Goal: Task Accomplishment & Management: Manage account settings

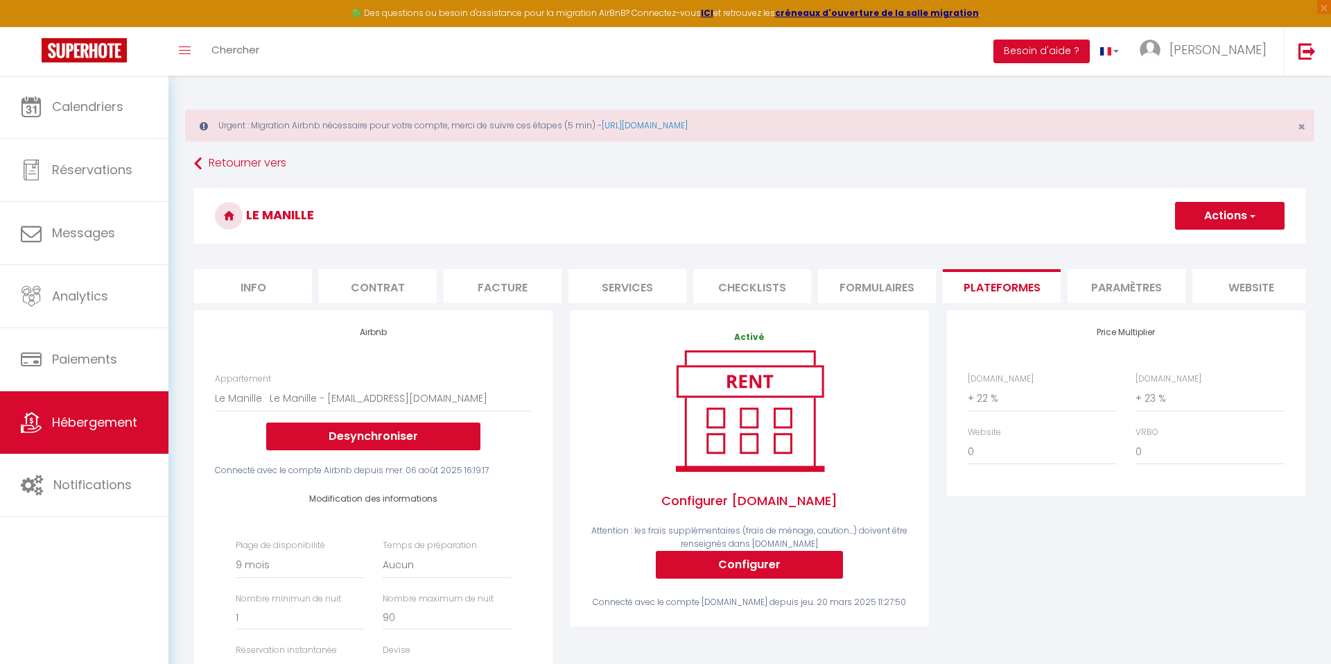
select select "9767-977639692486292741"
select select "270"
select select "EUR"
select select
select select "+ 22 %"
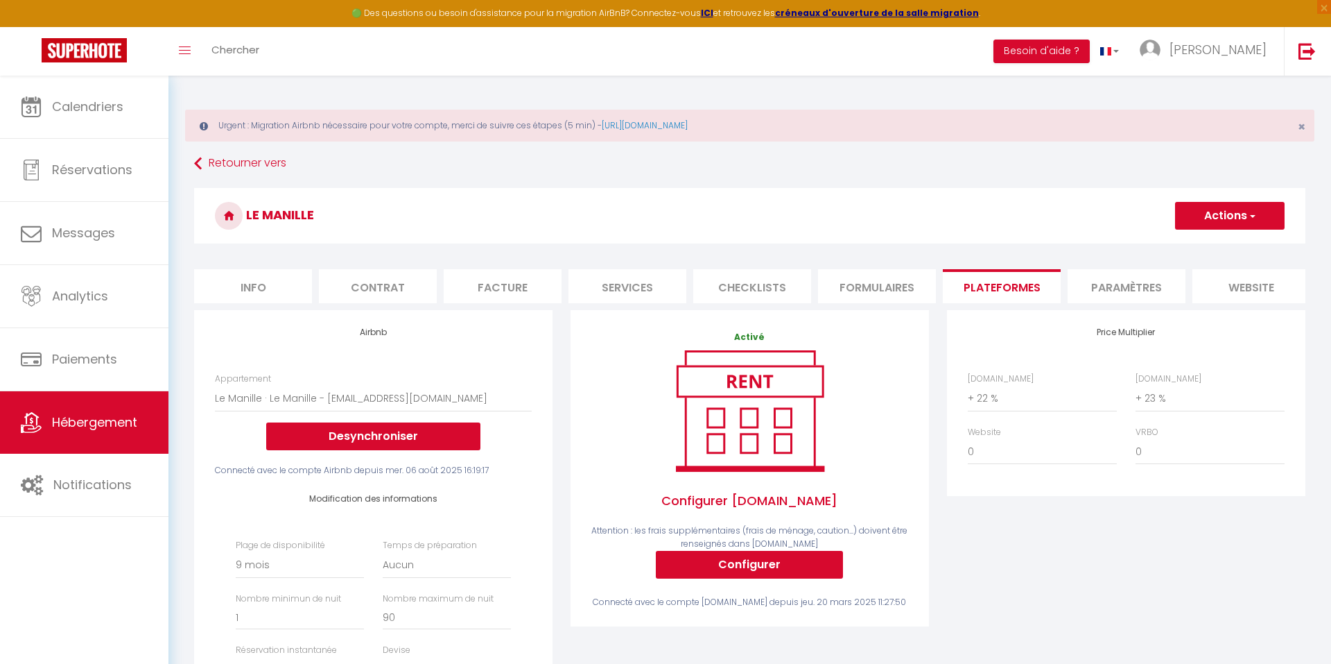
select select "+ 23 %"
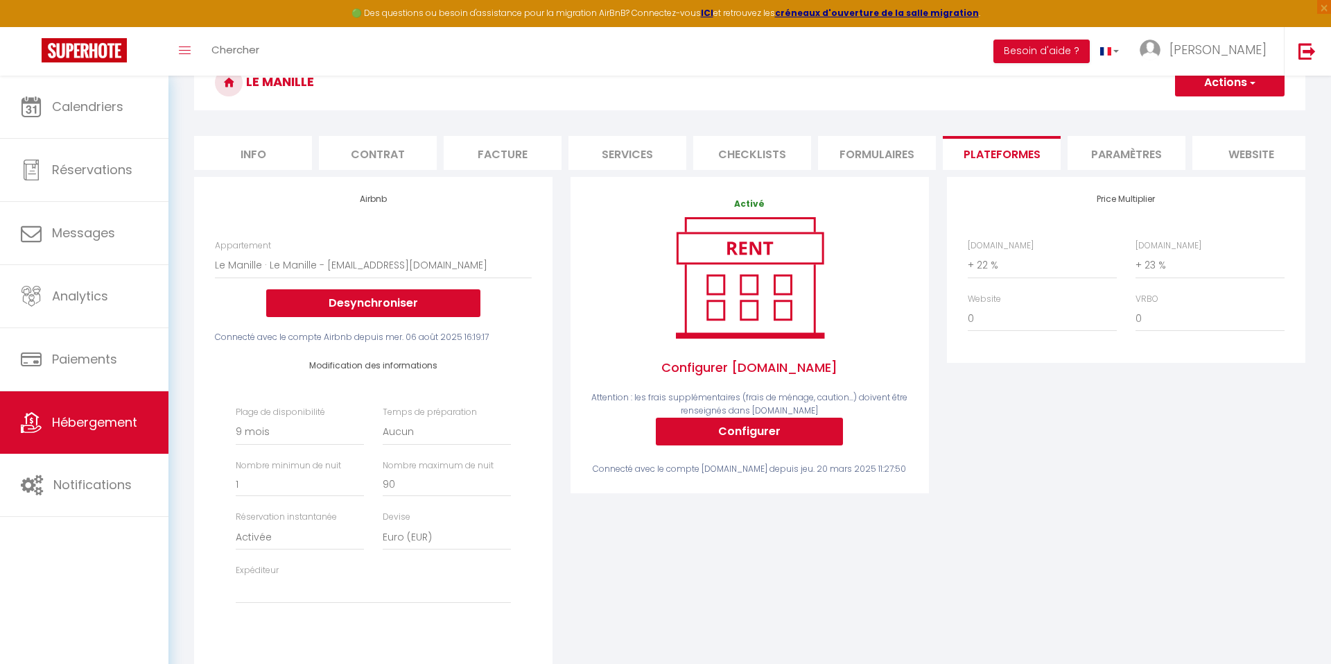
scroll to position [135, 0]
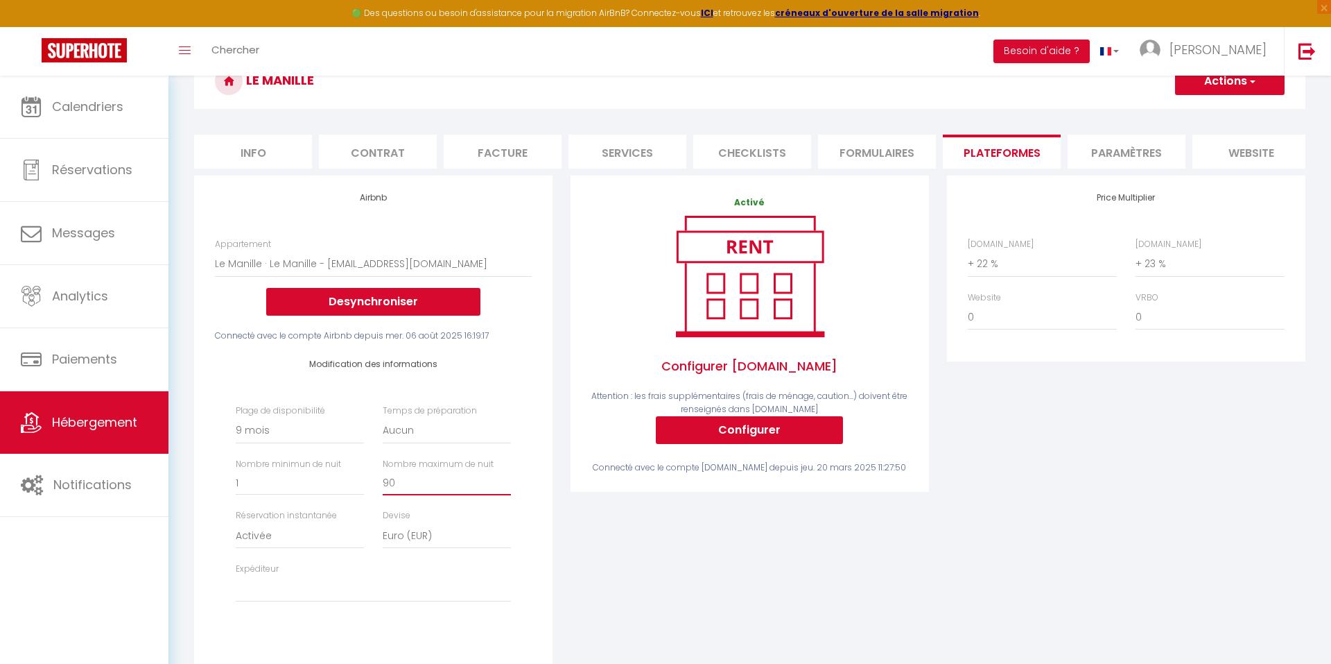
click at [404, 482] on input "90" at bounding box center [447, 482] width 128 height 25
type input "2"
select select
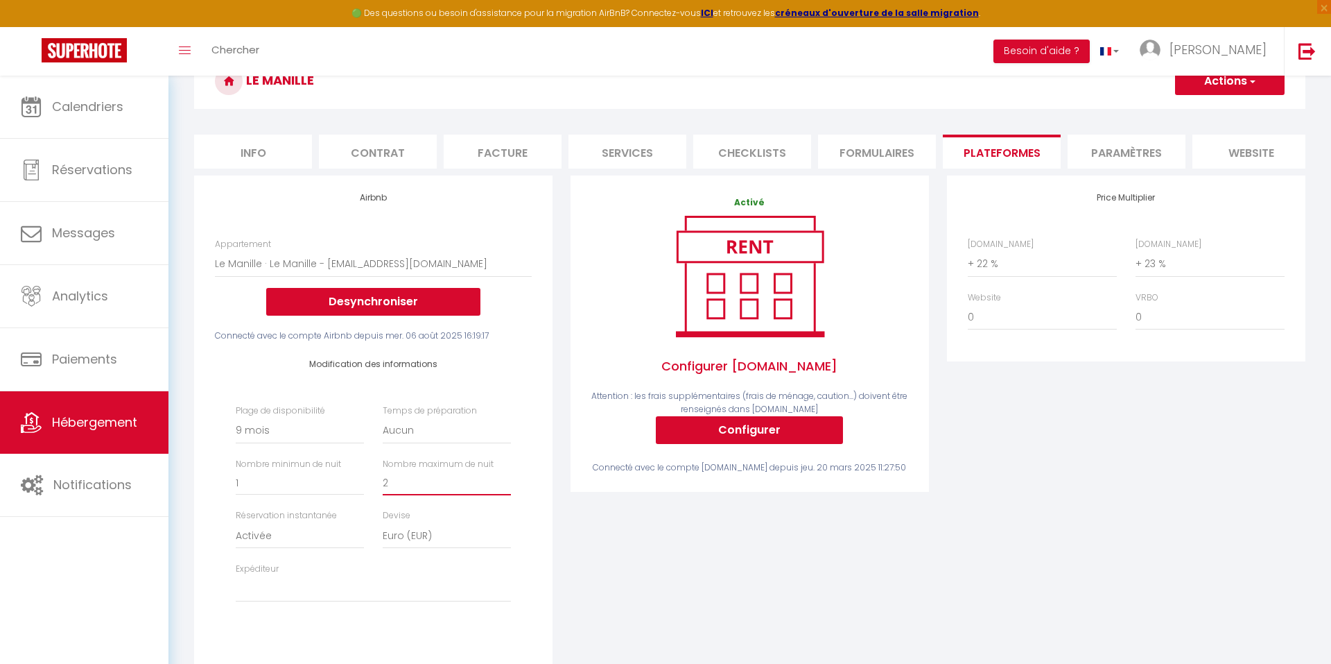
type input "25"
select select
type input "25"
click at [778, 533] on div "Activé Configurer [DOMAIN_NAME] Attention : les frais supplémentaires (frais de…" at bounding box center [750, 430] width 377 height 511
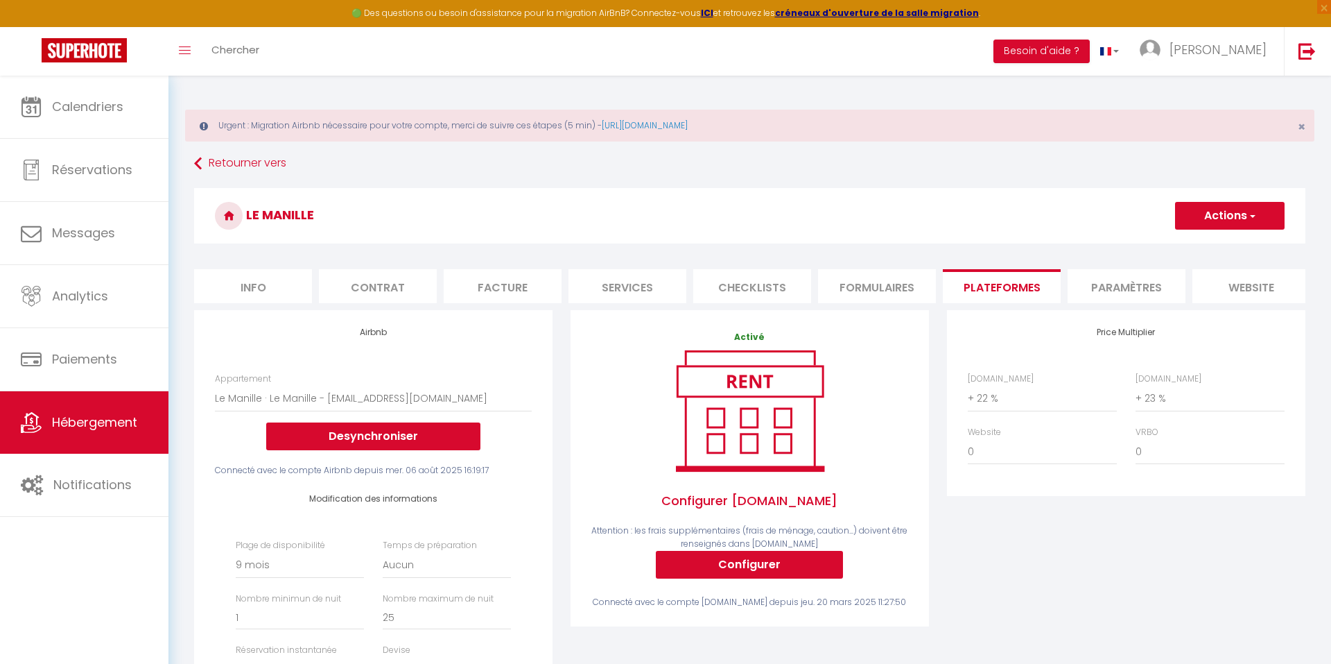
scroll to position [0, 0]
click at [1227, 216] on button "Actions" at bounding box center [1230, 216] width 110 height 28
click at [1205, 242] on link "Enregistrer" at bounding box center [1230, 246] width 110 height 18
select select "270"
select select "EUR"
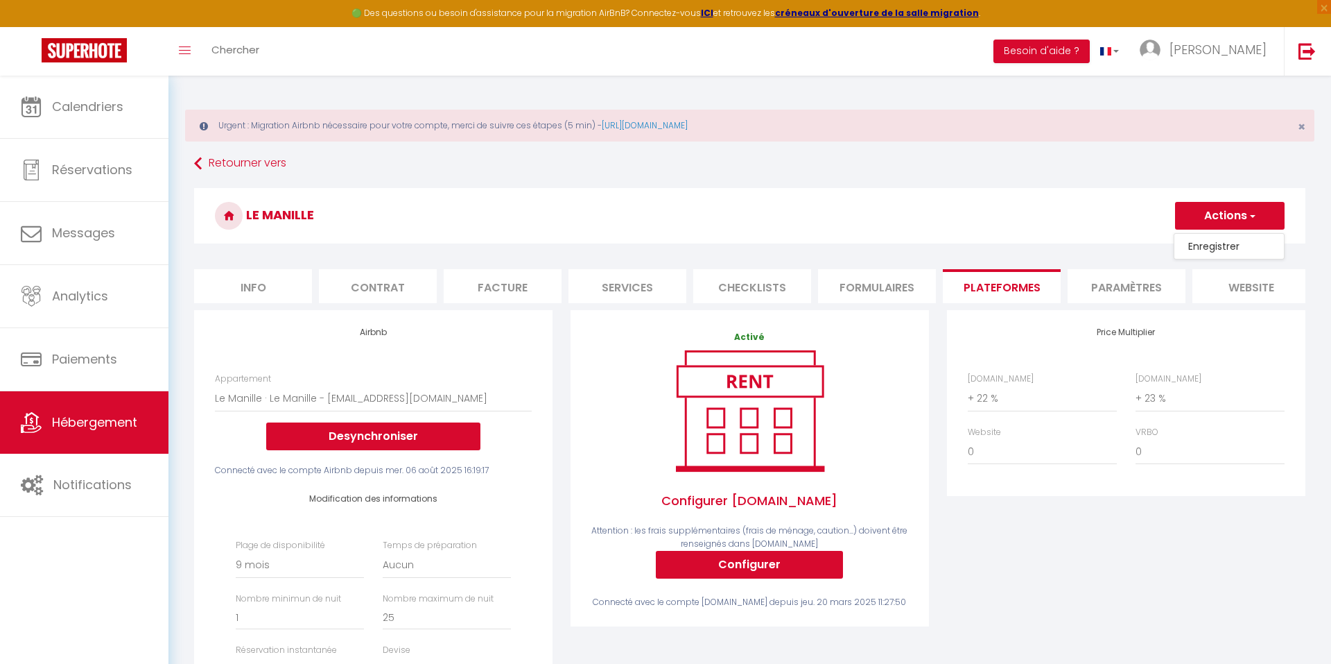
select select
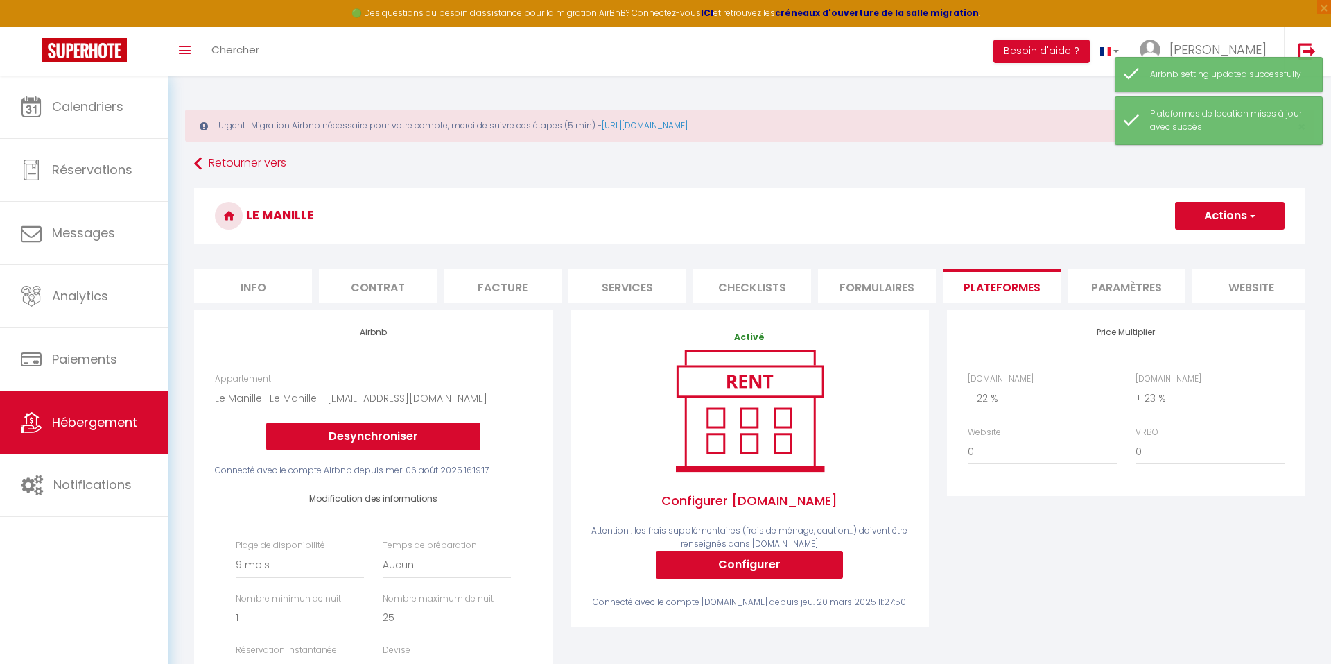
click at [133, 417] on span "Hébergement" at bounding box center [94, 421] width 85 height 17
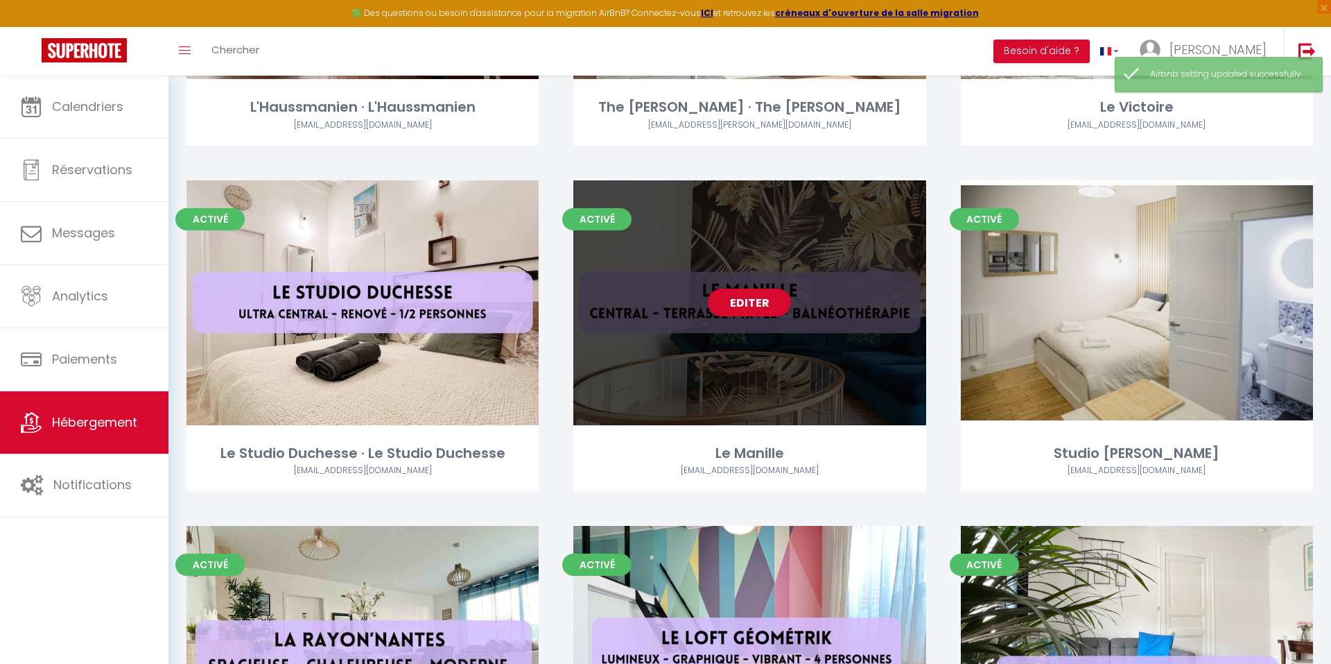
scroll to position [1094, 0]
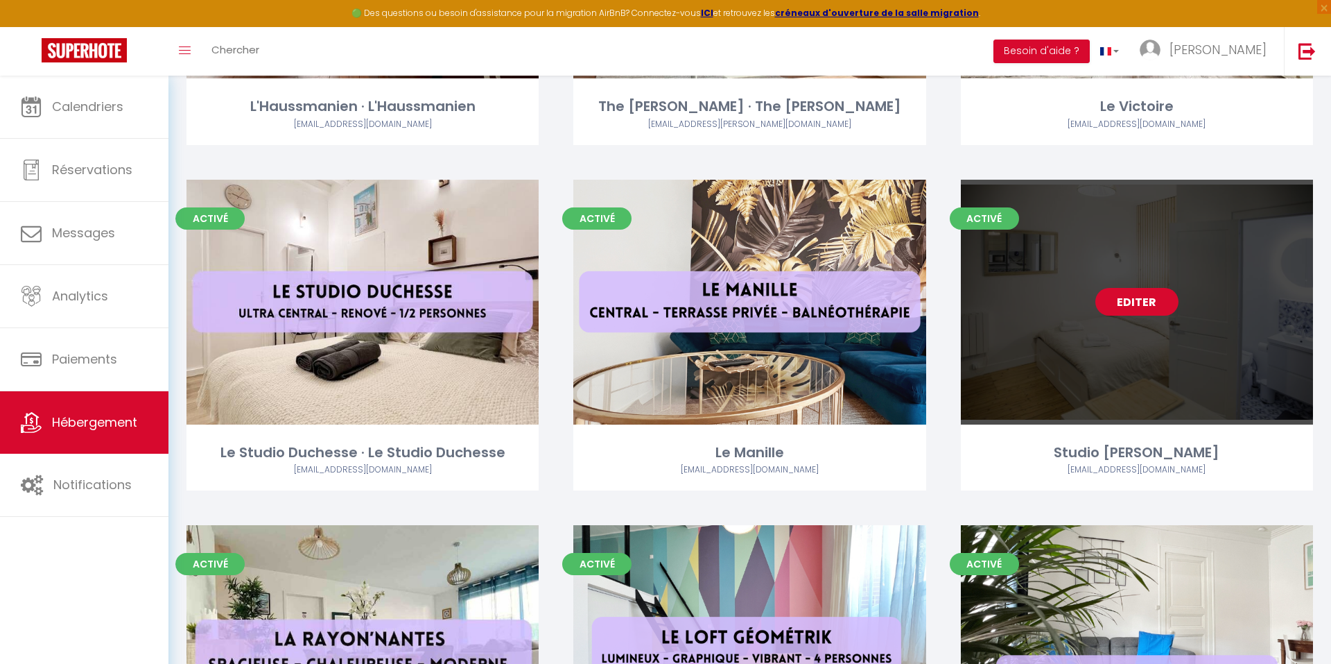
click at [1133, 307] on link "Editer" at bounding box center [1137, 302] width 83 height 28
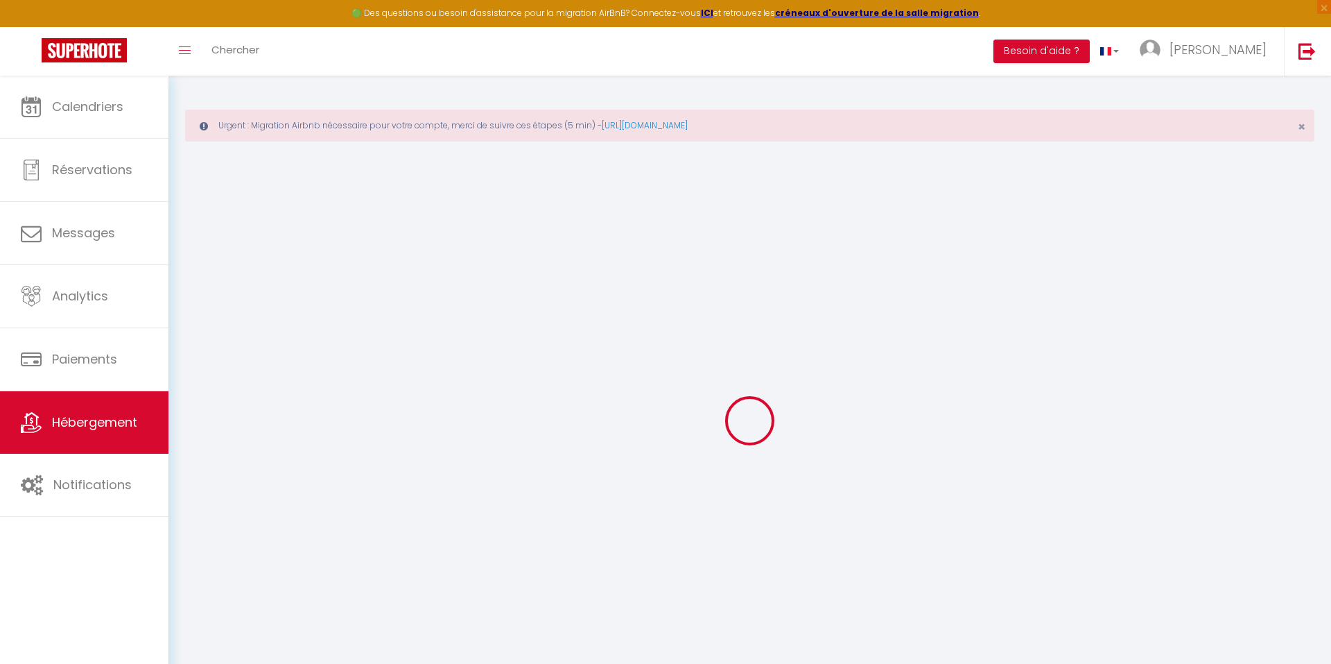
select select
checkbox input "false"
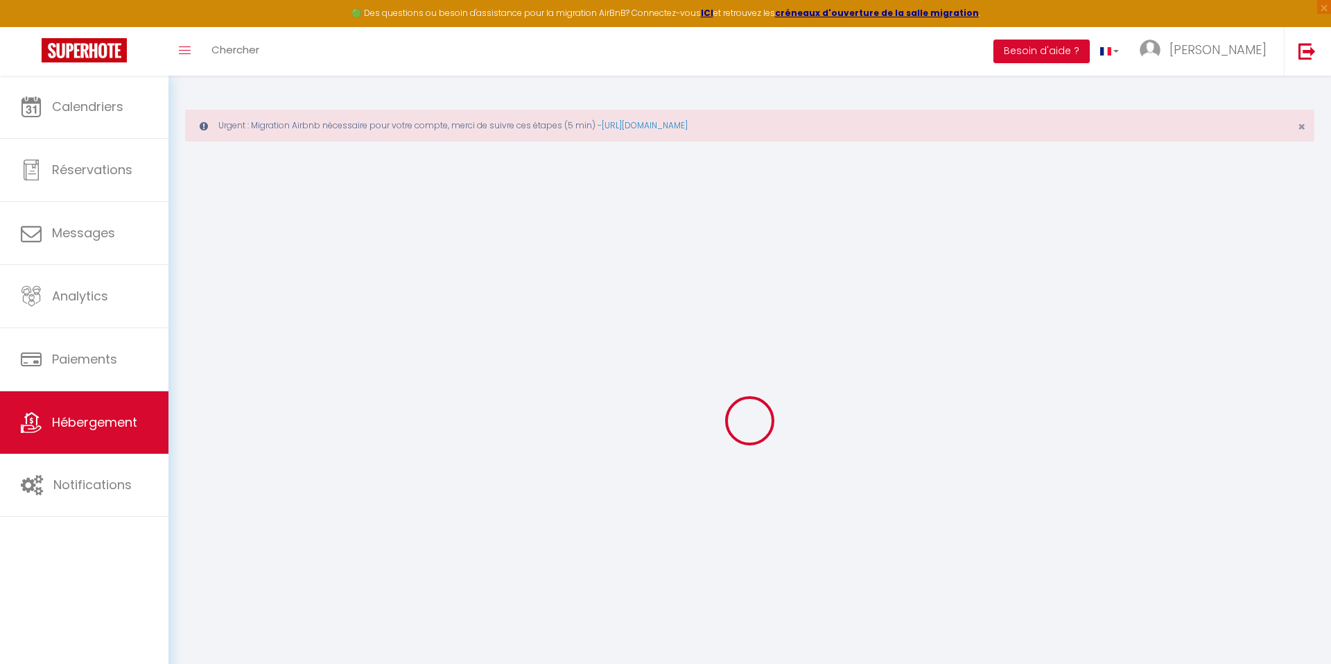
select select
checkbox input "false"
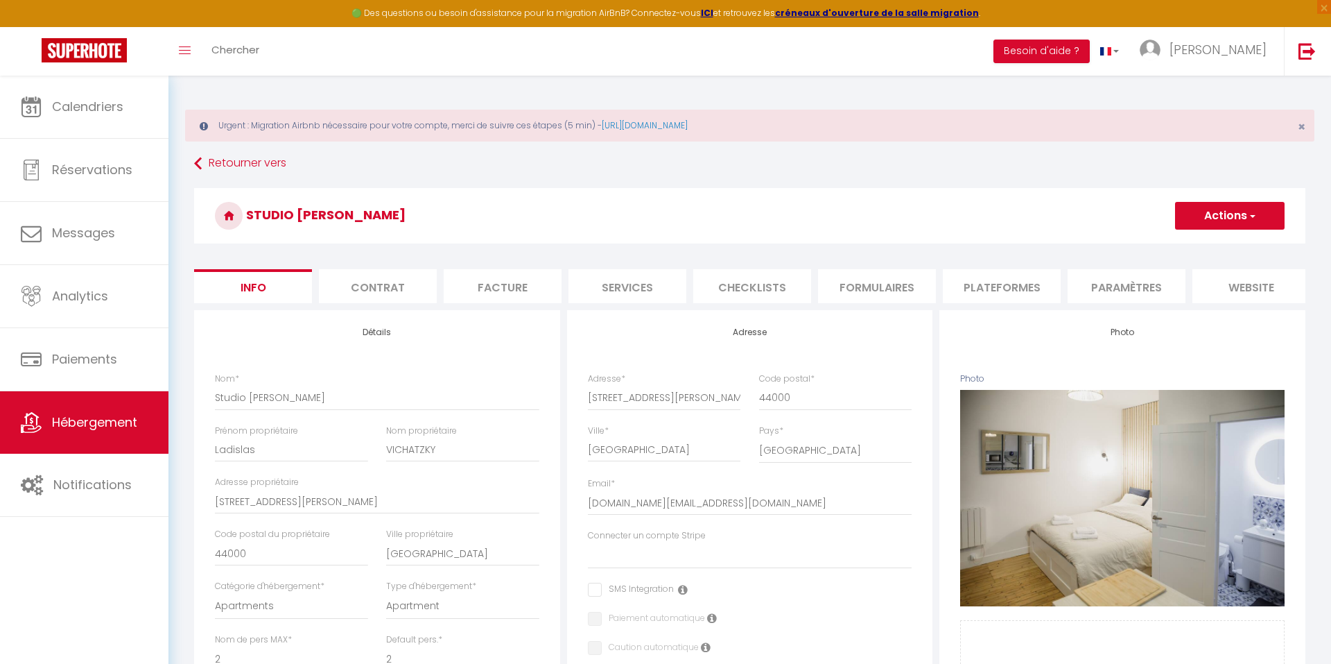
click at [613, 279] on li "Services" at bounding box center [628, 286] width 118 height 34
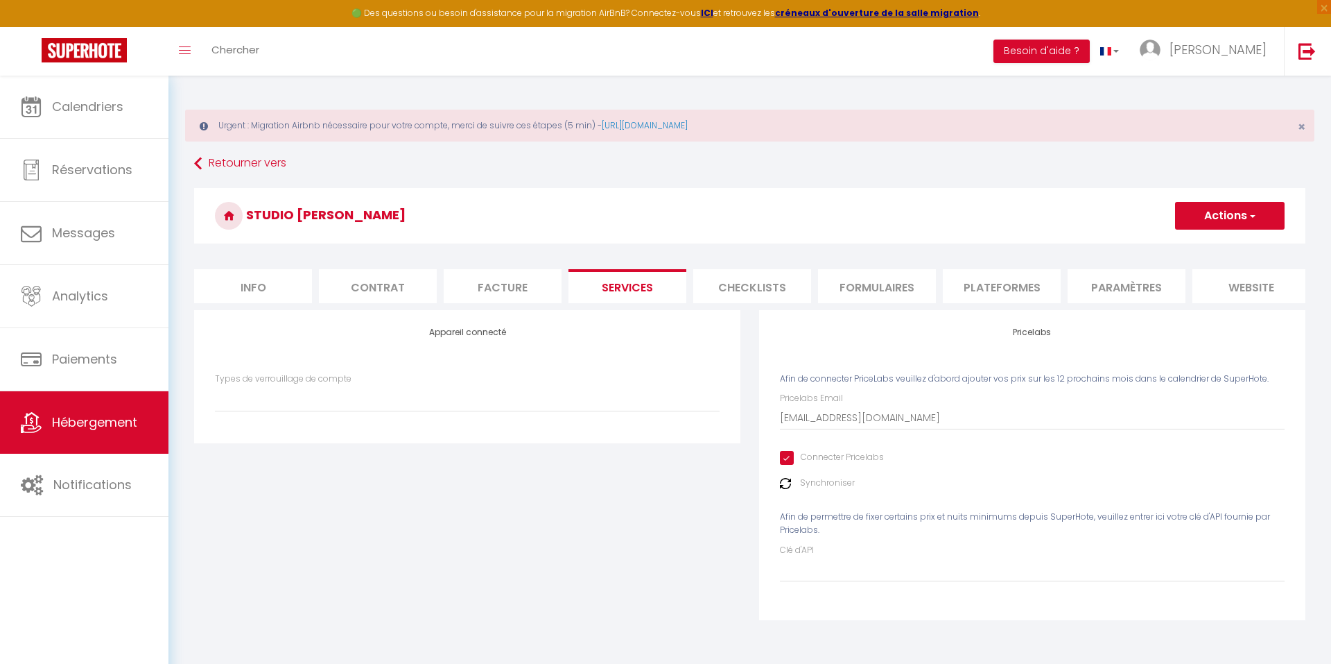
select select
click at [717, 292] on li "Checklists" at bounding box center [752, 286] width 118 height 34
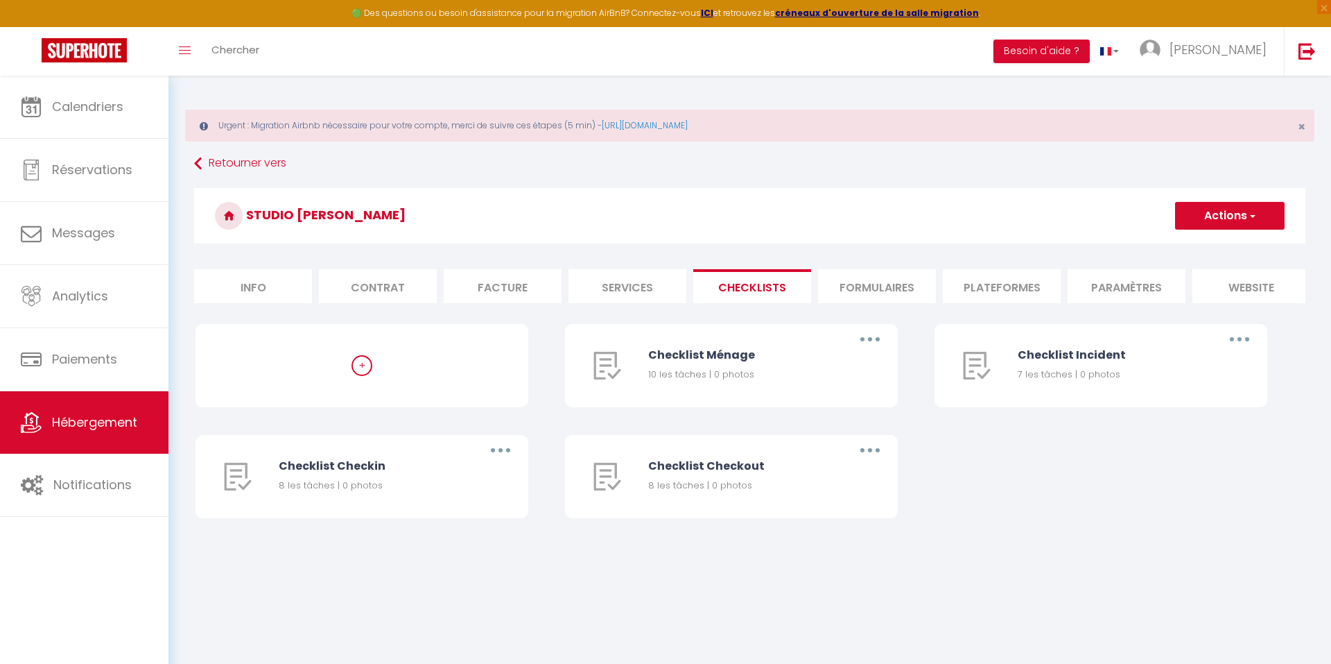
click at [859, 286] on li "Formulaires" at bounding box center [877, 286] width 118 height 34
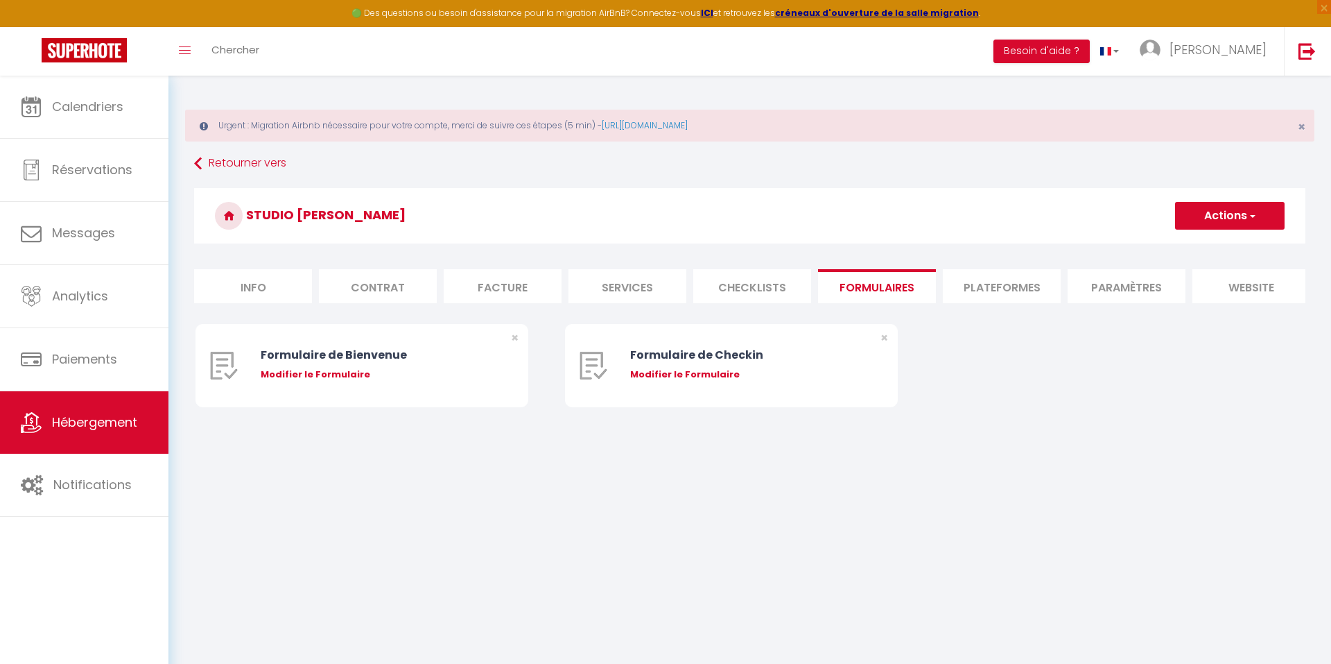
click at [994, 278] on li "Plateformes" at bounding box center [1002, 286] width 118 height 34
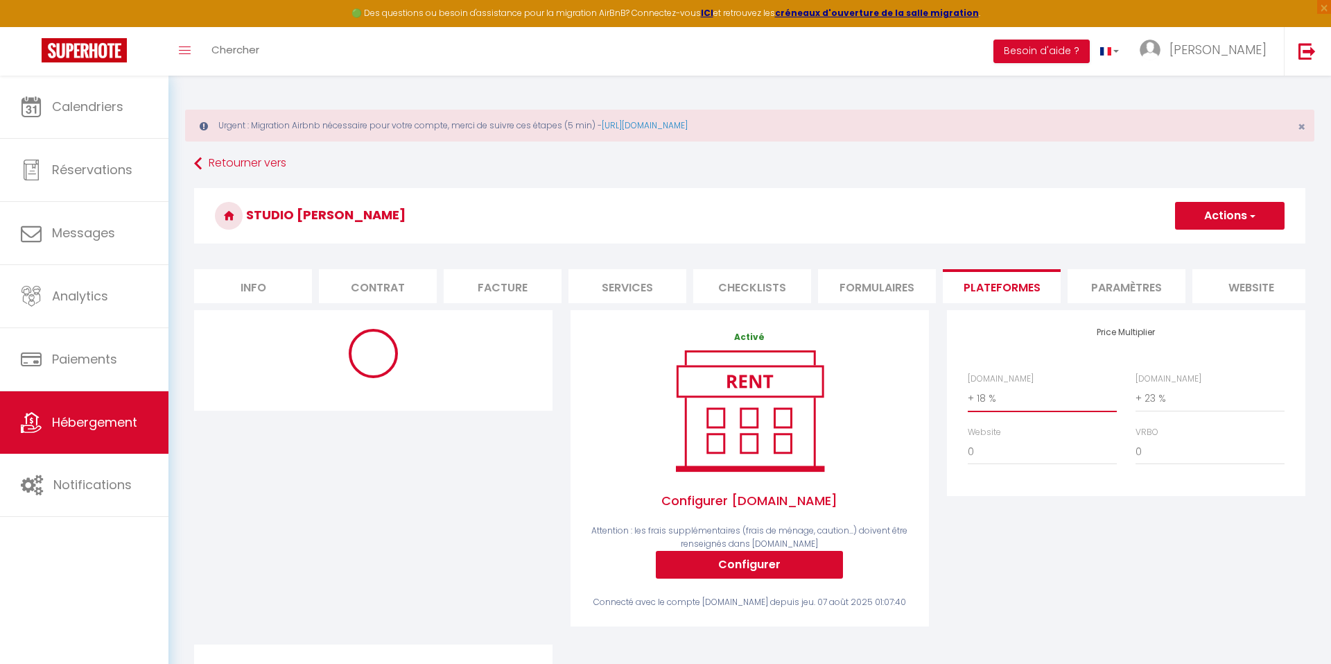
select select "+ 22 %"
select select "180"
select select "EUR"
select select
select select "9727-1236137880325507509"
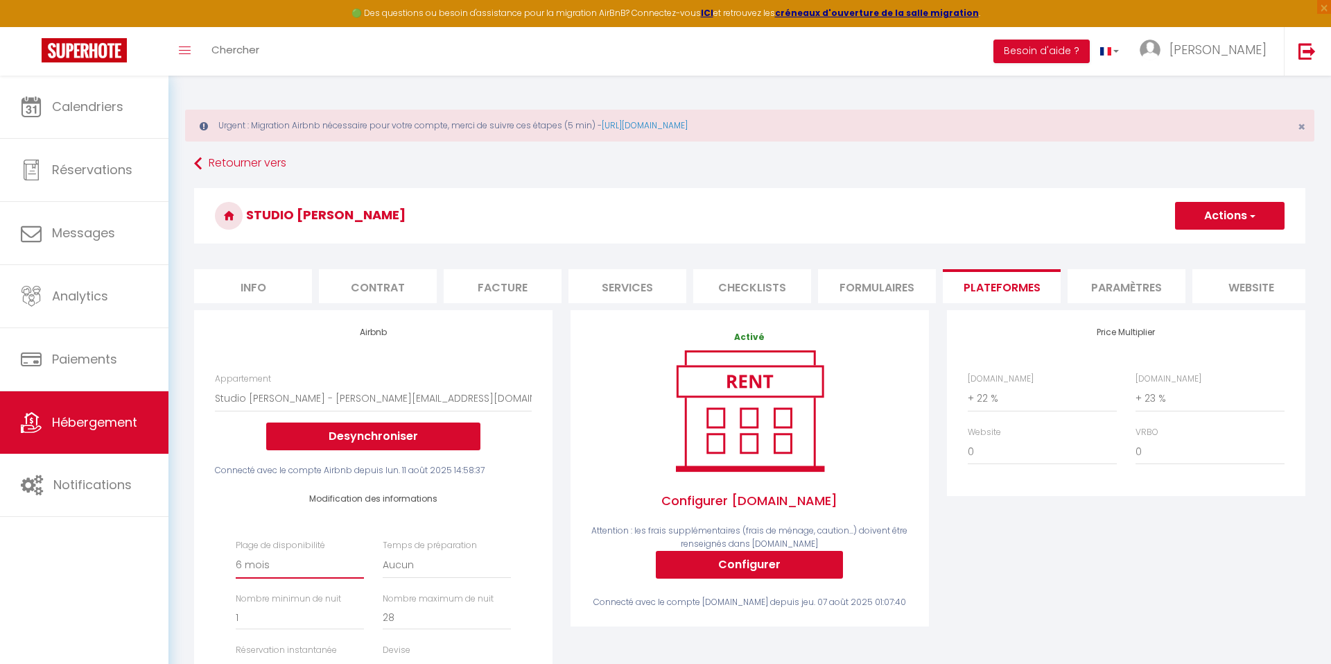
select select "365"
select select
click at [1201, 220] on button "Actions" at bounding box center [1230, 216] width 110 height 28
click at [1214, 247] on link "Enregistrer" at bounding box center [1230, 246] width 110 height 18
select select "365"
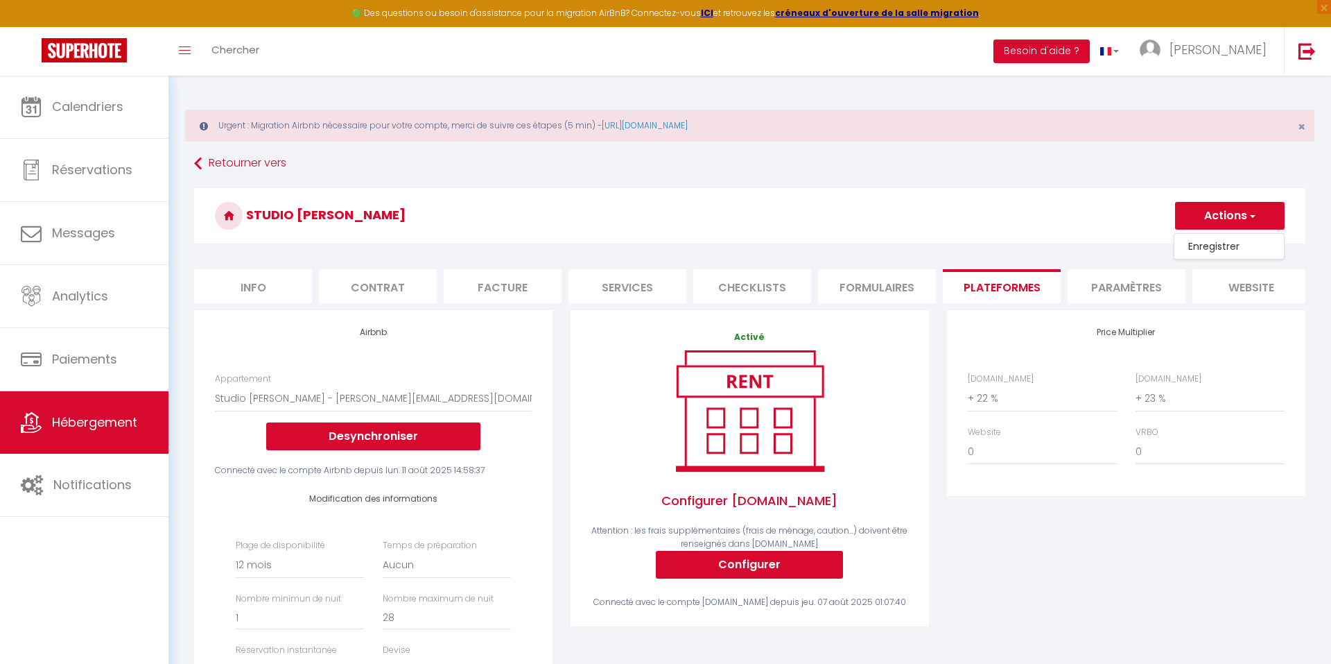
select select "EUR"
select select
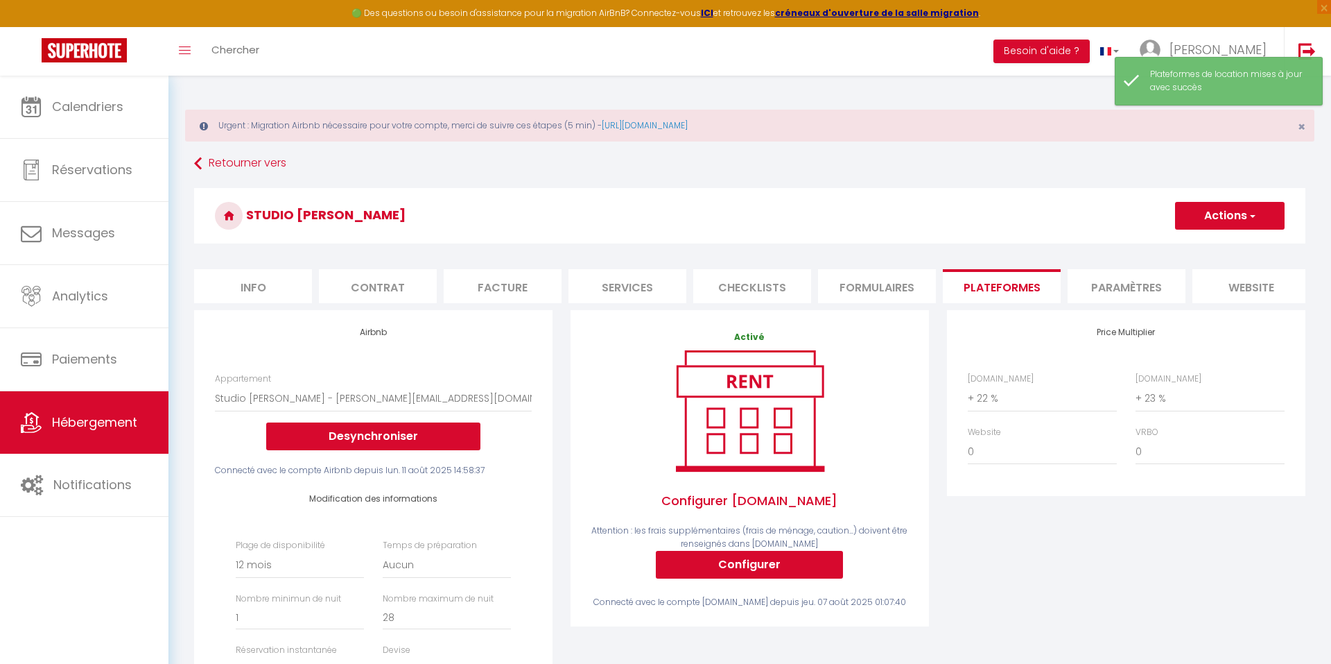
click at [110, 429] on span "Hébergement" at bounding box center [94, 421] width 85 height 17
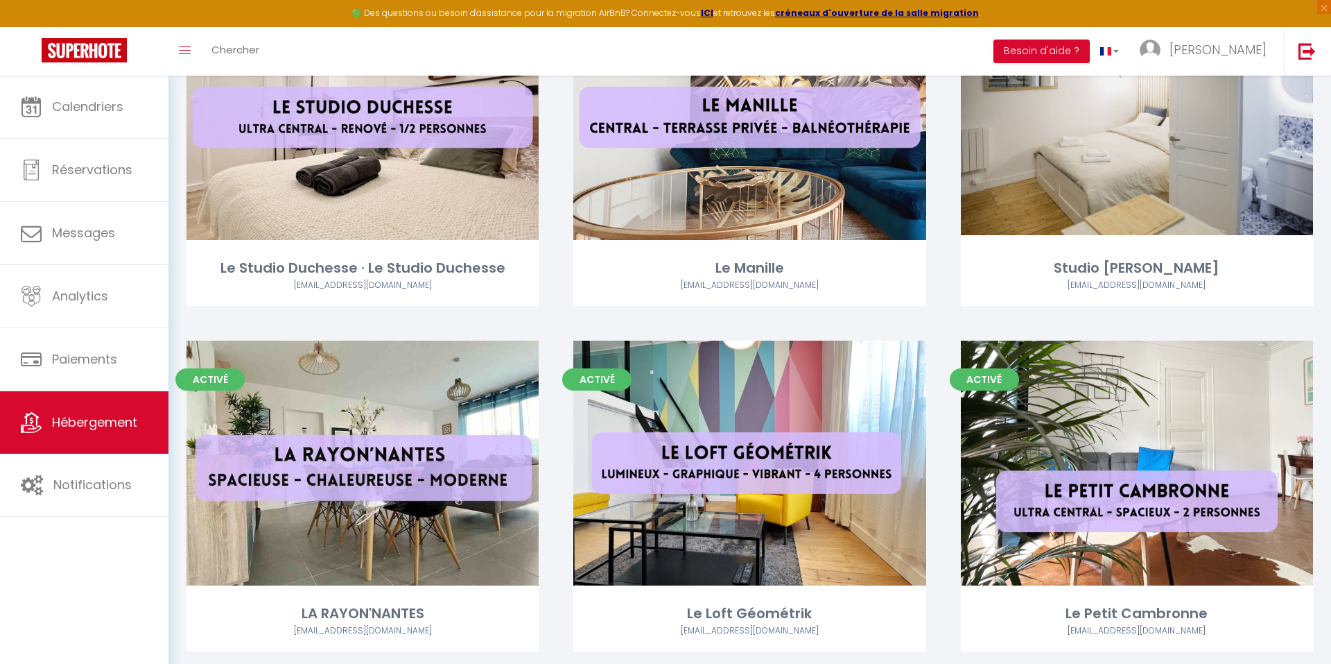
scroll to position [1282, 0]
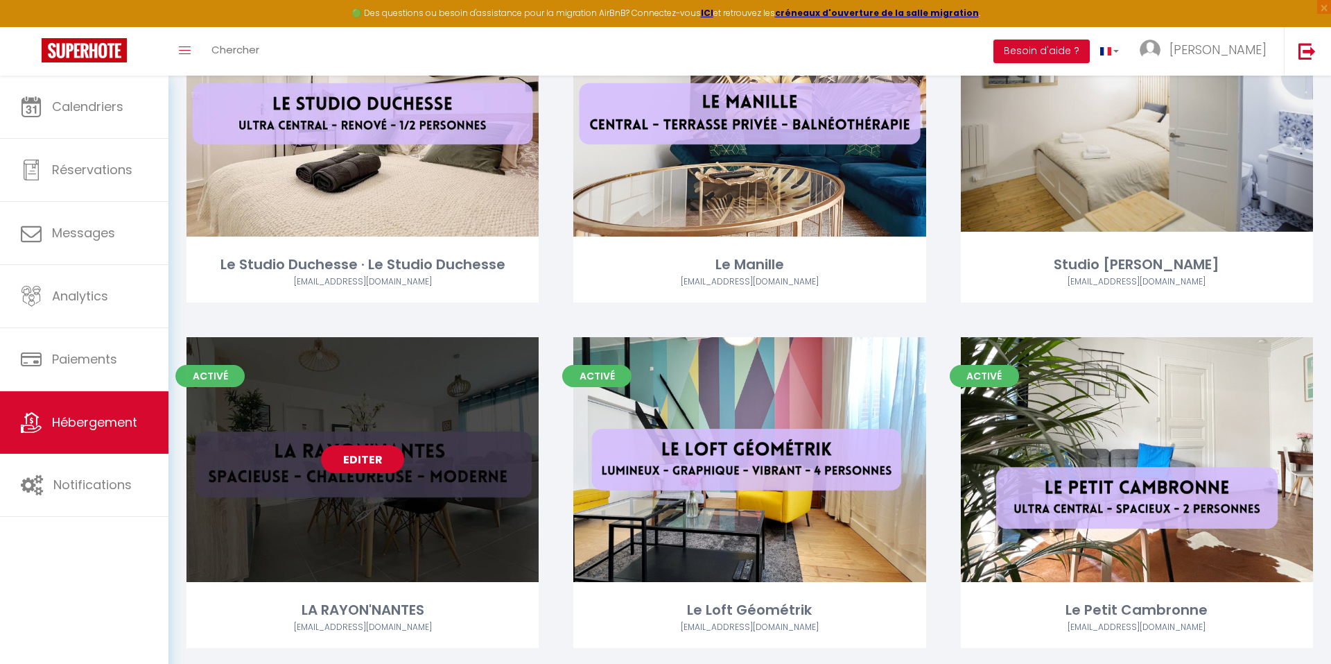
click at [354, 457] on link "Editer" at bounding box center [362, 459] width 83 height 28
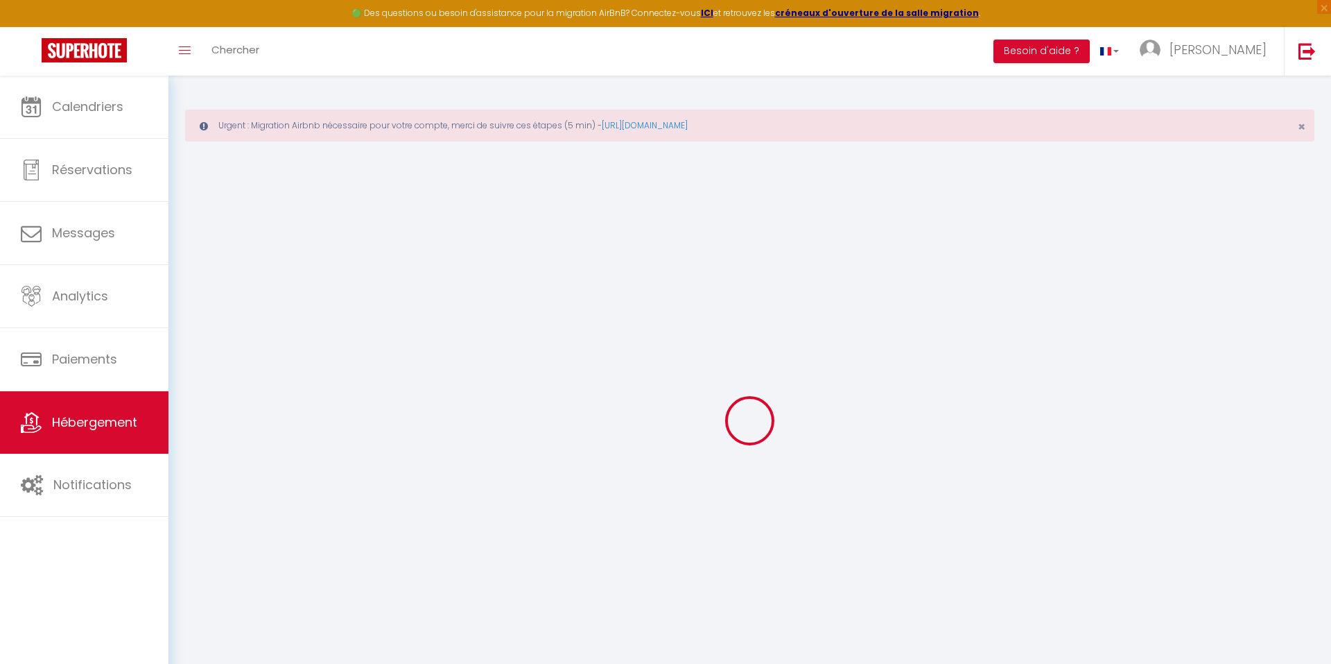
select select
checkbox input "false"
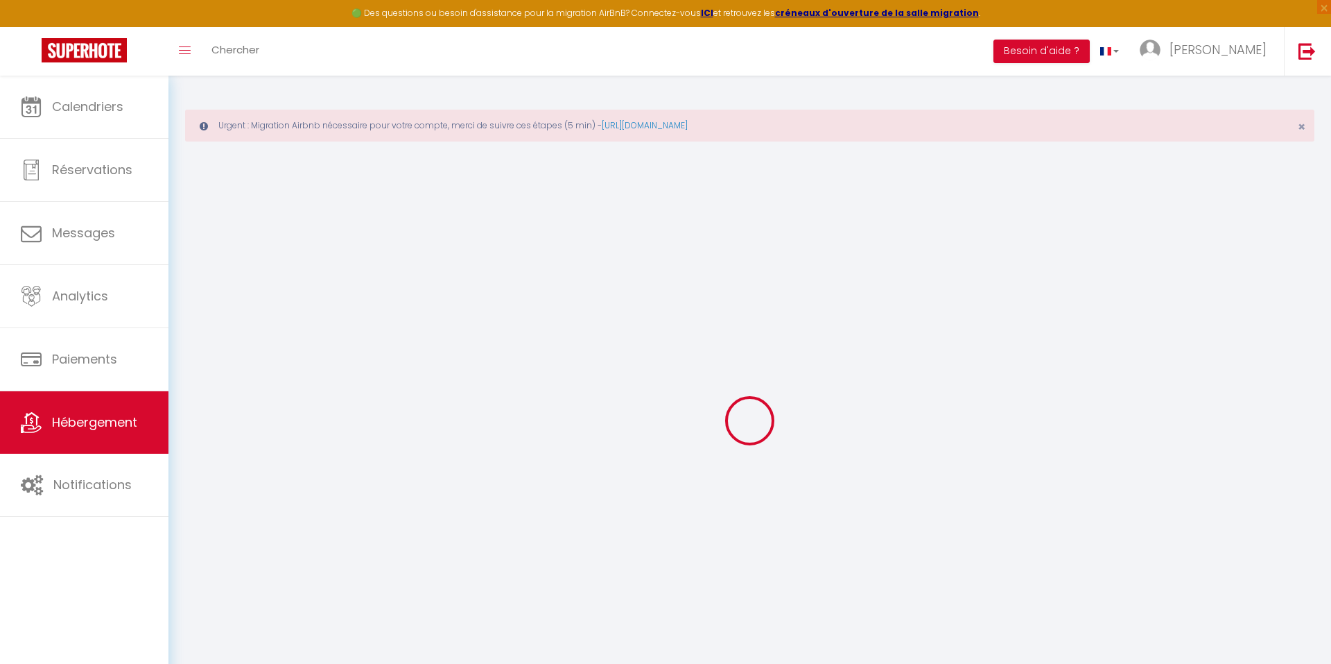
checkbox input "false"
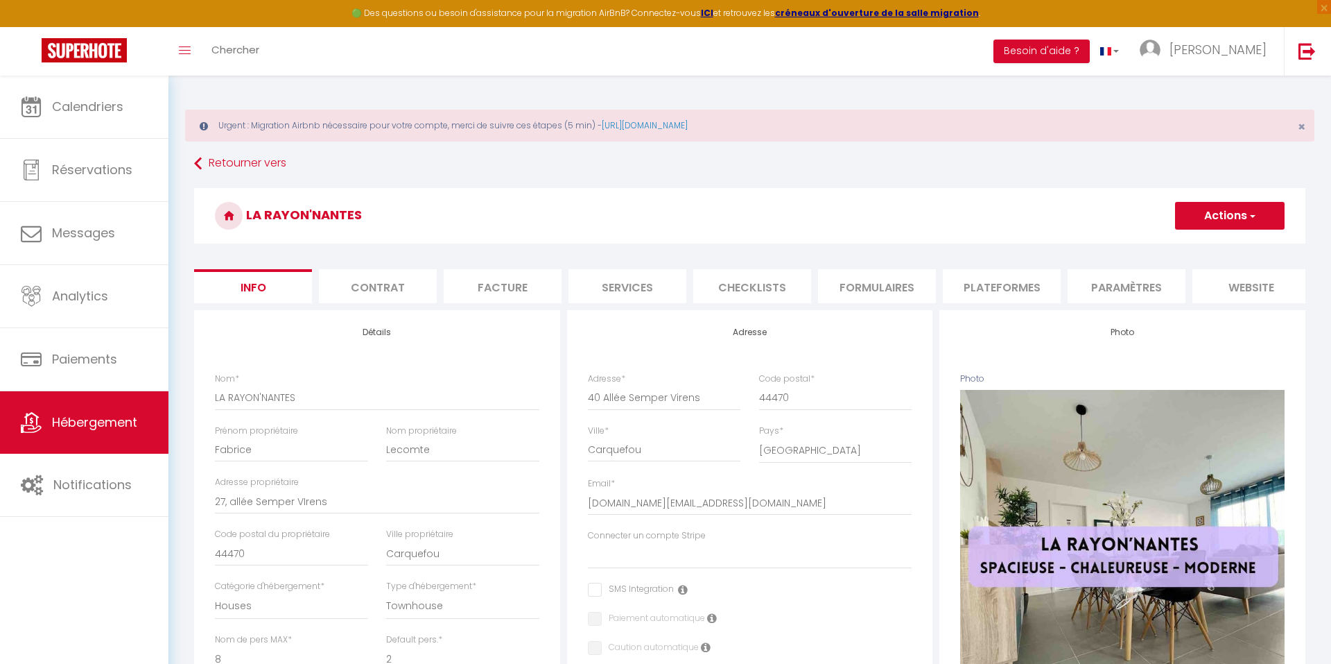
click at [880, 297] on li "Formulaires" at bounding box center [877, 286] width 118 height 34
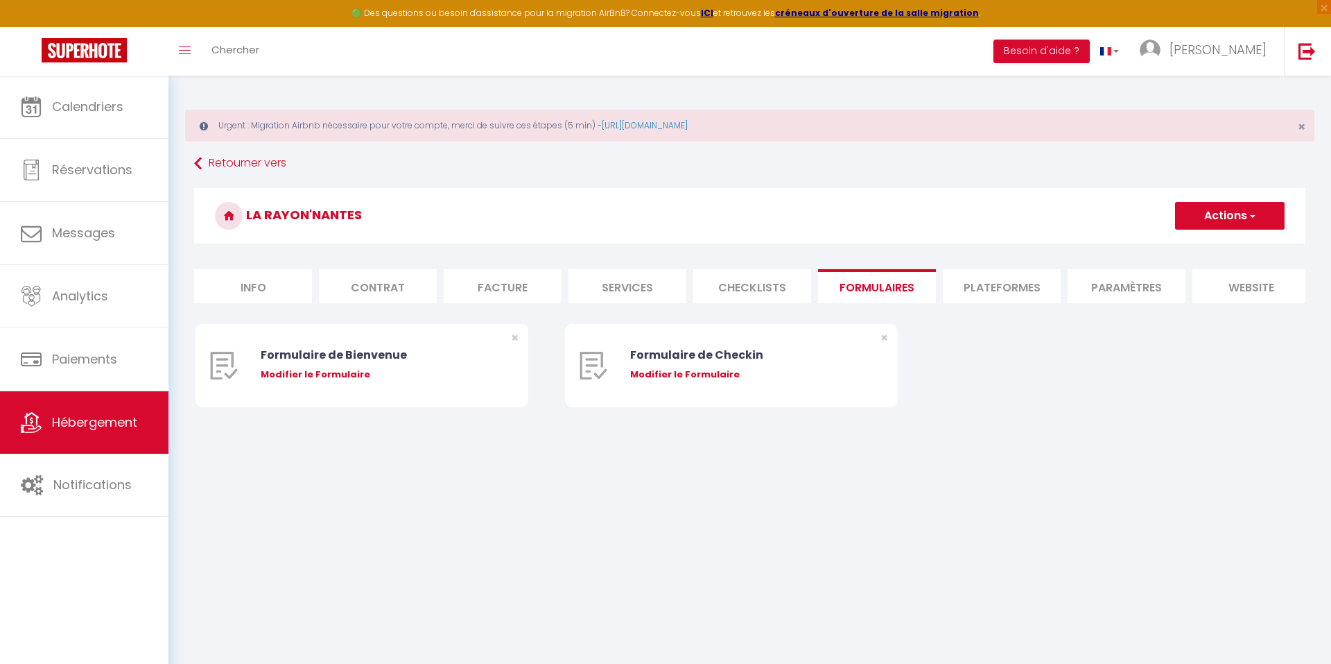
click at [994, 293] on li "Plateformes" at bounding box center [1002, 286] width 118 height 34
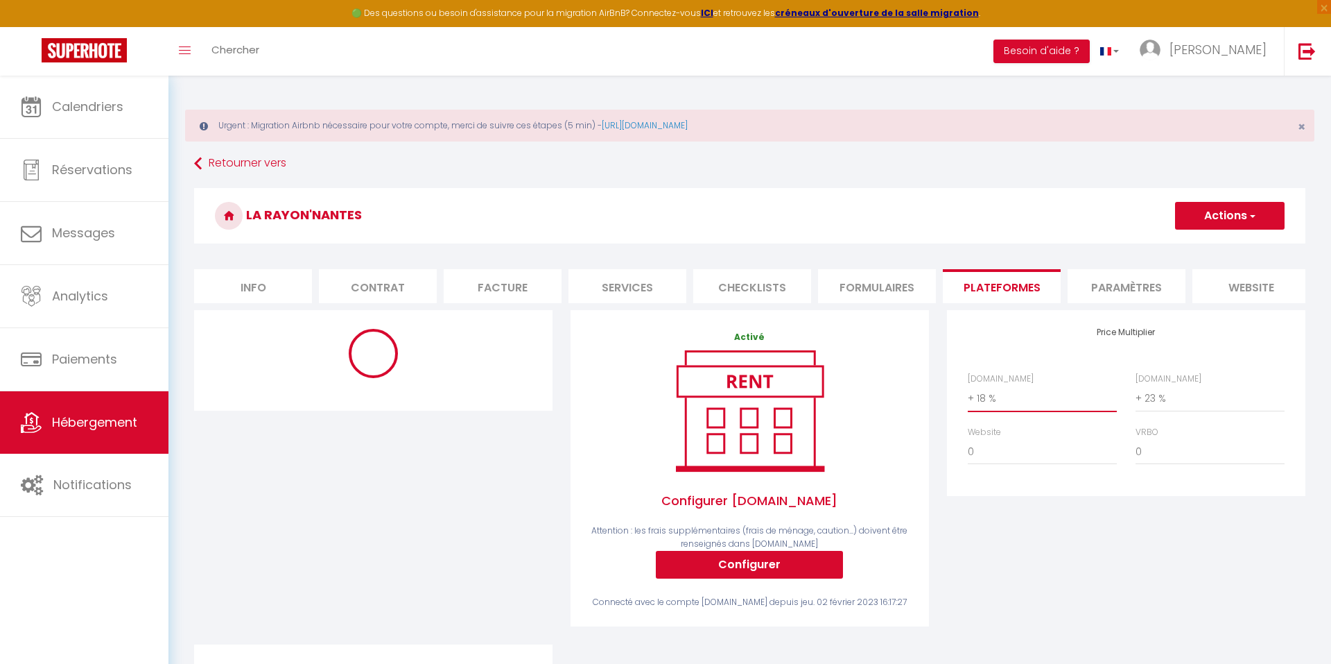
select select "+ 22 %"
click at [487, 440] on div at bounding box center [373, 477] width 377 height 334
select select "365"
select select "well_reviewed_guests"
select select "EUR"
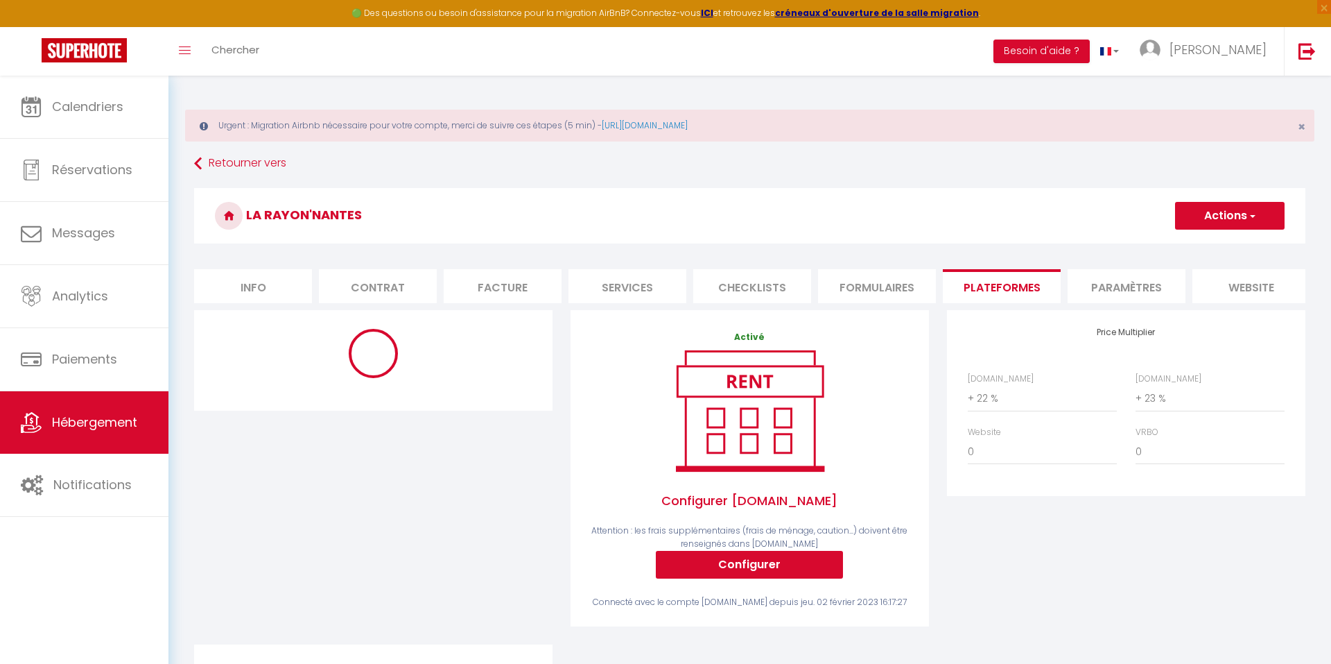
select select
select select "9790-655718877320528191"
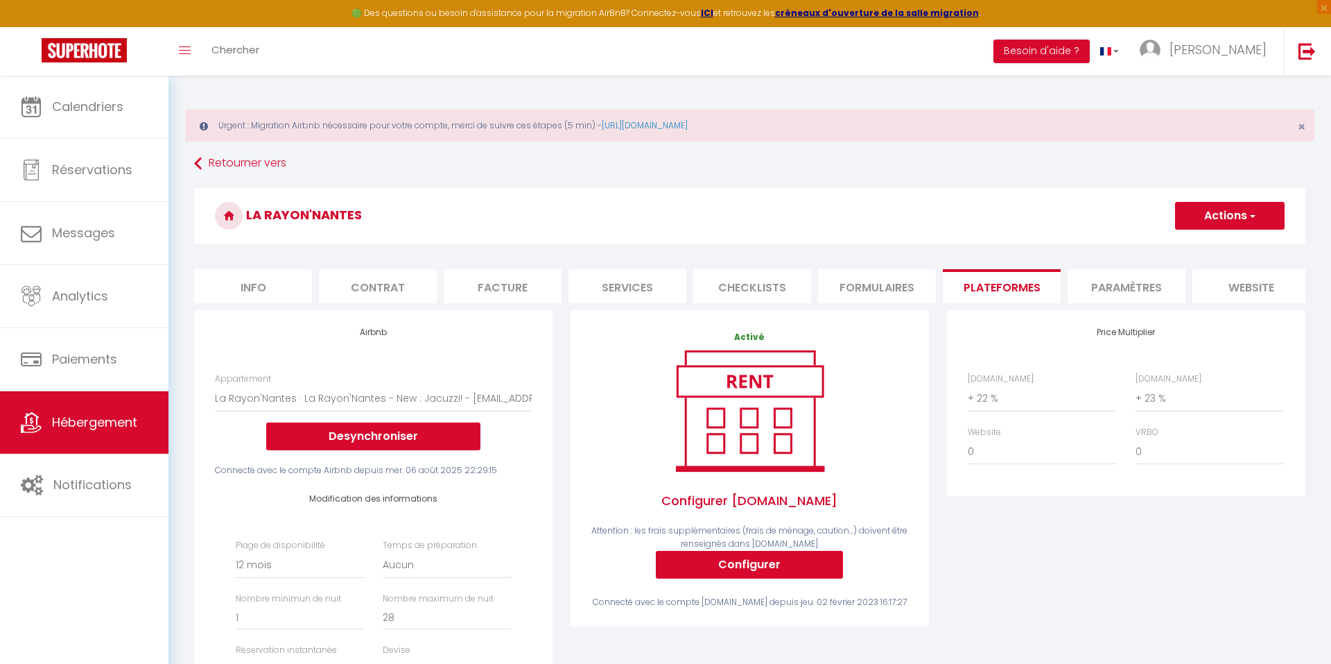
click at [1230, 202] on button "Actions" at bounding box center [1230, 216] width 110 height 28
click at [1214, 240] on link "Enregistrer" at bounding box center [1230, 246] width 110 height 18
select select "365"
select select "well_reviewed_guests"
select select "EUR"
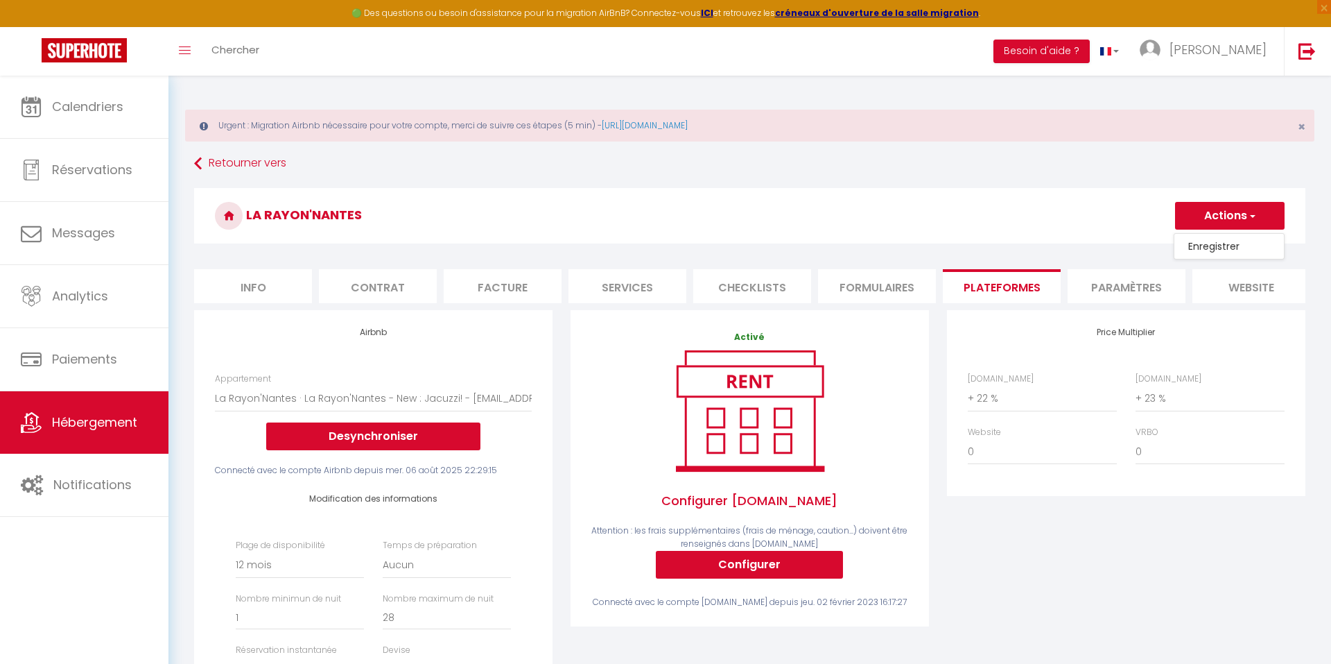
select select
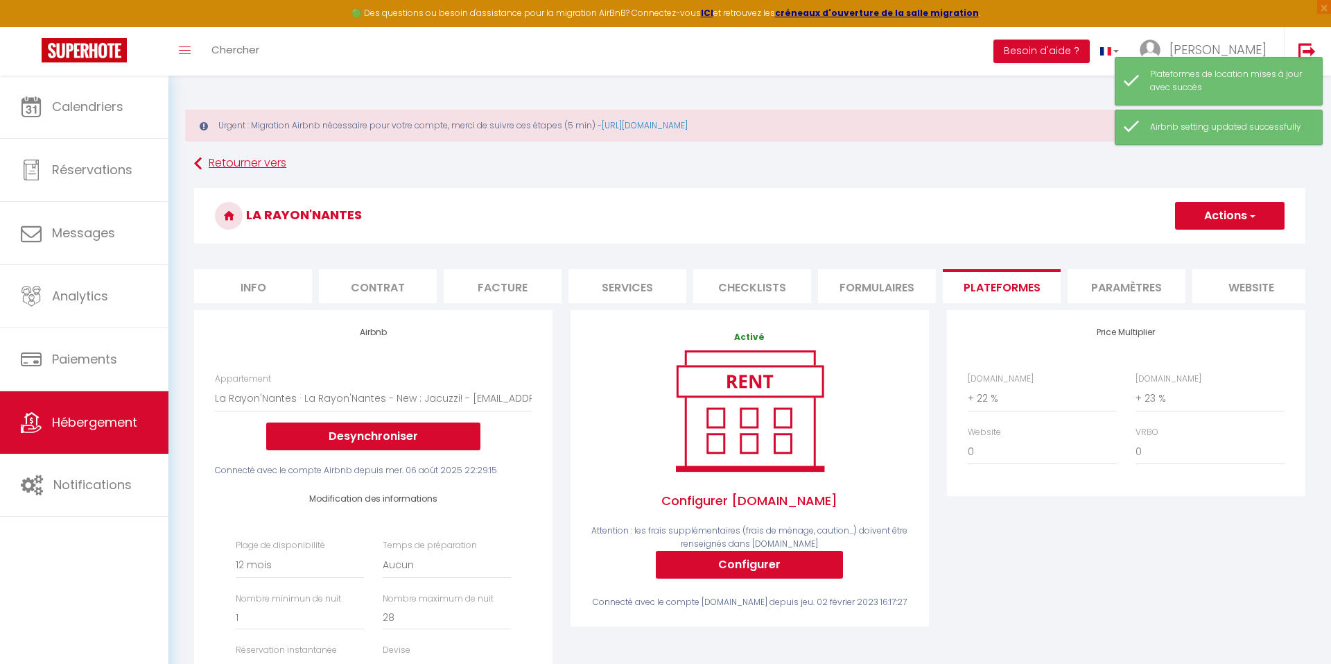
click at [248, 168] on link "Retourner vers" at bounding box center [750, 163] width 1112 height 25
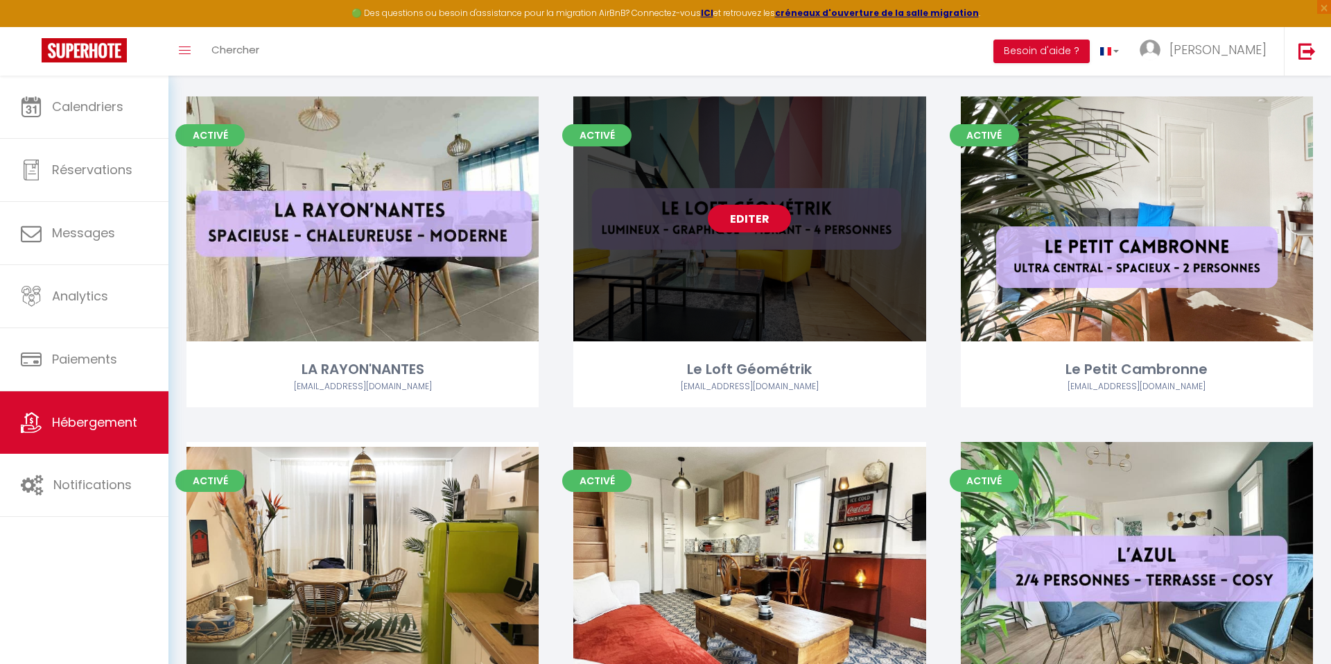
scroll to position [1510, 0]
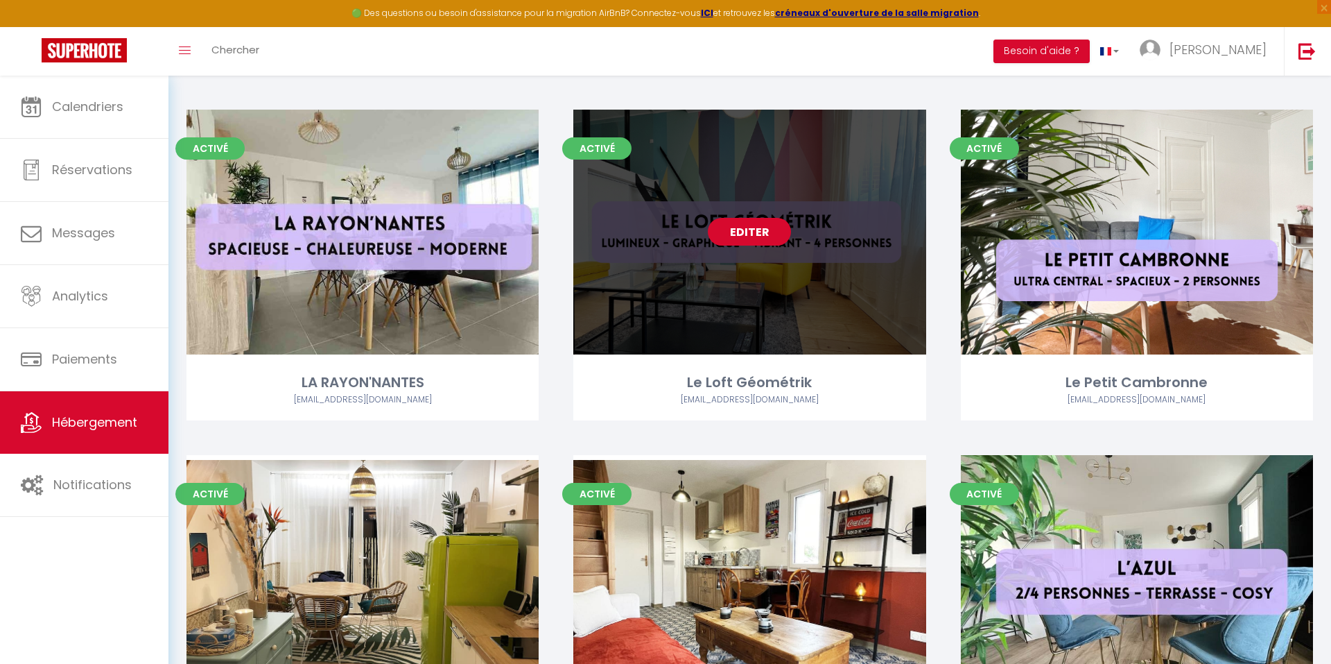
click at [752, 227] on link "Editer" at bounding box center [749, 232] width 83 height 28
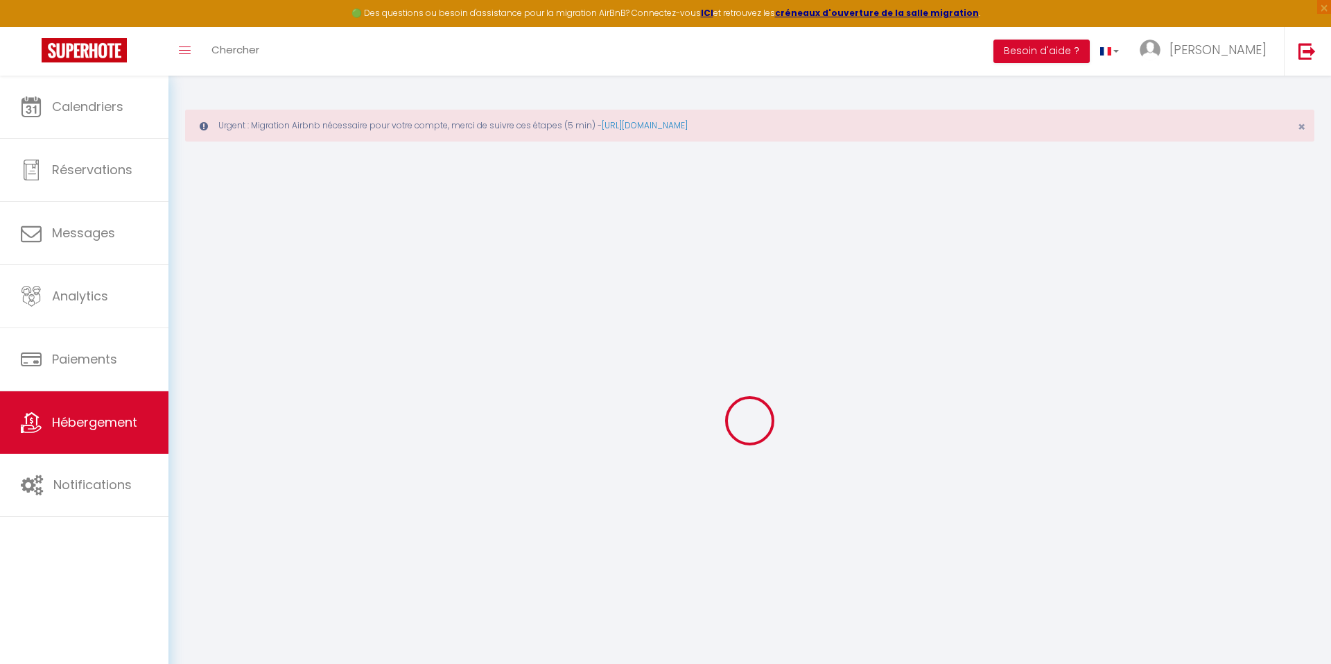
select select
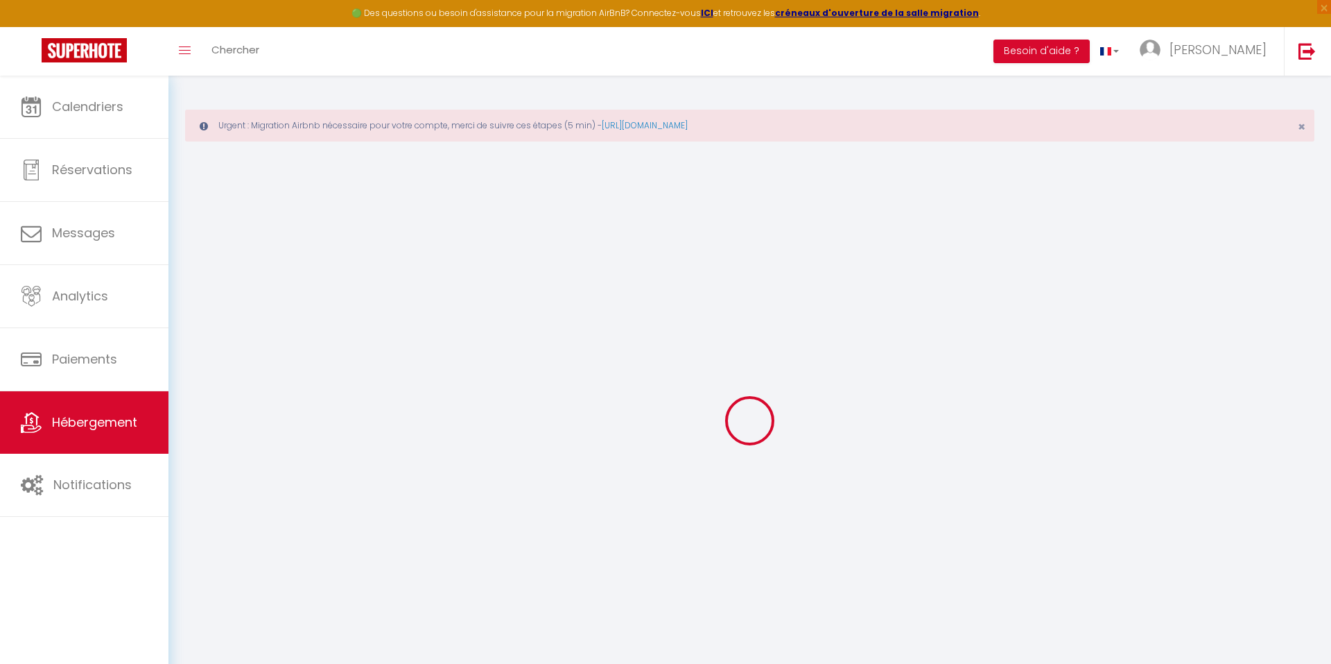
select select
checkbox input "false"
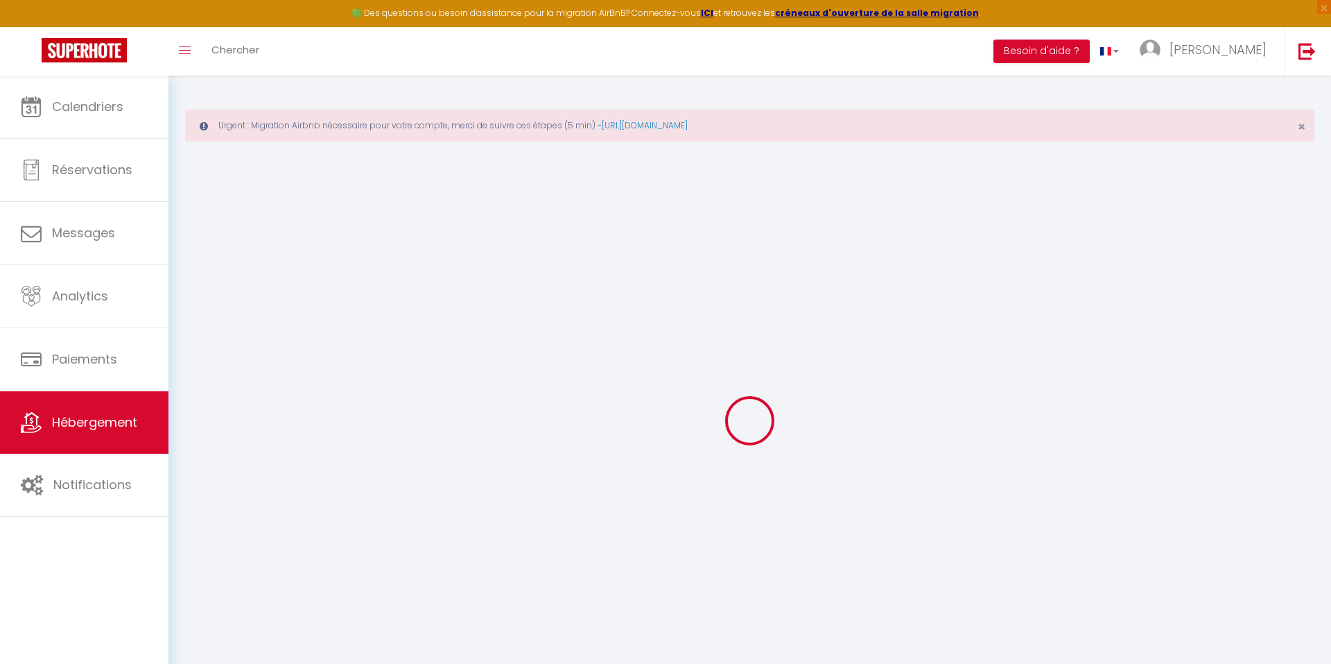
select select
type input "Le Loft Géométrik"
type input "[PERSON_NAME]"
type input "Bezely"
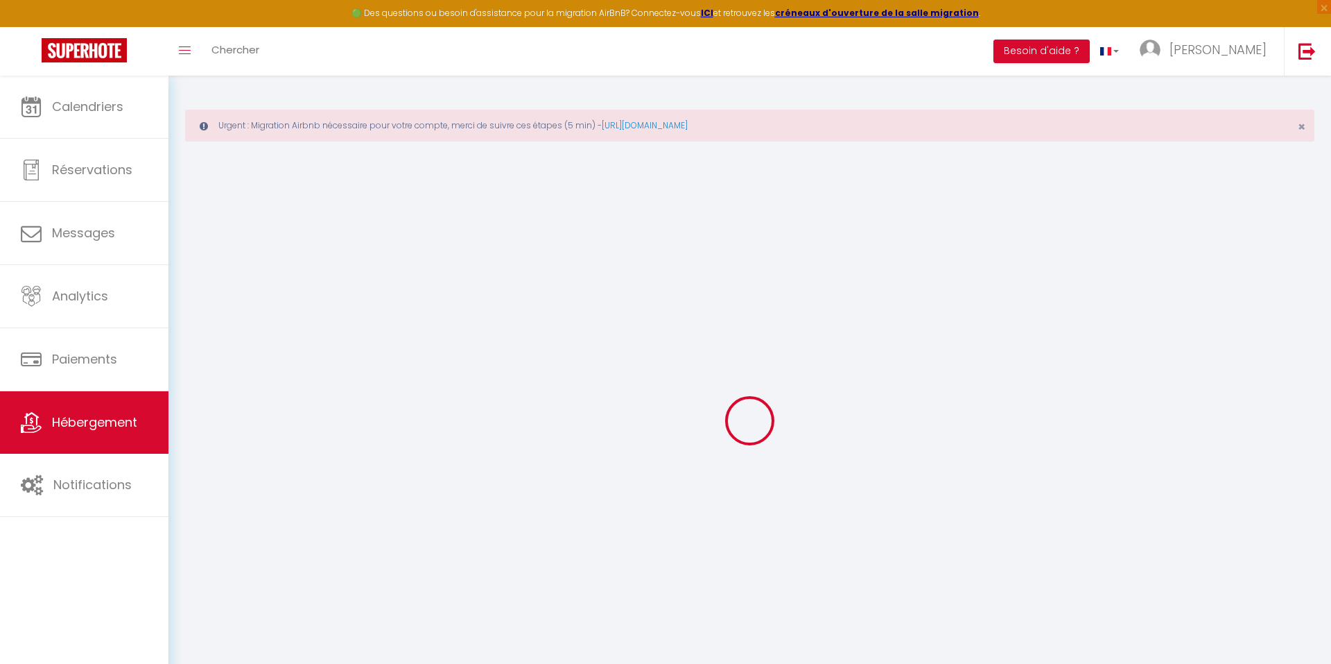
type input "[STREET_ADDRESS]"
type input "44100"
type input "[GEOGRAPHIC_DATA]"
select select "4"
select select "2"
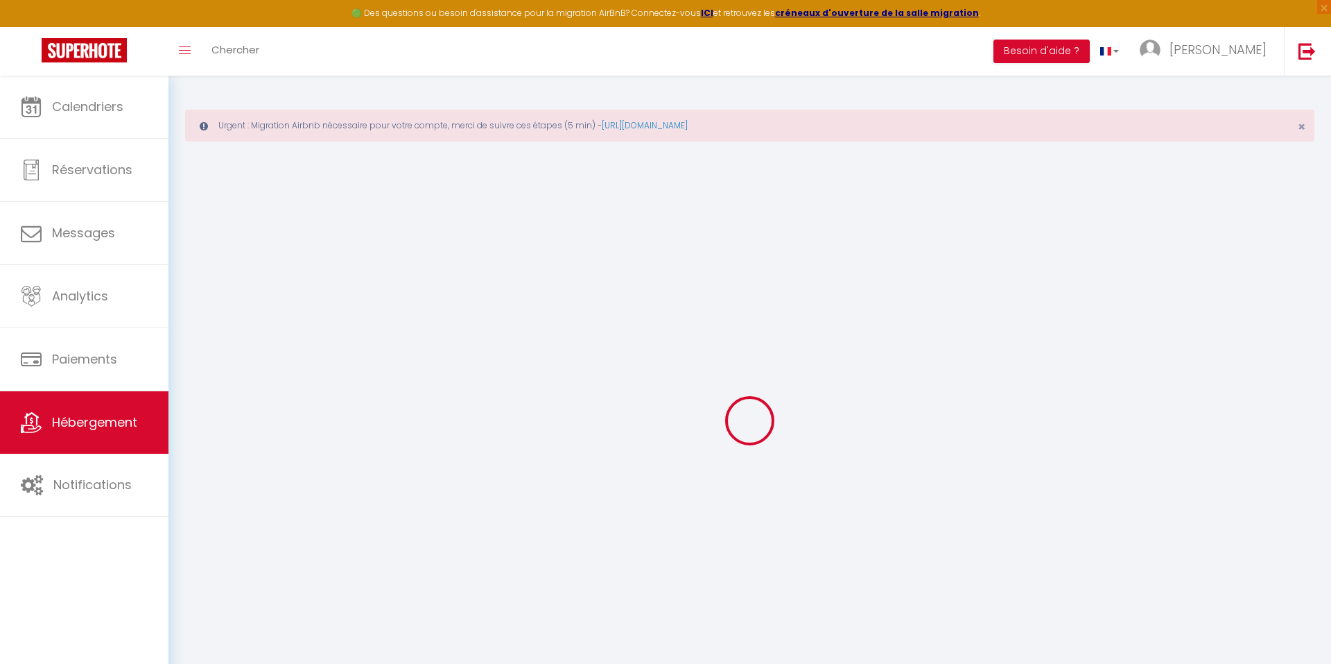
type input "85"
type input "54"
type input "5.5"
type input "0"
select select
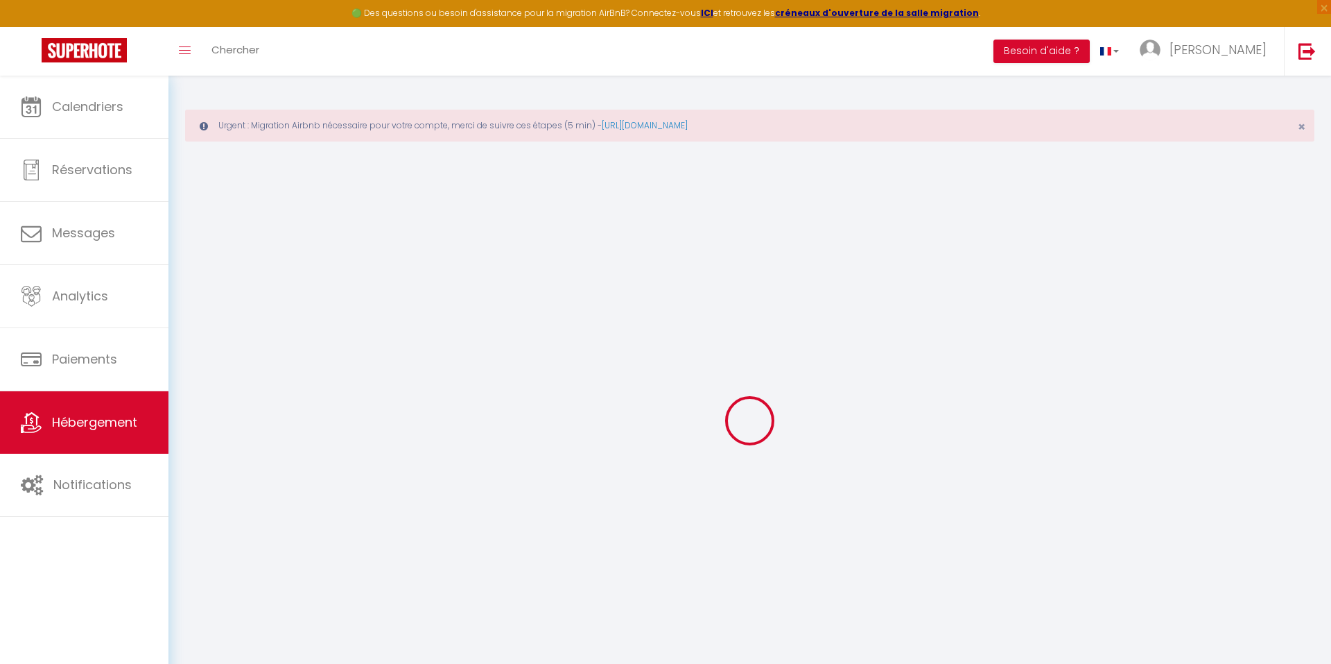
select select
type input "[STREET_ADDRESS]"
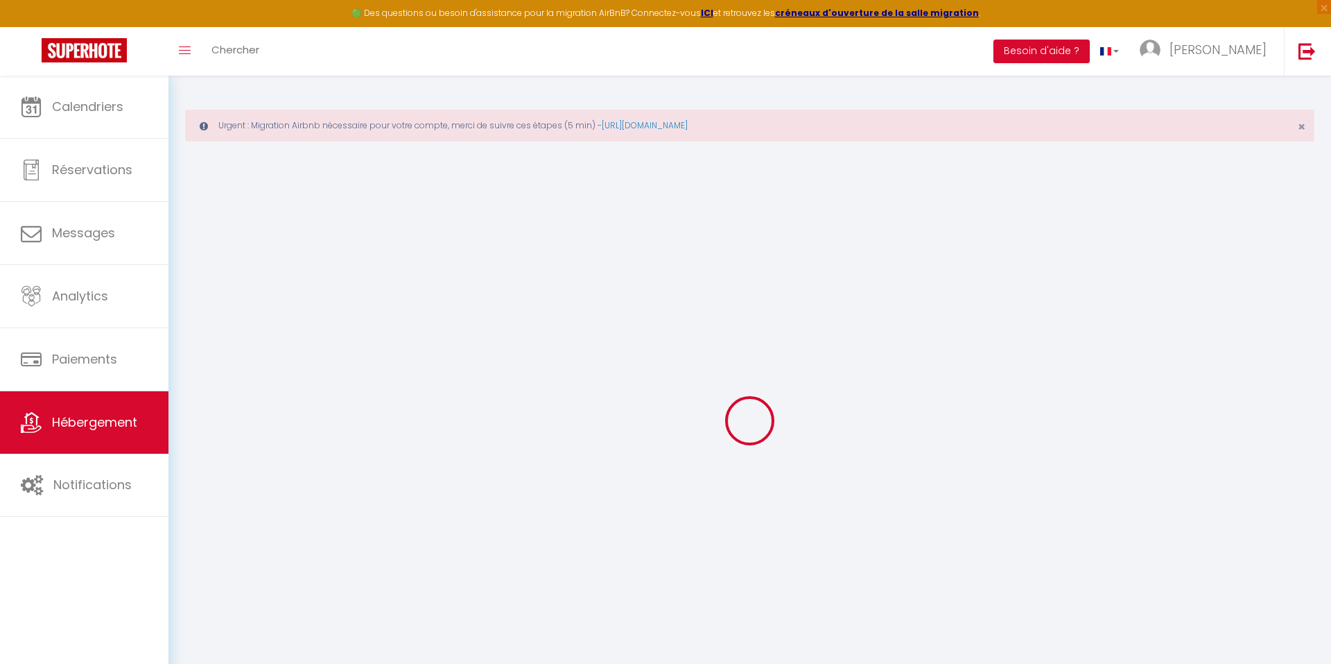
type input "44100"
type input "[GEOGRAPHIC_DATA]"
type input "[DOMAIN_NAME][EMAIL_ADDRESS][DOMAIN_NAME]"
select select
checkbox input "false"
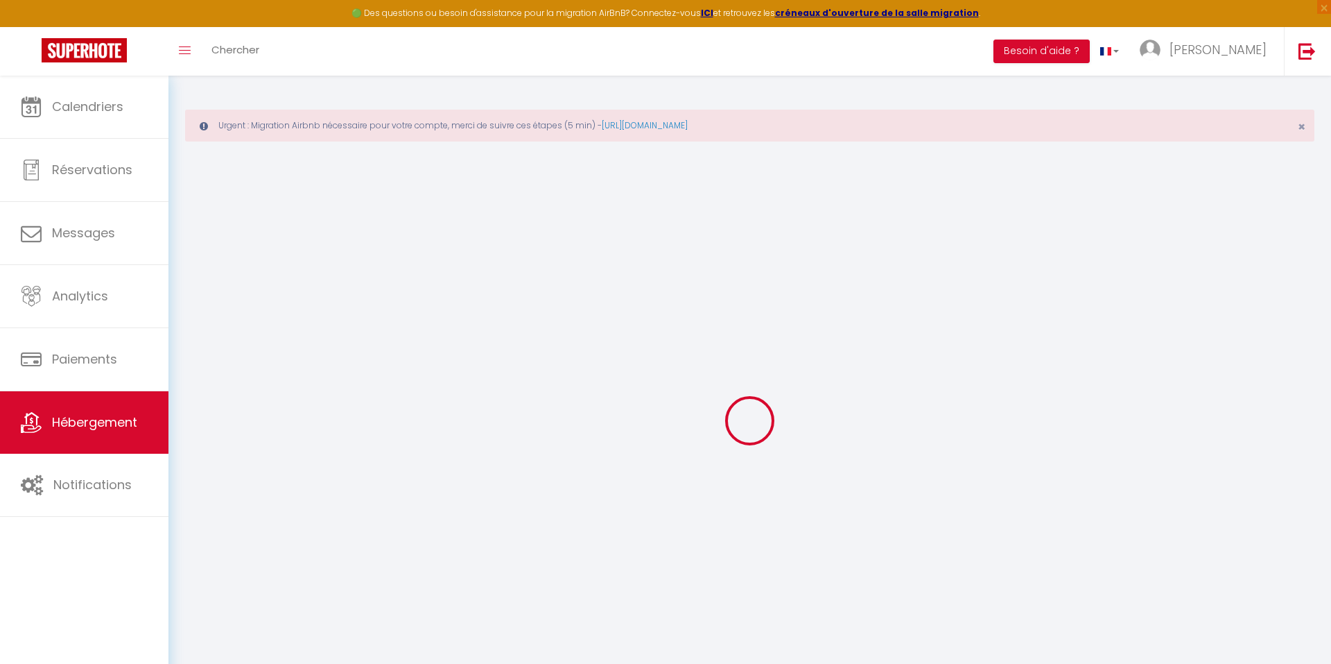
checkbox input "false"
radio input "true"
type input "54"
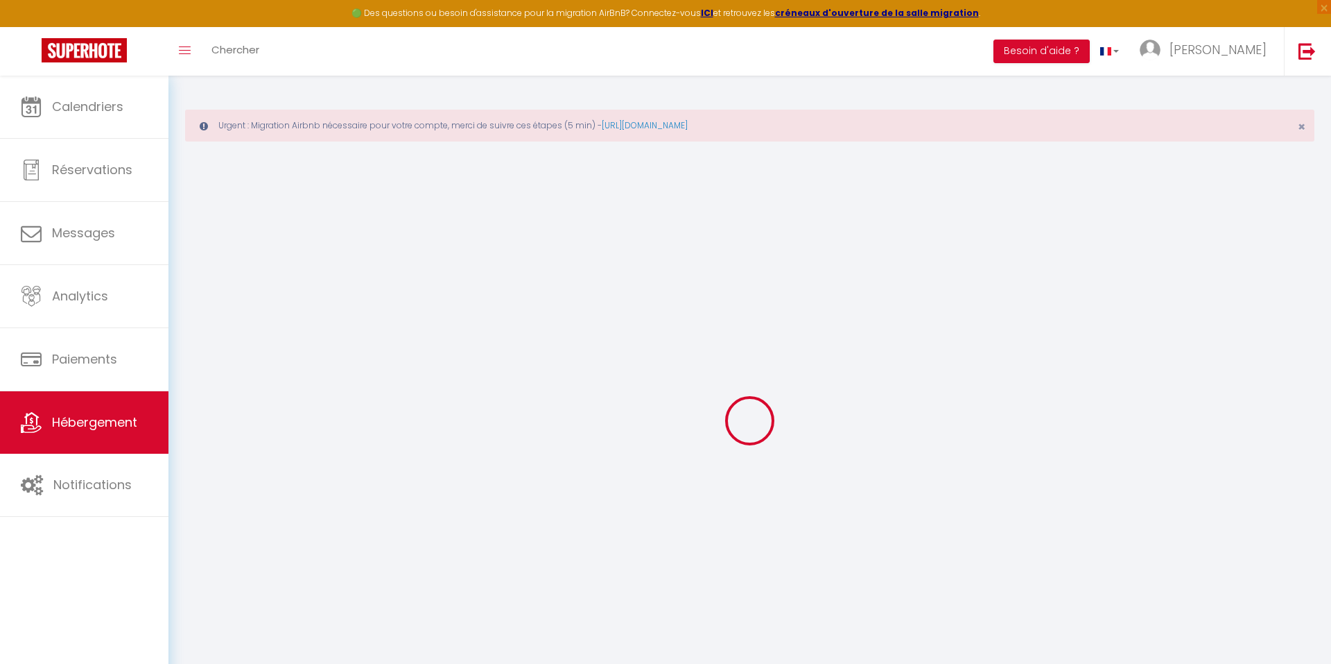
type input "0"
select select
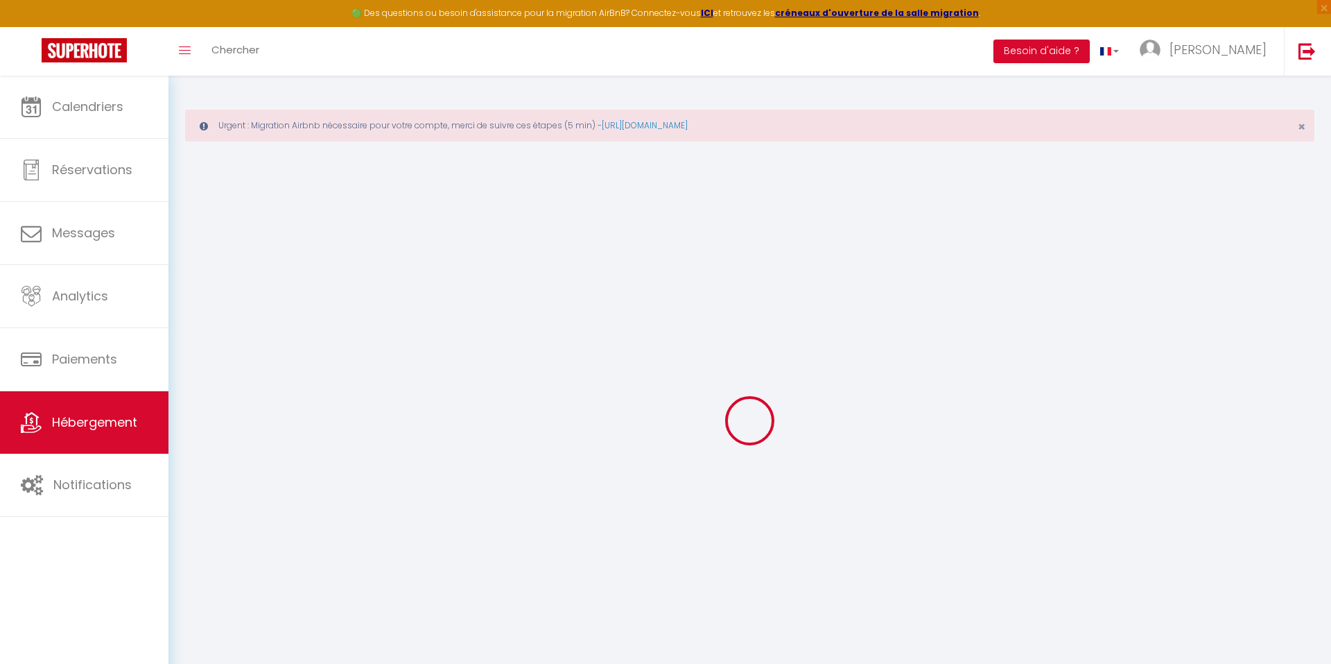
select select
checkbox input "false"
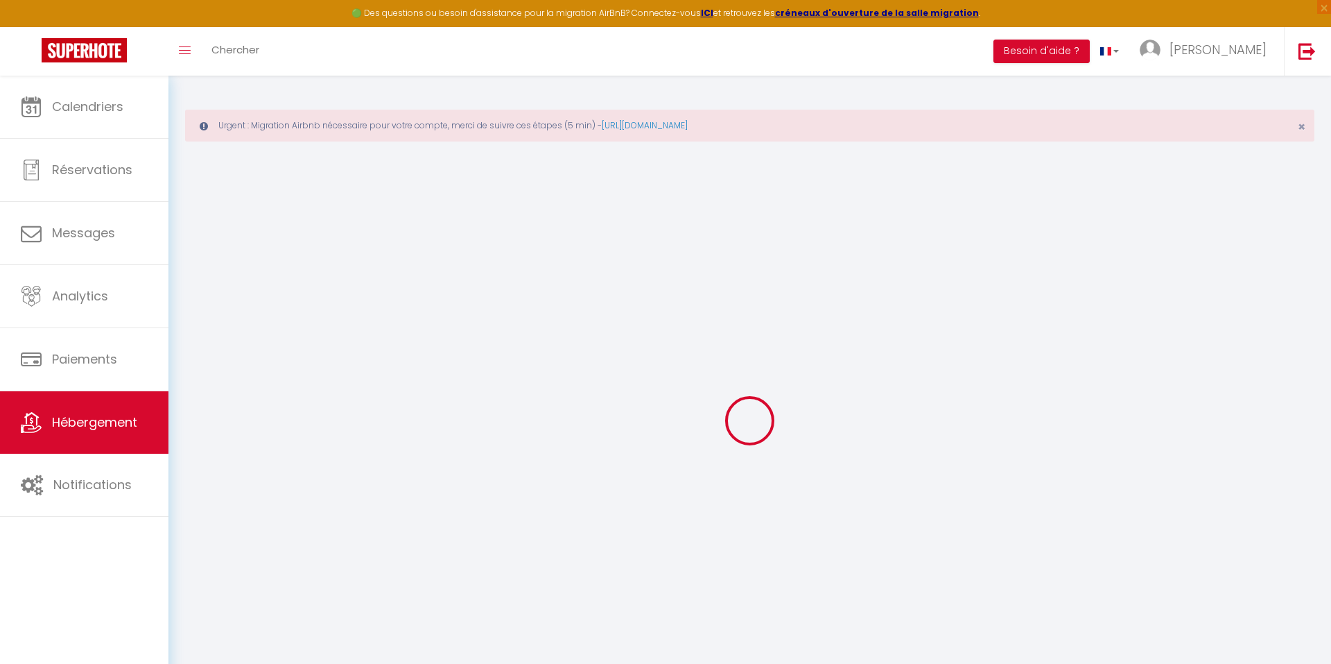
checkbox input "false"
select select
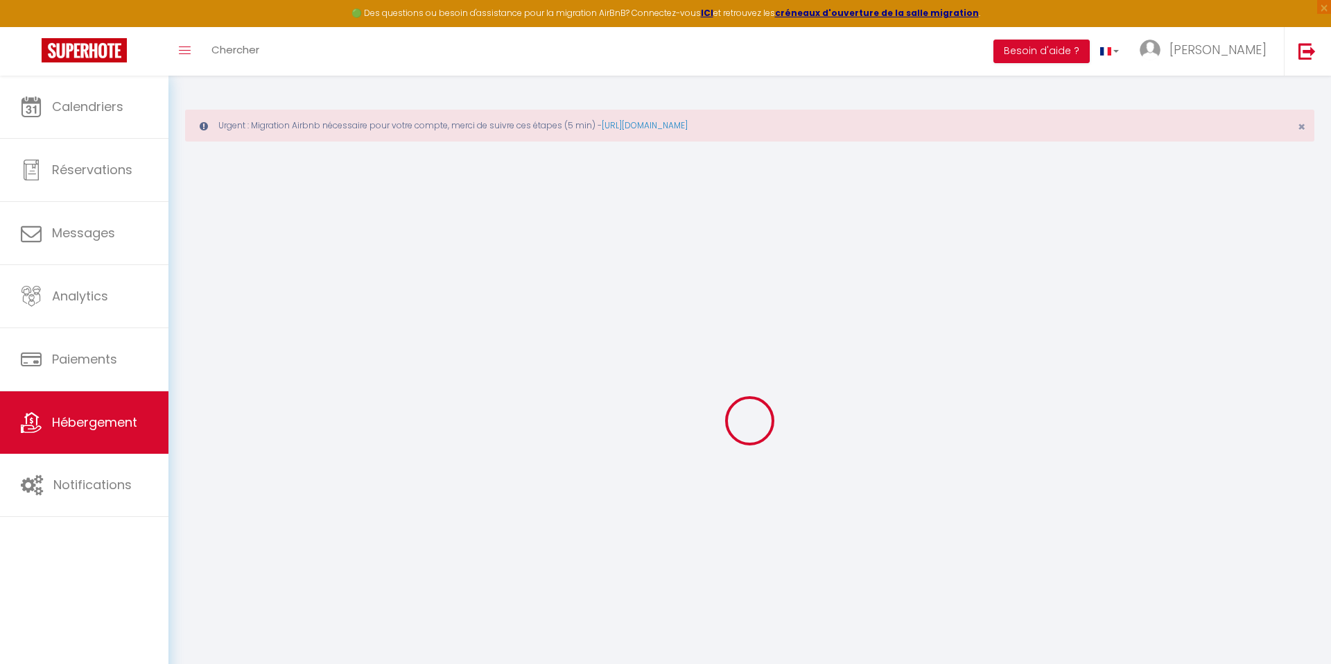
select select
checkbox input "false"
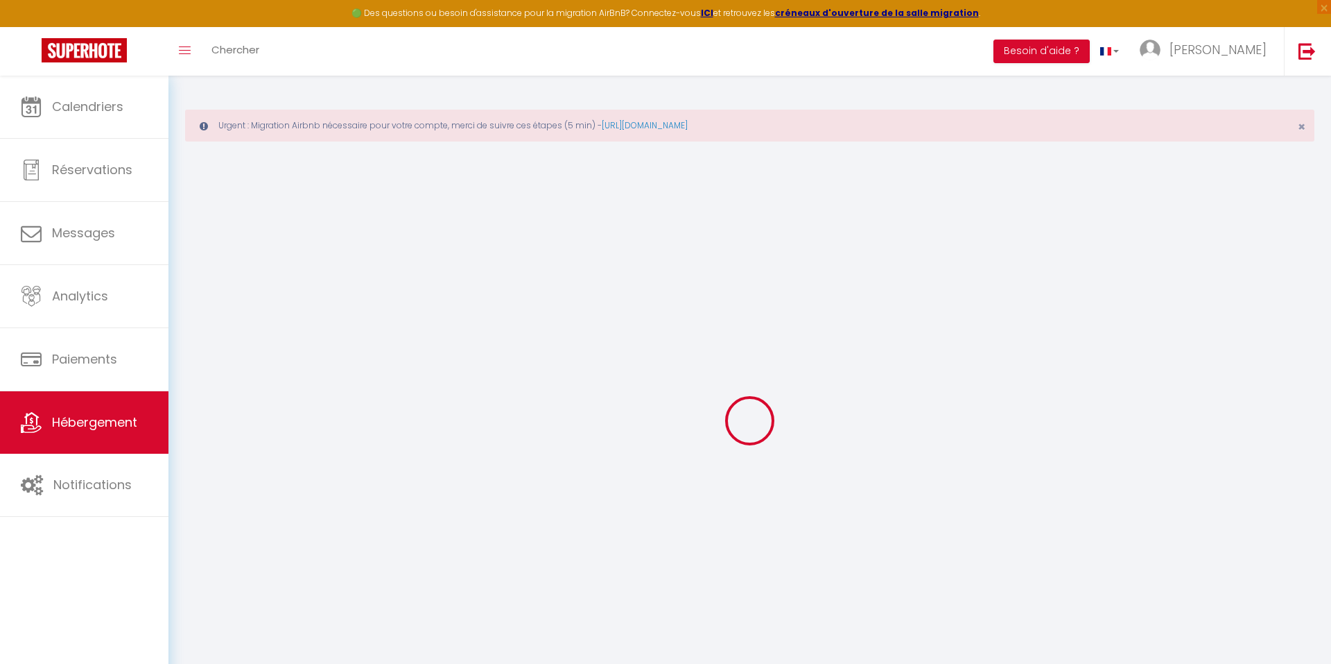
checkbox input "false"
select select
checkbox input "false"
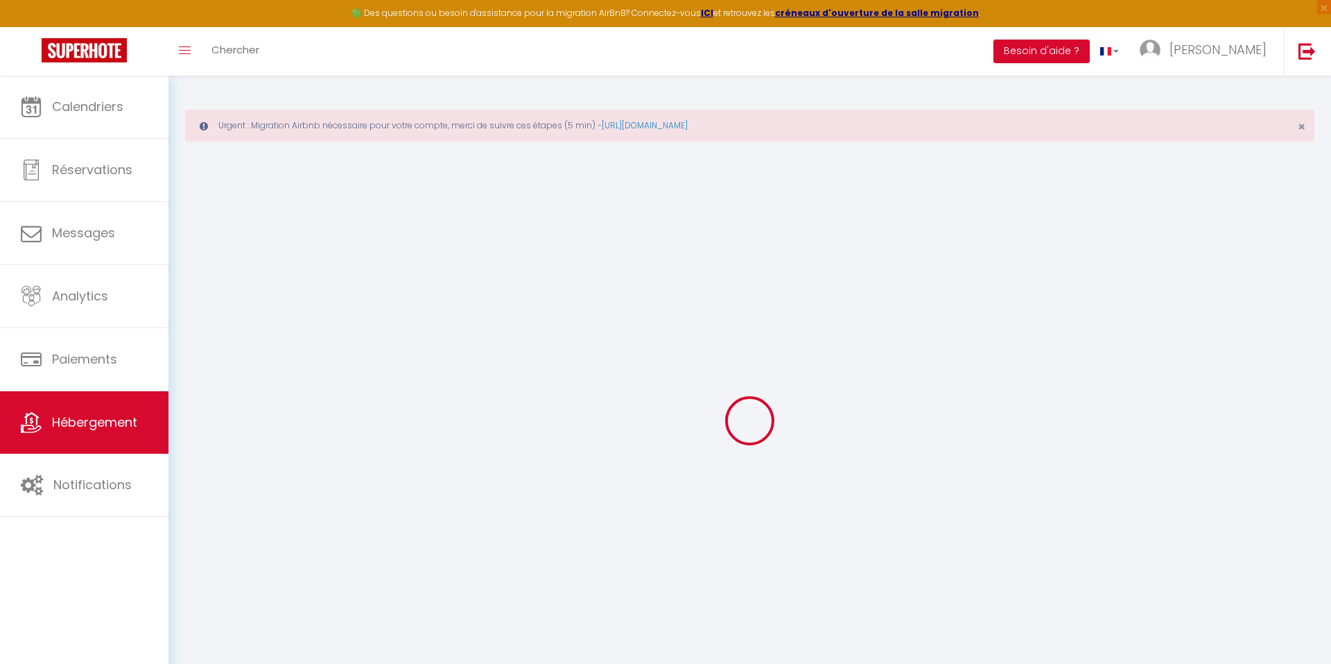
checkbox input "false"
select select "+ 18 %"
select select "+ 23 %"
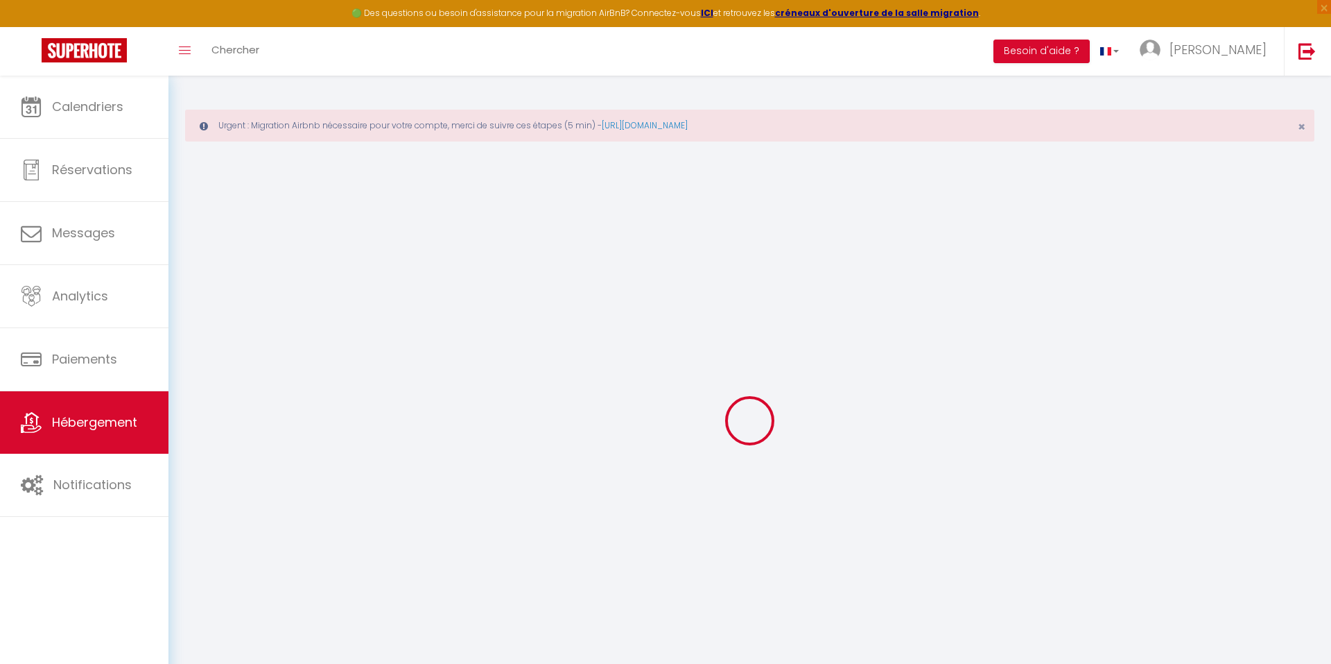
select select
checkbox input "false"
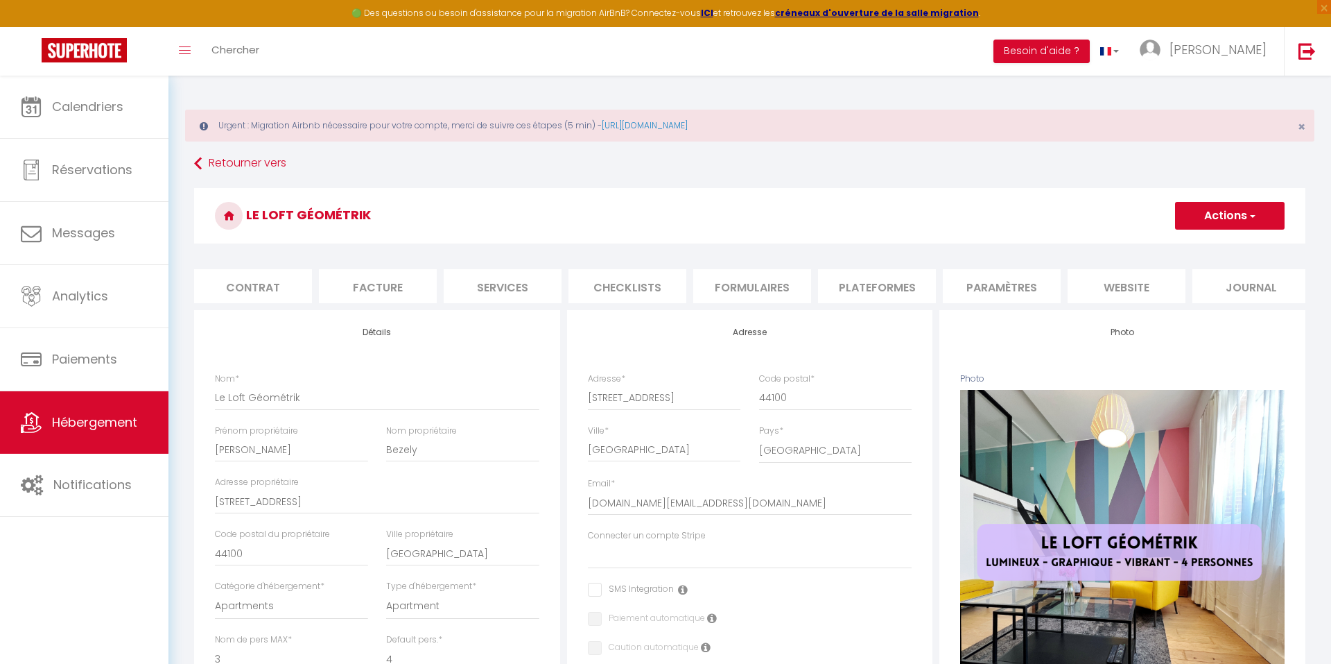
scroll to position [0, 128]
click at [667, 278] on li "Checklists" at bounding box center [625, 286] width 118 height 34
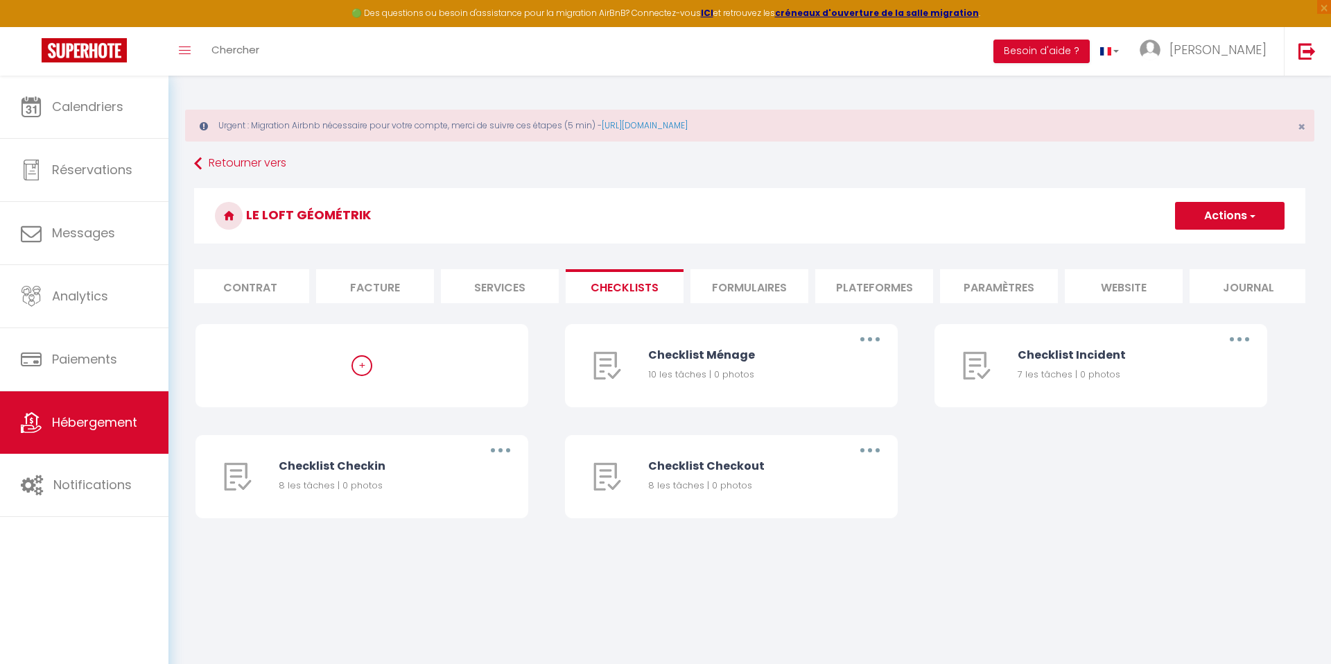
click at [736, 279] on li "Formulaires" at bounding box center [750, 286] width 118 height 34
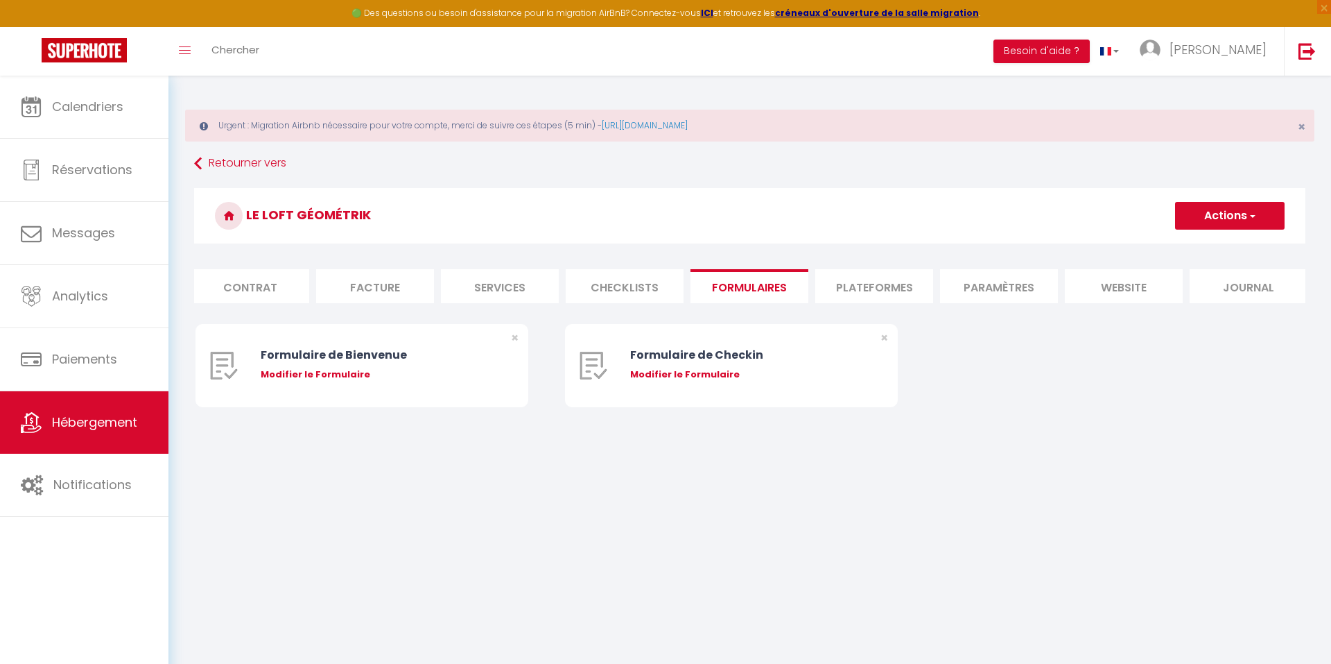
click at [902, 283] on li "Plateformes" at bounding box center [875, 286] width 118 height 34
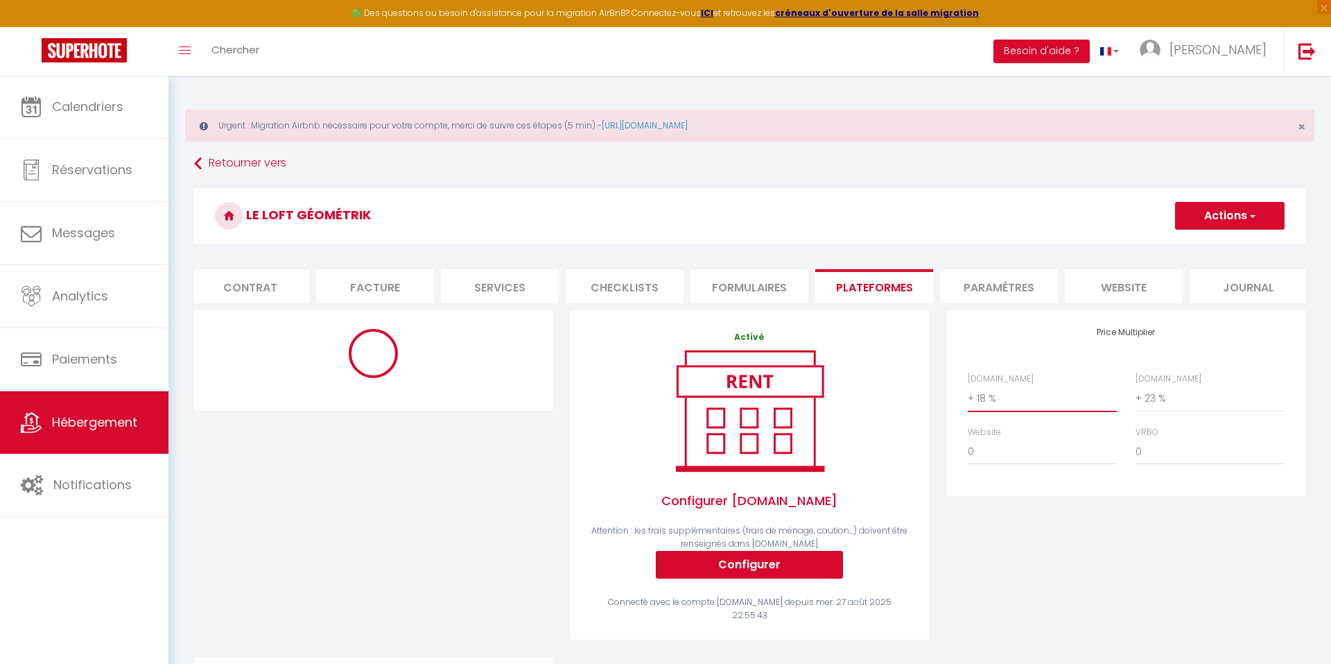
select select "+ 22 %"
click at [870, 230] on h3 "Le Loft Géométrik" at bounding box center [750, 215] width 1112 height 55
click at [1208, 220] on button "Actions" at bounding box center [1230, 216] width 110 height 28
click at [994, 191] on h3 "Le Loft Géométrik" at bounding box center [750, 215] width 1112 height 55
select select "365"
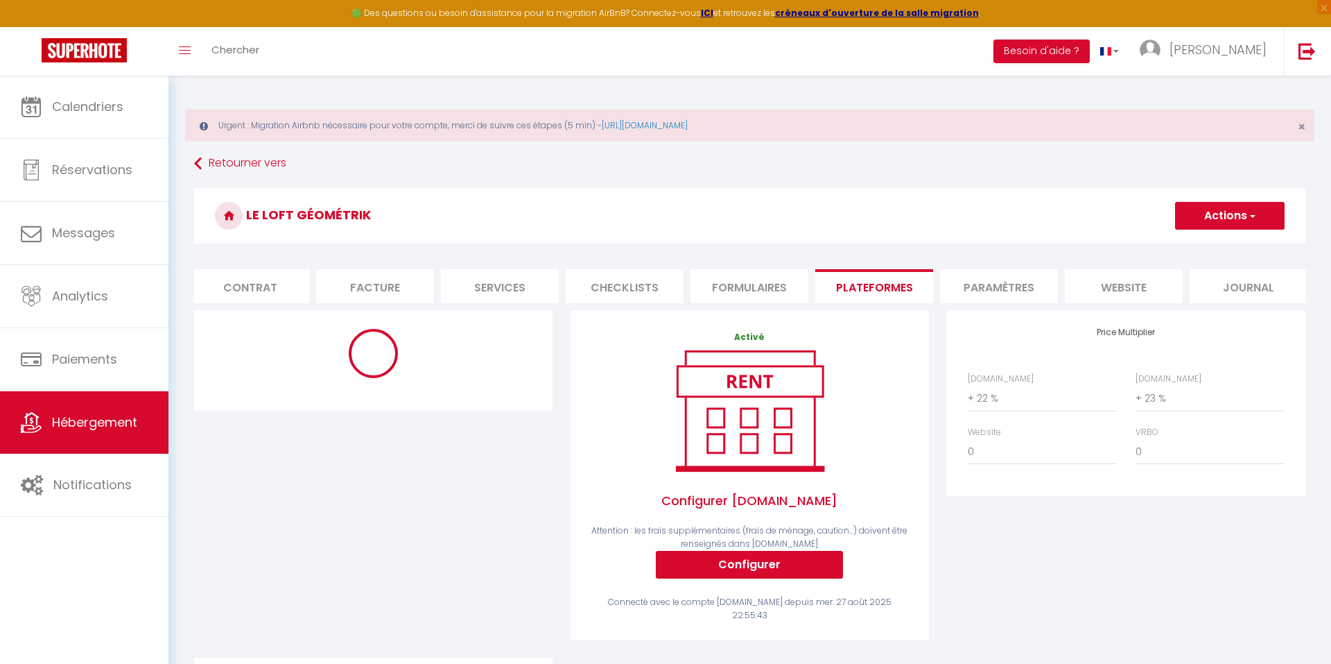
select select "well_reviewed_guests"
select select "EUR"
select select
select select "9730-18054967"
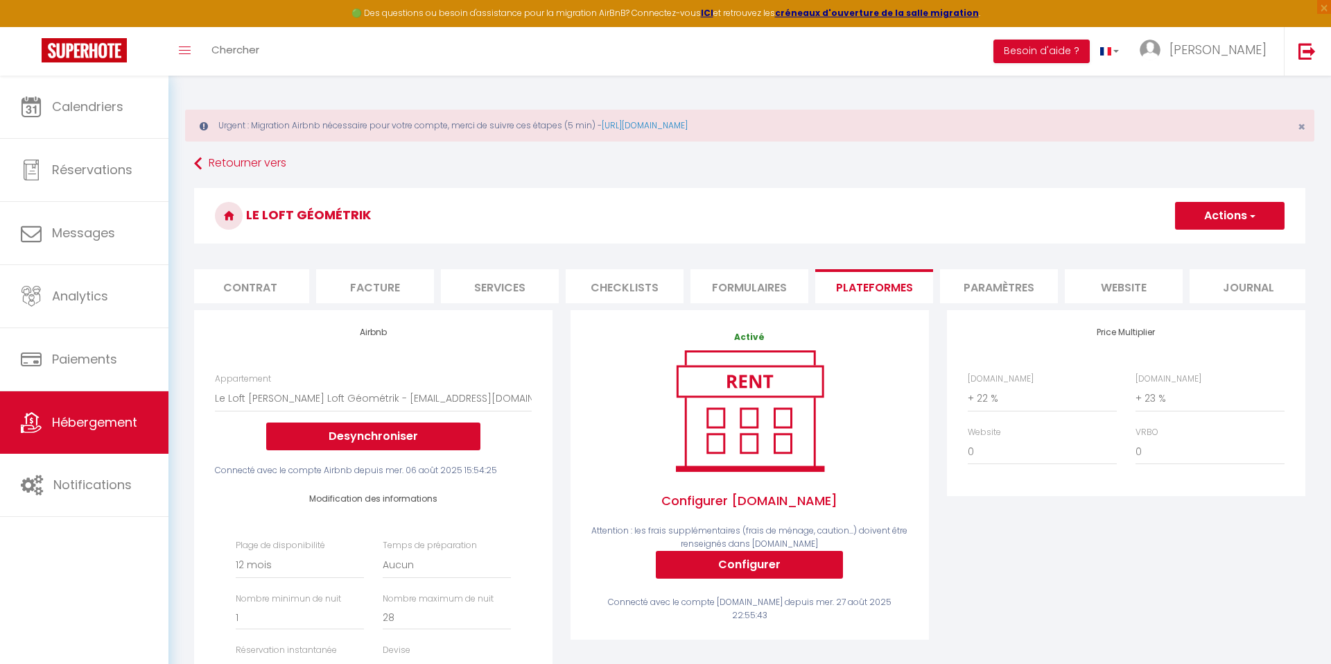
click at [1221, 223] on button "Actions" at bounding box center [1230, 216] width 110 height 28
click at [1205, 247] on link "Enregistrer" at bounding box center [1230, 246] width 110 height 18
select select "365"
select select "well_reviewed_guests"
select select "EUR"
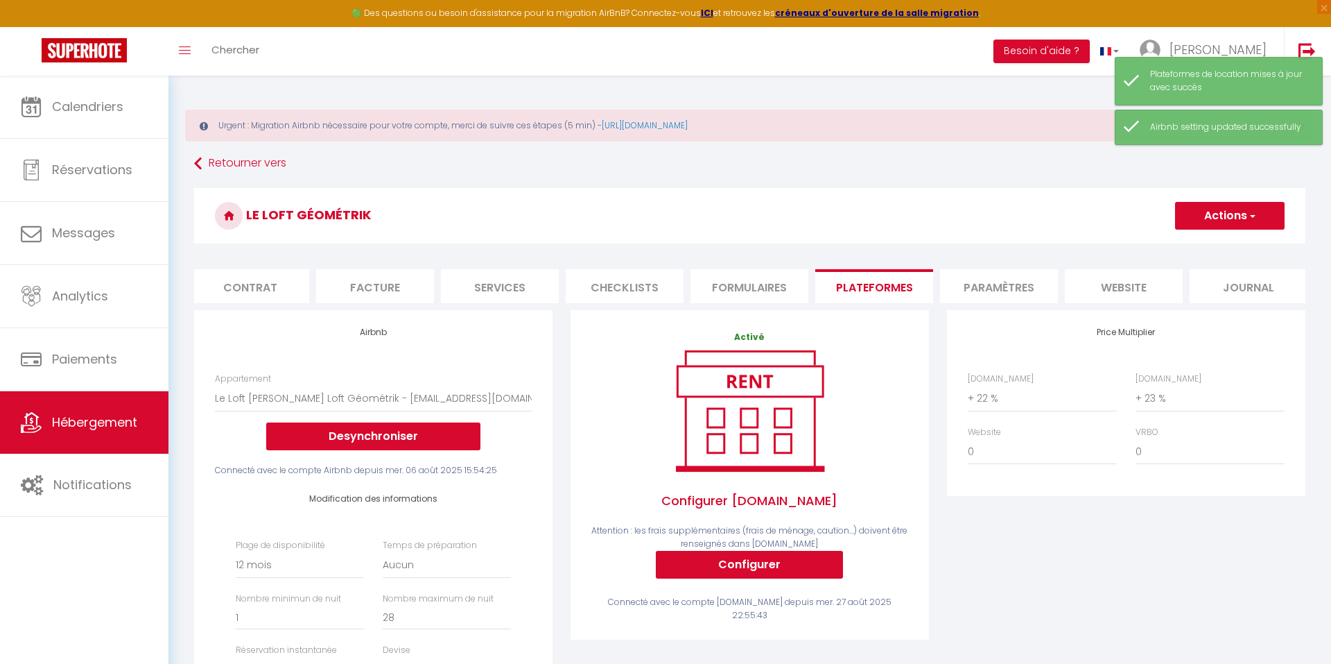
click at [270, 294] on li "Contrat" at bounding box center [250, 286] width 118 height 34
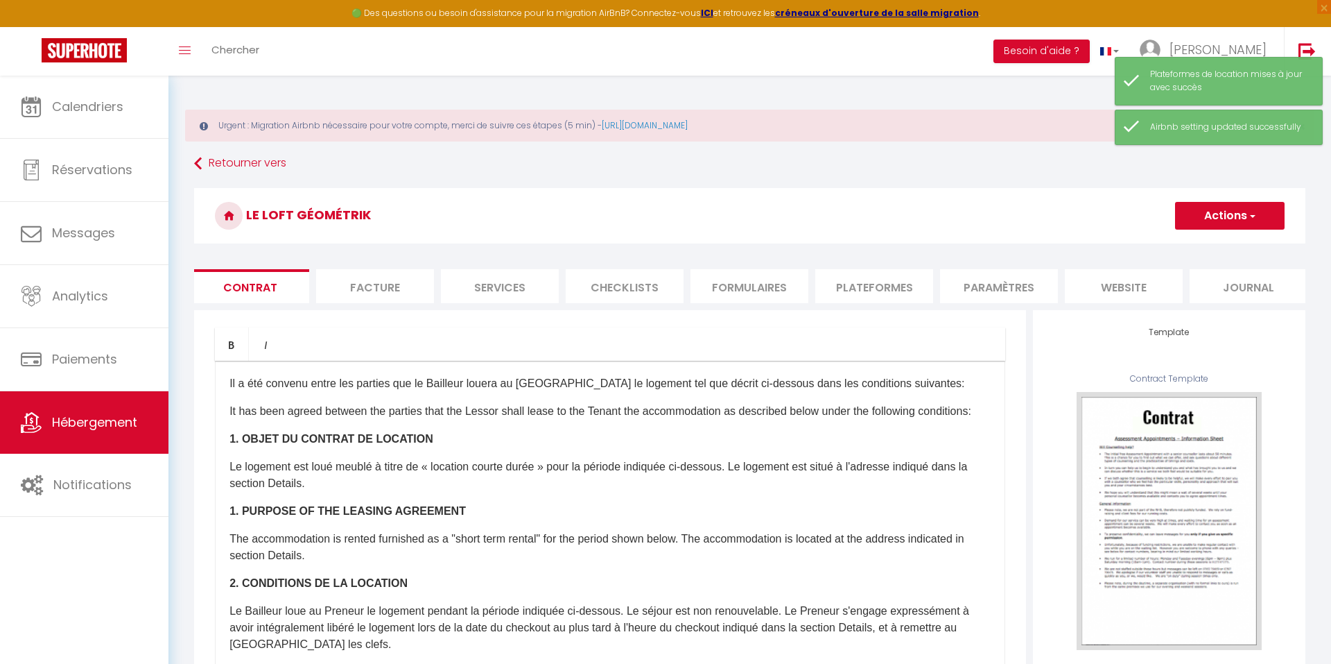
select select
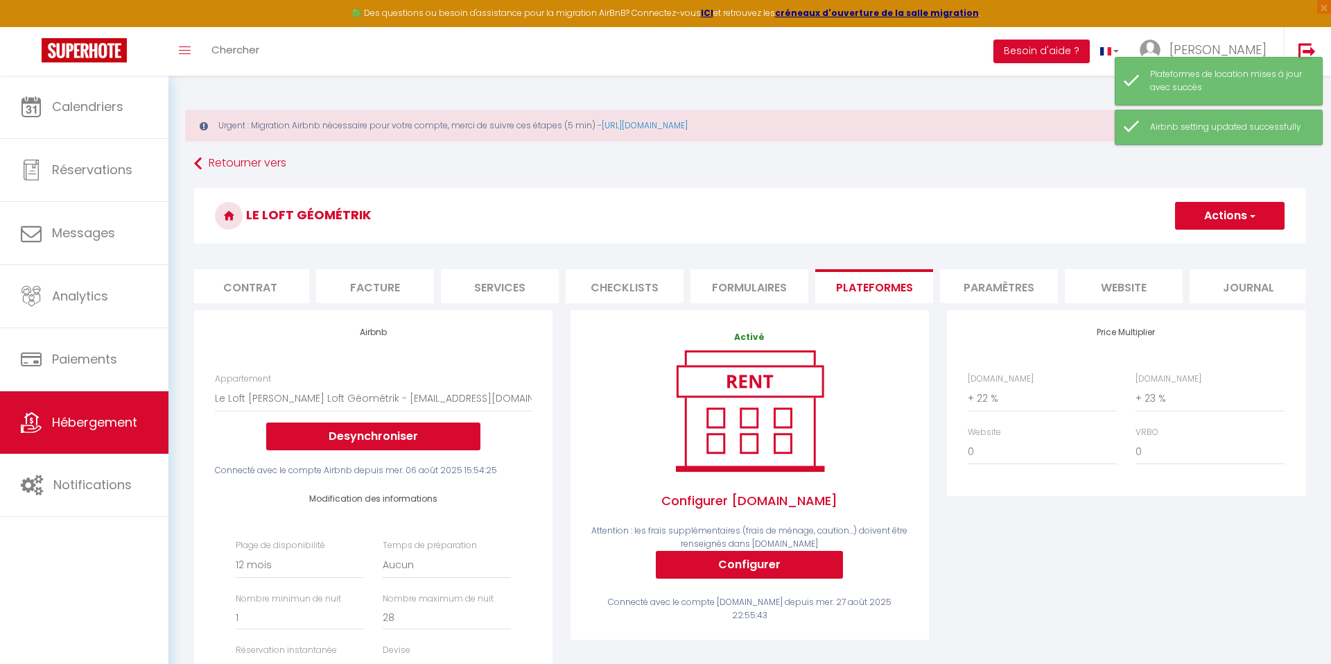
click at [277, 294] on li "Contrat" at bounding box center [250, 286] width 118 height 34
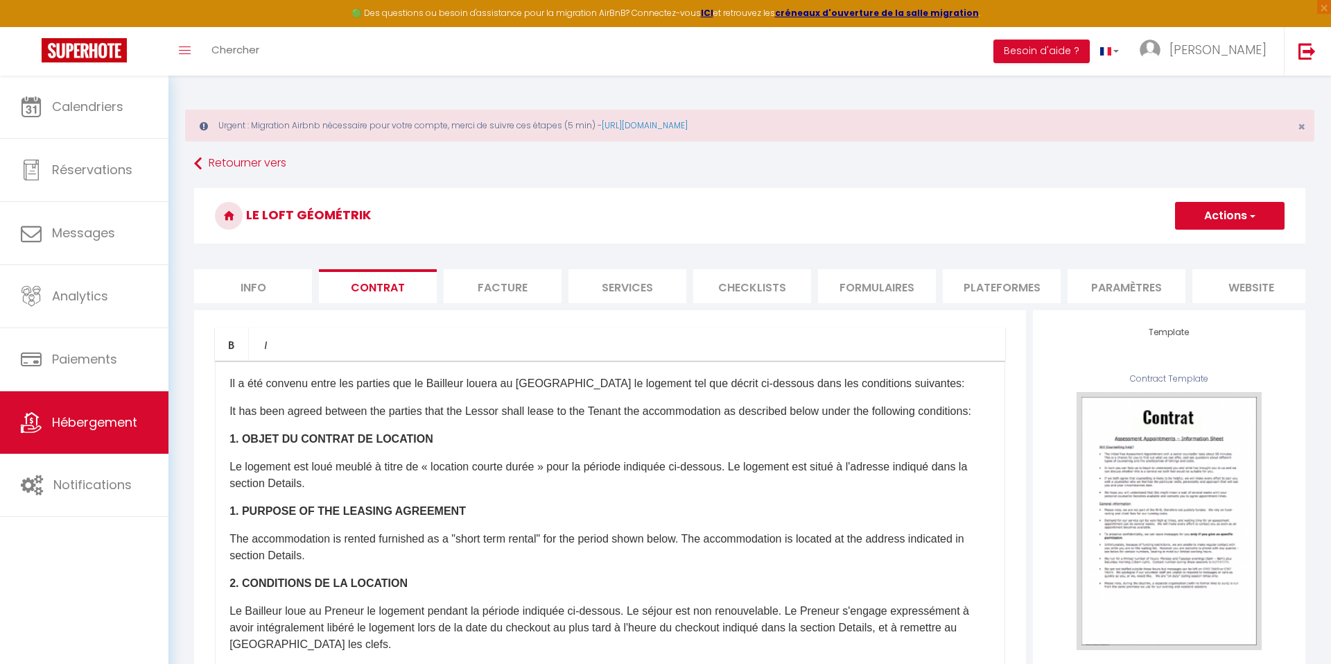
click at [265, 286] on li "Info" at bounding box center [253, 286] width 118 height 34
select select
checkbox input "false"
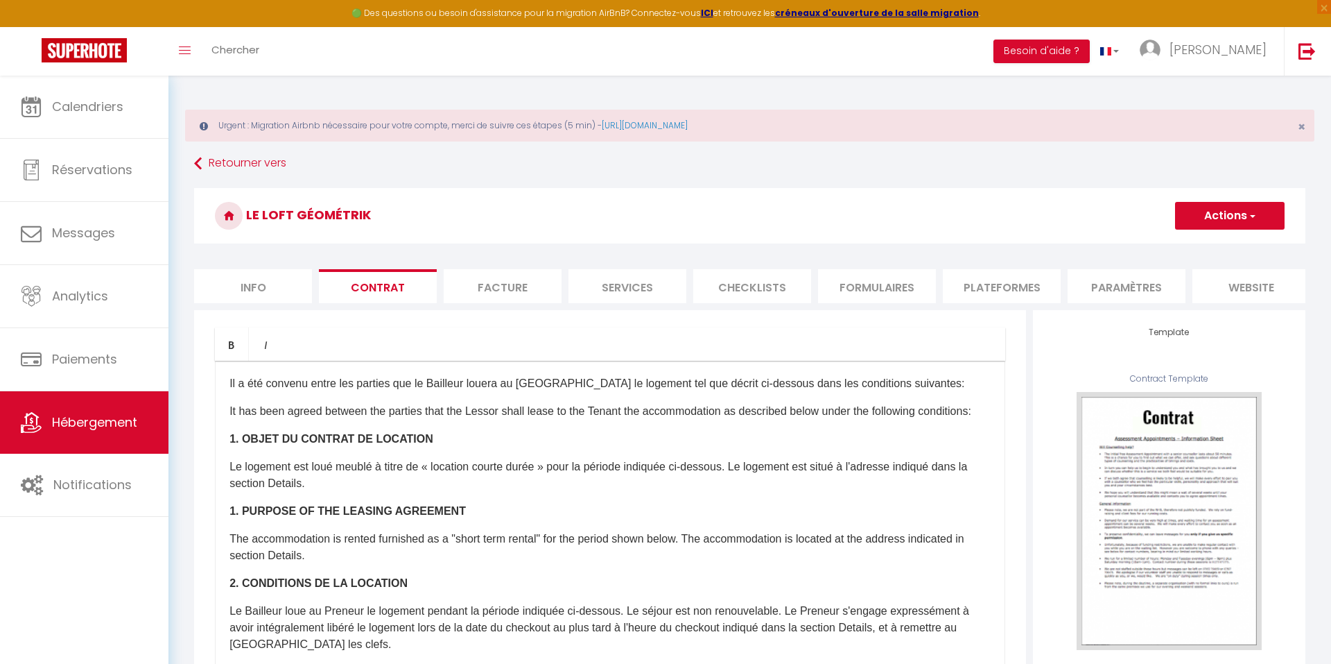
checkbox input "false"
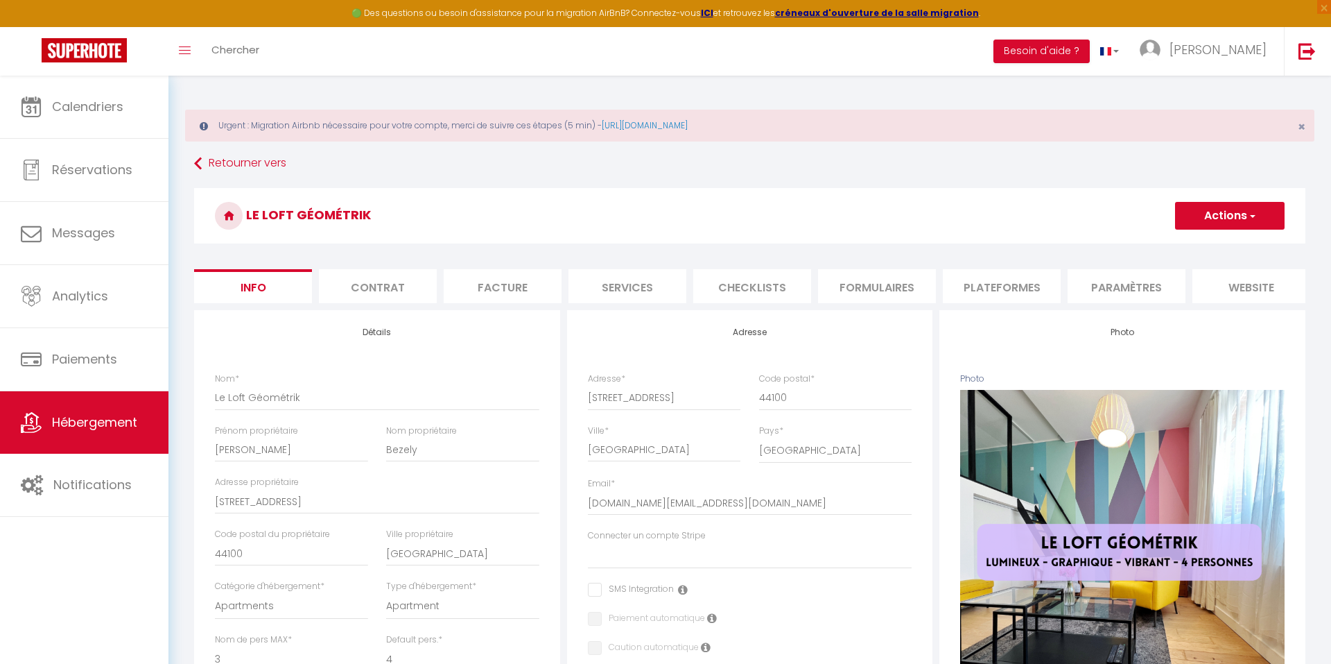
click at [384, 282] on li "Contrat" at bounding box center [378, 286] width 118 height 34
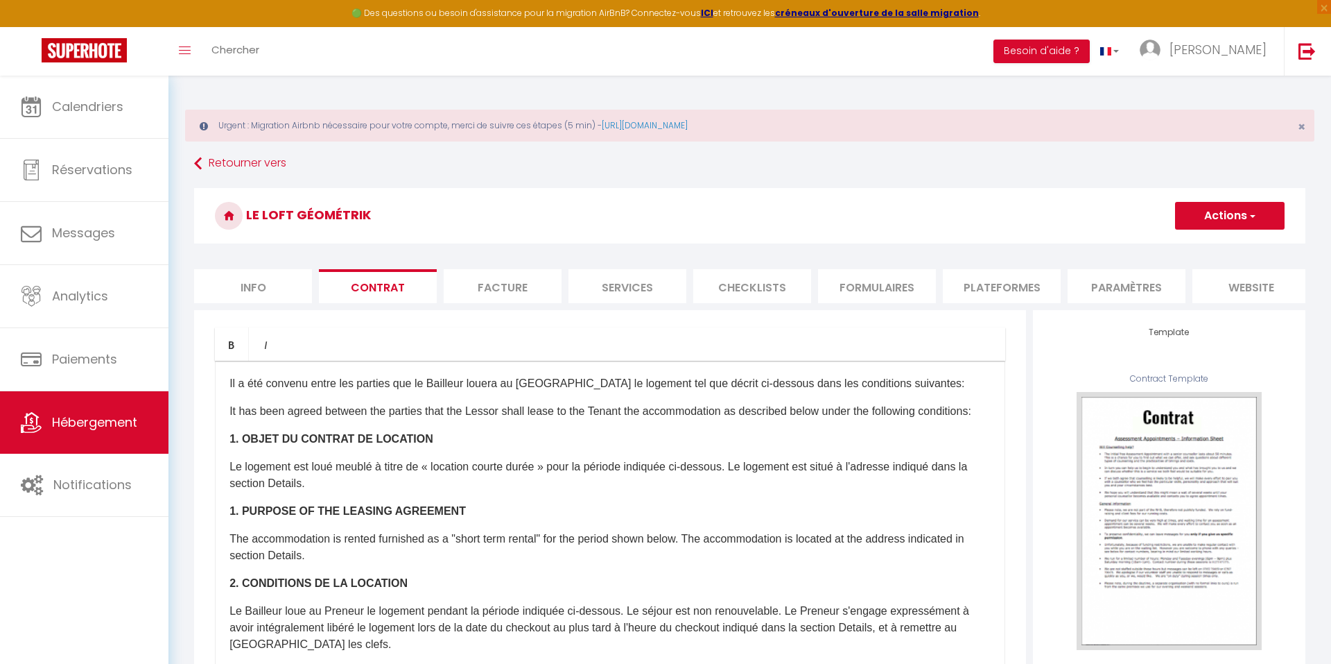
click at [494, 293] on li "Facture" at bounding box center [503, 286] width 118 height 34
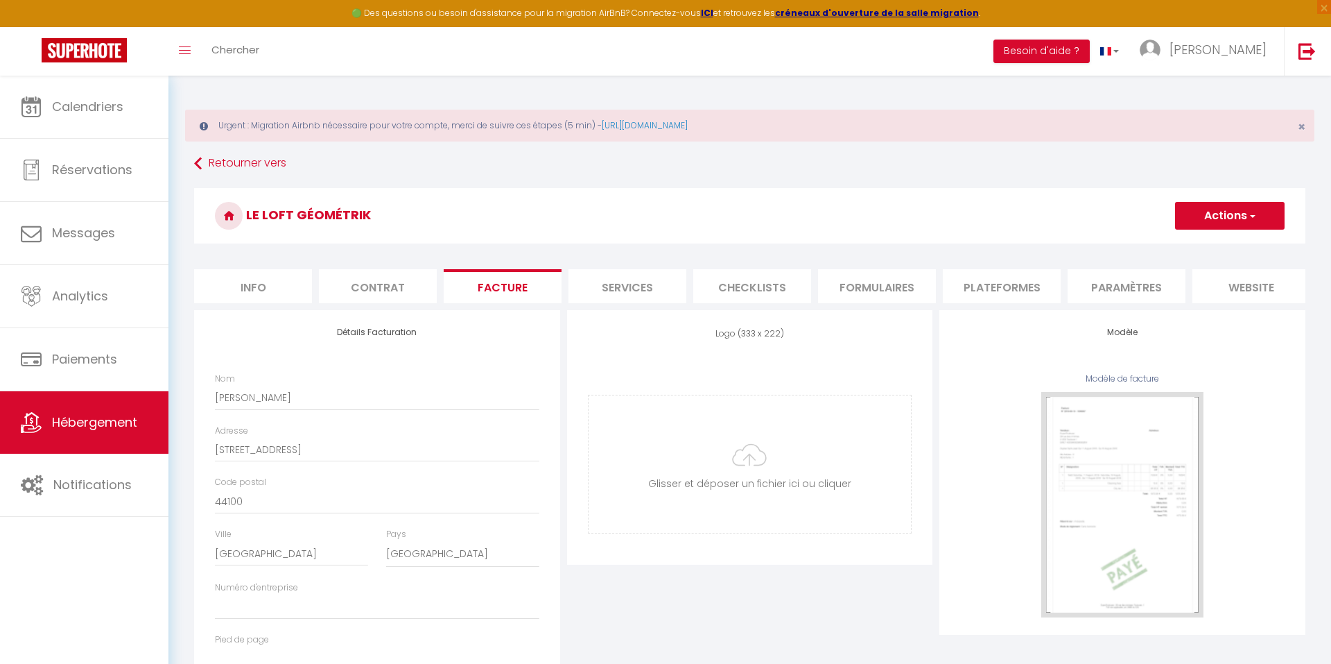
click at [631, 294] on li "Services" at bounding box center [628, 286] width 118 height 34
checkbox input "true"
checkbox input "false"
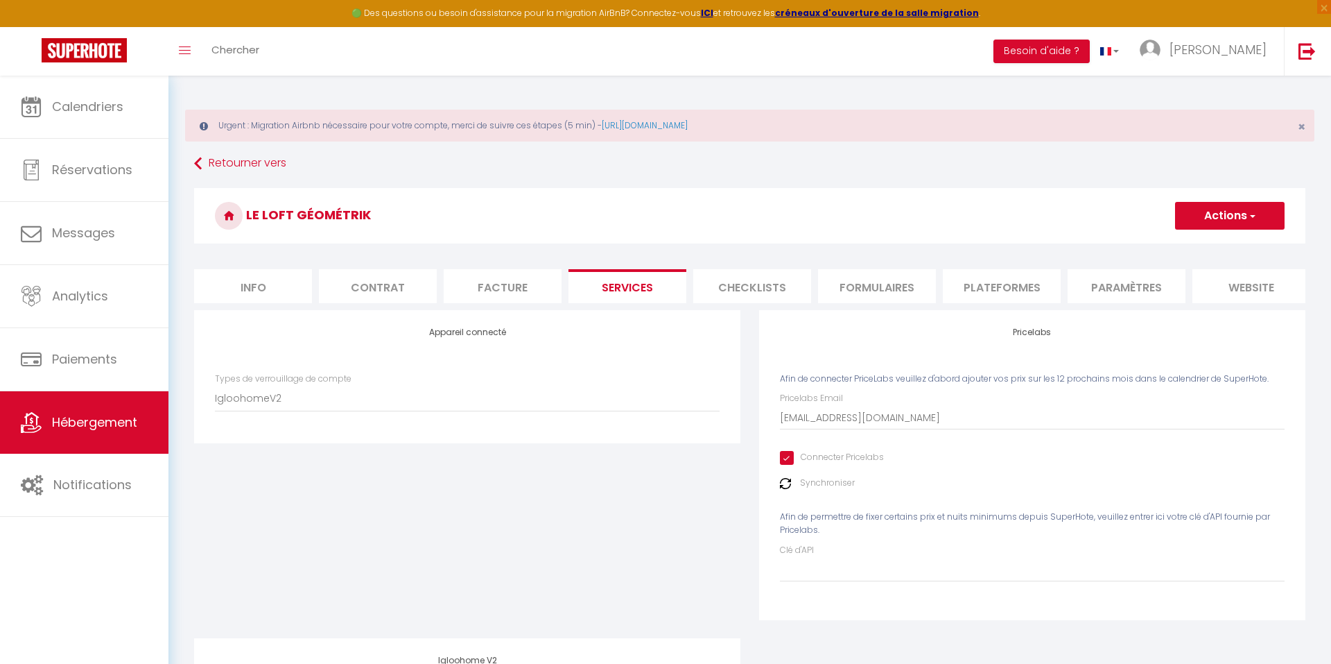
click at [719, 290] on li "Checklists" at bounding box center [752, 286] width 118 height 34
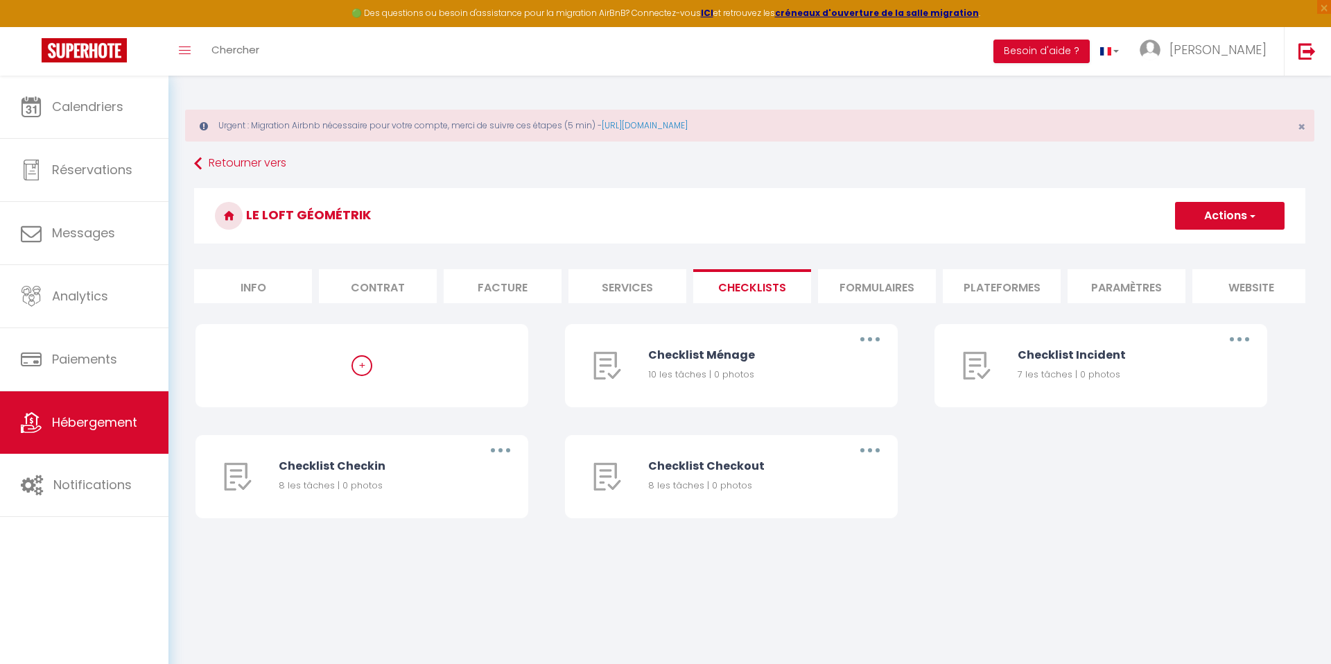
click at [855, 286] on li "Formulaires" at bounding box center [877, 286] width 118 height 34
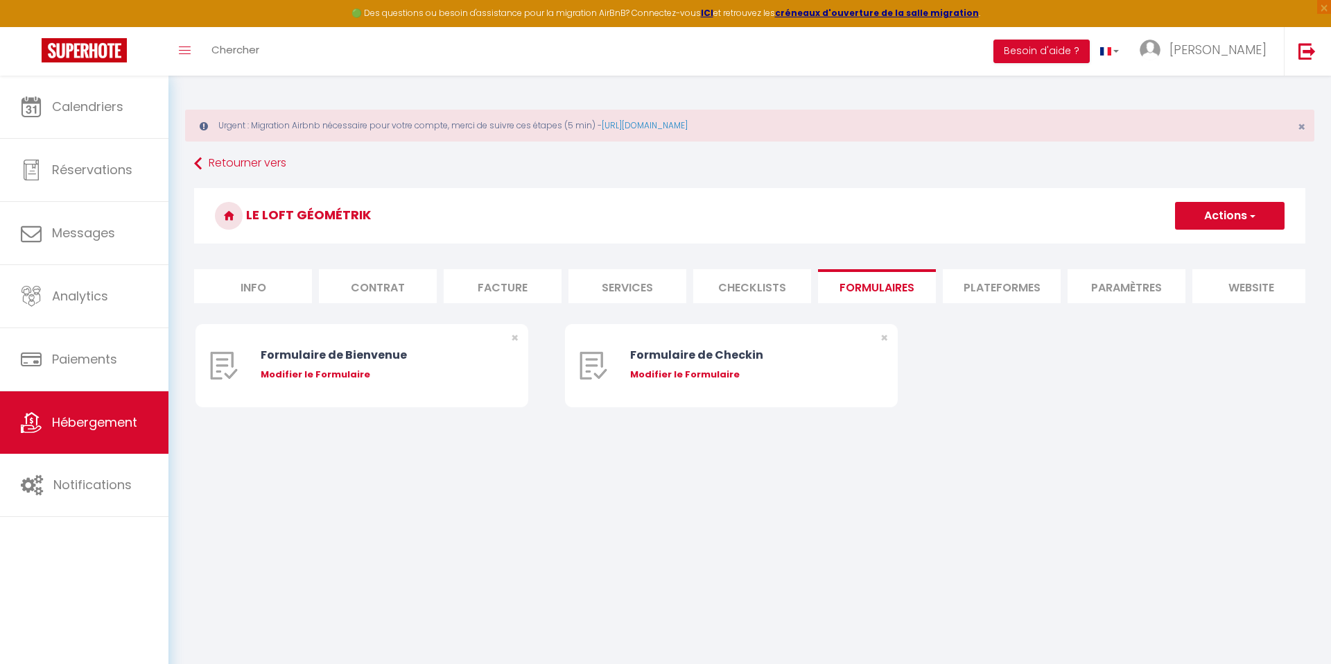
click at [968, 287] on li "Plateformes" at bounding box center [1002, 286] width 118 height 34
select select
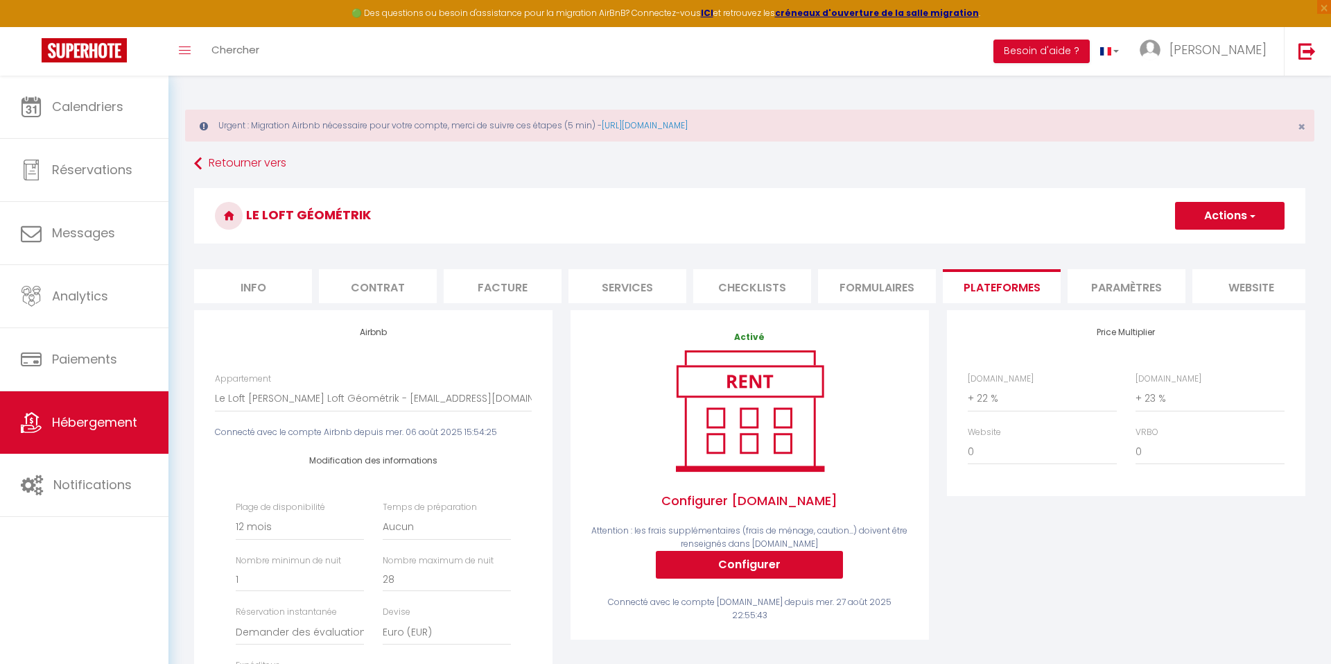
click at [1108, 284] on li "Paramètres" at bounding box center [1127, 286] width 118 height 34
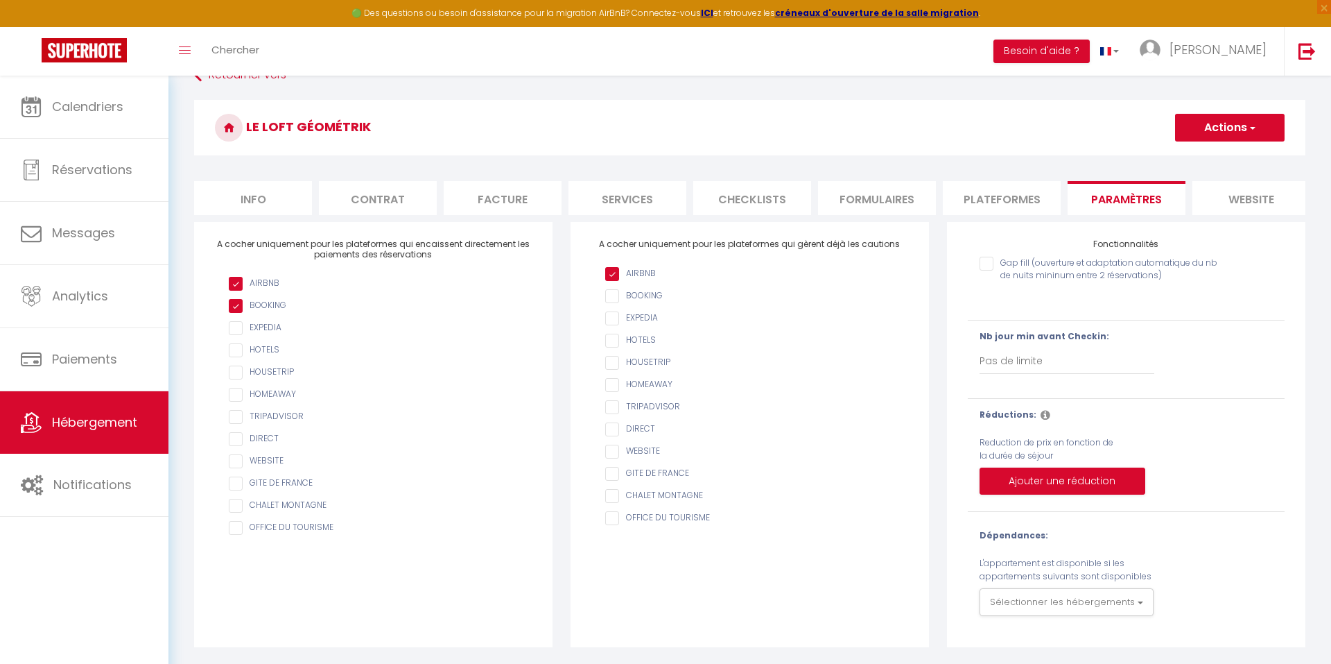
scroll to position [87, 0]
click at [1241, 199] on li "website" at bounding box center [1252, 199] width 118 height 34
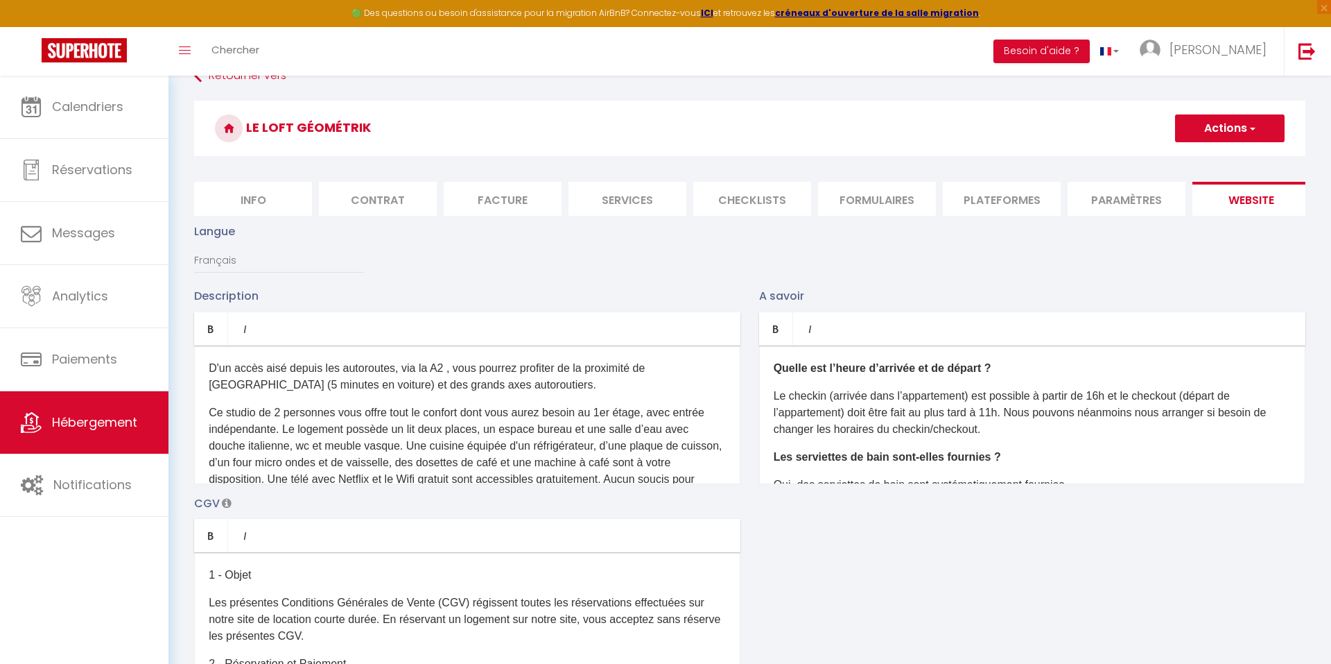
scroll to position [53, 0]
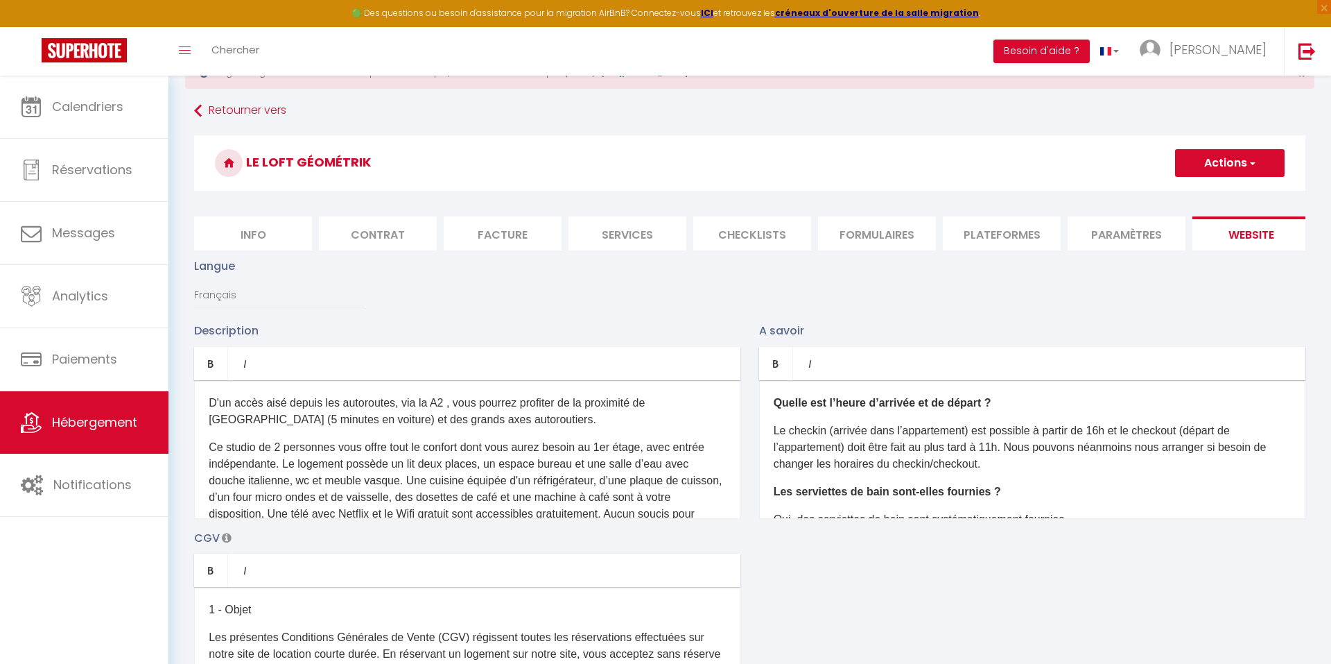
click at [1222, 166] on button "Actions" at bounding box center [1230, 163] width 110 height 28
click at [1207, 187] on input "Enregistrer" at bounding box center [1214, 194] width 51 height 14
checkbox input "true"
checkbox input "false"
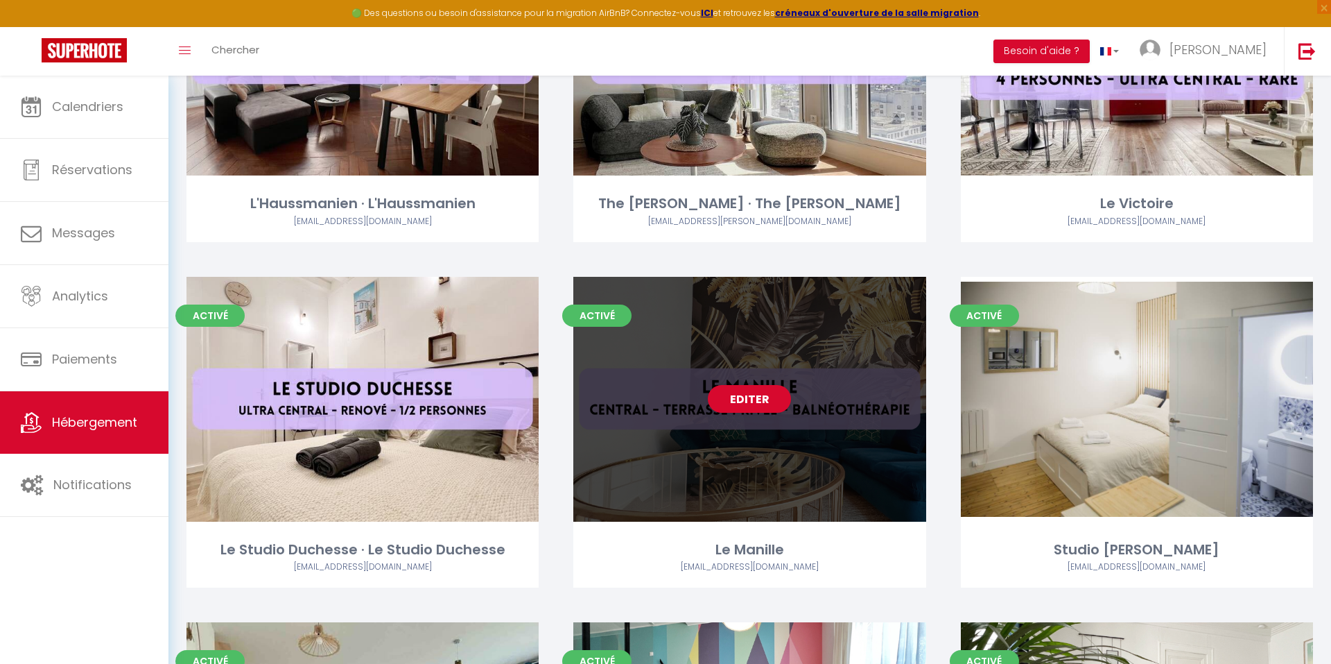
scroll to position [1154, 0]
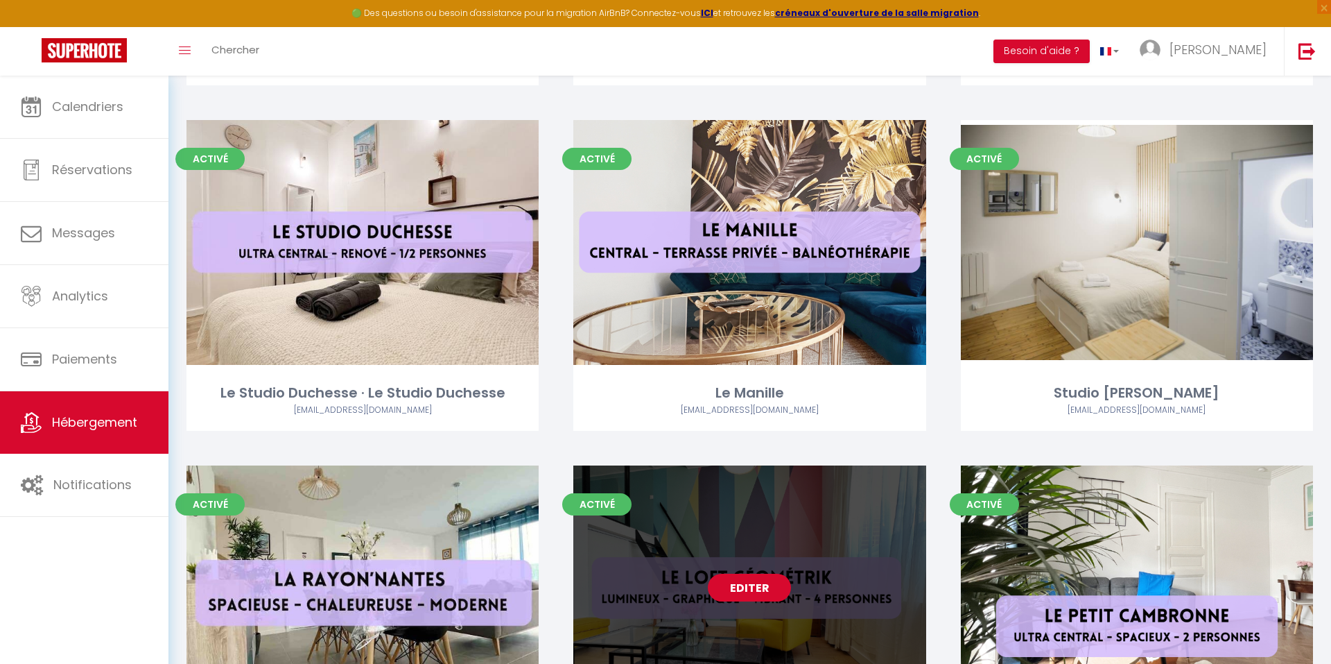
click at [727, 580] on link "Editer" at bounding box center [749, 588] width 83 height 28
select select "3"
select select "2"
select select "1"
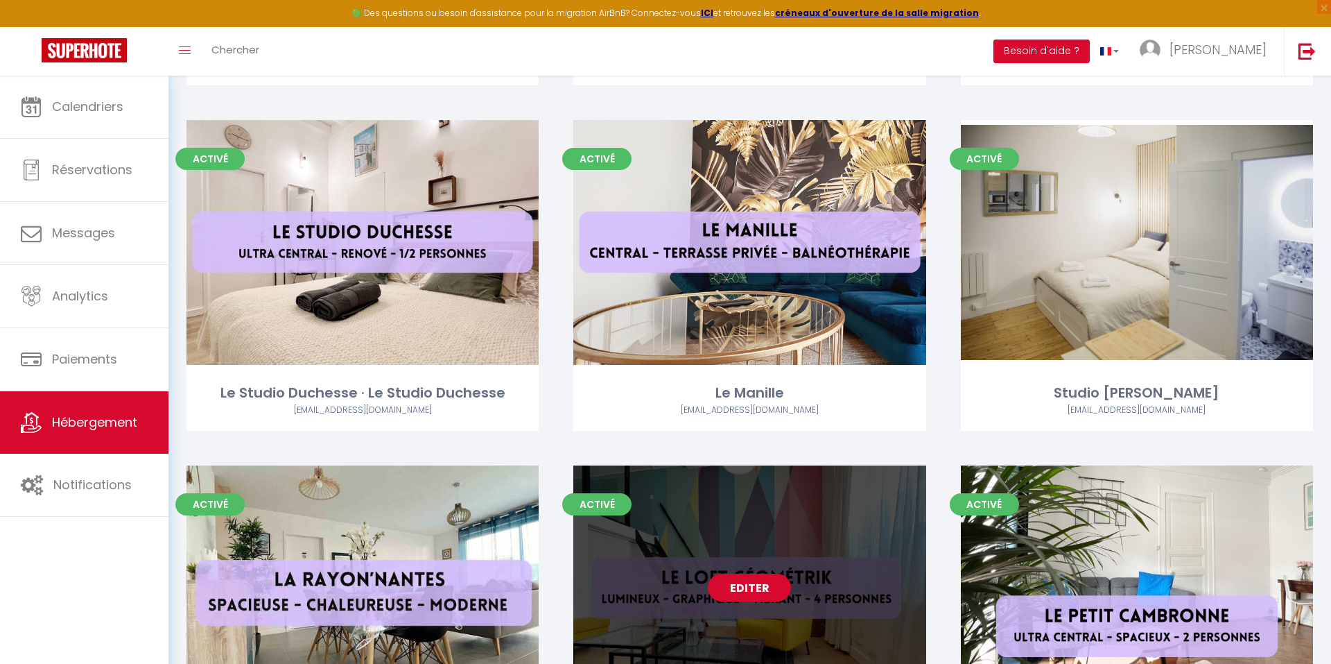
select select "28"
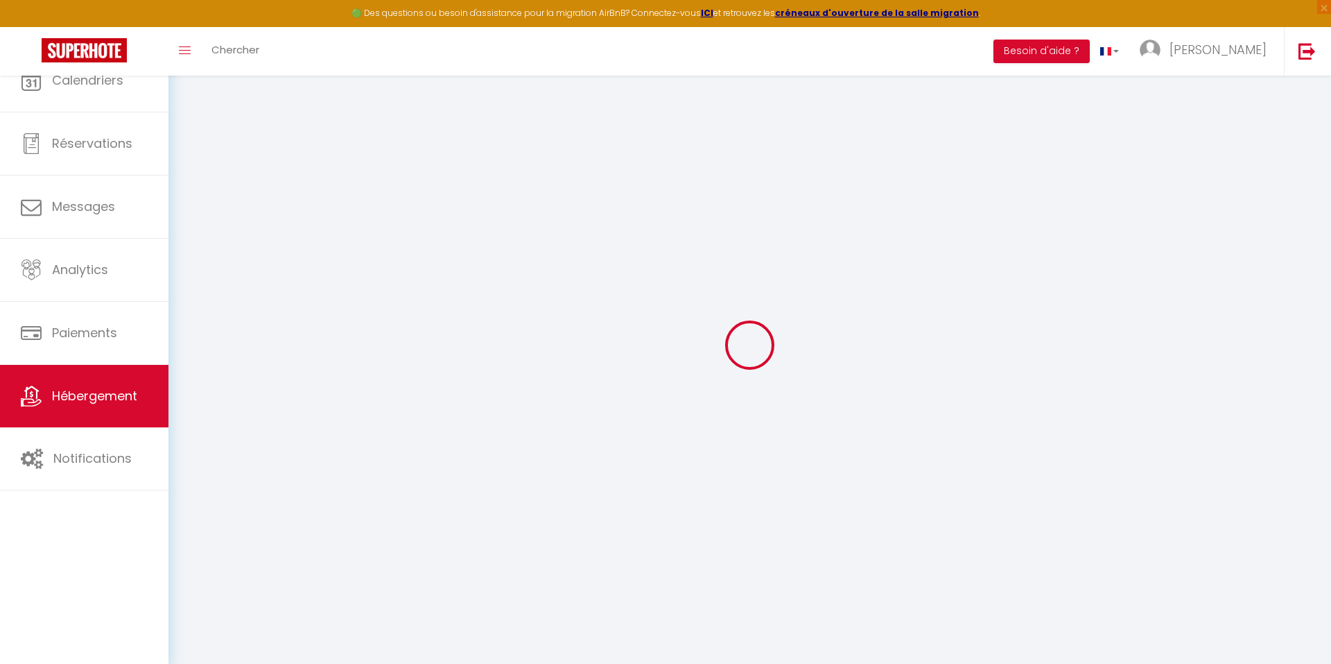
select select
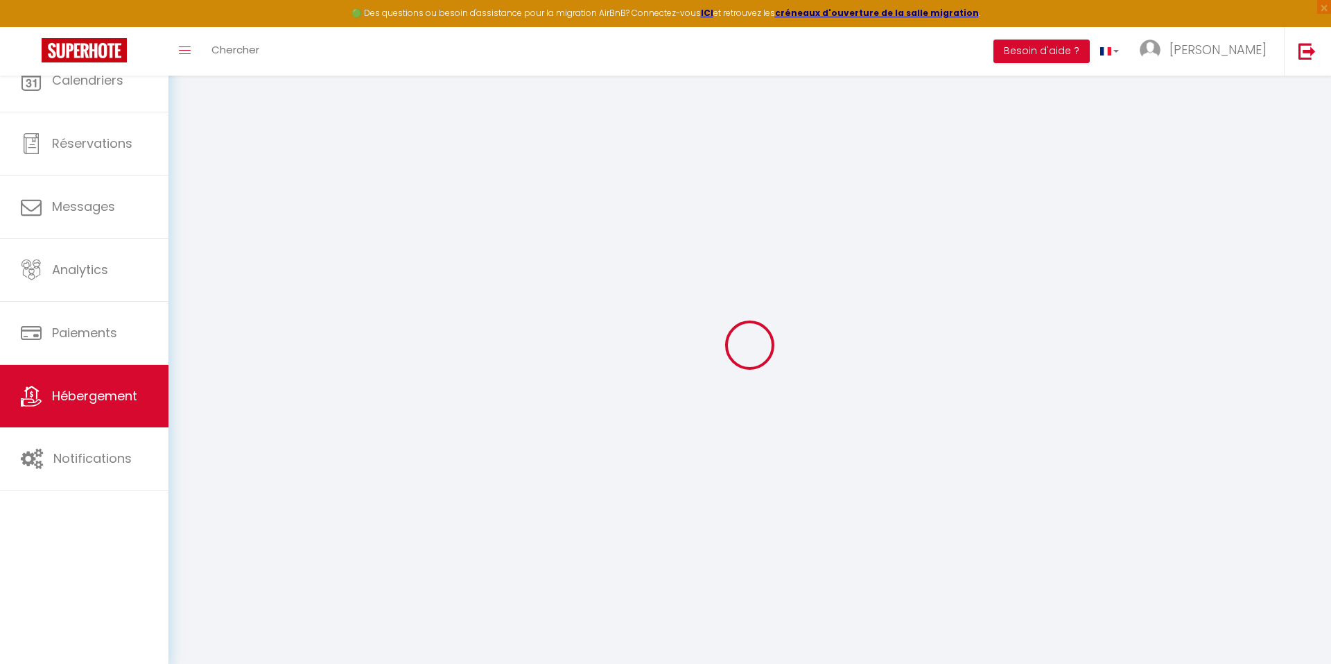
select select
checkbox input "false"
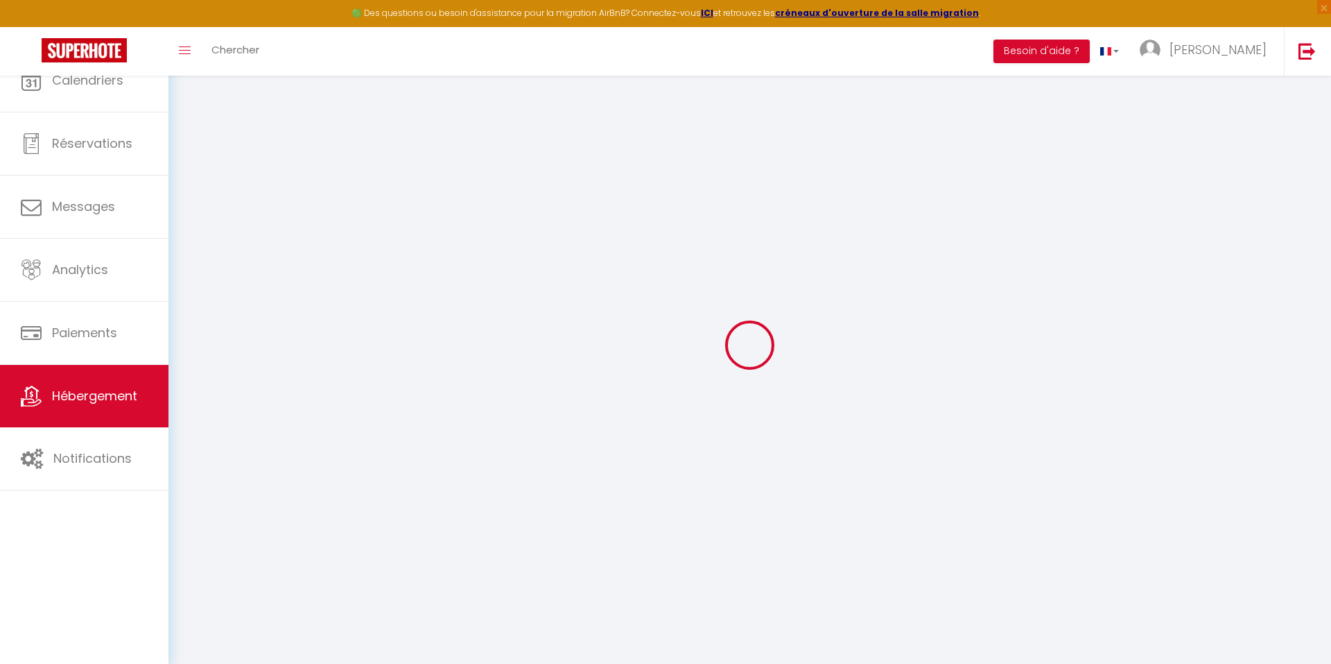
select select
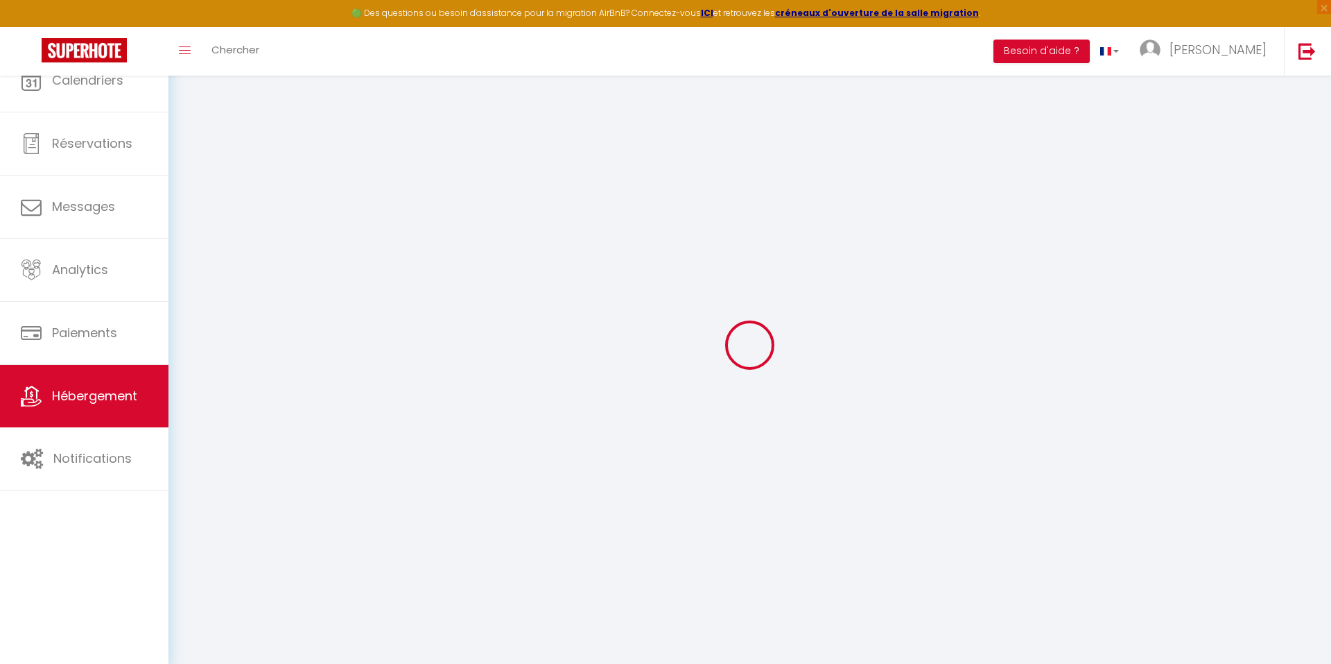
select select
checkbox input "false"
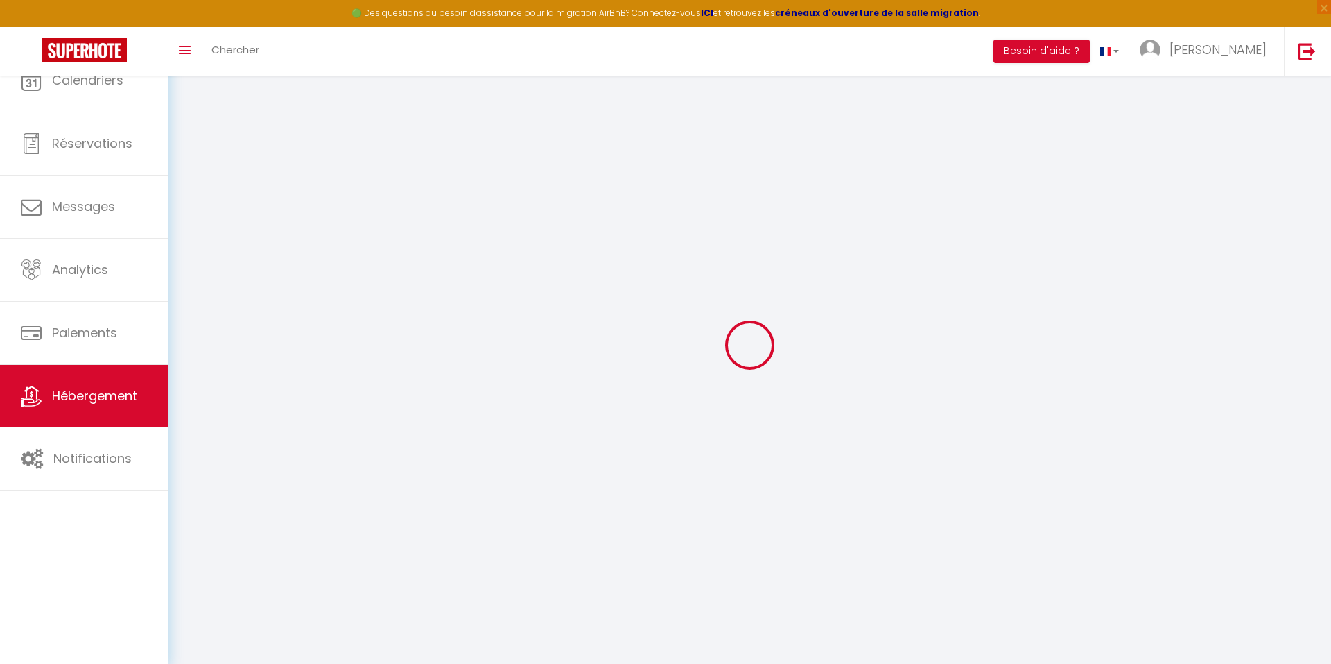
checkbox input "false"
select select
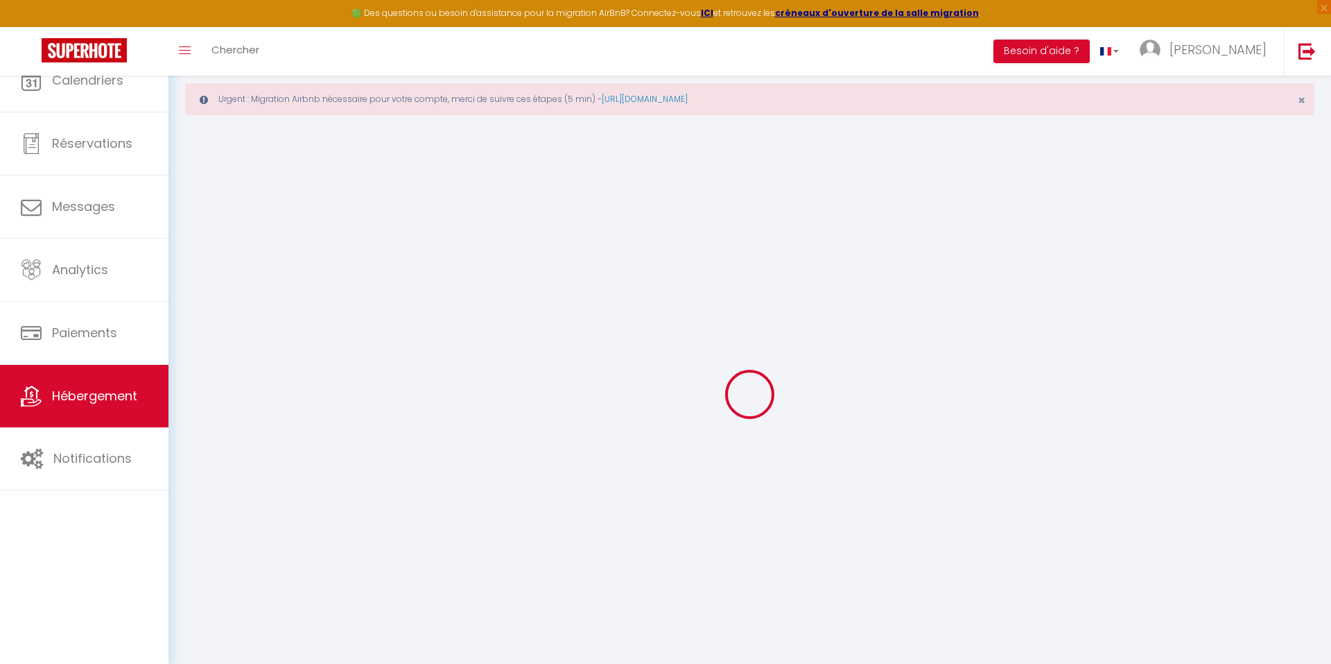
select select
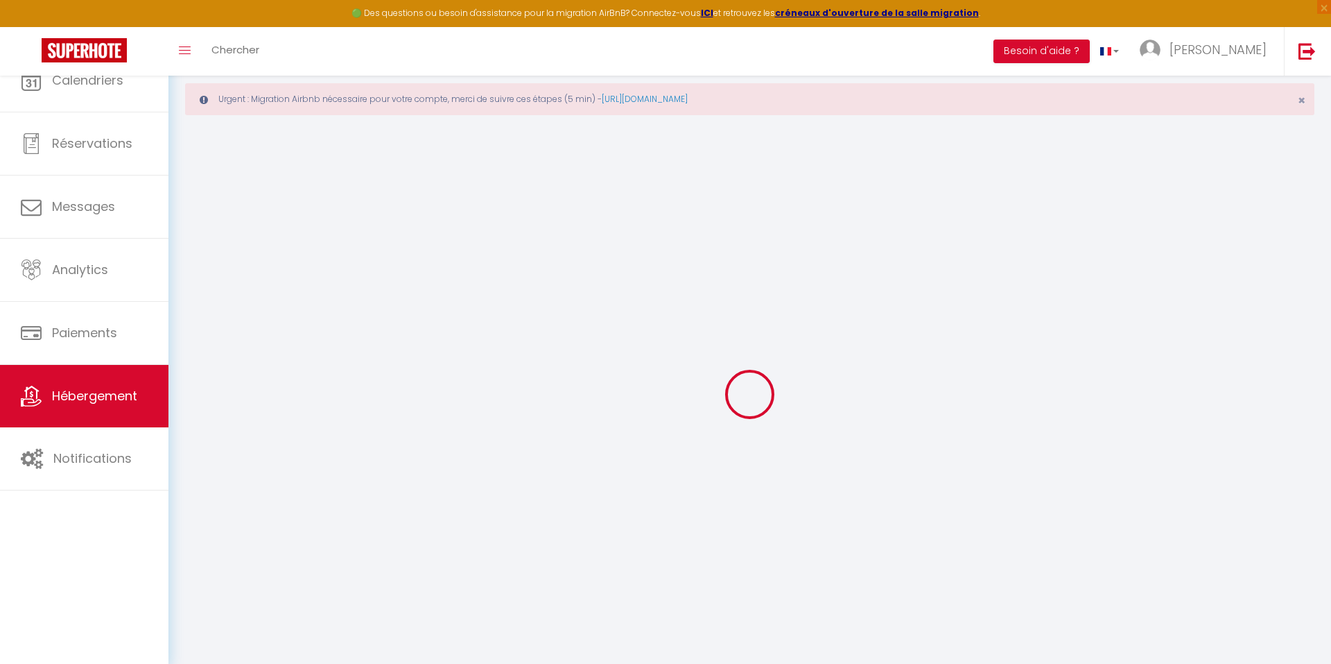
select select
checkbox input "false"
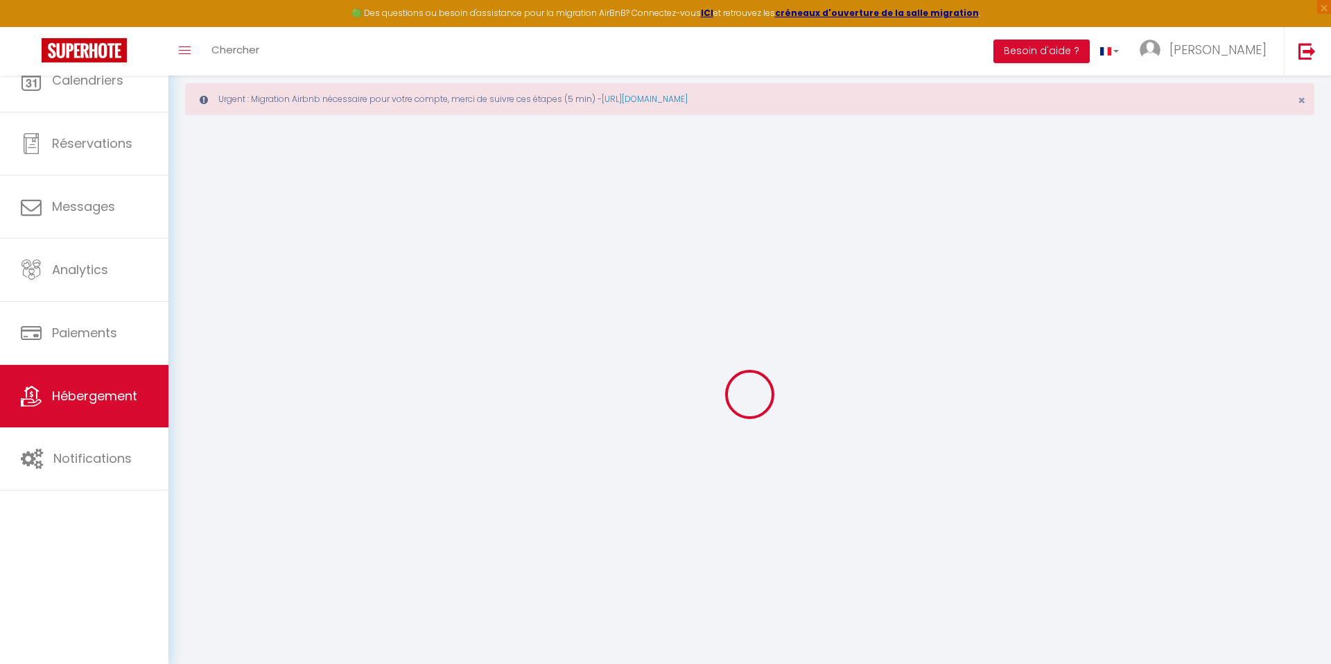
select select
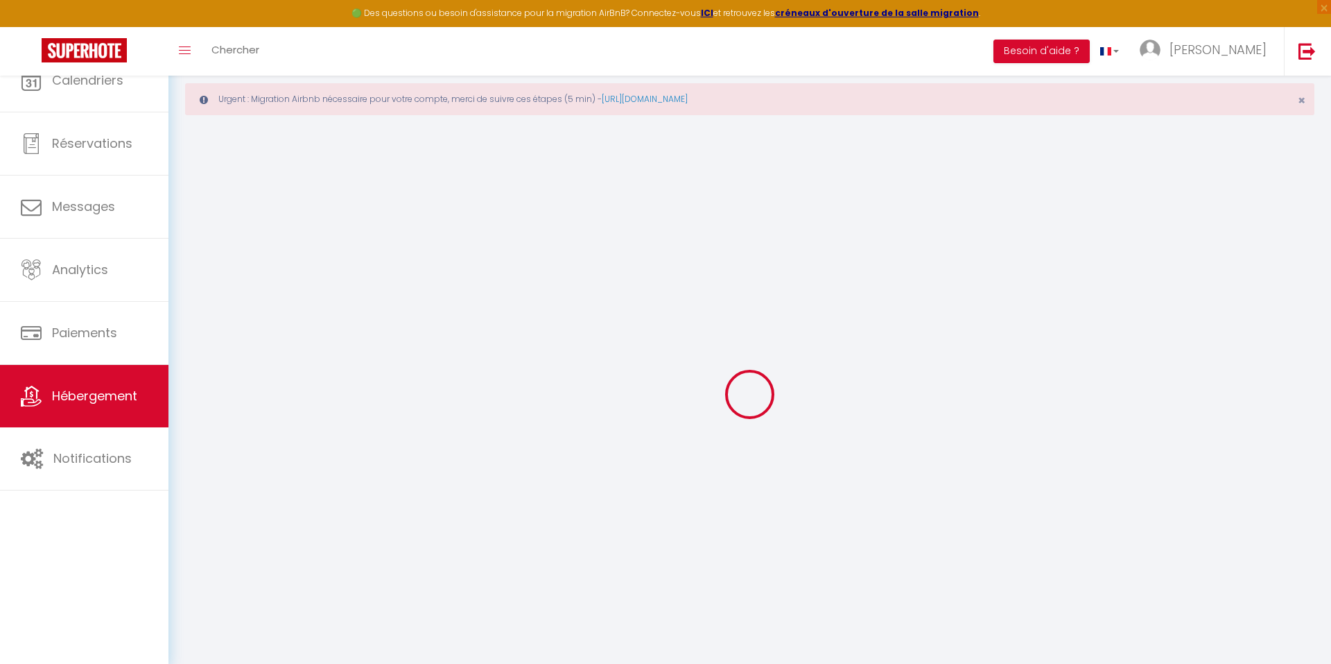
select select
checkbox input "false"
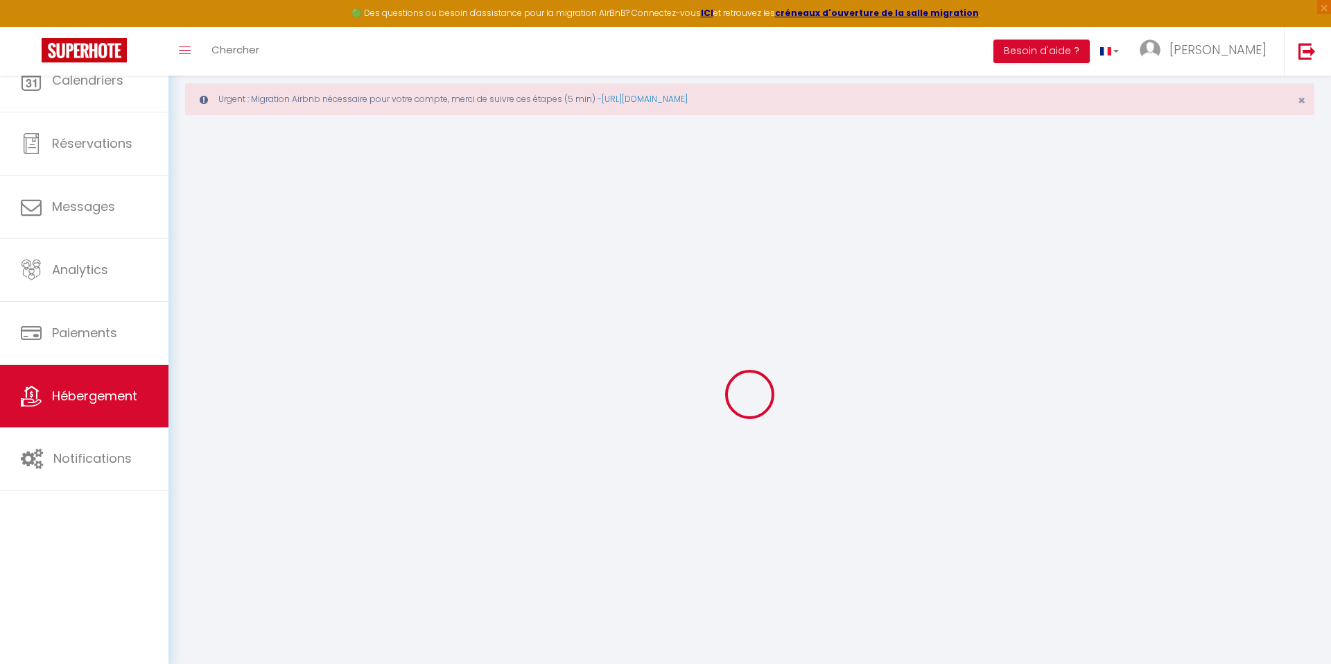
checkbox input "false"
select select
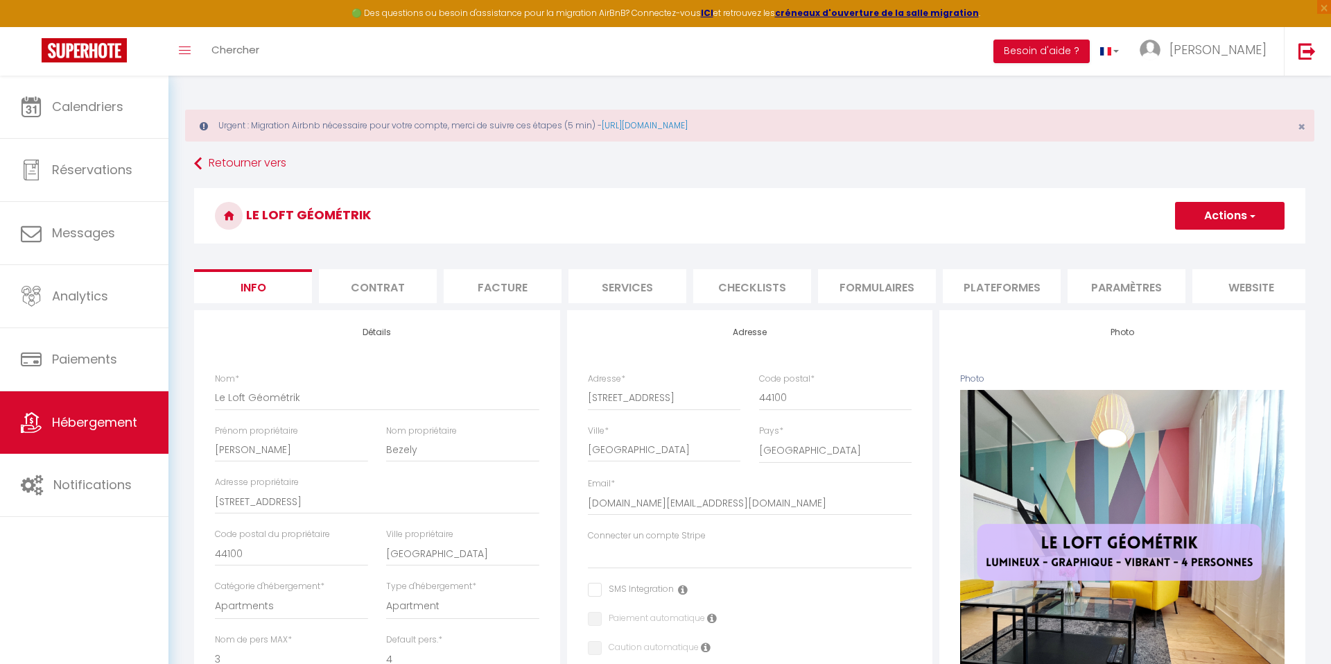
click at [1146, 280] on li "Paramètres" at bounding box center [1127, 286] width 118 height 34
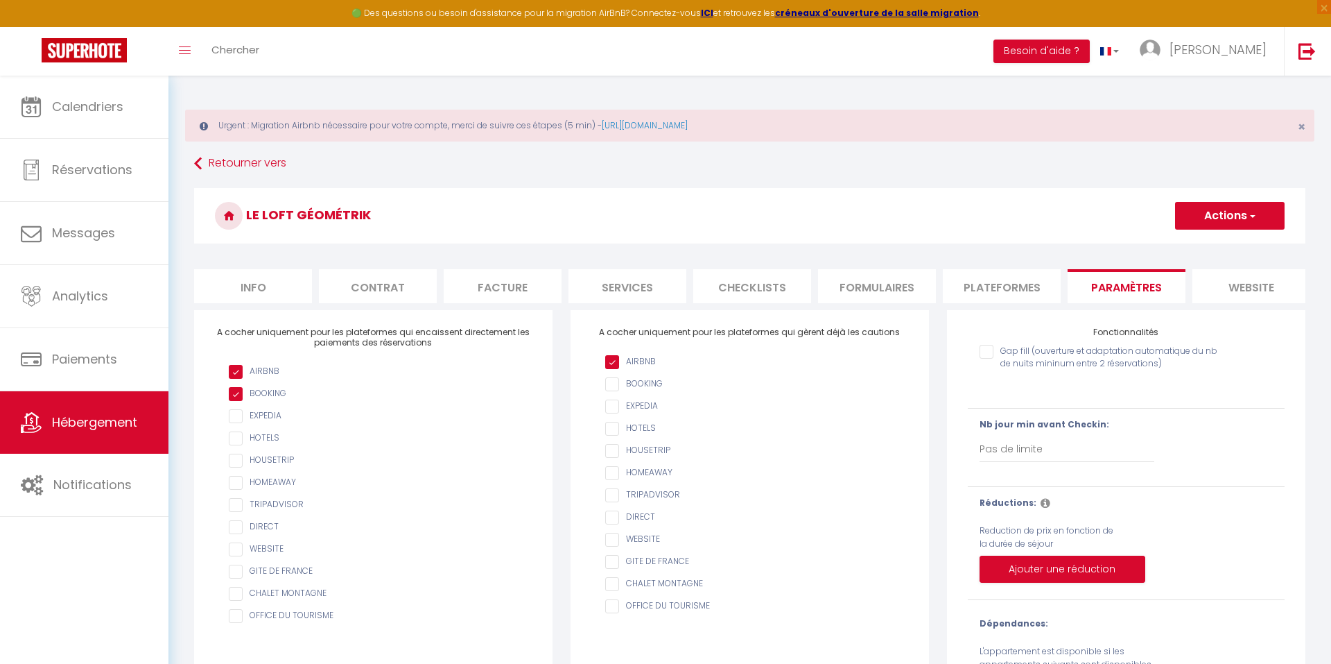
click at [1000, 288] on li "Plateformes" at bounding box center [1002, 286] width 118 height 34
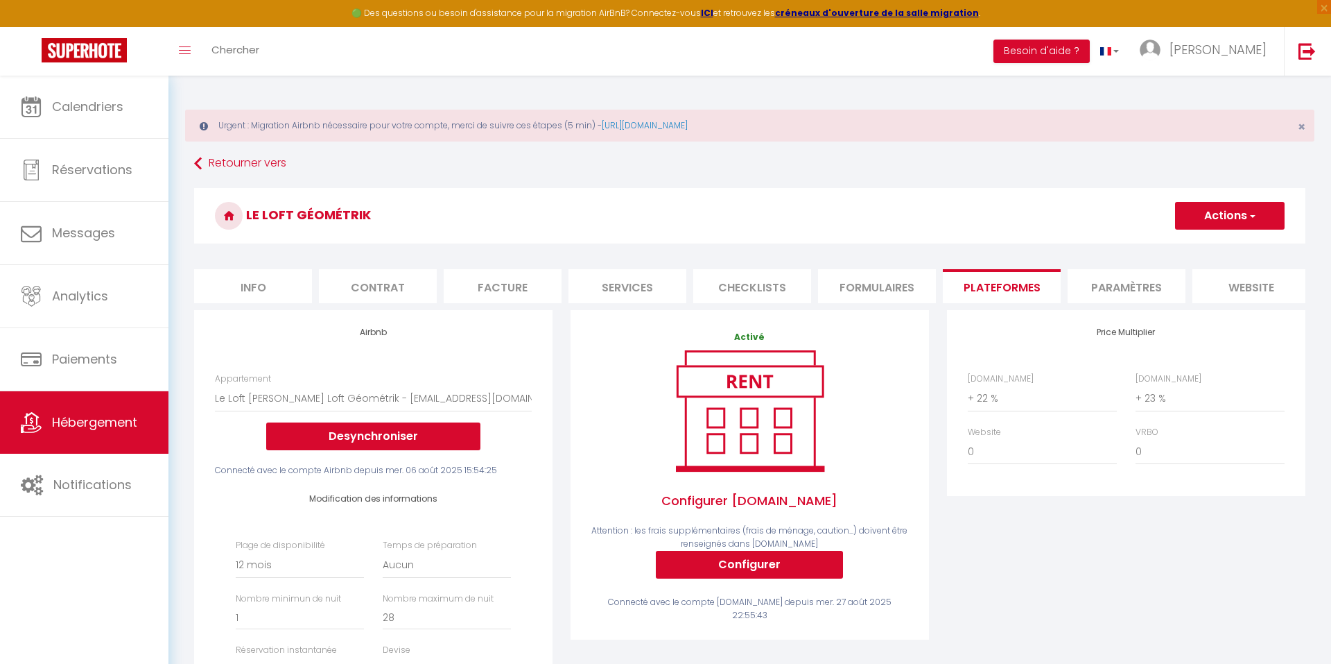
click at [109, 419] on span "Hébergement" at bounding box center [94, 421] width 85 height 17
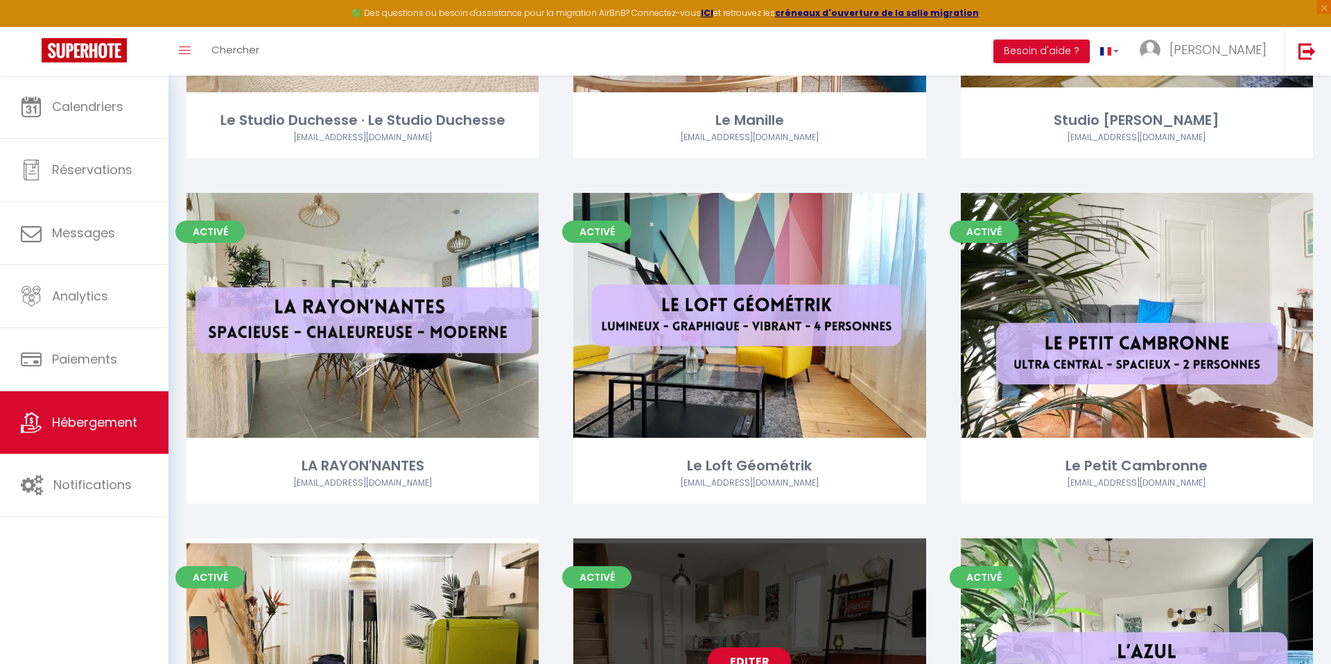
scroll to position [1435, 0]
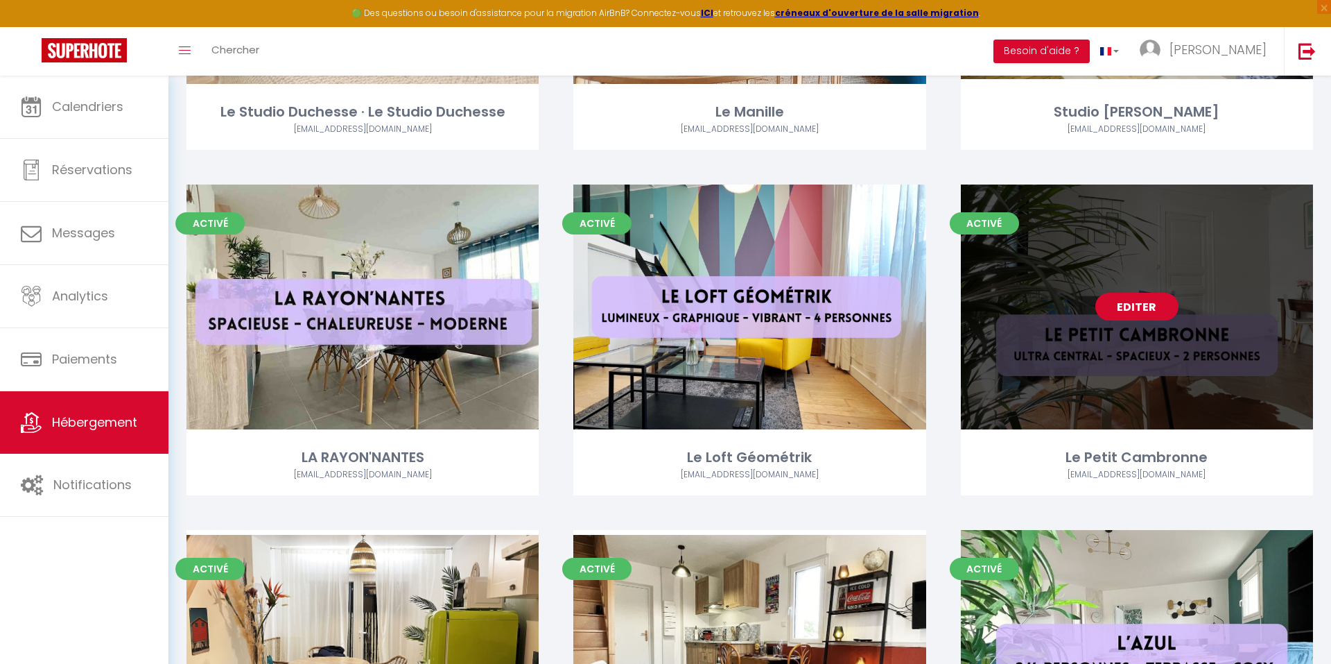
click at [1141, 301] on link "Editer" at bounding box center [1137, 307] width 83 height 28
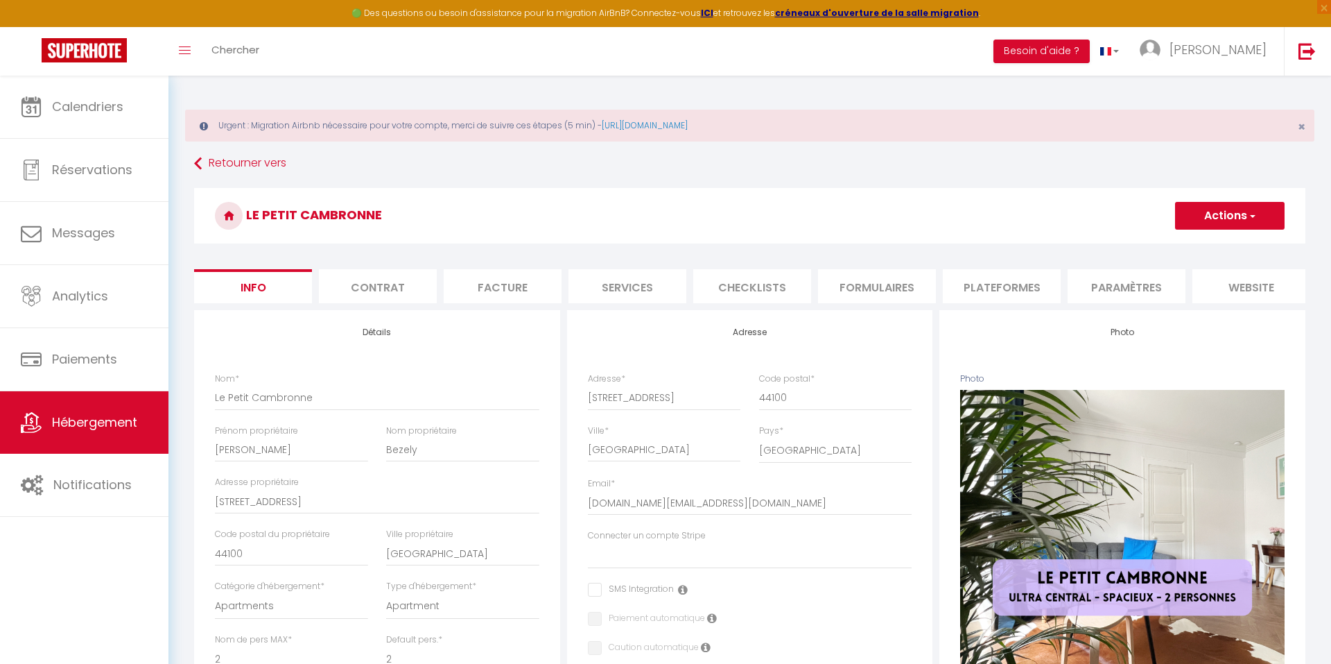
click at [1003, 275] on li "Plateformes" at bounding box center [1002, 286] width 118 height 34
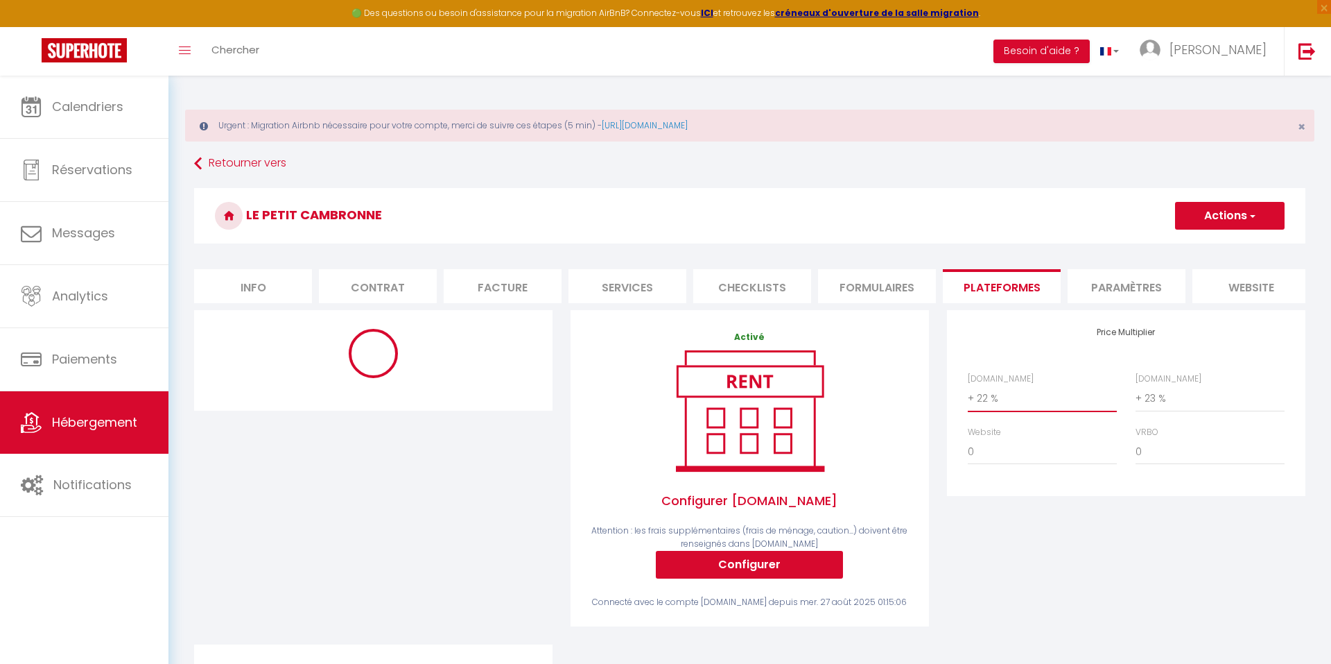
click at [1211, 208] on button "Actions" at bounding box center [1230, 216] width 110 height 28
click at [1108, 223] on h3 "Le Petit Cambronne" at bounding box center [750, 215] width 1112 height 55
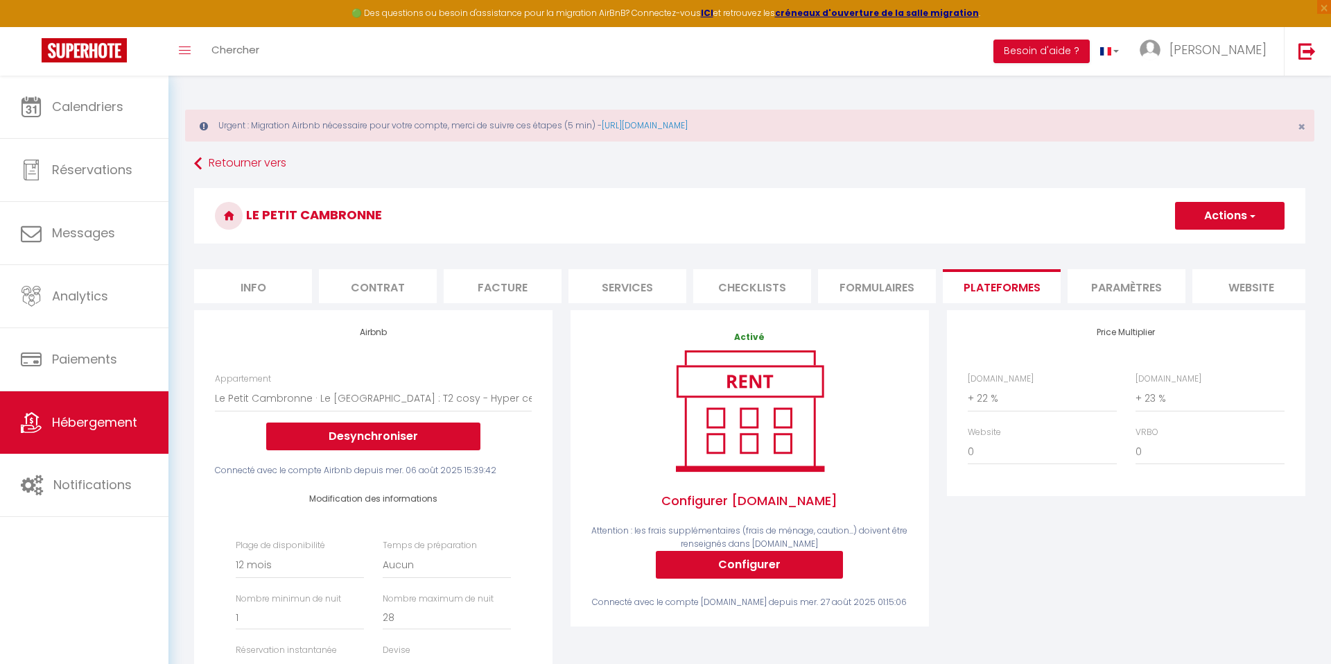
click at [1199, 223] on button "Actions" at bounding box center [1230, 216] width 110 height 28
click at [1193, 252] on link "Enregistrer" at bounding box center [1230, 246] width 110 height 18
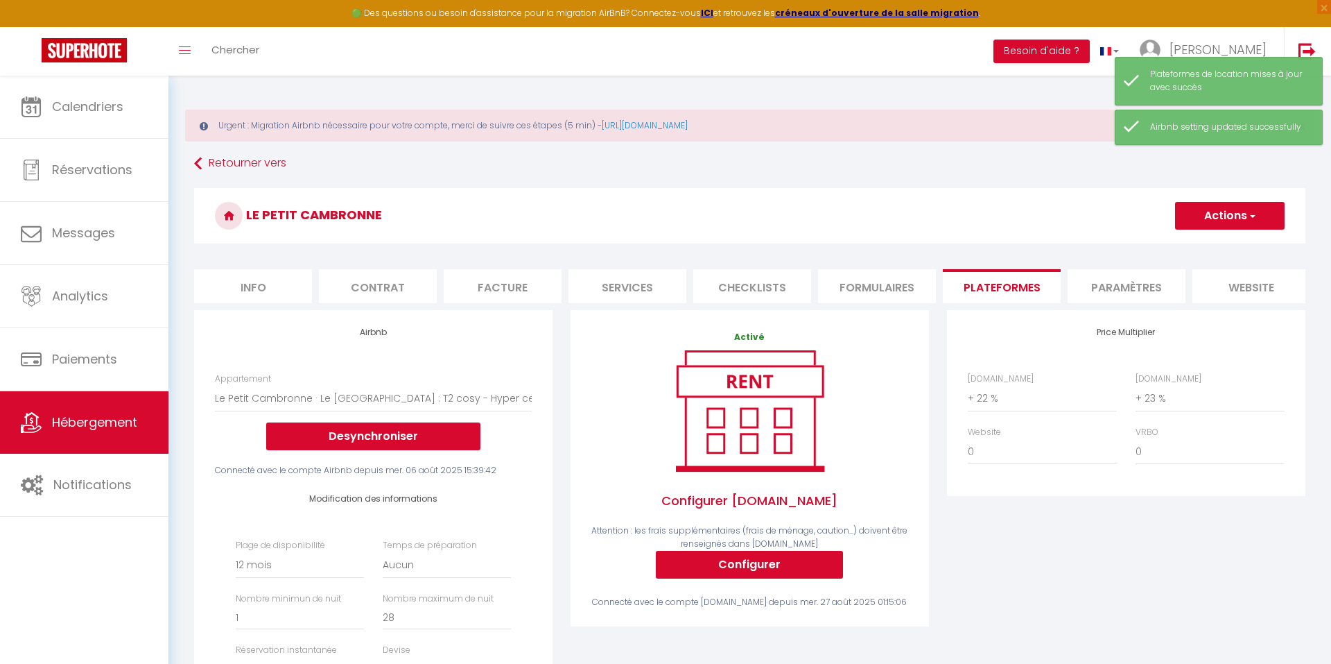
click at [93, 416] on span "Hébergement" at bounding box center [94, 421] width 85 height 17
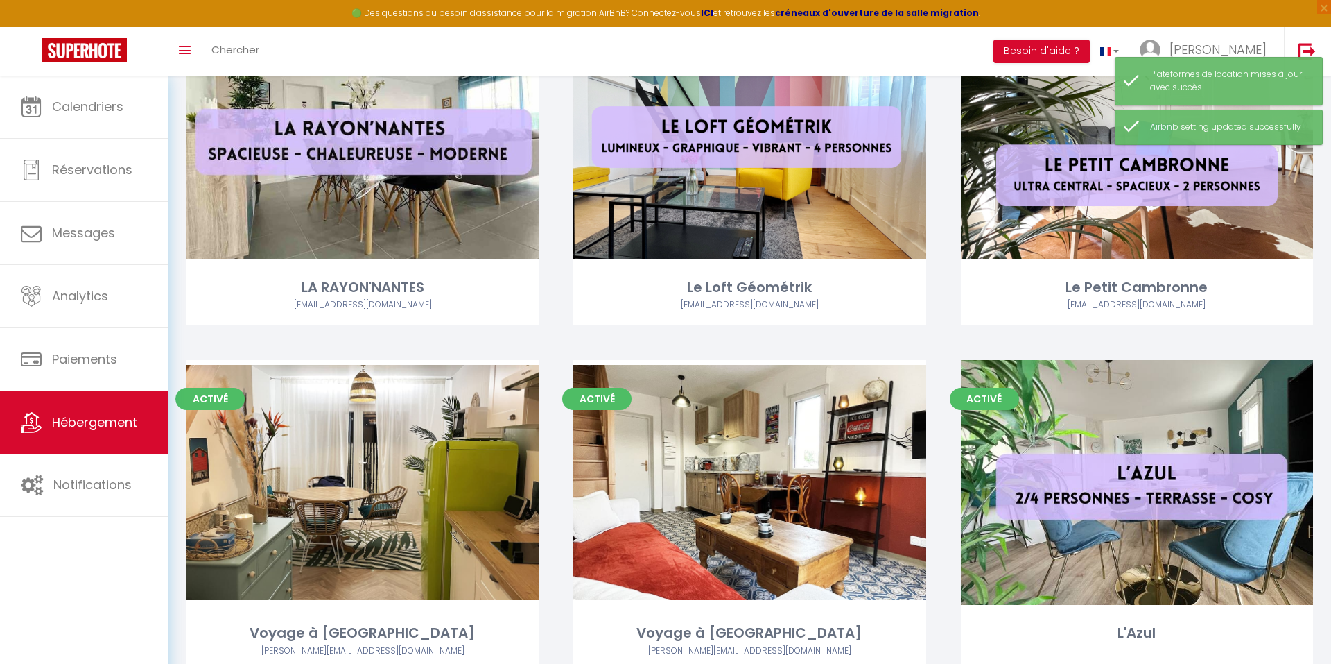
scroll to position [1615, 0]
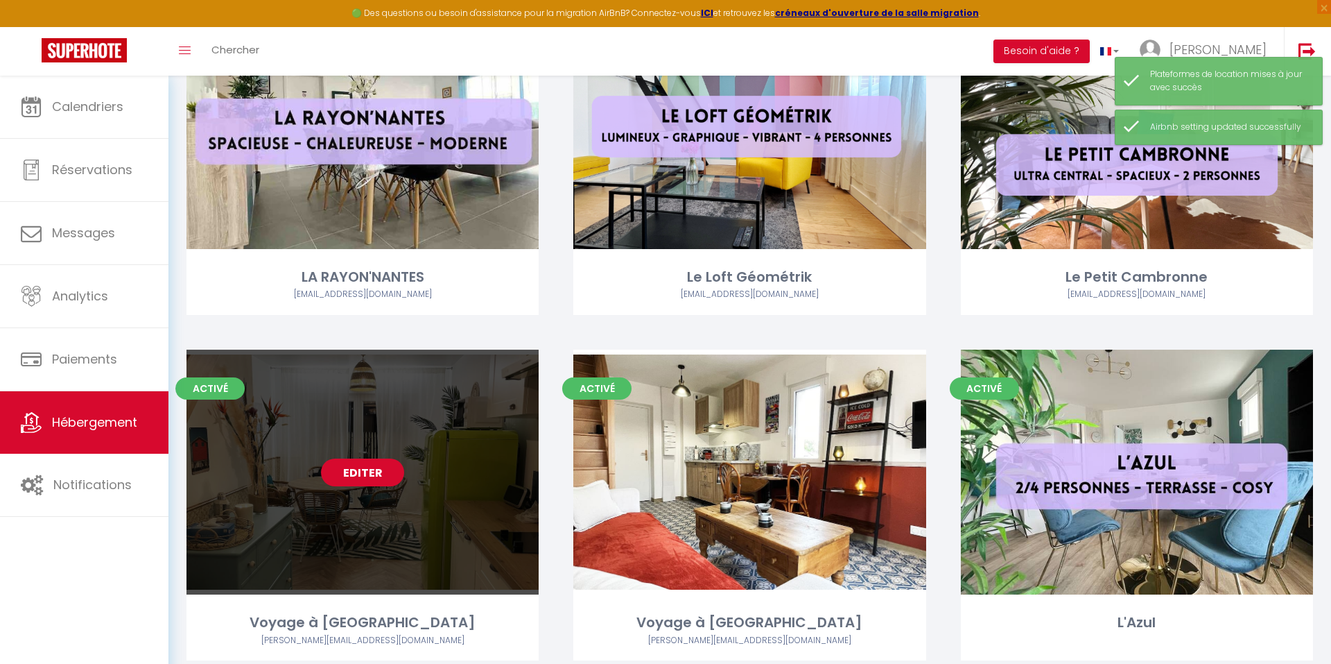
click at [351, 468] on link "Editer" at bounding box center [362, 472] width 83 height 28
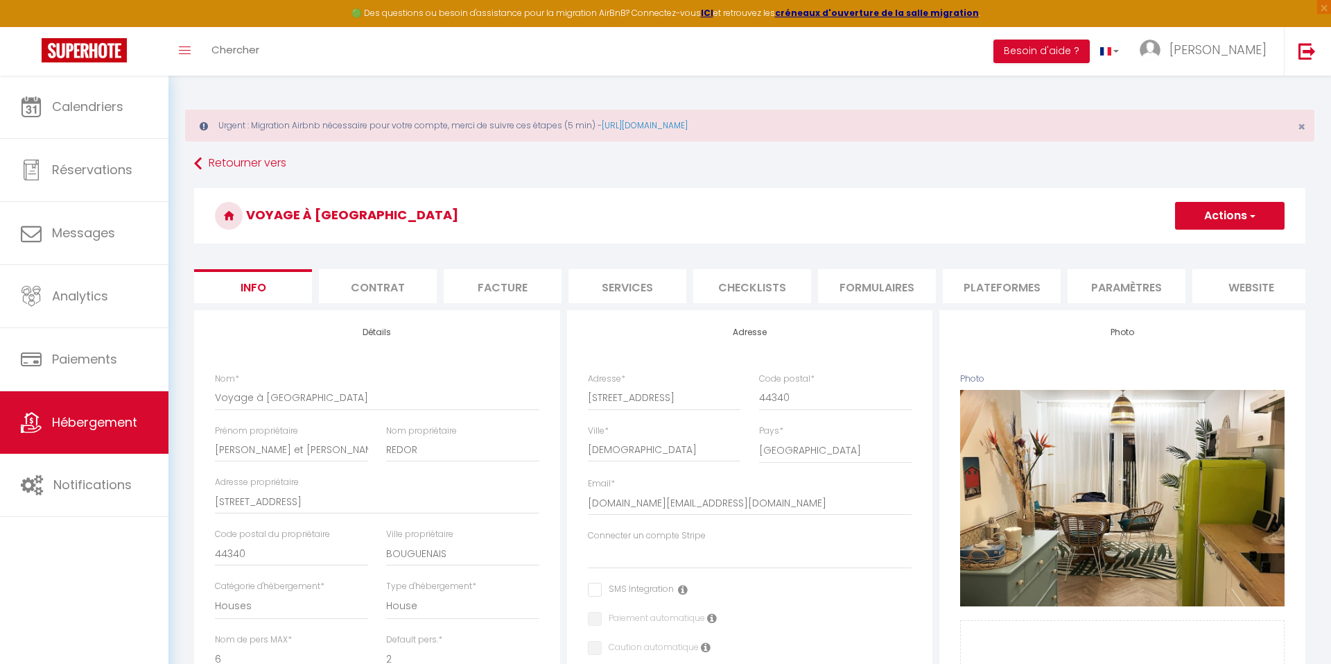
click at [975, 280] on li "Plateformes" at bounding box center [1002, 286] width 118 height 34
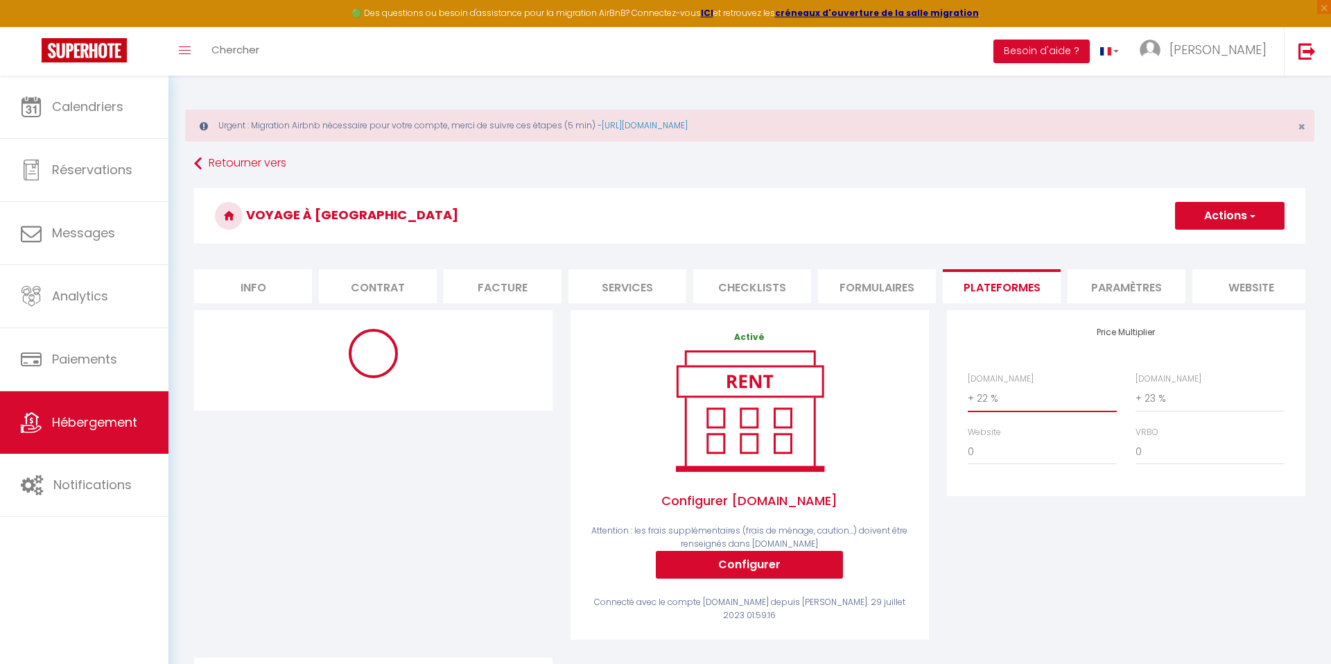
click at [872, 245] on div "Voyage à [GEOGRAPHIC_DATA] Actions Enregistrer" at bounding box center [750, 219] width 1112 height 63
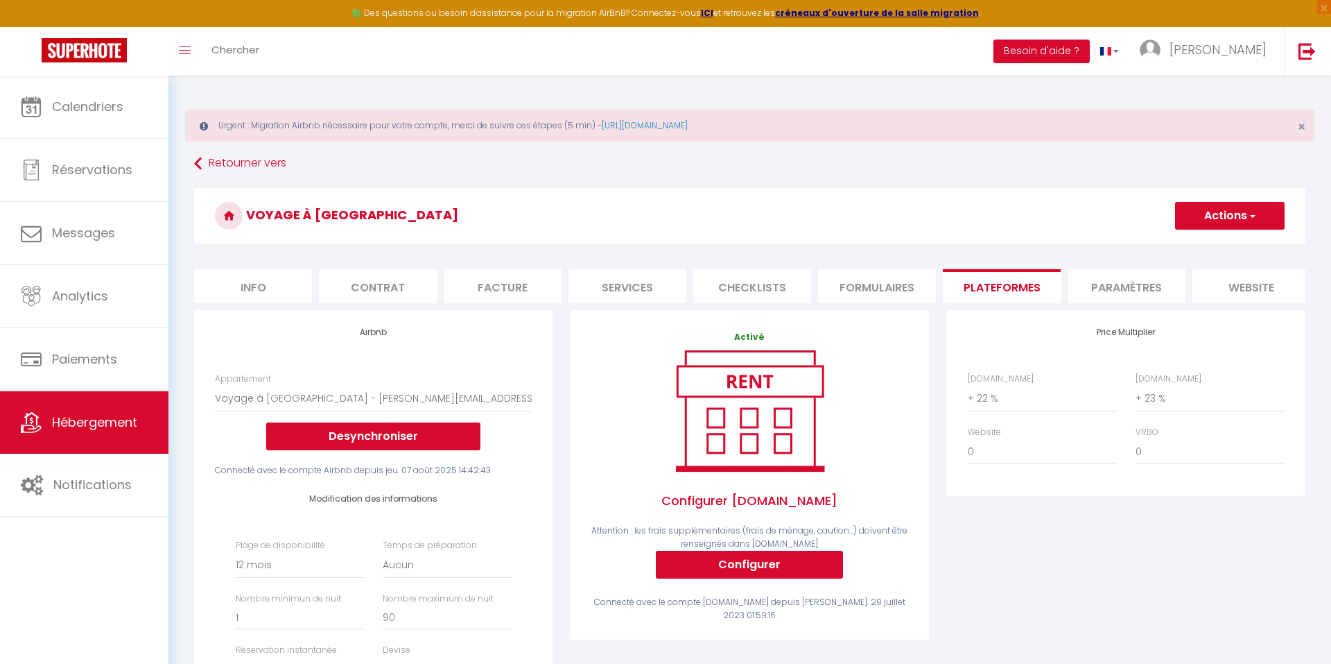
click at [1222, 209] on button "Actions" at bounding box center [1230, 216] width 110 height 28
click at [1203, 251] on link "Enregistrer" at bounding box center [1230, 246] width 110 height 18
click at [1239, 219] on button "Actions" at bounding box center [1230, 216] width 110 height 28
click at [1135, 228] on h3 "Voyage à [GEOGRAPHIC_DATA]" at bounding box center [750, 215] width 1112 height 55
click at [1191, 221] on button "Actions" at bounding box center [1230, 216] width 110 height 28
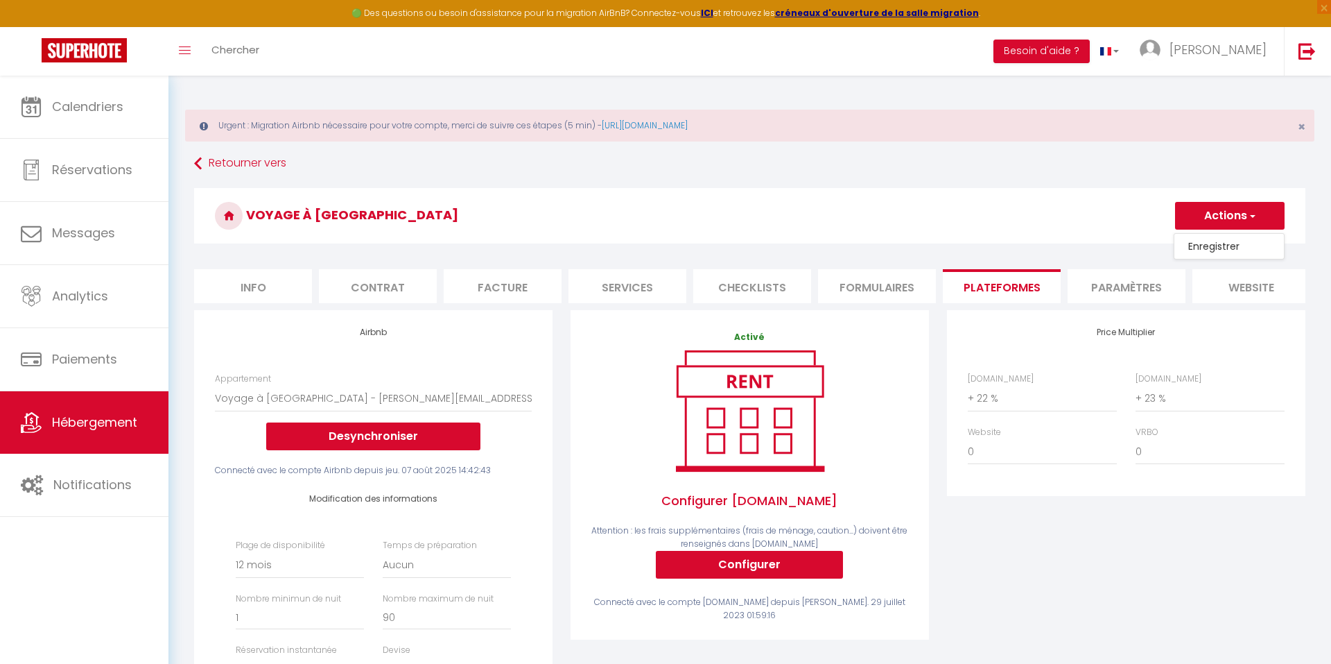
click at [1141, 220] on h3 "Voyage à [GEOGRAPHIC_DATA]" at bounding box center [750, 215] width 1112 height 55
click at [1182, 217] on button "Actions" at bounding box center [1230, 216] width 110 height 28
click at [1148, 215] on h3 "Voyage à [GEOGRAPHIC_DATA]" at bounding box center [750, 215] width 1112 height 55
click at [1211, 216] on button "Actions" at bounding box center [1230, 216] width 110 height 28
click at [1211, 244] on link "Enregistrer" at bounding box center [1230, 246] width 110 height 18
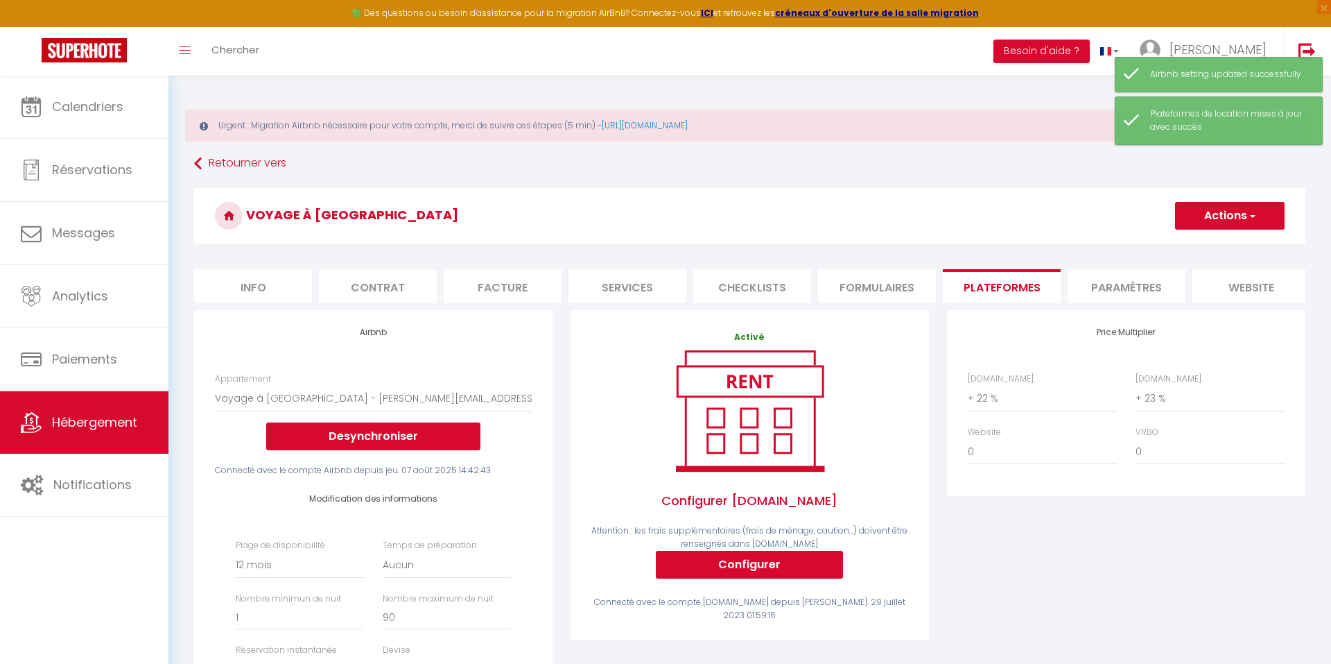
click at [135, 408] on link "Hébergement" at bounding box center [84, 422] width 169 height 62
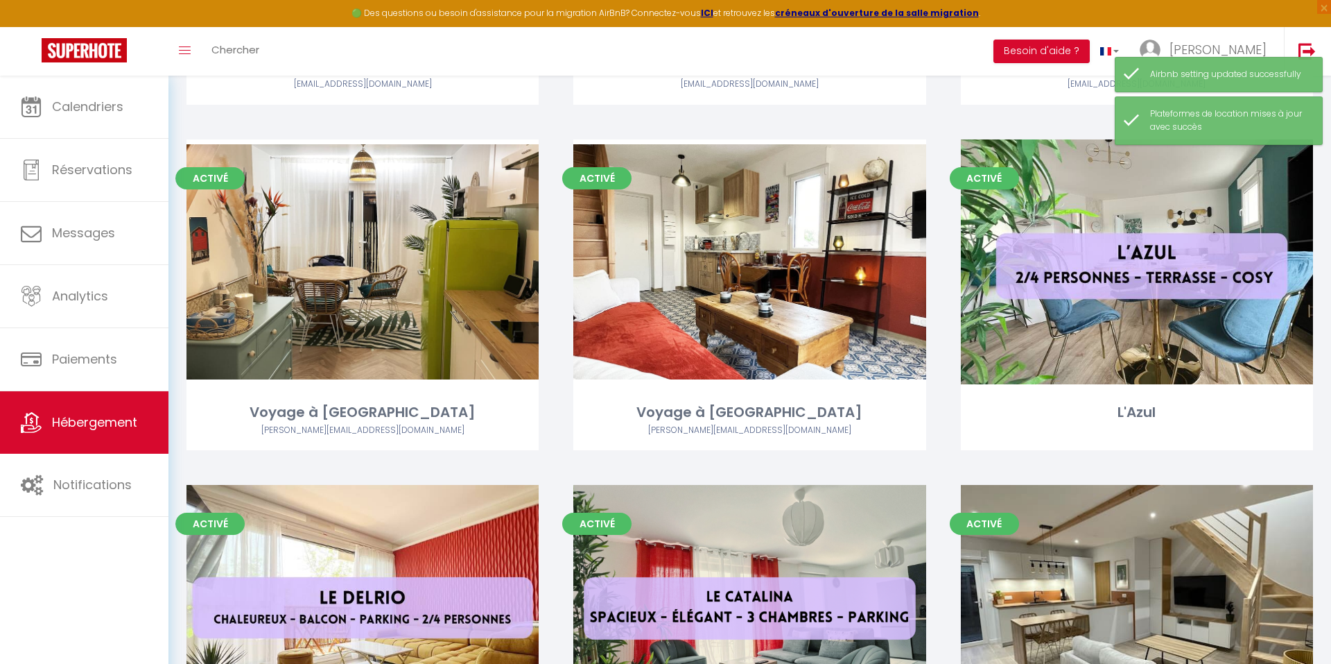
scroll to position [1849, 0]
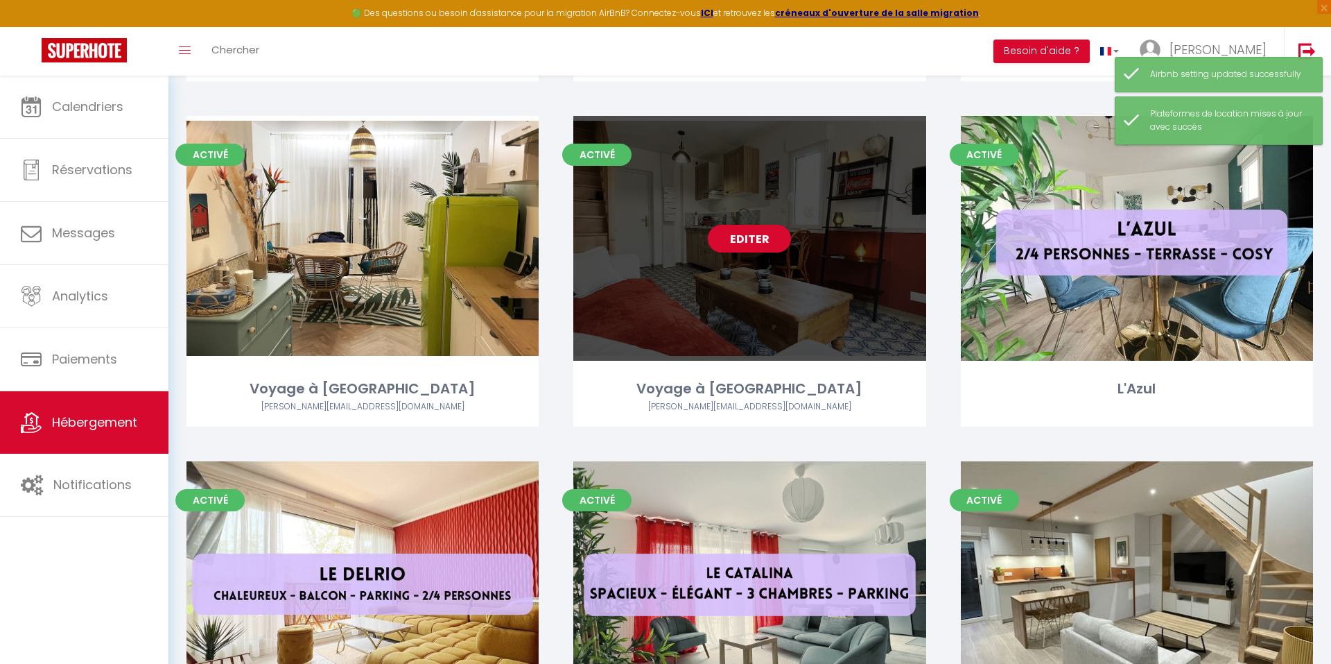
click at [739, 236] on link "Editer" at bounding box center [749, 239] width 83 height 28
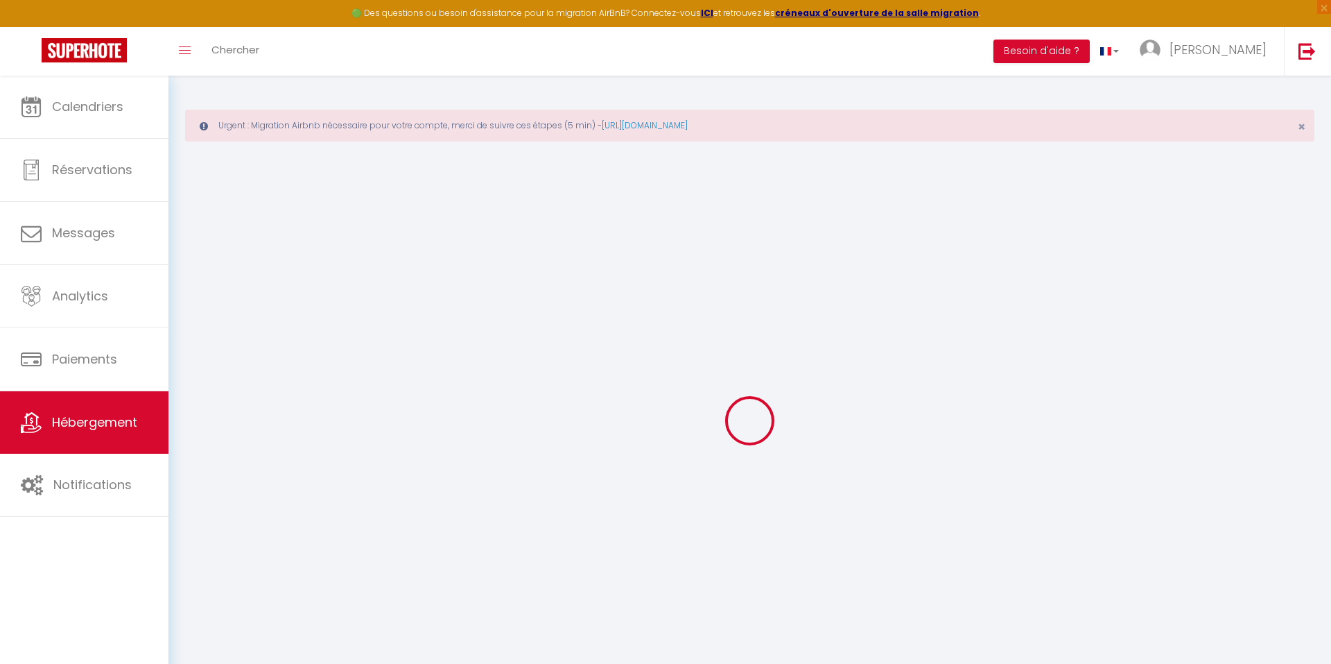
scroll to position [6, 0]
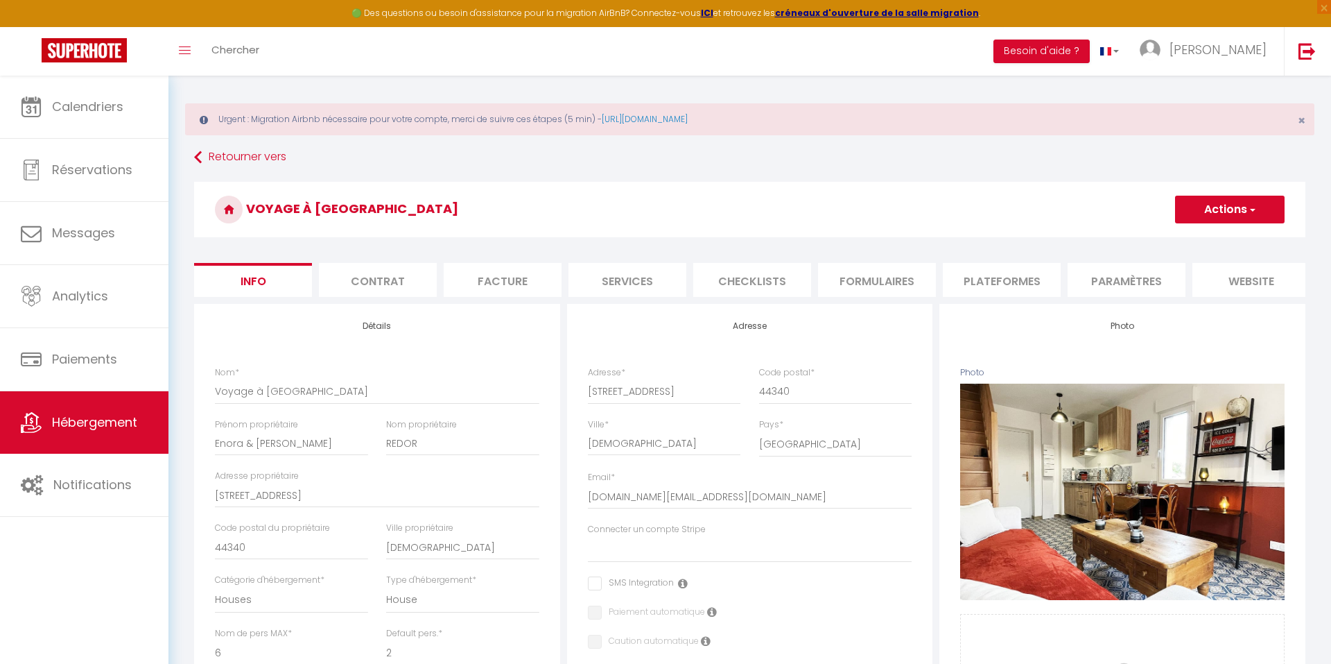
click at [884, 275] on li "Formulaires" at bounding box center [877, 280] width 118 height 34
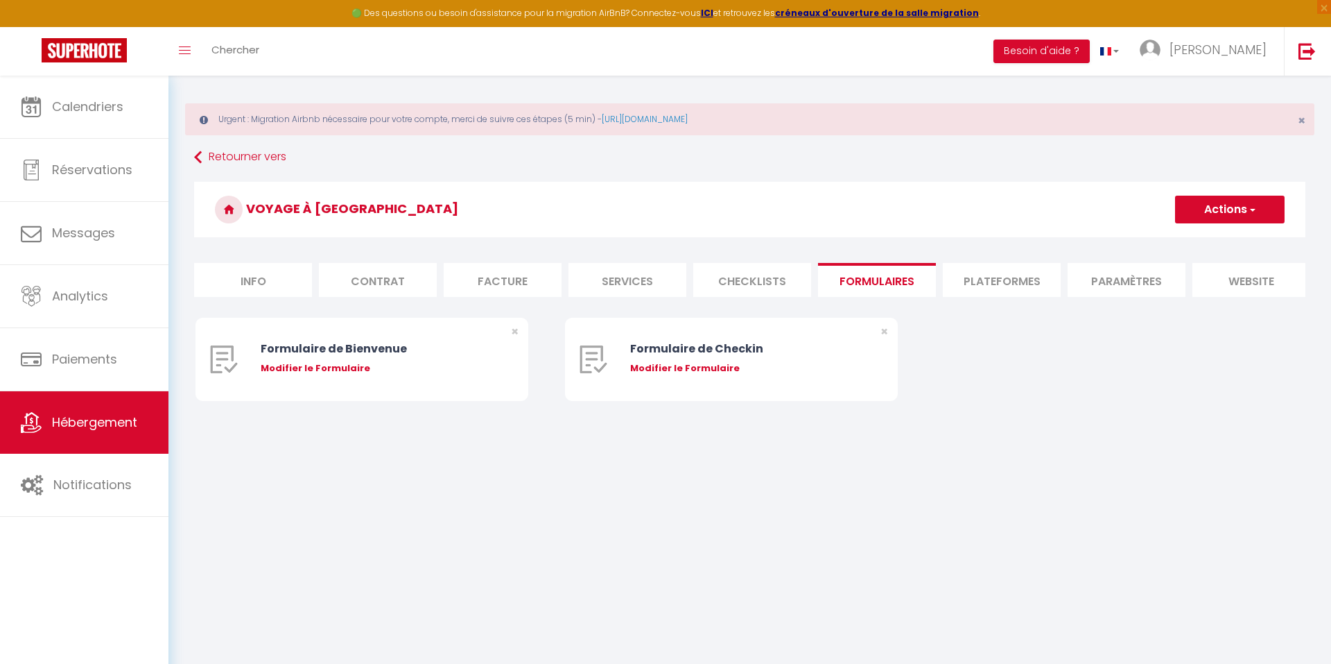
click at [993, 278] on li "Plateformes" at bounding box center [1002, 280] width 118 height 34
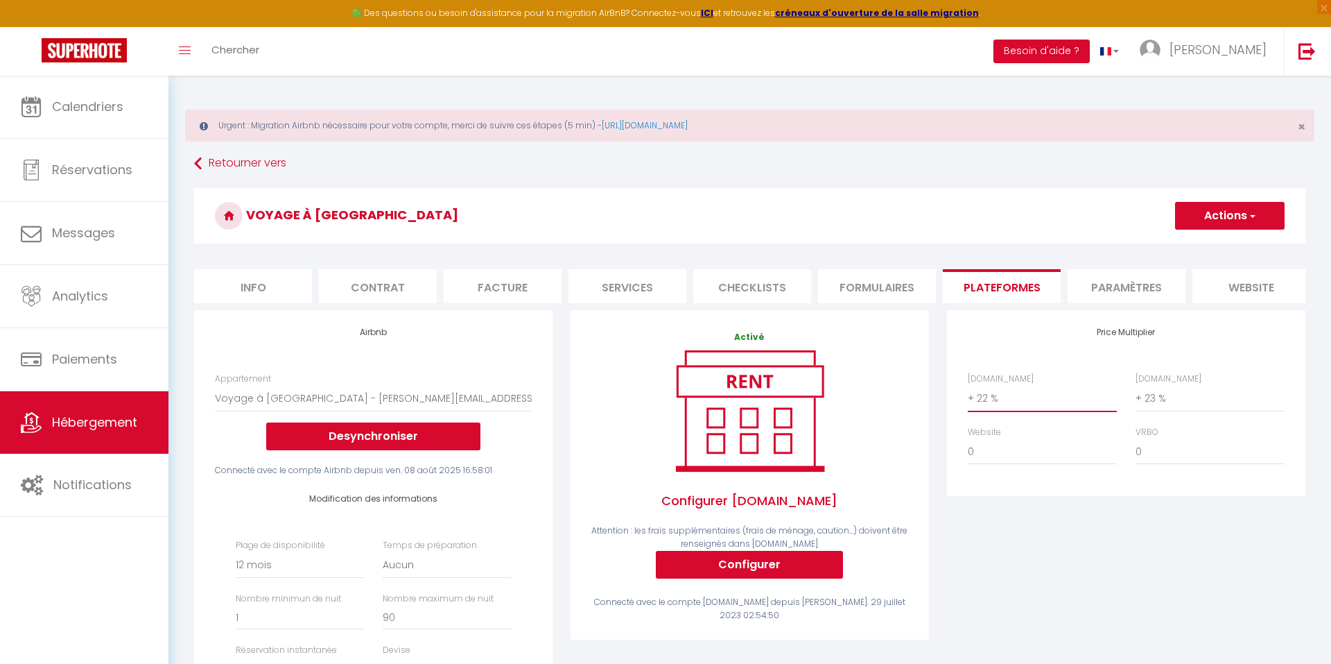
click at [1214, 223] on button "Actions" at bounding box center [1230, 216] width 110 height 28
click at [1202, 244] on link "Enregistrer" at bounding box center [1230, 246] width 110 height 18
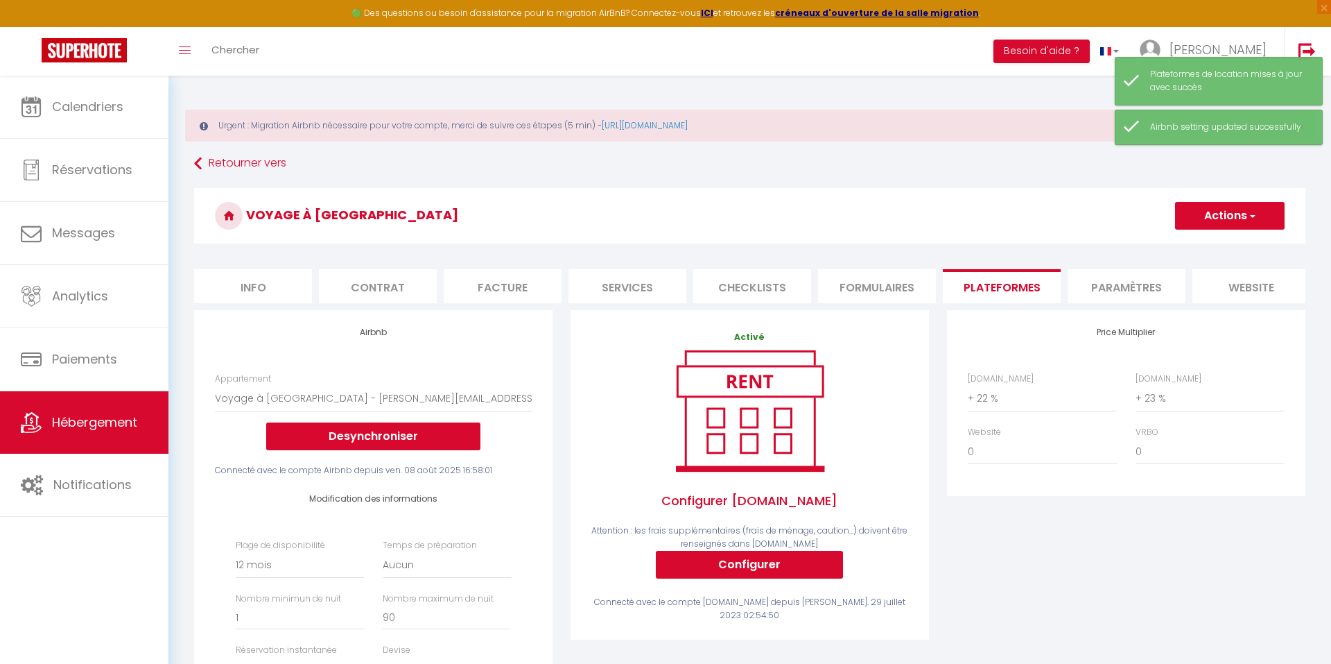
click at [122, 415] on span "Hébergement" at bounding box center [94, 421] width 85 height 17
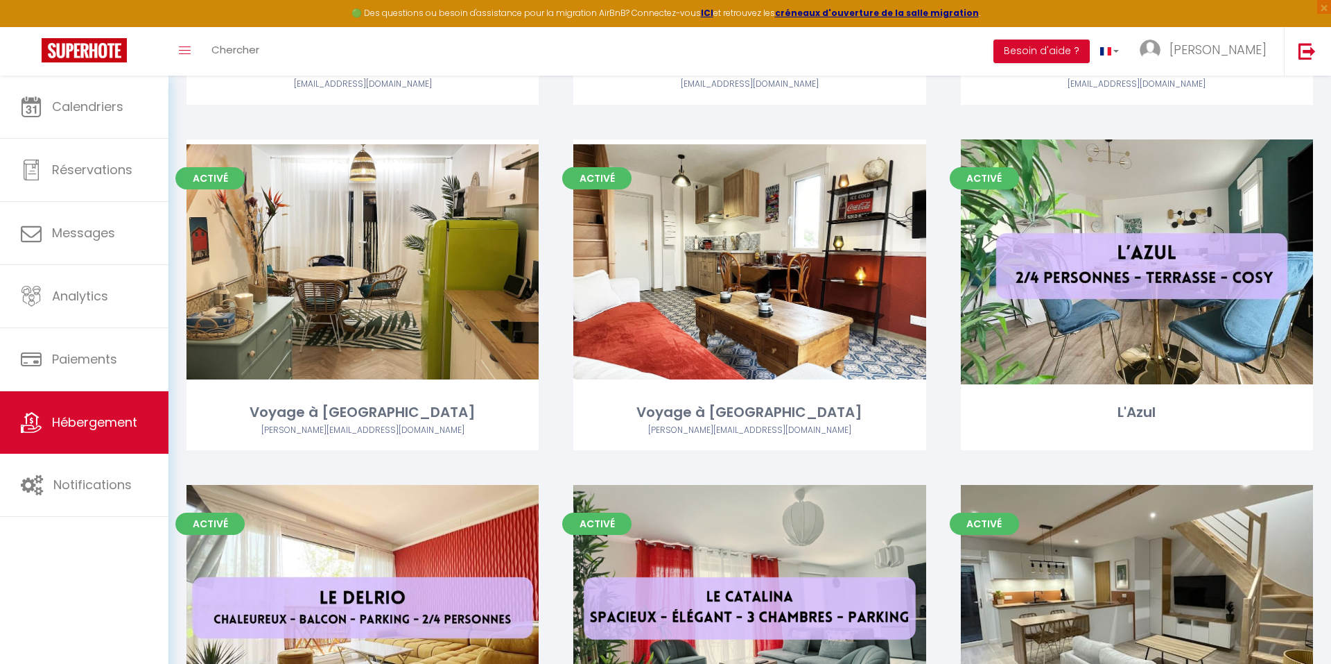
scroll to position [1829, 0]
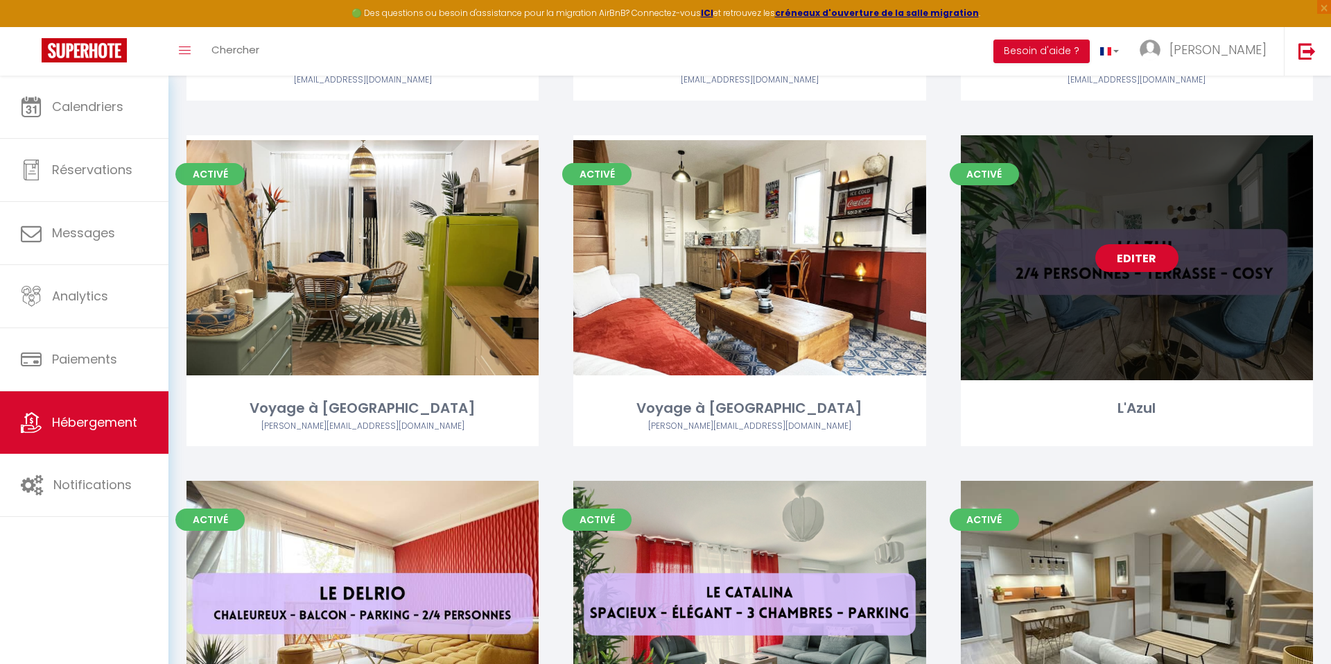
click at [1141, 259] on link "Editer" at bounding box center [1137, 258] width 83 height 28
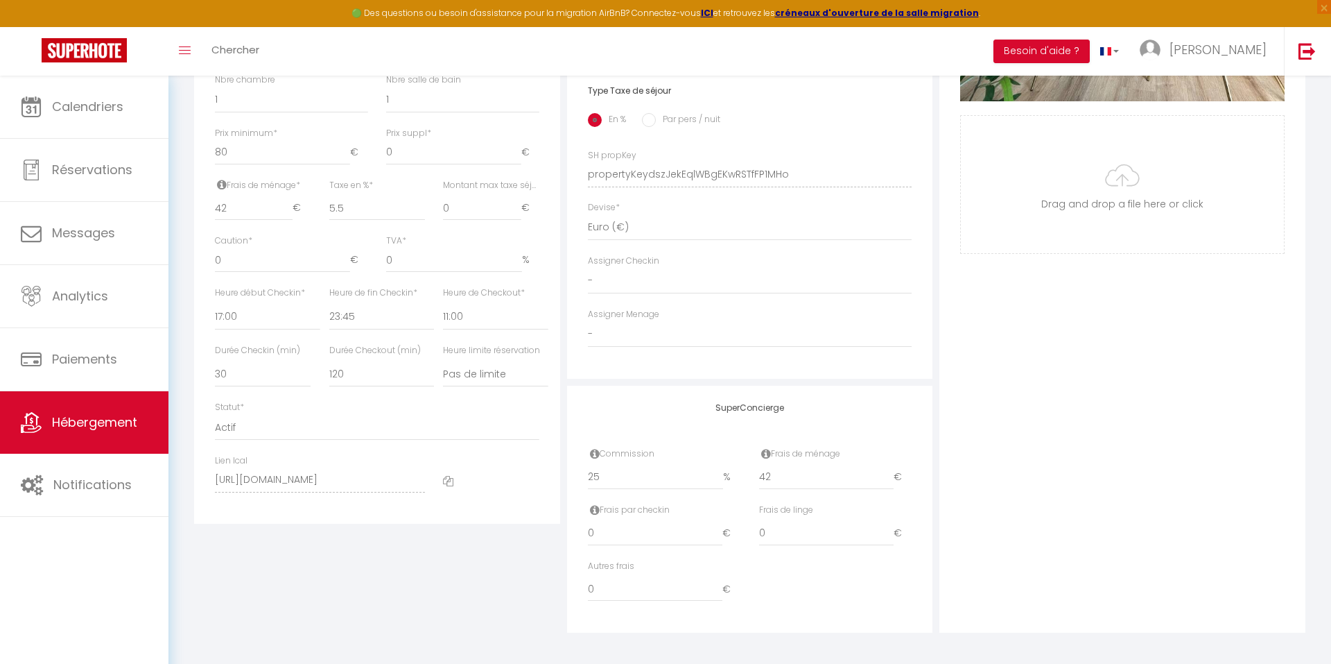
scroll to position [612, 0]
click at [442, 570] on div "Détails Nom * L'Azul Prénom propriétaire [PERSON_NAME] propriétaire [PERSON_NAM…" at bounding box center [377, 166] width 373 height 936
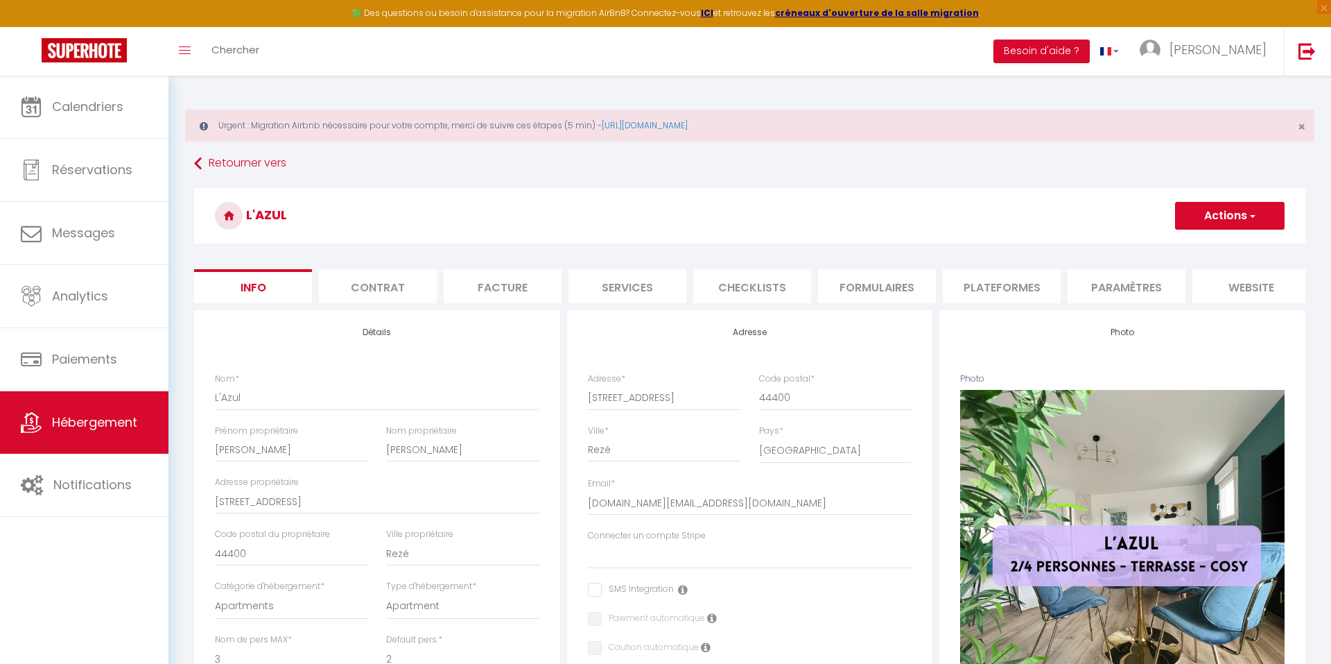
scroll to position [0, 0]
click at [1200, 221] on button "Actions" at bounding box center [1230, 216] width 110 height 28
click at [1189, 245] on input "Enregistrer" at bounding box center [1175, 246] width 51 height 14
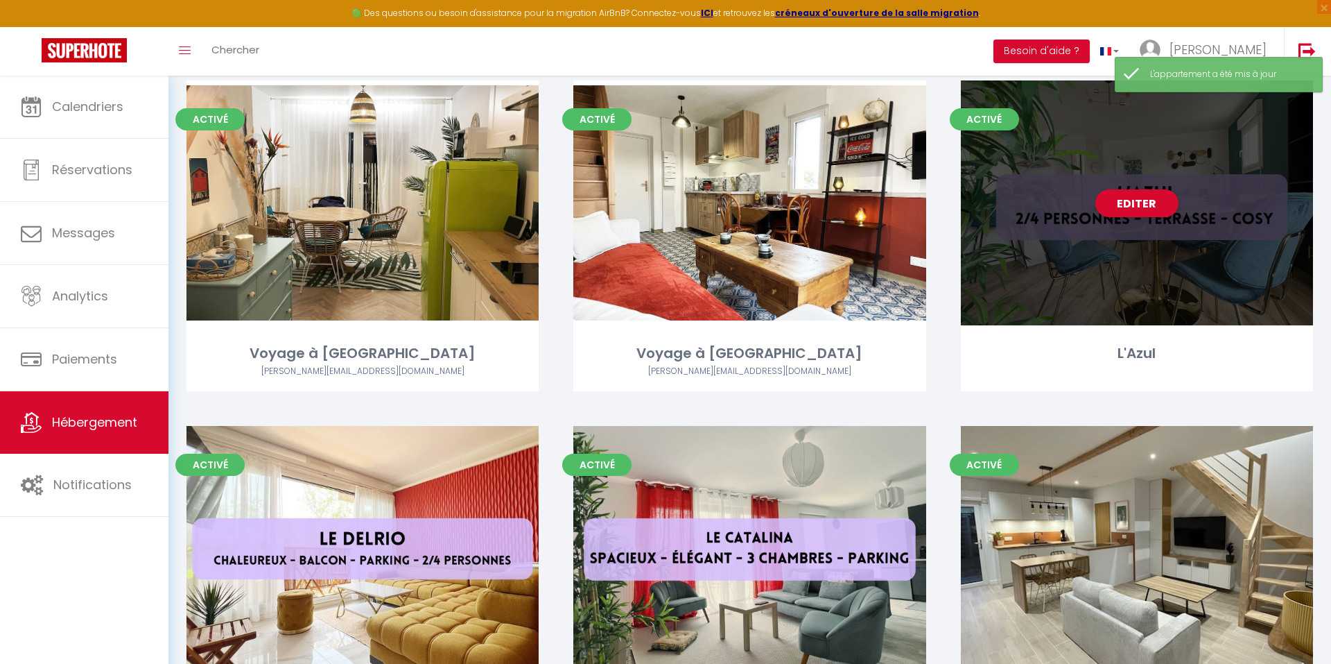
scroll to position [1898, 0]
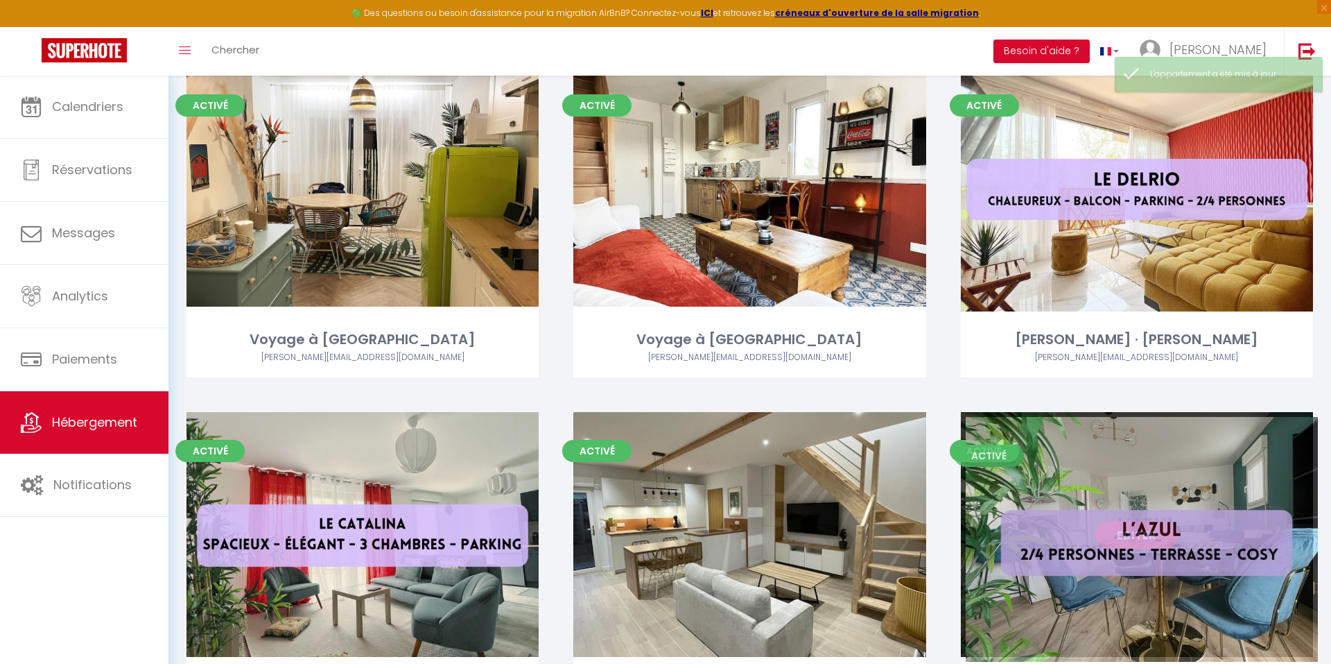
drag, startPoint x: 1052, startPoint y: 210, endPoint x: 1057, endPoint y: 564, distance: 353.7
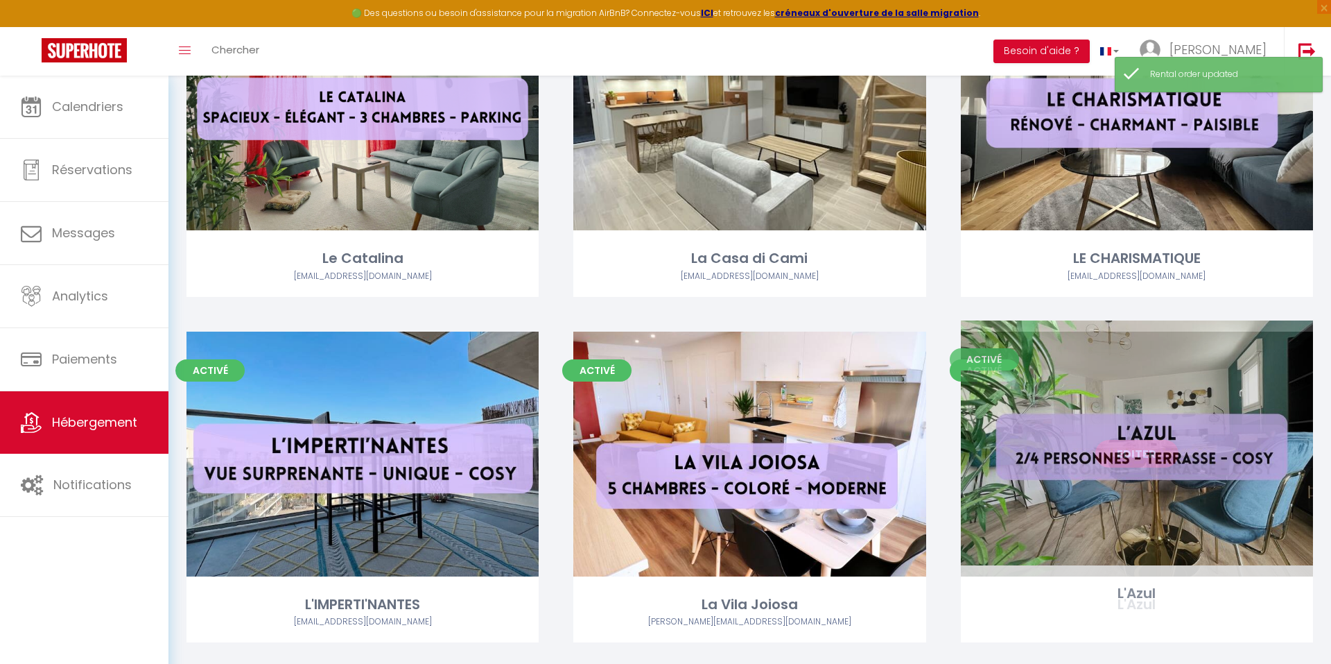
drag, startPoint x: 1062, startPoint y: 182, endPoint x: 1062, endPoint y: 525, distance: 342.6
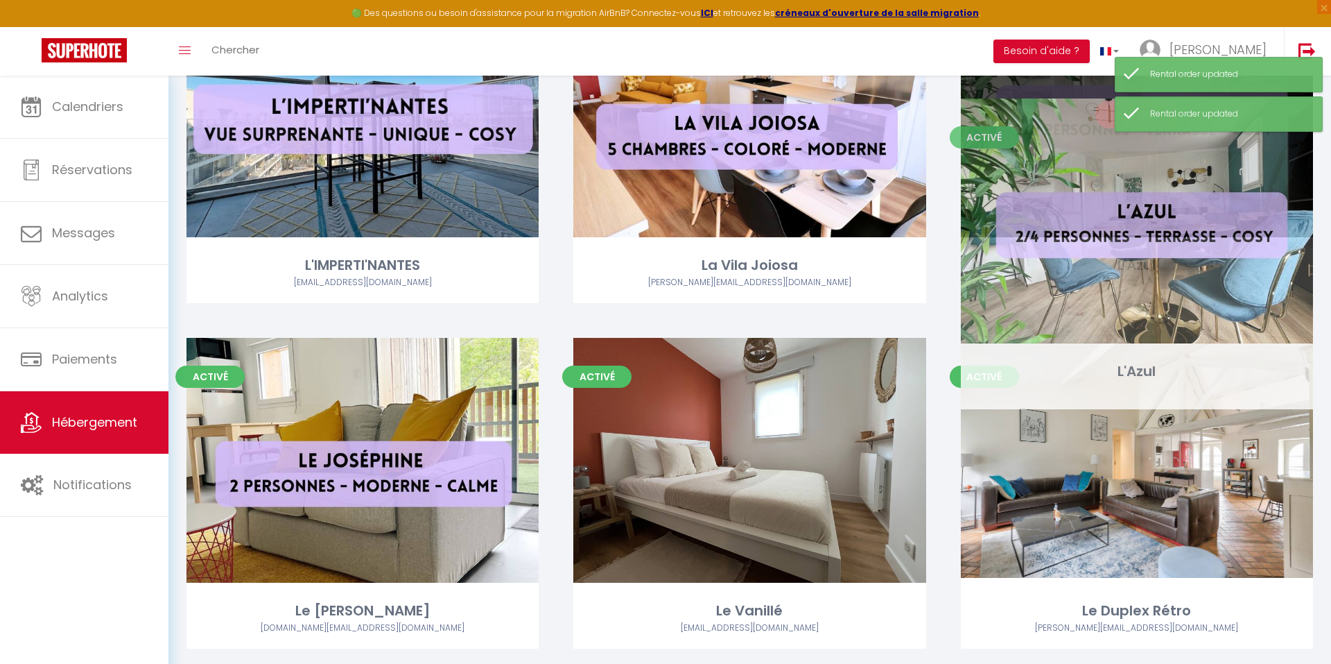
scroll to position [2663, 0]
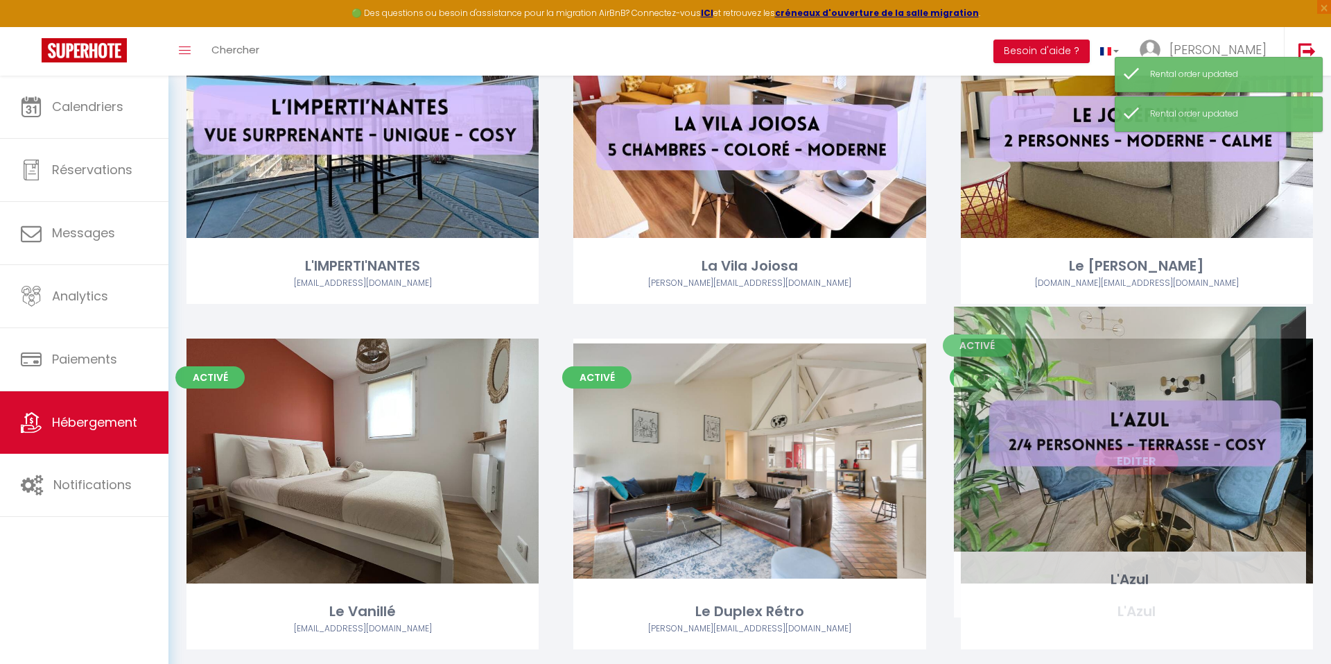
drag, startPoint x: 1054, startPoint y: 187, endPoint x: 1055, endPoint y: 522, distance: 335.7
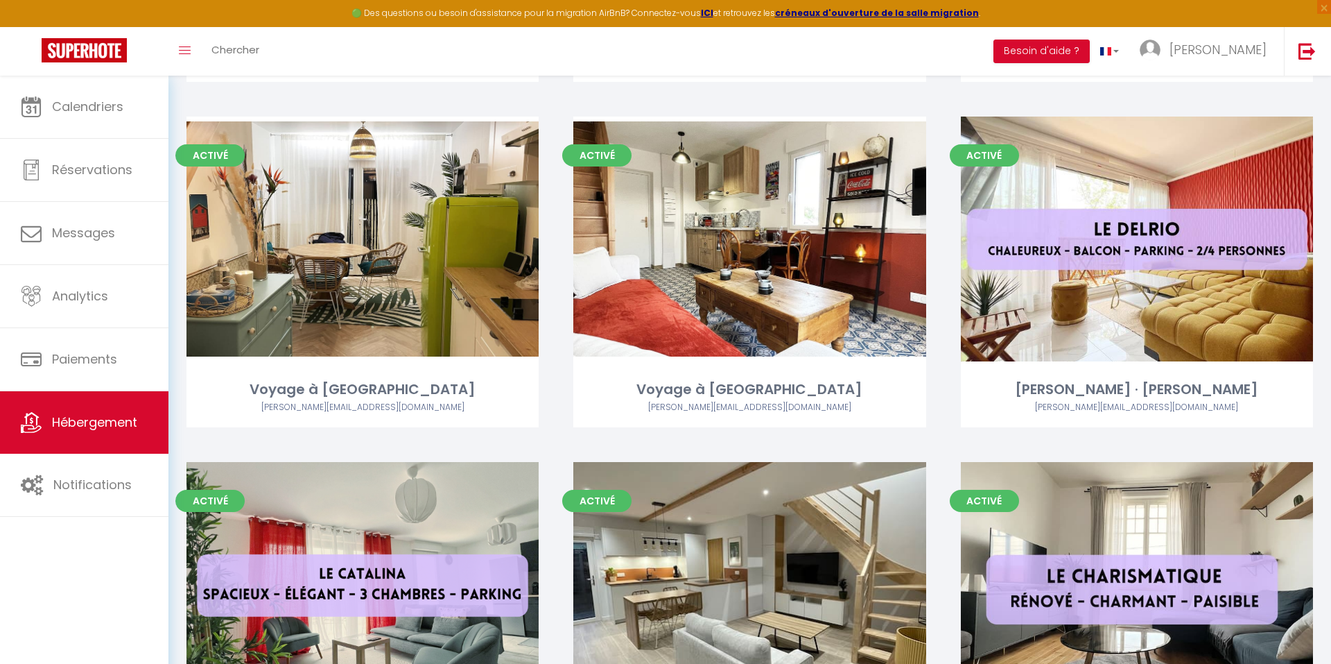
scroll to position [1854, 0]
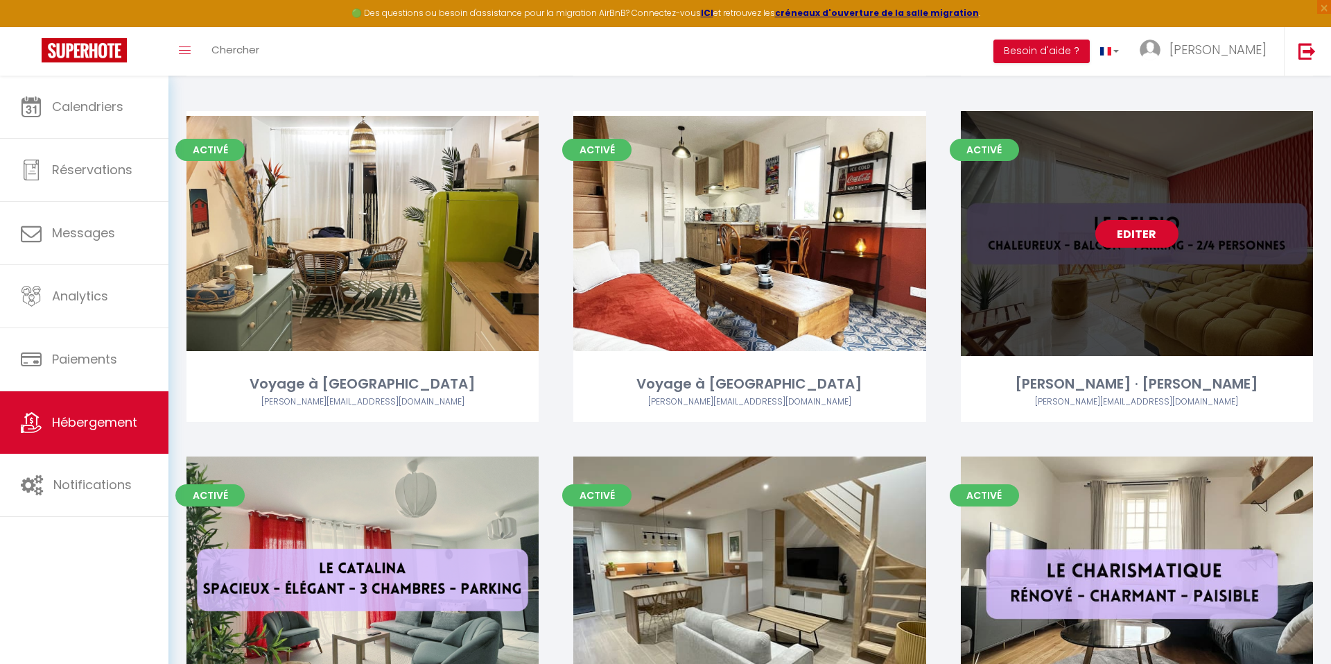
click at [1126, 232] on link "Editer" at bounding box center [1137, 234] width 83 height 28
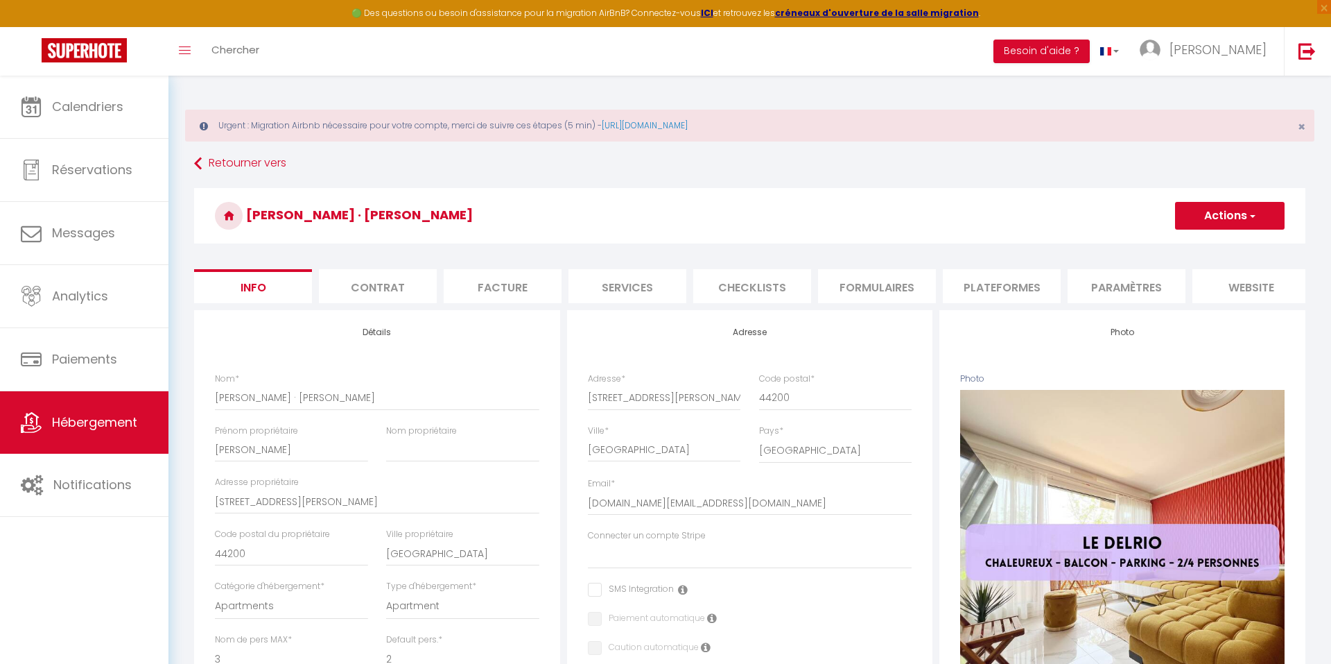
click at [578, 203] on h3 "[PERSON_NAME] · [PERSON_NAME]" at bounding box center [750, 215] width 1112 height 55
click at [1103, 284] on li "Paramètres" at bounding box center [1127, 286] width 118 height 34
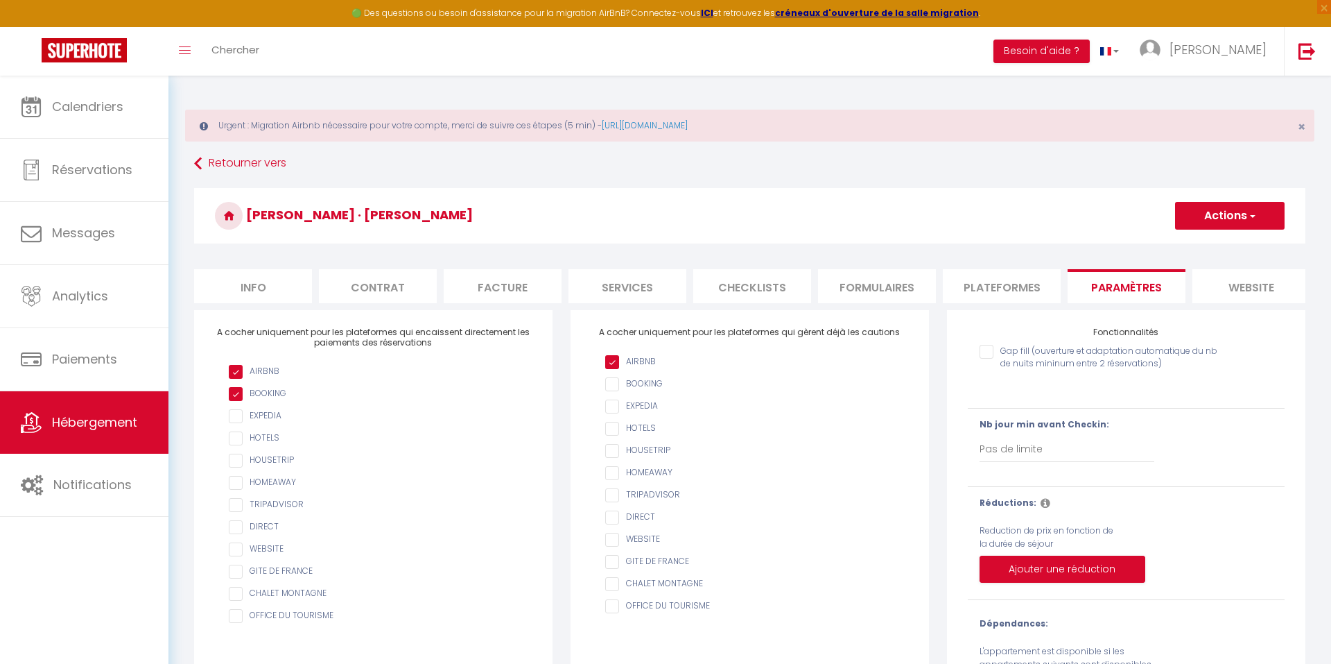
click at [993, 287] on li "Plateformes" at bounding box center [1002, 286] width 118 height 34
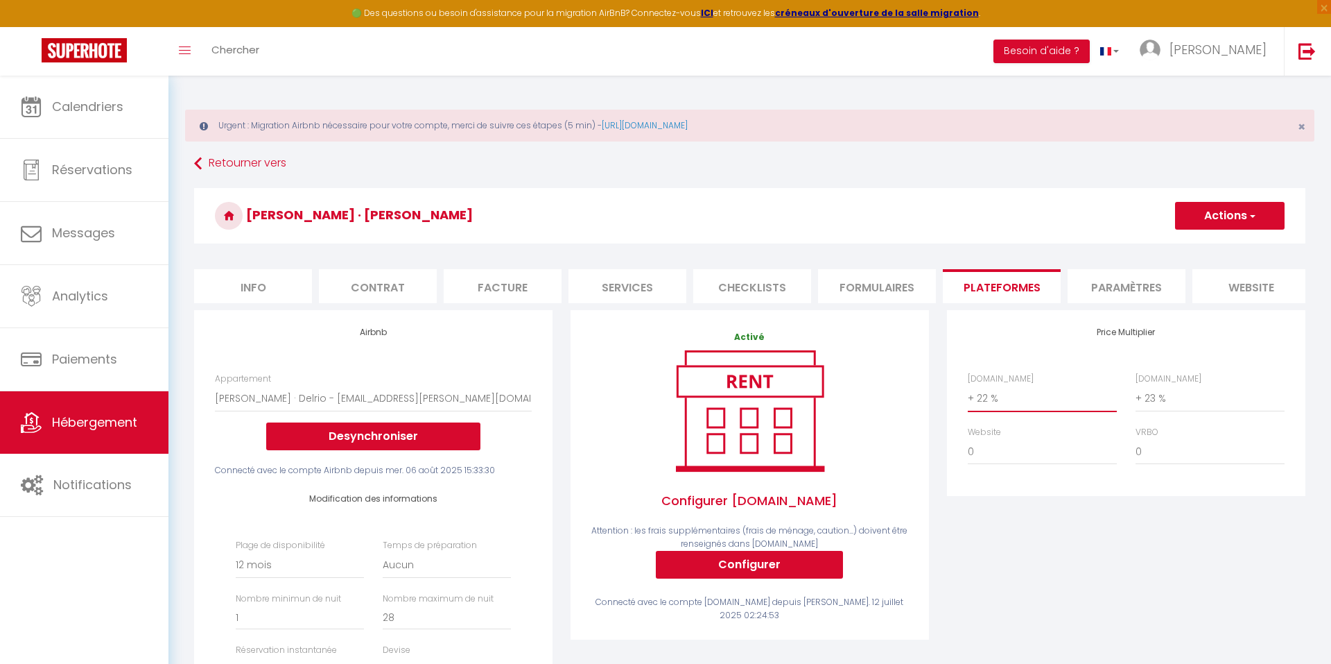
click at [902, 242] on h3 "[PERSON_NAME] · [PERSON_NAME]" at bounding box center [750, 215] width 1112 height 55
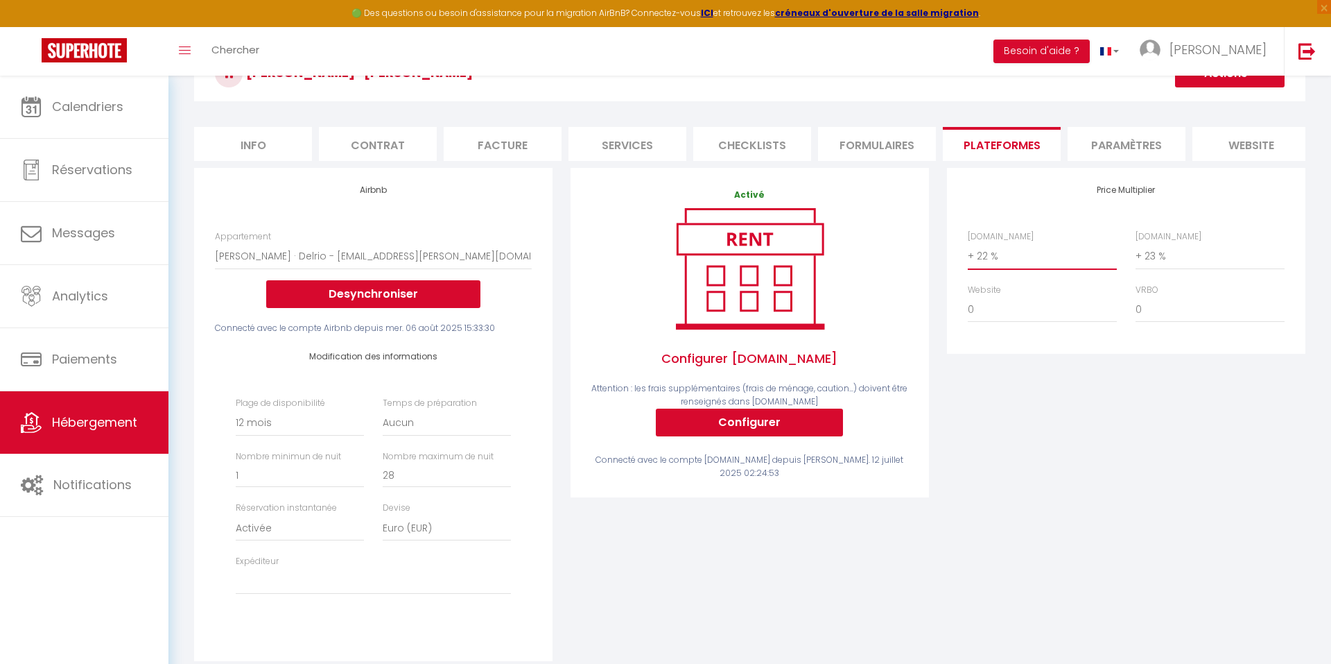
scroll to position [143, 0]
click at [1113, 424] on div "Price Multiplier [DOMAIN_NAME] 0 + 1 % + 2 % + 3 % + 4 % + 5 % + 6 % + 7 %" at bounding box center [1126, 422] width 377 height 511
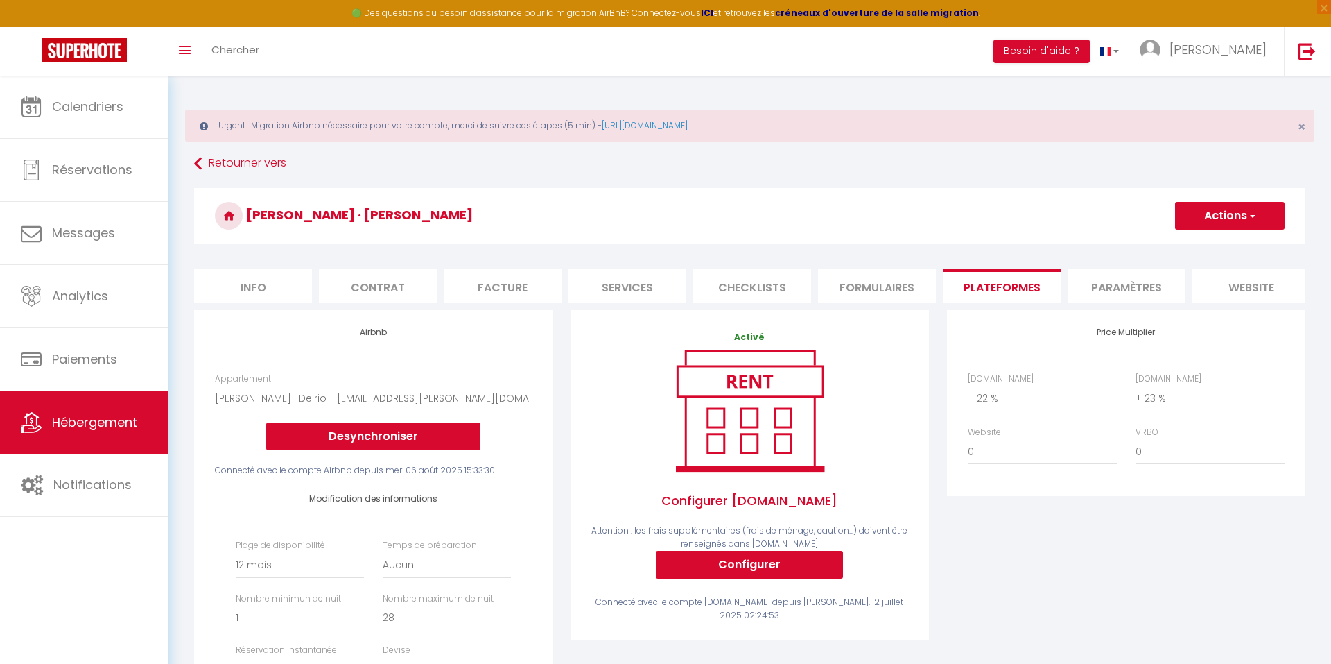
scroll to position [0, 0]
click at [1182, 219] on button "Actions" at bounding box center [1230, 216] width 110 height 28
click at [1191, 241] on link "Enregistrer" at bounding box center [1230, 246] width 110 height 18
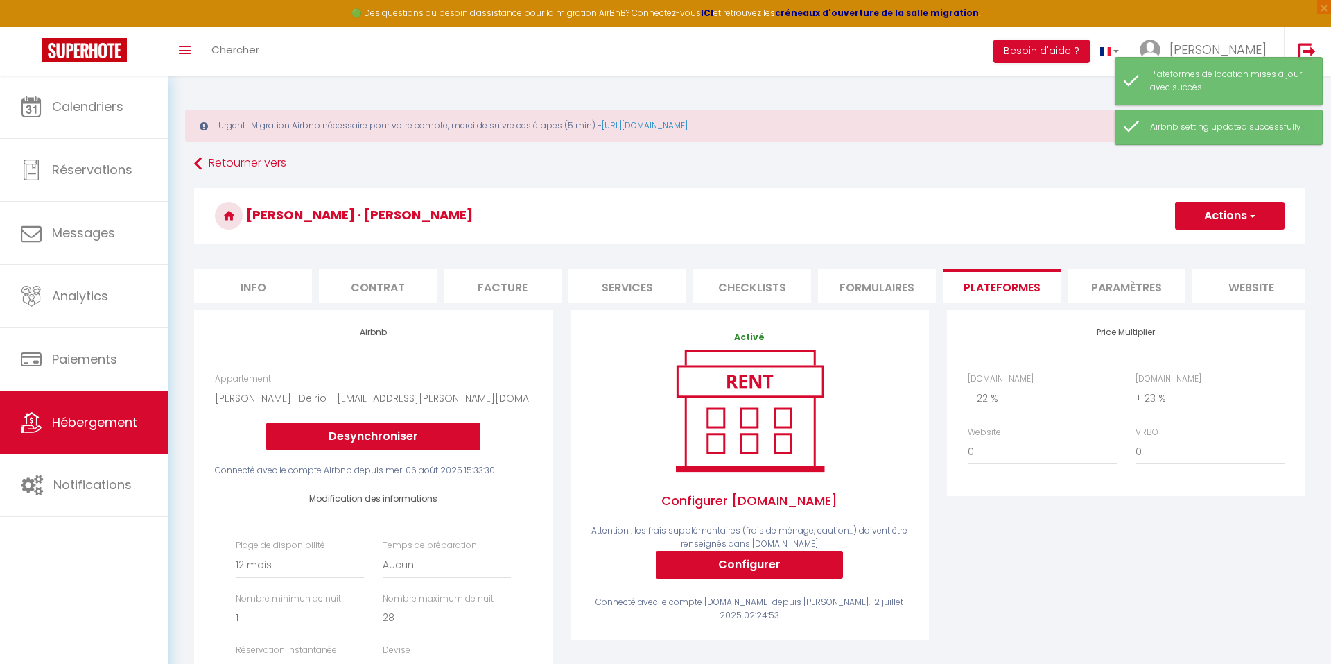
click at [273, 284] on li "Info" at bounding box center [253, 286] width 118 height 34
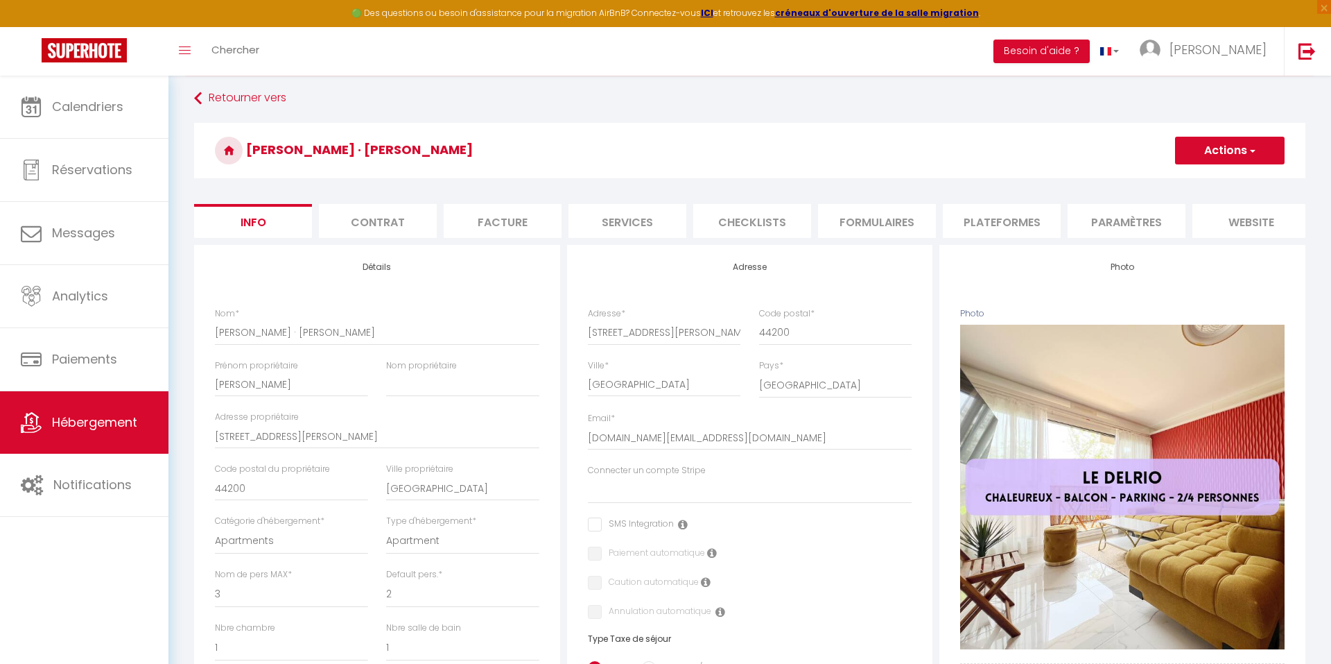
scroll to position [56, 0]
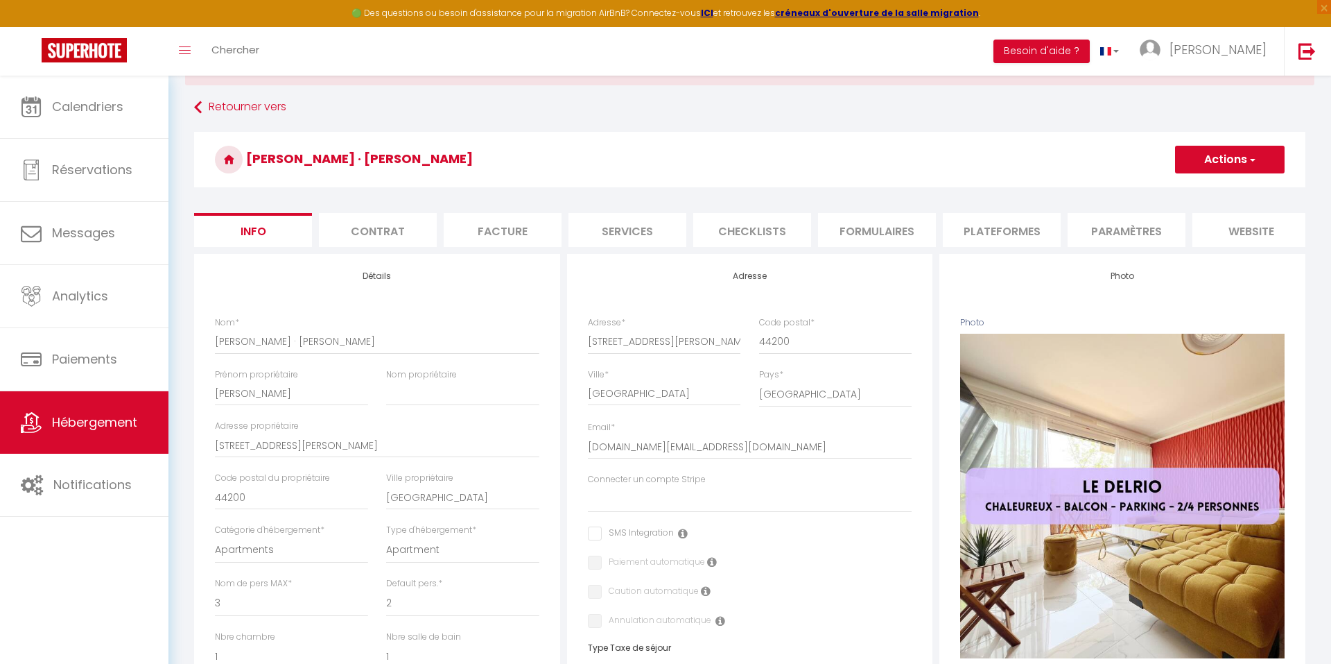
click at [379, 245] on li "Contrat" at bounding box center [378, 230] width 118 height 34
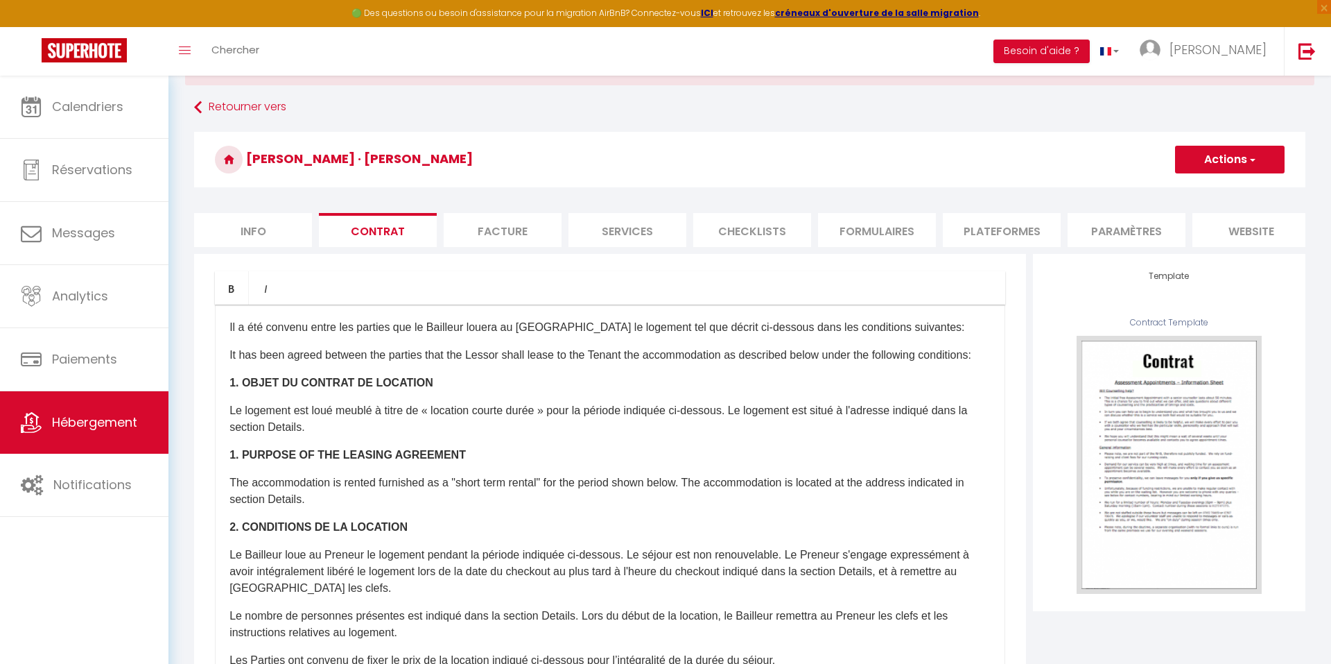
click at [513, 229] on li "Facture" at bounding box center [503, 230] width 118 height 34
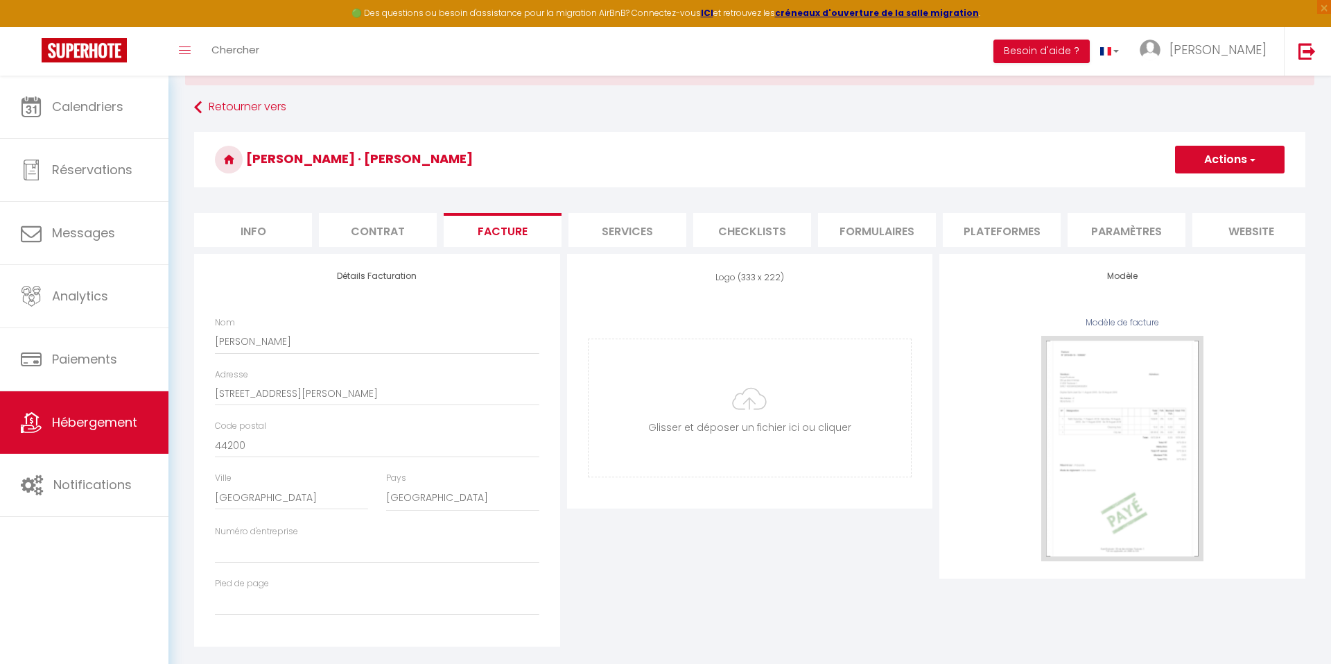
click at [622, 235] on li "Services" at bounding box center [628, 230] width 118 height 34
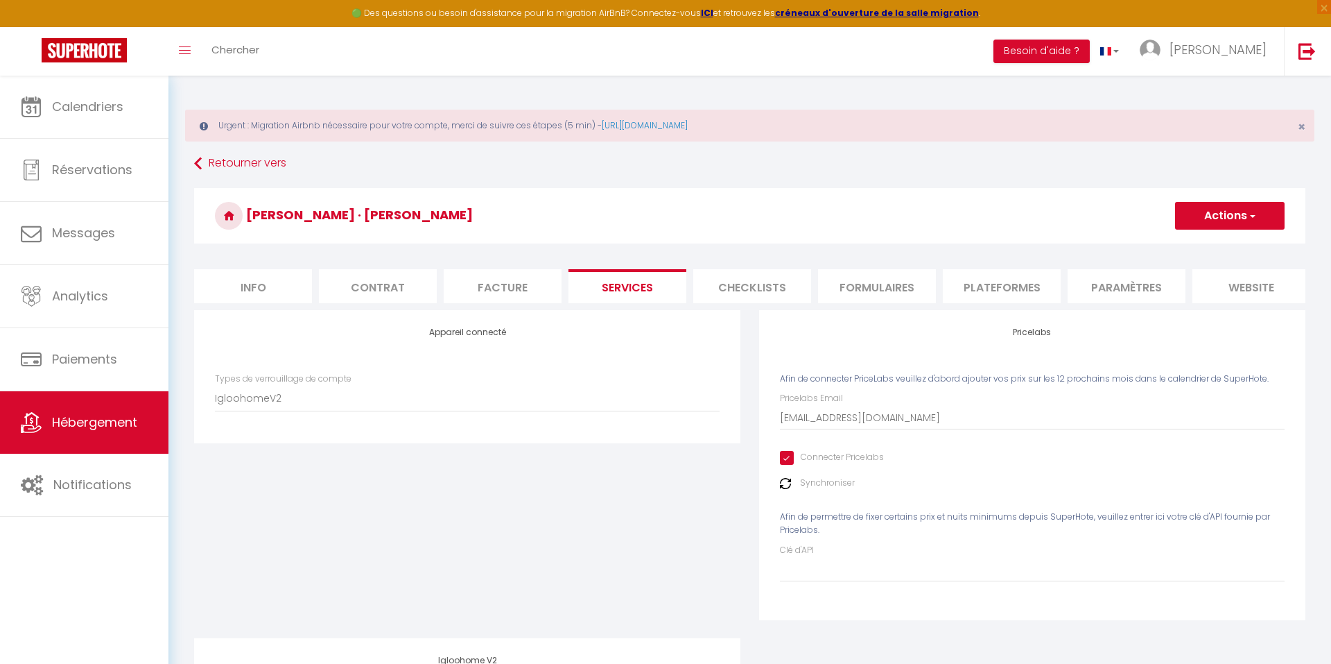
click at [766, 298] on li "Checklists" at bounding box center [752, 286] width 118 height 34
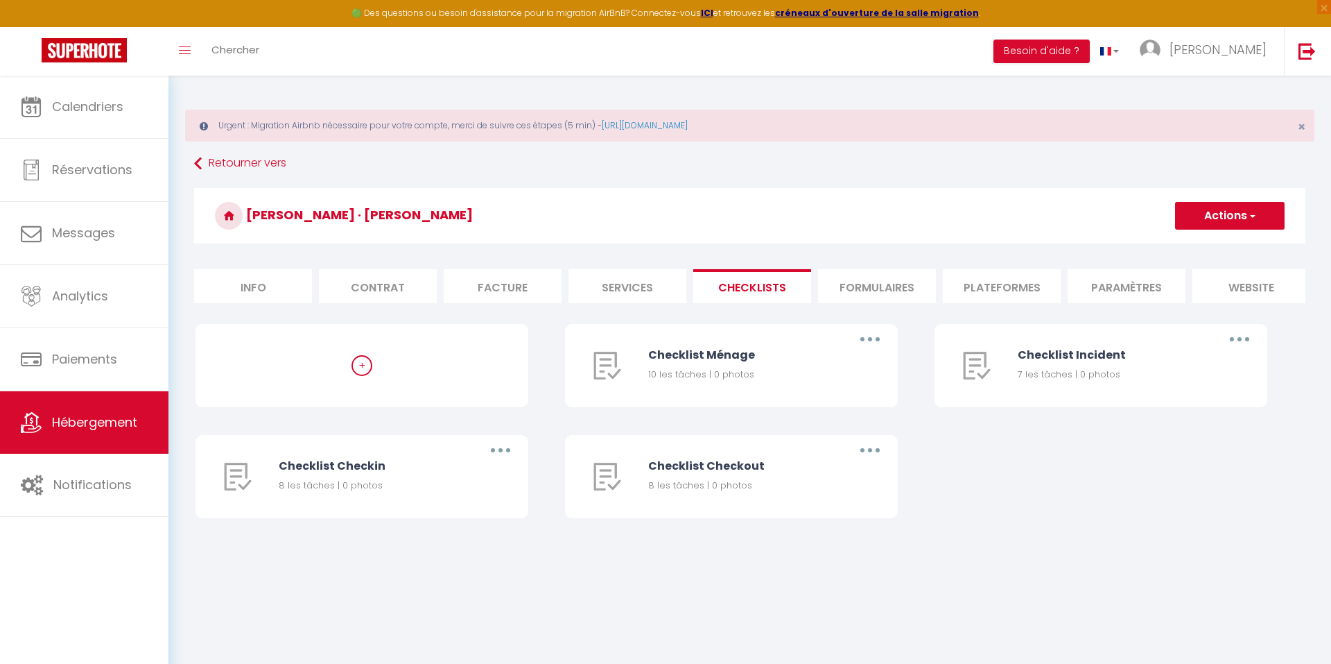
click at [875, 279] on li "Formulaires" at bounding box center [877, 286] width 118 height 34
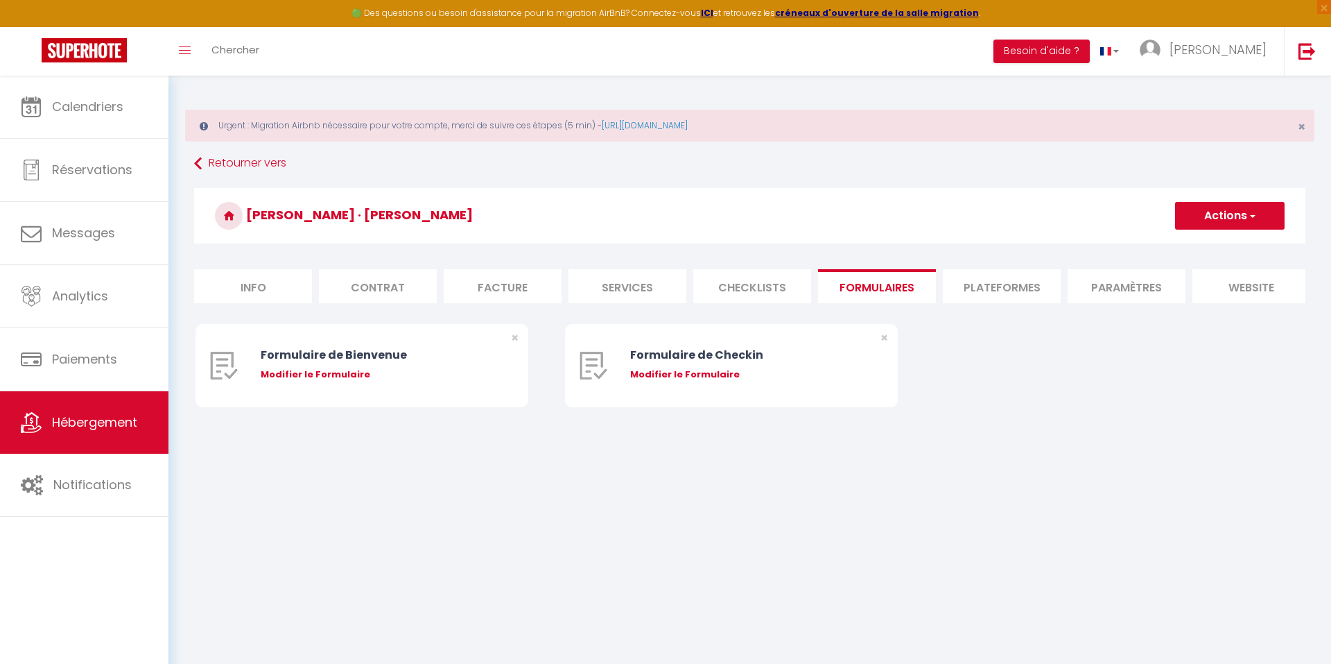
click at [988, 279] on li "Plateformes" at bounding box center [1002, 286] width 118 height 34
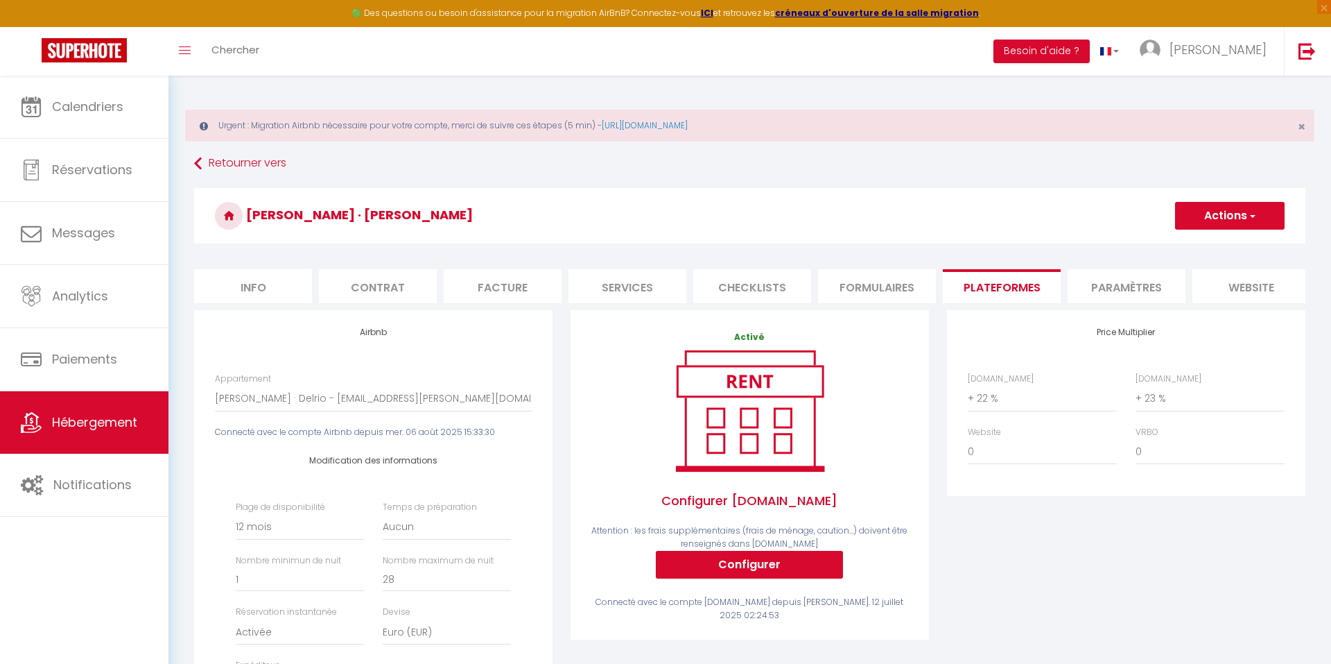
click at [1113, 275] on li "Paramètres" at bounding box center [1127, 286] width 118 height 34
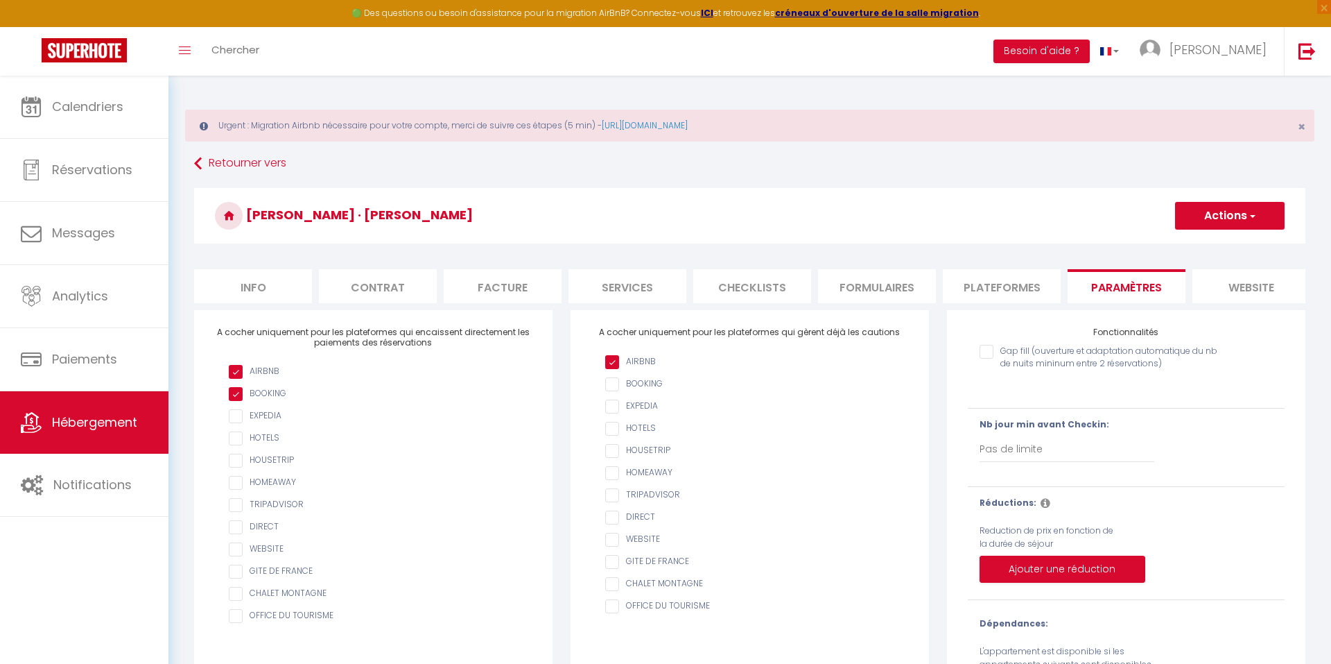
click at [1029, 282] on li "Plateformes" at bounding box center [1002, 286] width 118 height 34
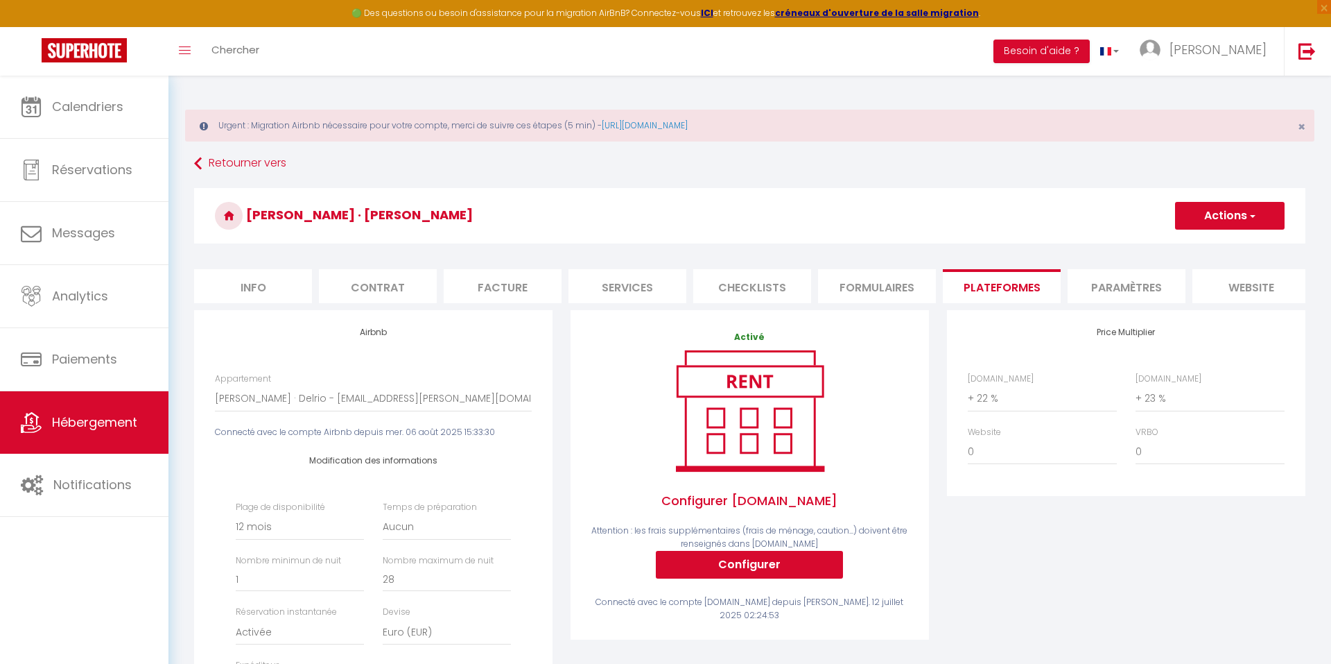
click at [1252, 206] on button "Actions" at bounding box center [1230, 216] width 110 height 28
click at [1209, 243] on link "Enregistrer" at bounding box center [1230, 246] width 110 height 18
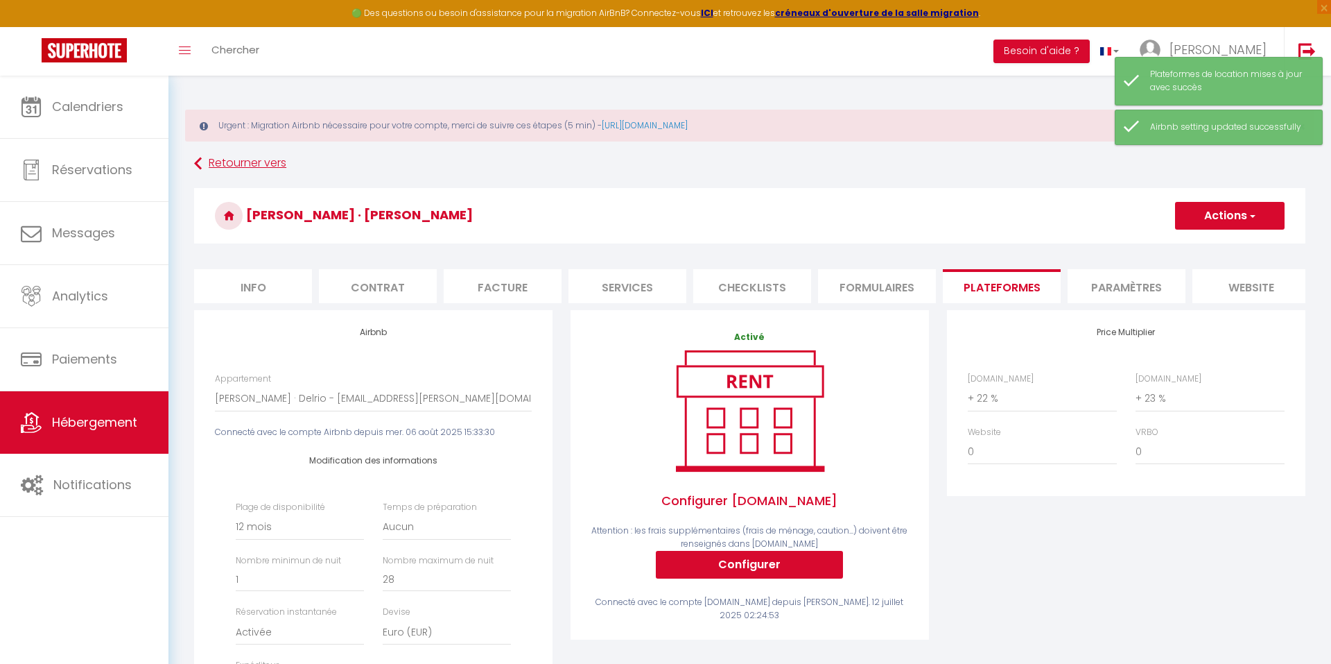
click at [233, 171] on link "Retourner vers" at bounding box center [750, 163] width 1112 height 25
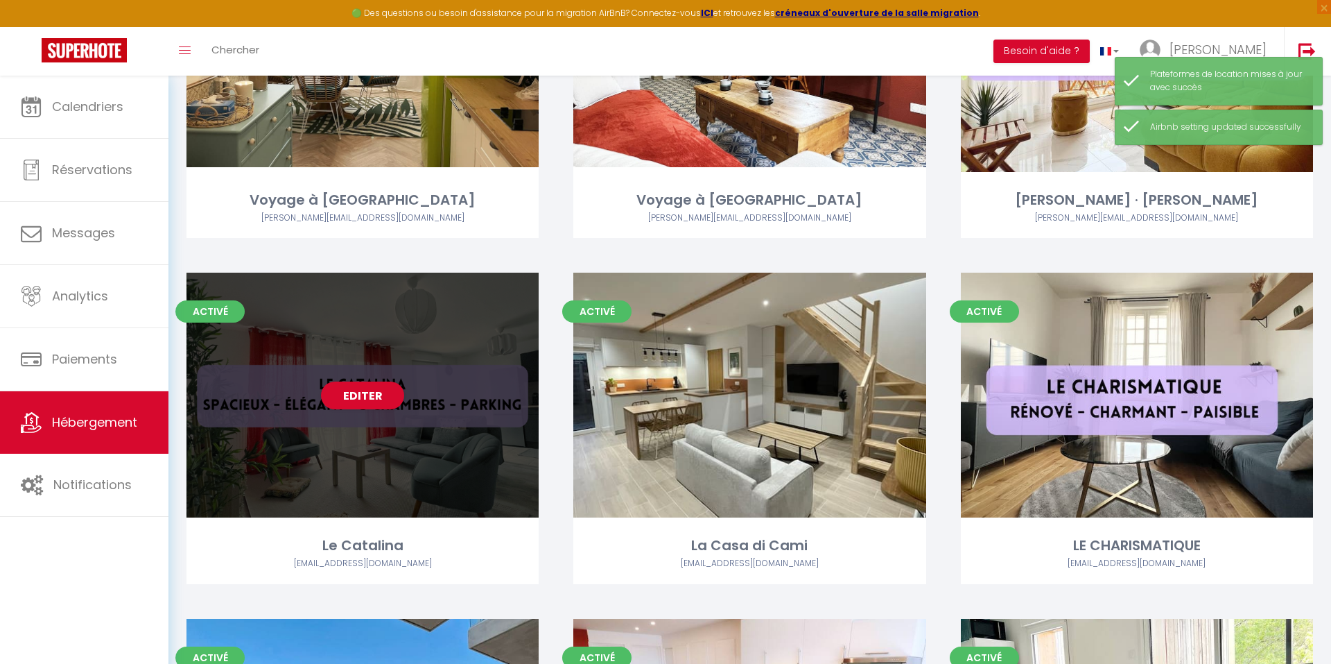
scroll to position [2050, 0]
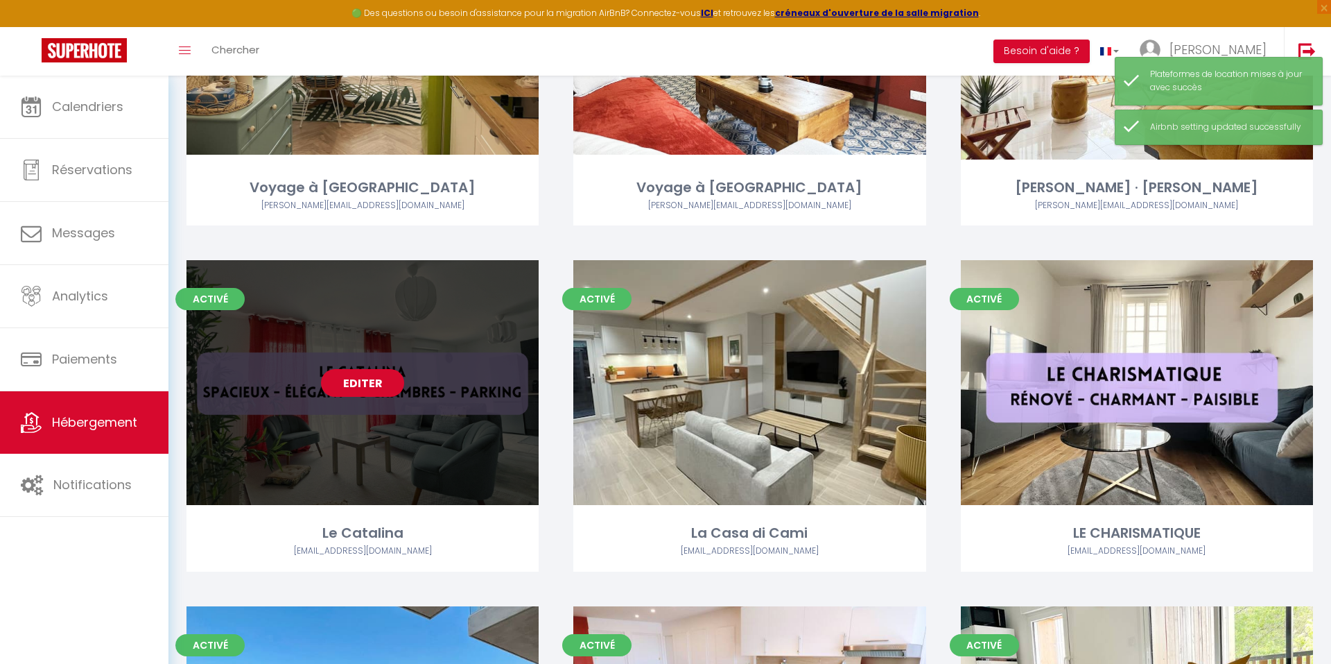
click at [353, 377] on link "Editer" at bounding box center [362, 383] width 83 height 28
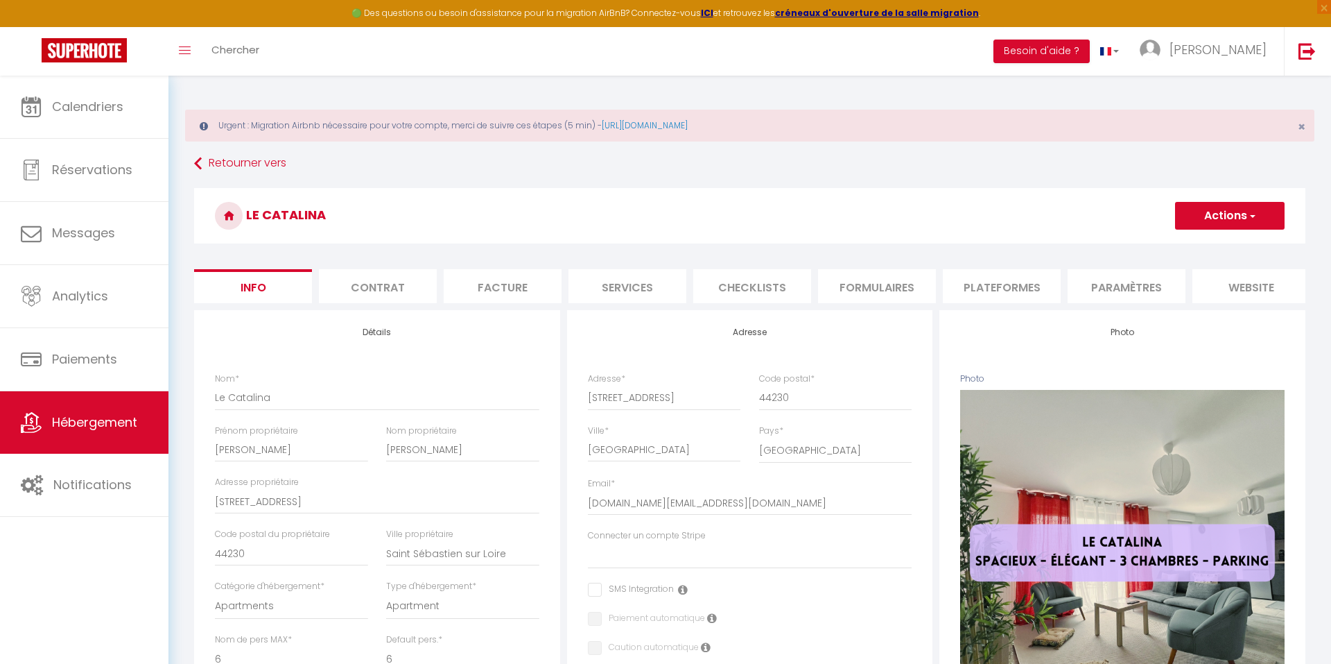
click at [401, 289] on li "Contrat" at bounding box center [378, 286] width 118 height 34
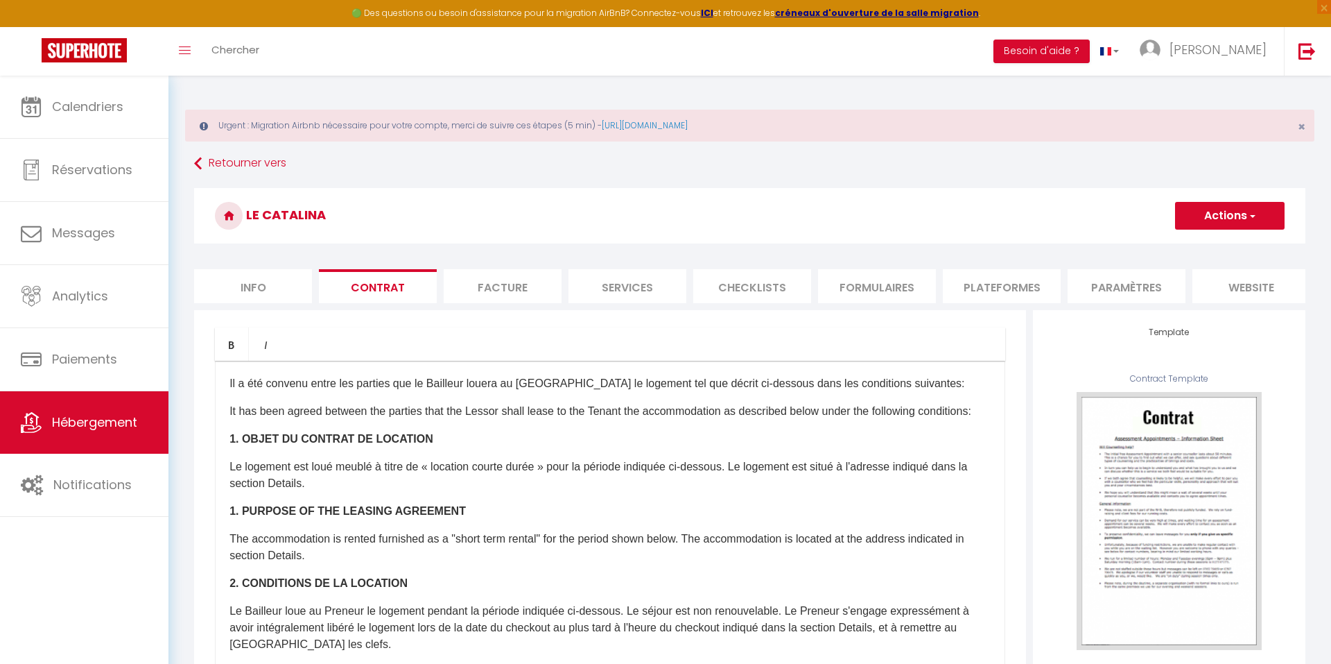
click at [502, 289] on li "Facture" at bounding box center [503, 286] width 118 height 34
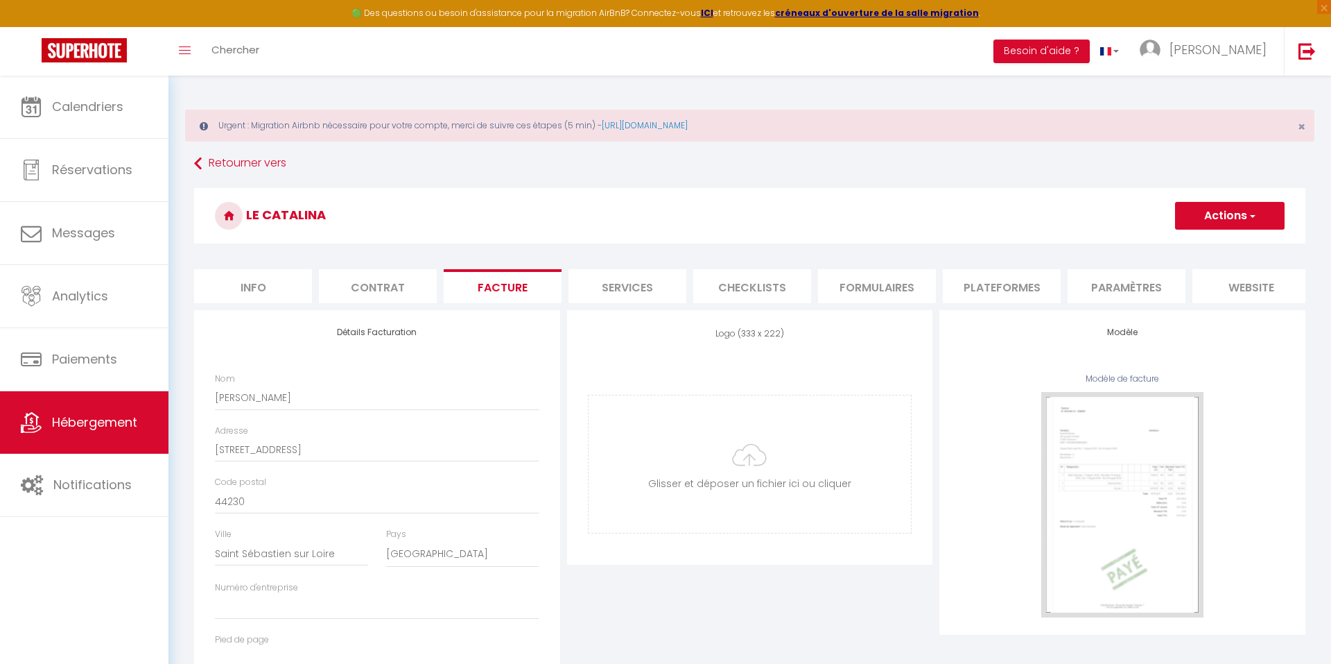
click at [617, 284] on li "Services" at bounding box center [628, 286] width 118 height 34
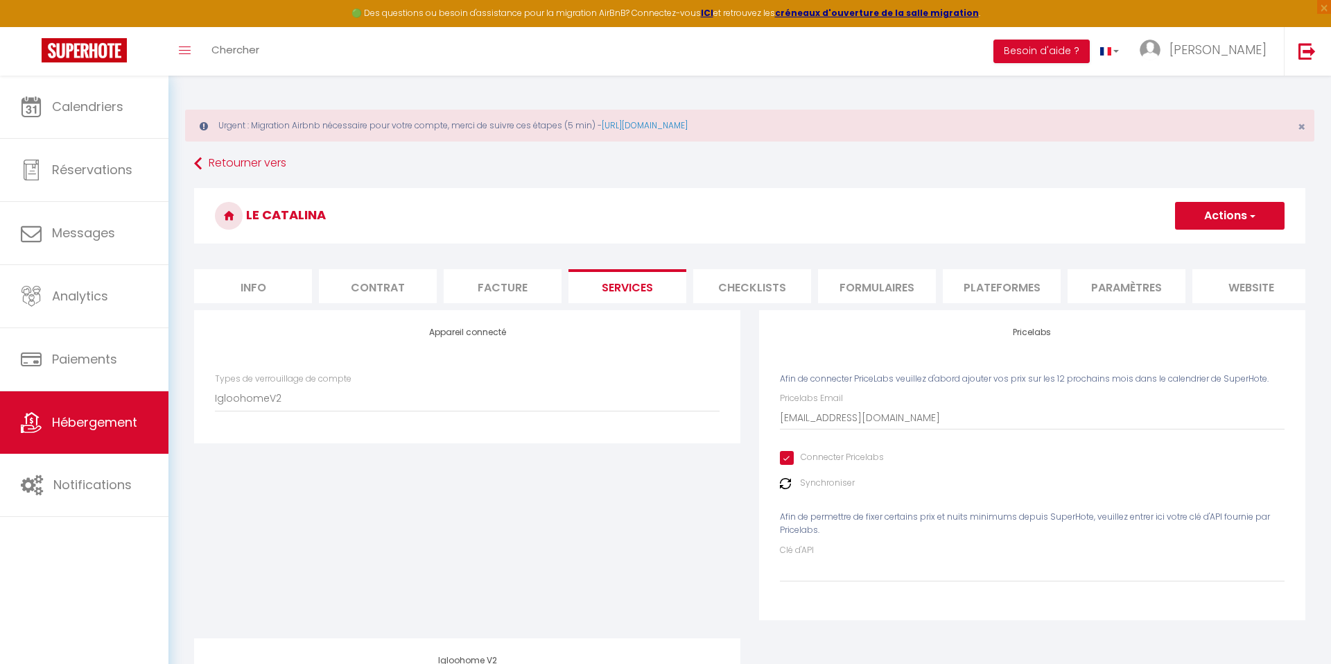
click at [755, 273] on li "Checklists" at bounding box center [752, 286] width 118 height 34
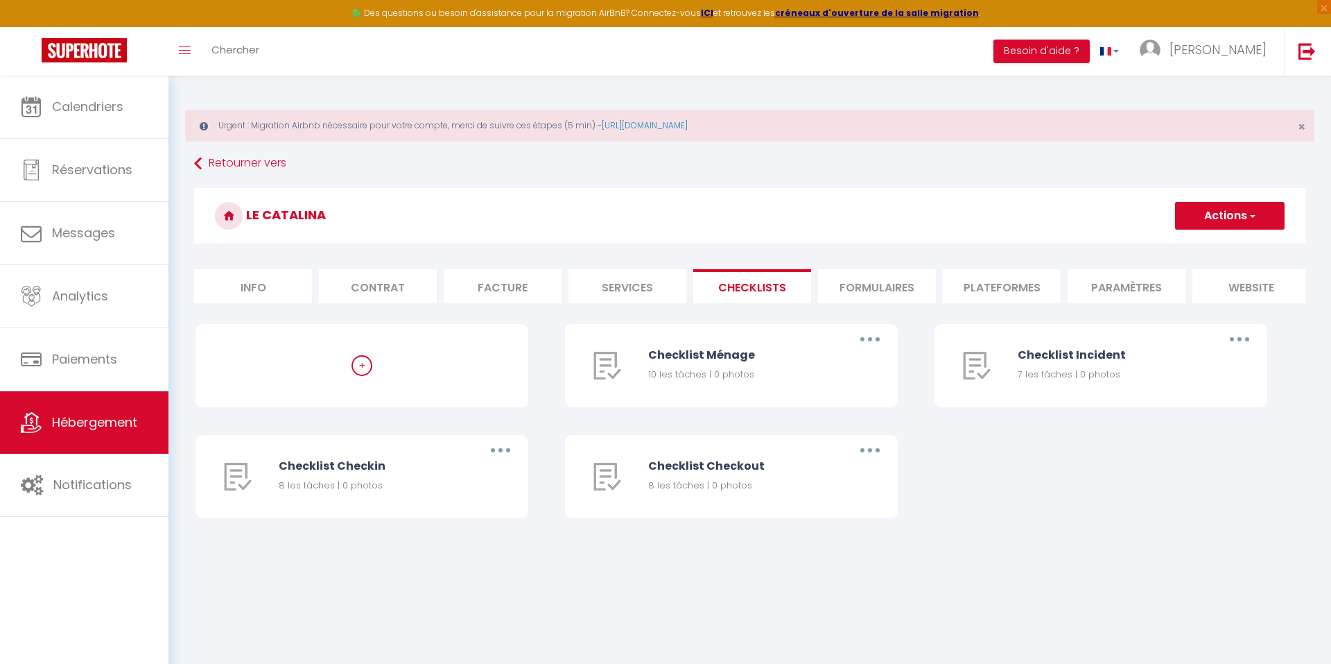
click at [865, 275] on li "Formulaires" at bounding box center [877, 286] width 118 height 34
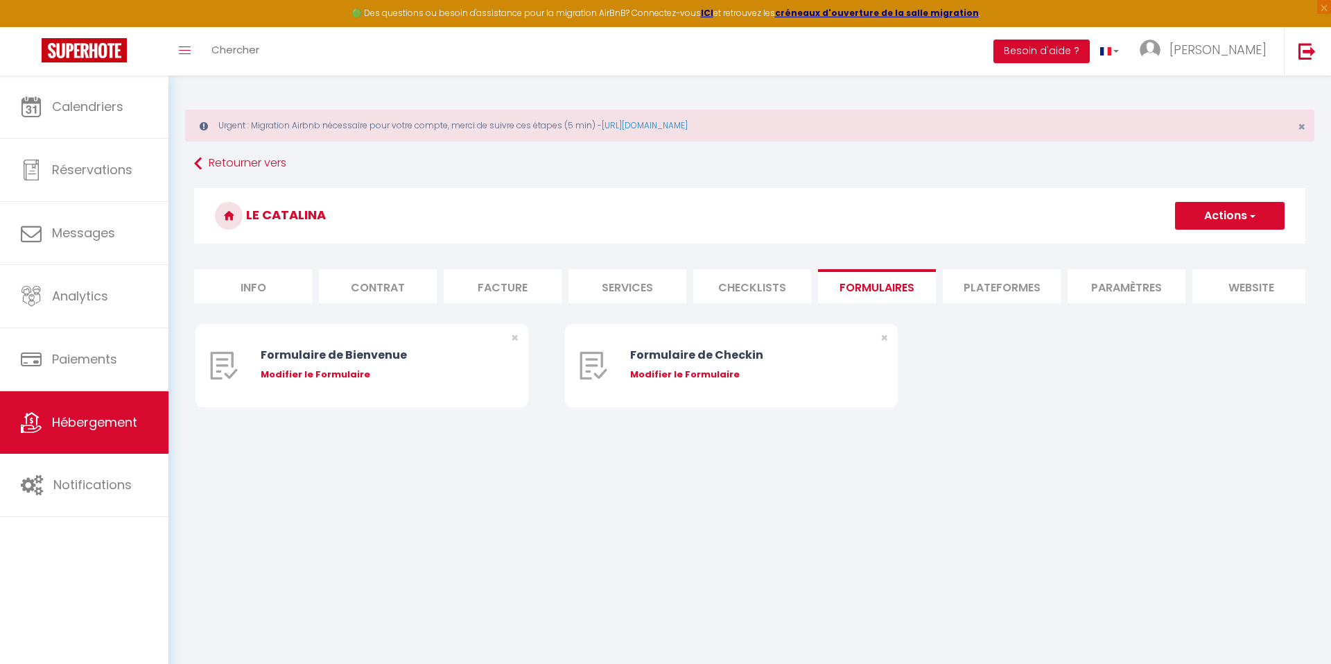
click at [999, 297] on li "Plateformes" at bounding box center [1002, 286] width 118 height 34
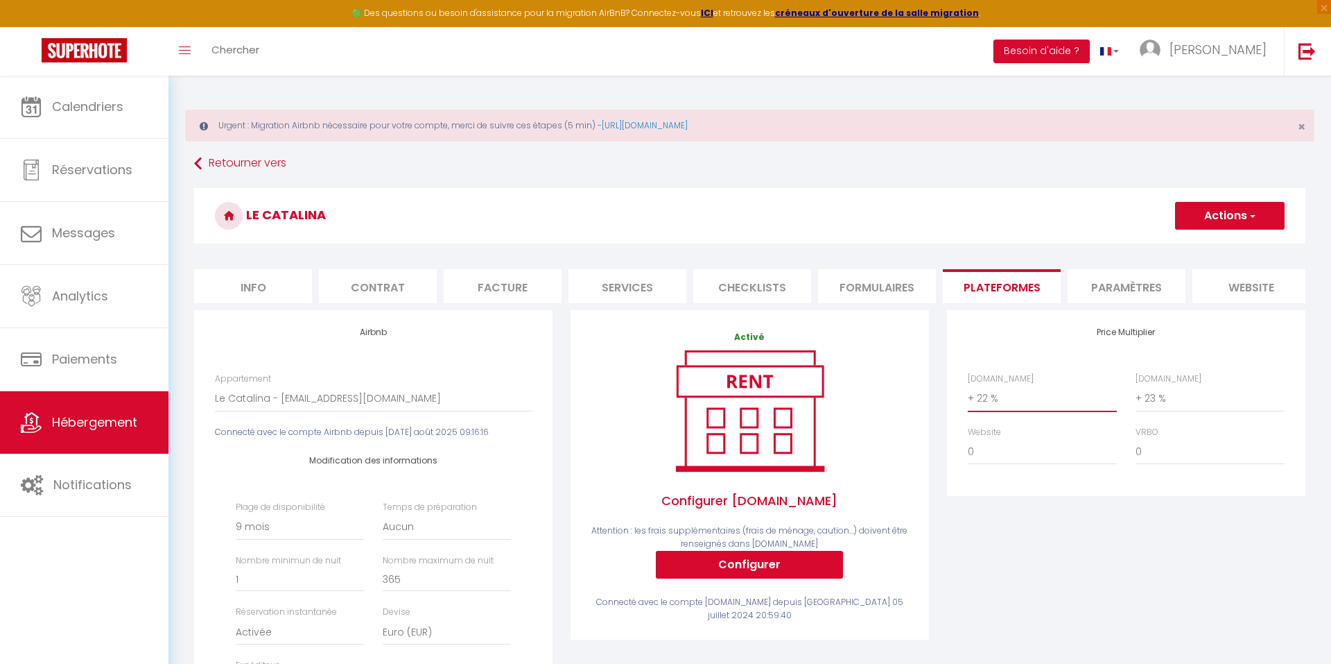
click at [405, 573] on input "365" at bounding box center [447, 579] width 128 height 25
click at [1019, 553] on div "Price Multiplier [DOMAIN_NAME] 0 + 1 % + 2 % + 3 % + 4 % + 5 % + 6 % + 7 %" at bounding box center [1126, 546] width 377 height 473
click at [1230, 221] on button "Actions" at bounding box center [1230, 216] width 110 height 28
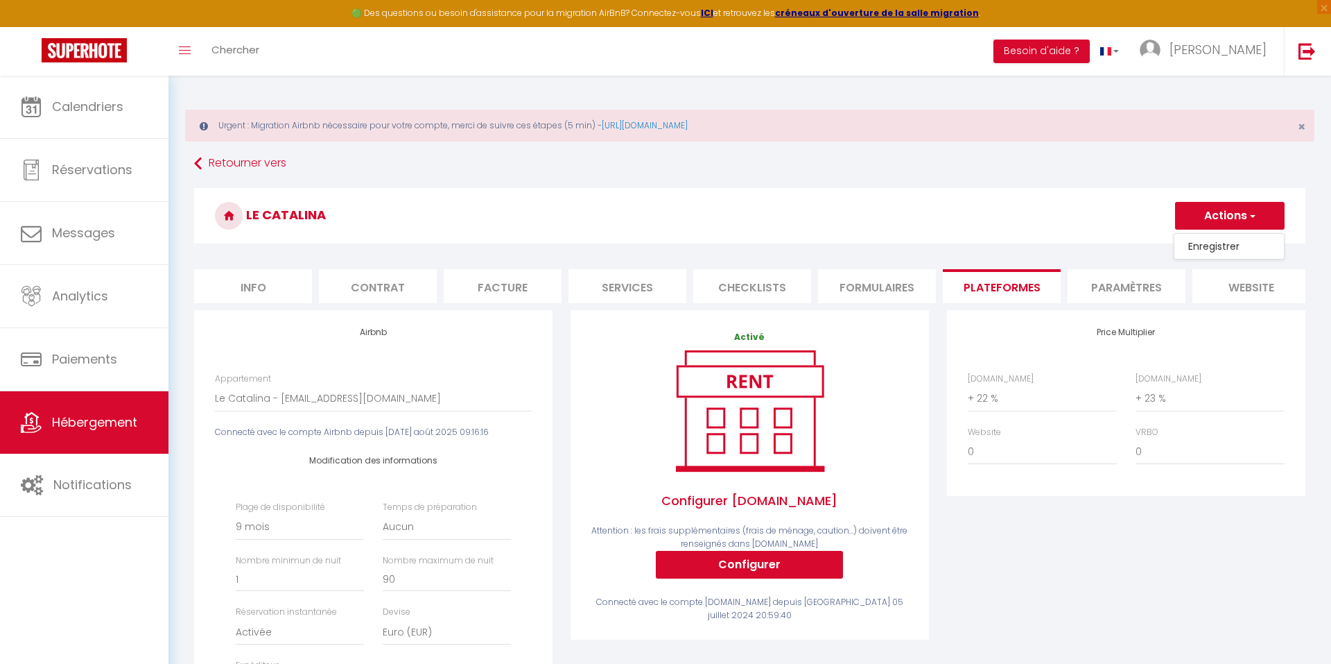
click at [298, 508] on label "Plage de disponibilité" at bounding box center [280, 507] width 89 height 13
click at [587, 245] on div "Le Catalina Actions Enregistrer" at bounding box center [750, 219] width 1112 height 63
click at [1248, 211] on span "button" at bounding box center [1252, 216] width 9 height 14
click at [1221, 245] on link "Enregistrer" at bounding box center [1230, 246] width 110 height 18
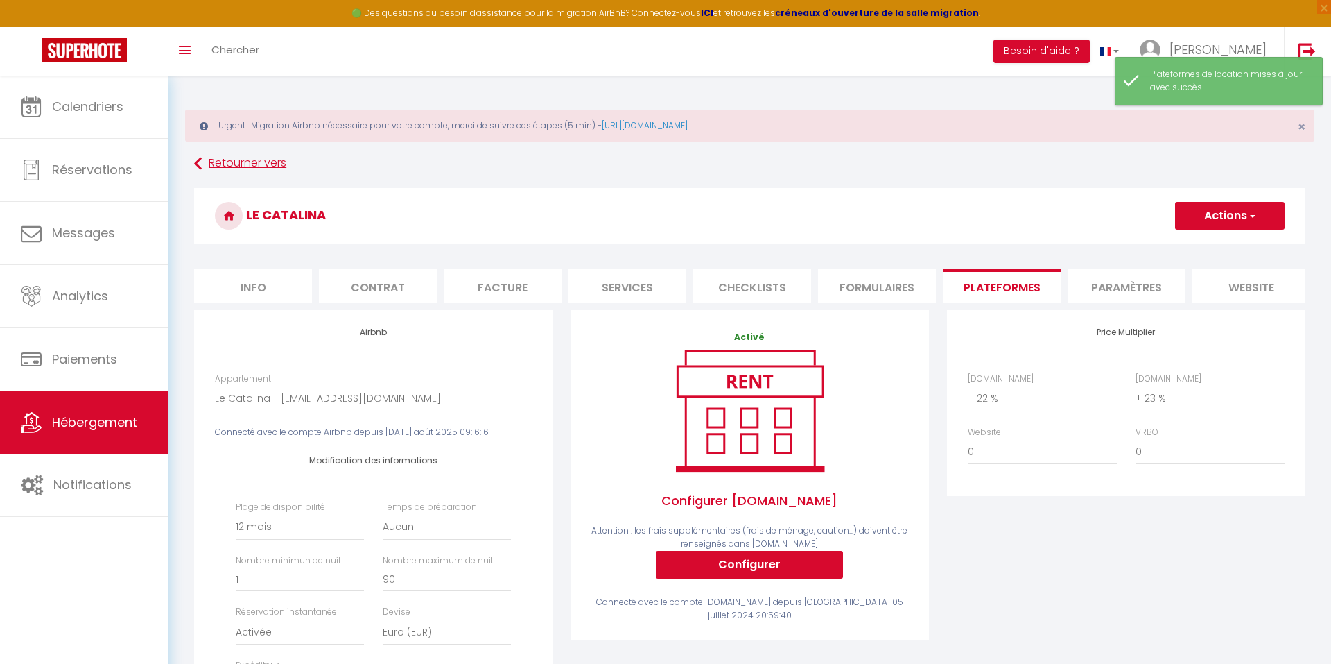
click at [223, 167] on link "Retourner vers" at bounding box center [750, 163] width 1112 height 25
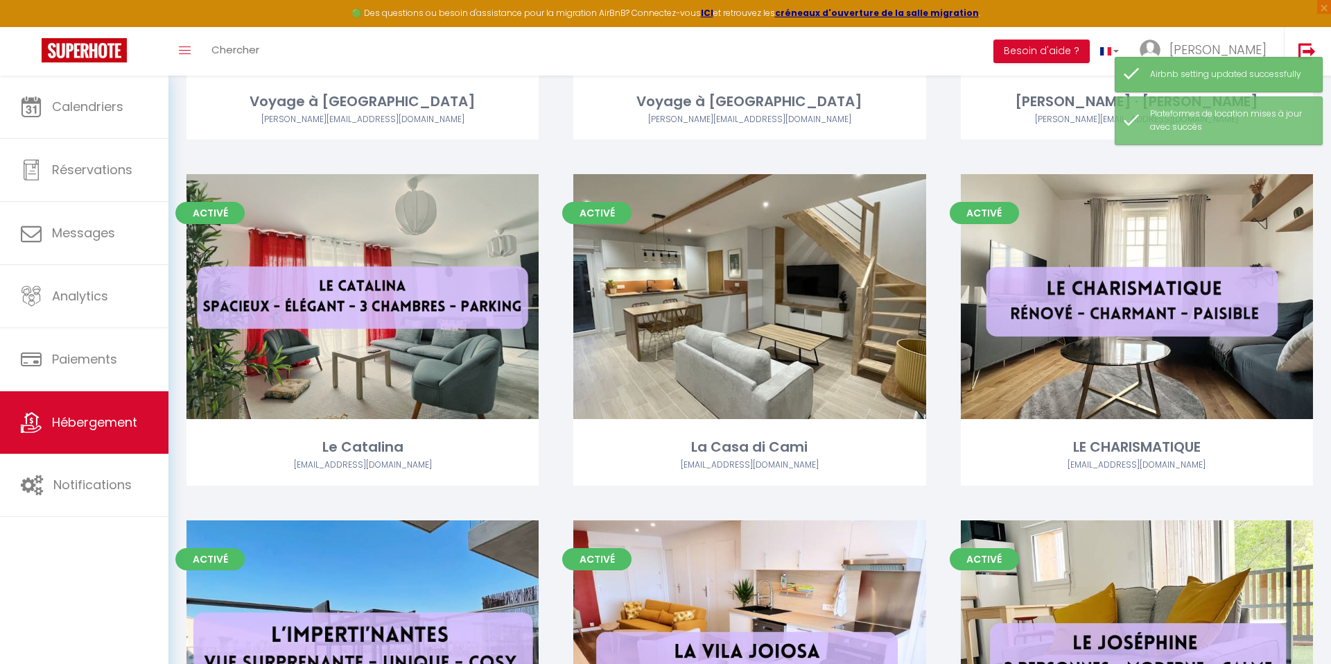
scroll to position [2164, 0]
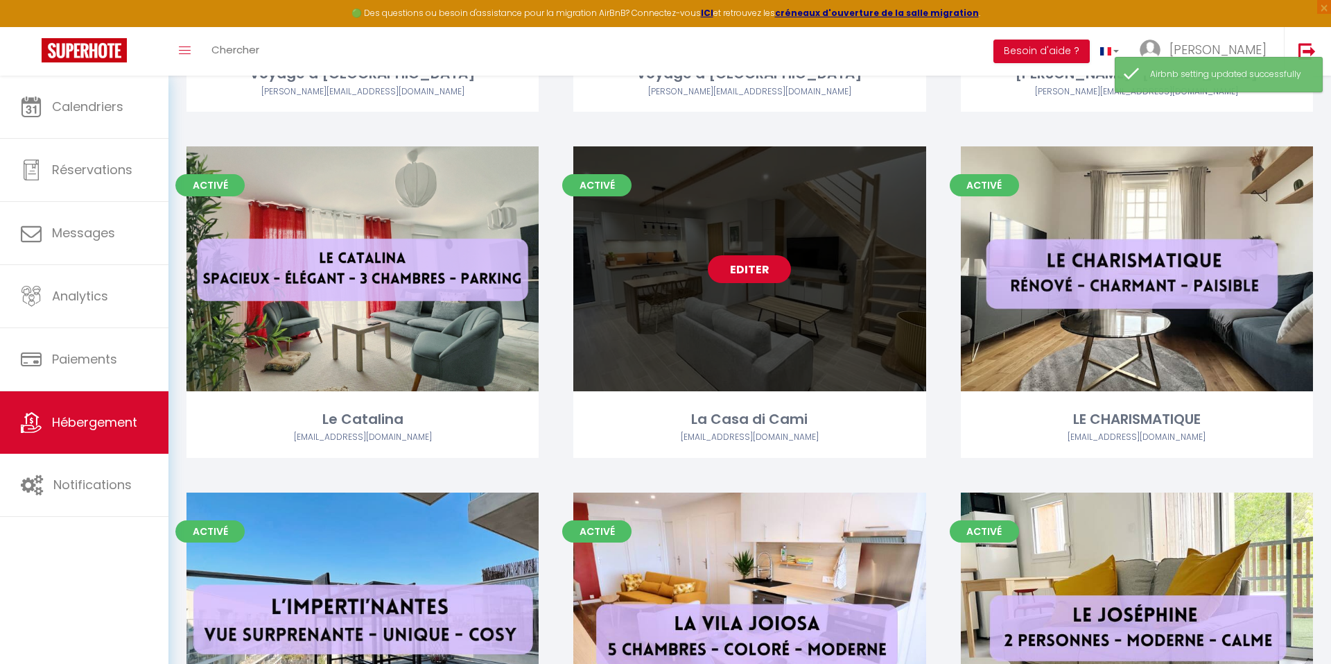
click at [758, 267] on link "Editer" at bounding box center [749, 269] width 83 height 28
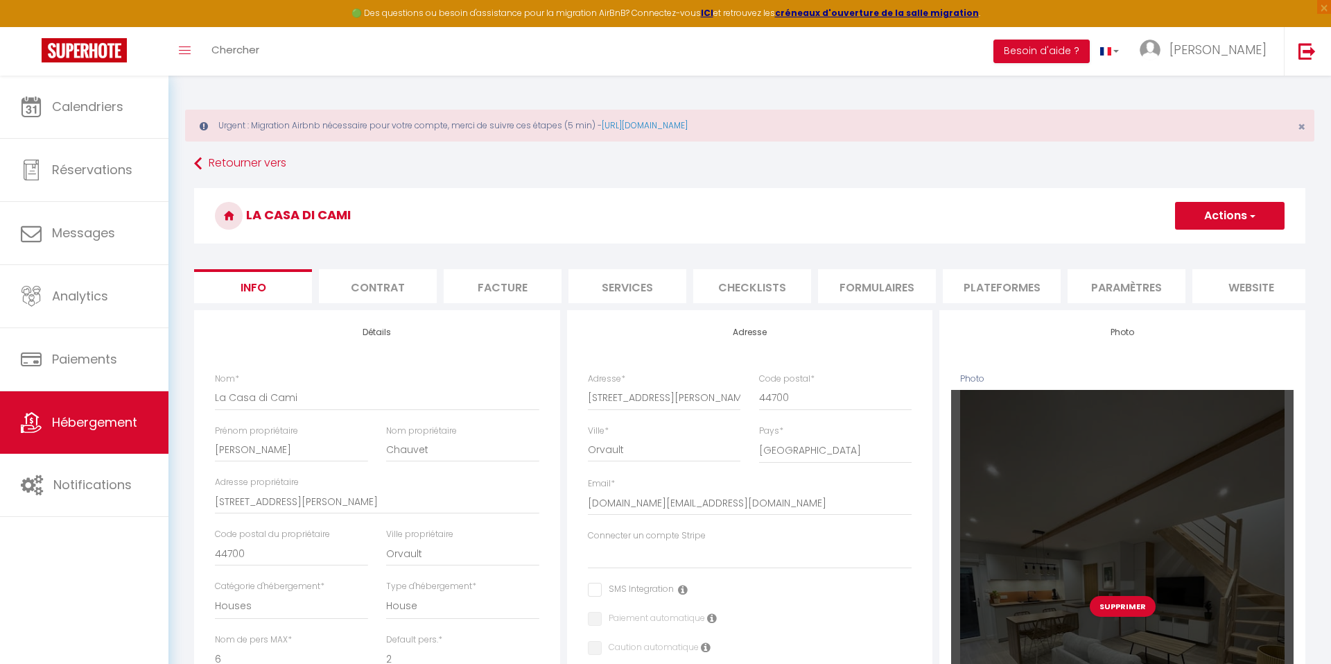
scroll to position [117, 0]
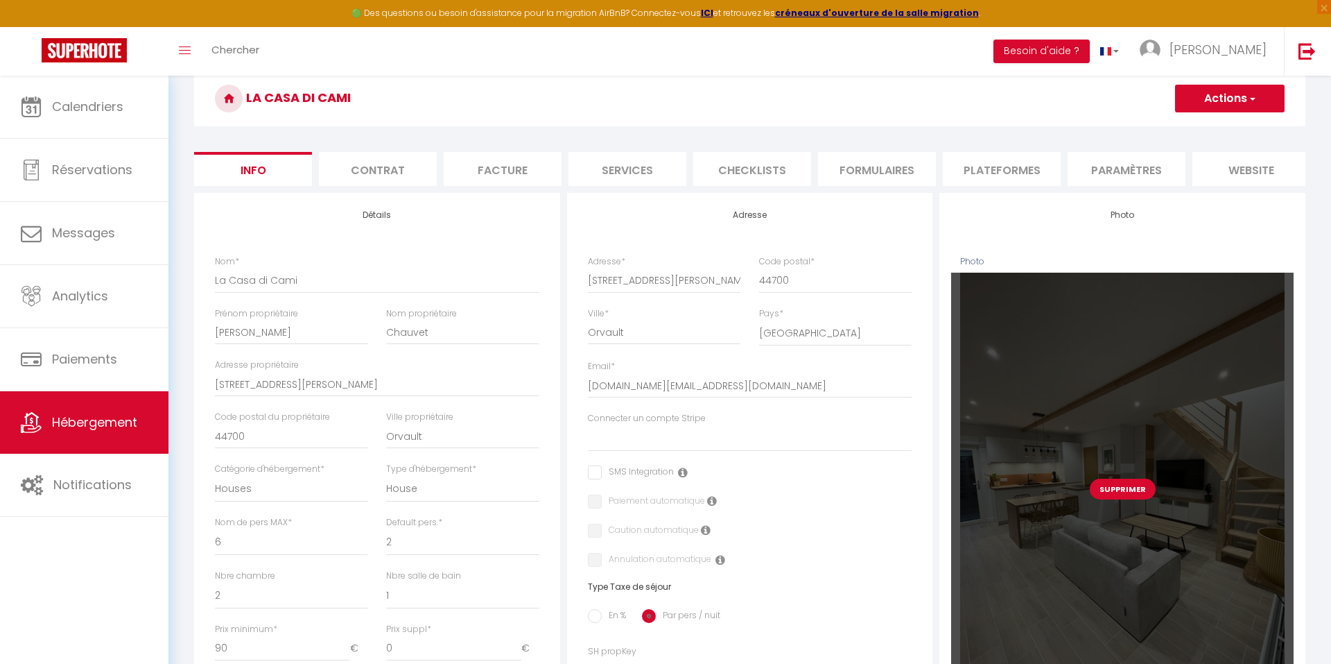
click at [1114, 493] on button "Supprimer" at bounding box center [1123, 489] width 66 height 21
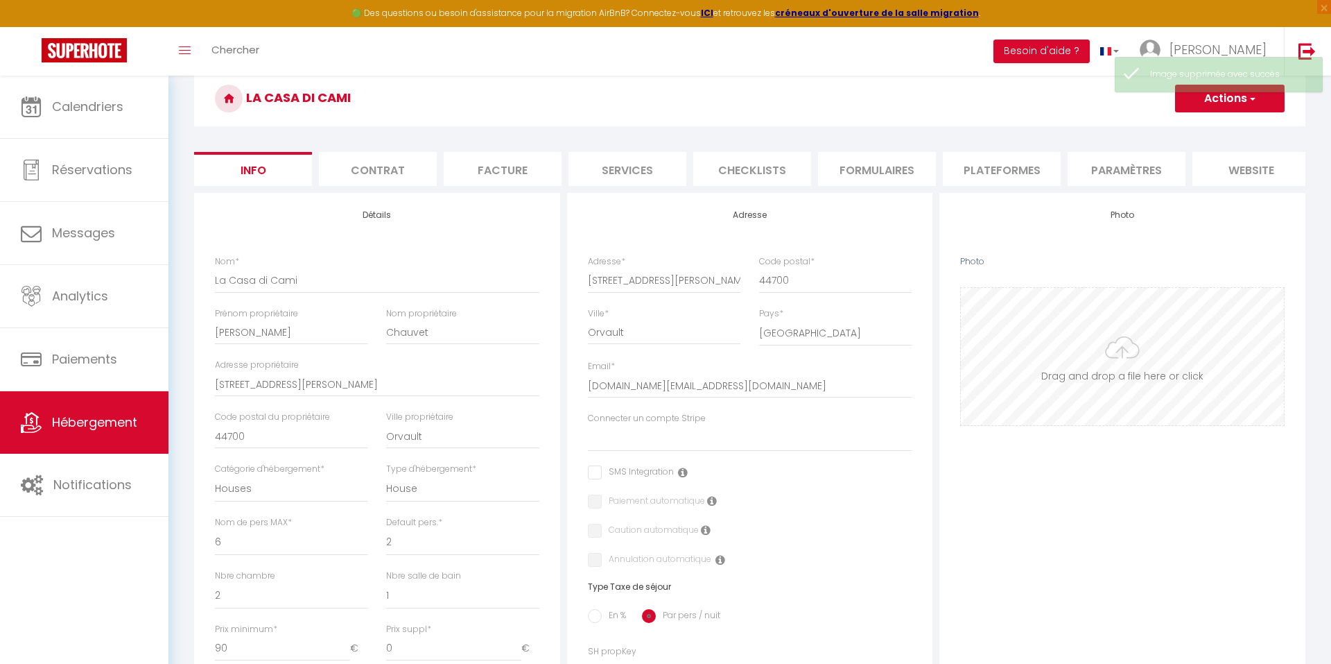
click at [1116, 398] on input "Photo" at bounding box center [1122, 356] width 323 height 137
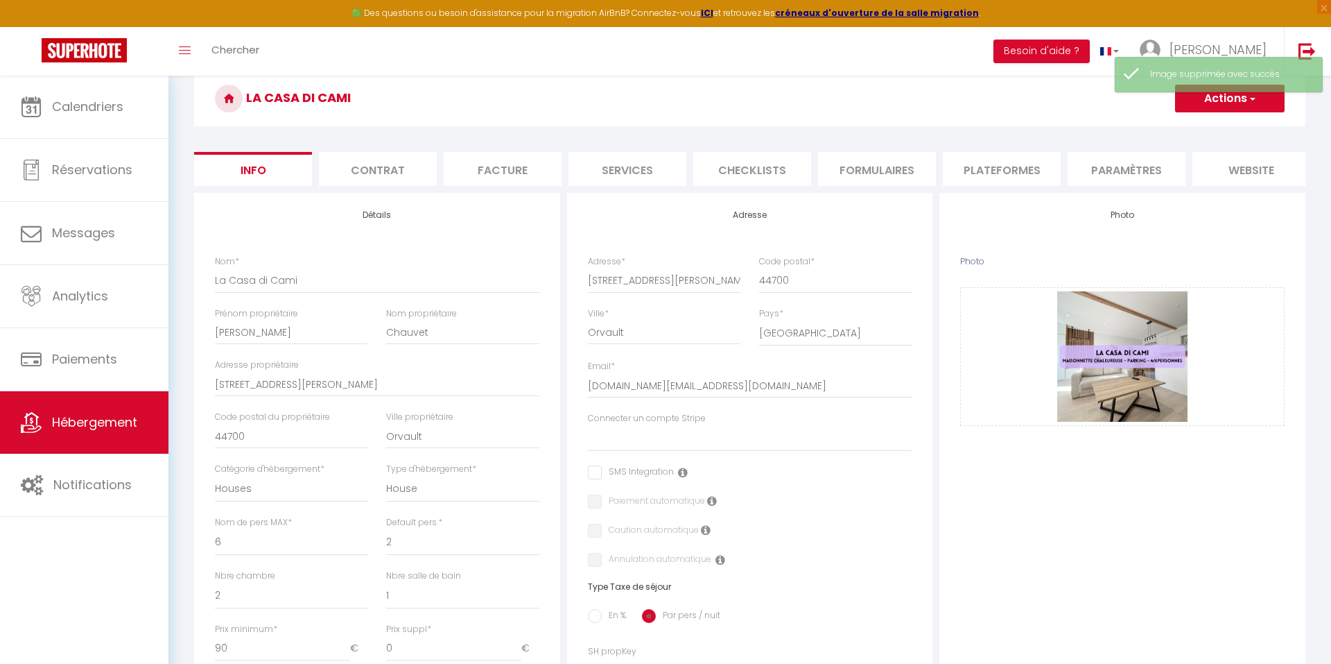
click at [1241, 105] on button "Actions" at bounding box center [1230, 99] width 110 height 28
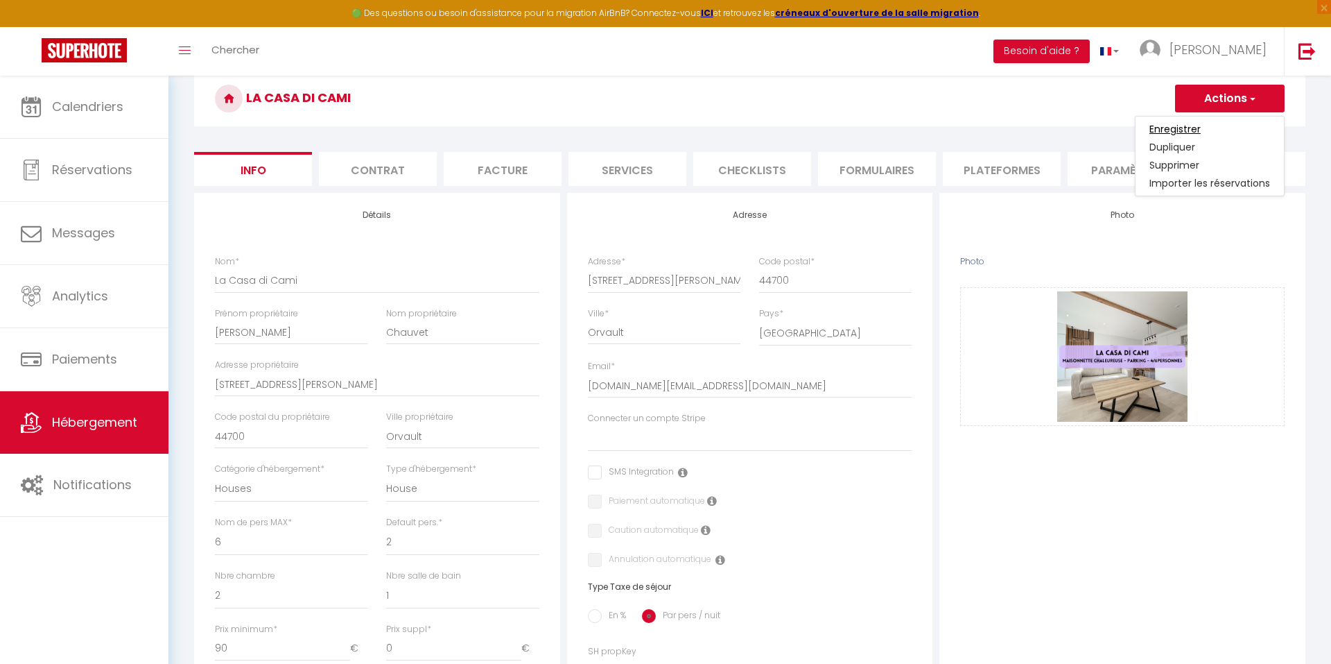
click at [1187, 126] on input "Enregistrer" at bounding box center [1175, 129] width 51 height 14
click at [1160, 127] on input "Enregistrer" at bounding box center [1175, 129] width 51 height 14
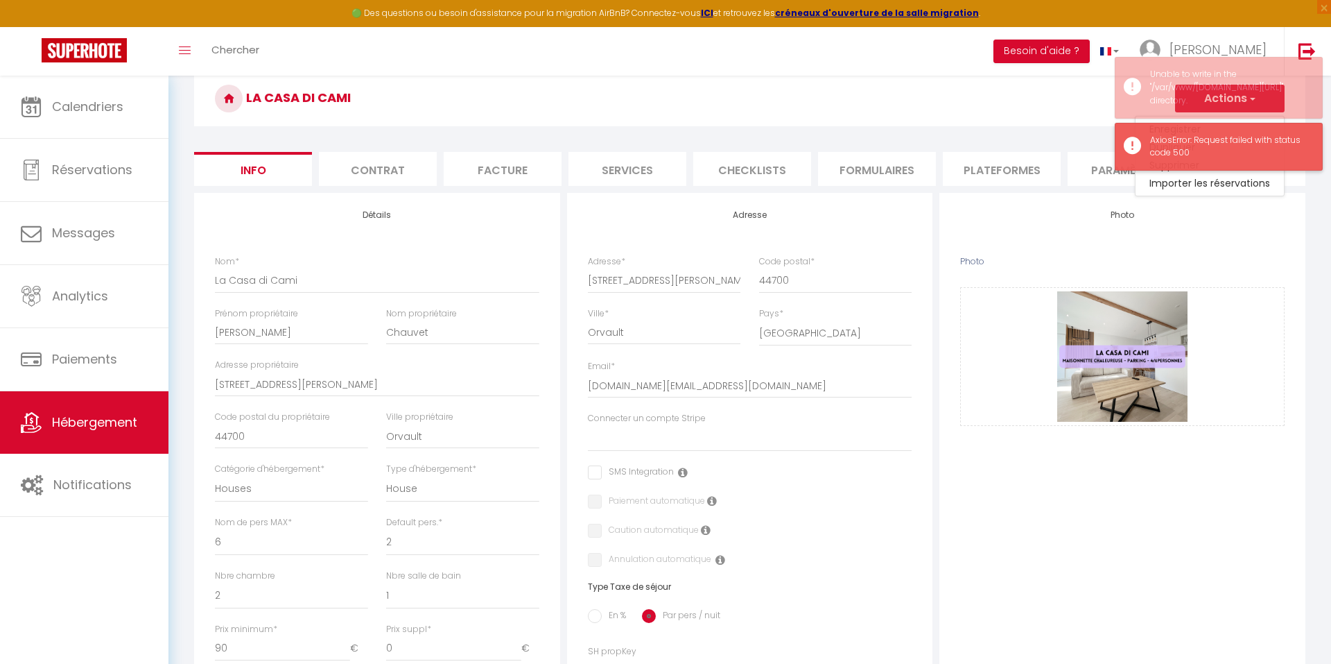
scroll to position [76, 0]
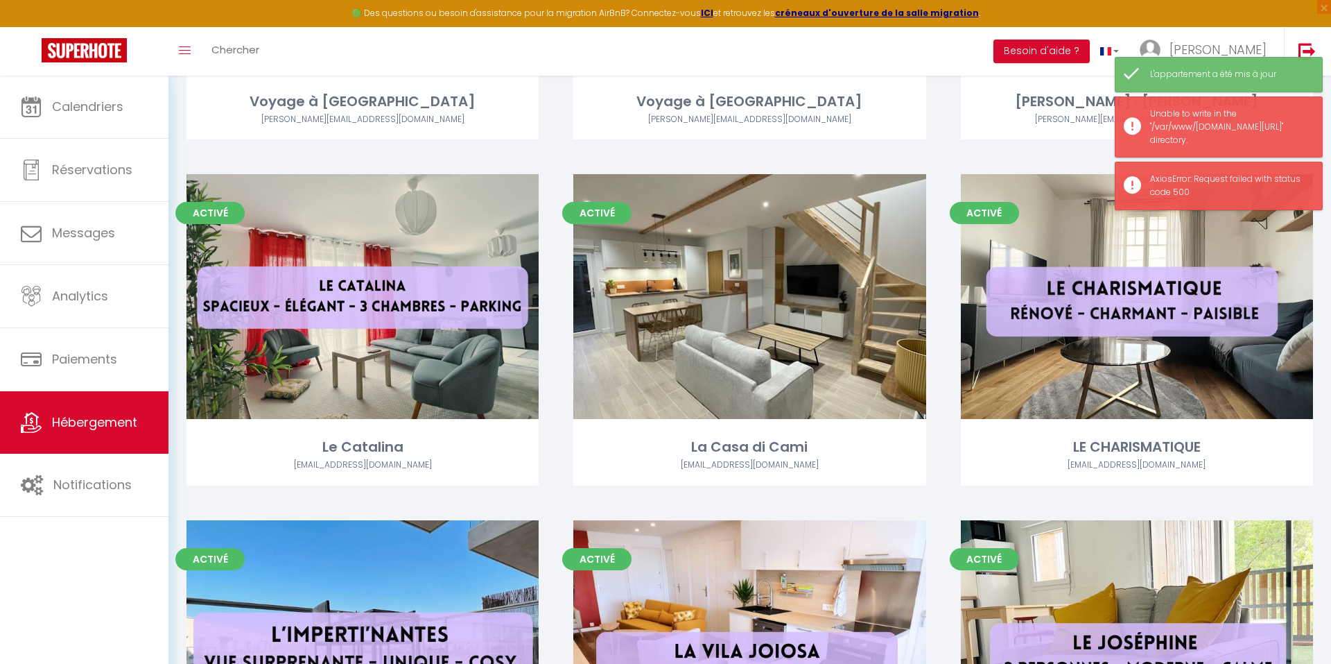
scroll to position [2110, 0]
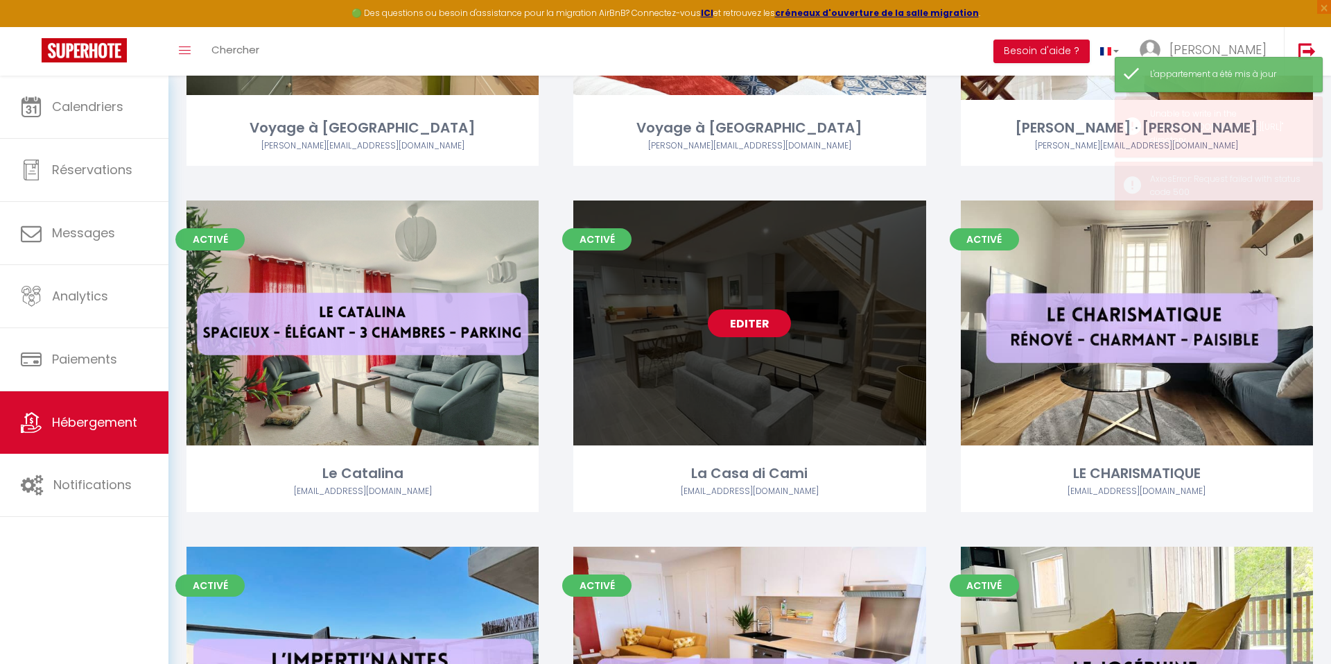
click at [763, 315] on link "Editer" at bounding box center [749, 323] width 83 height 28
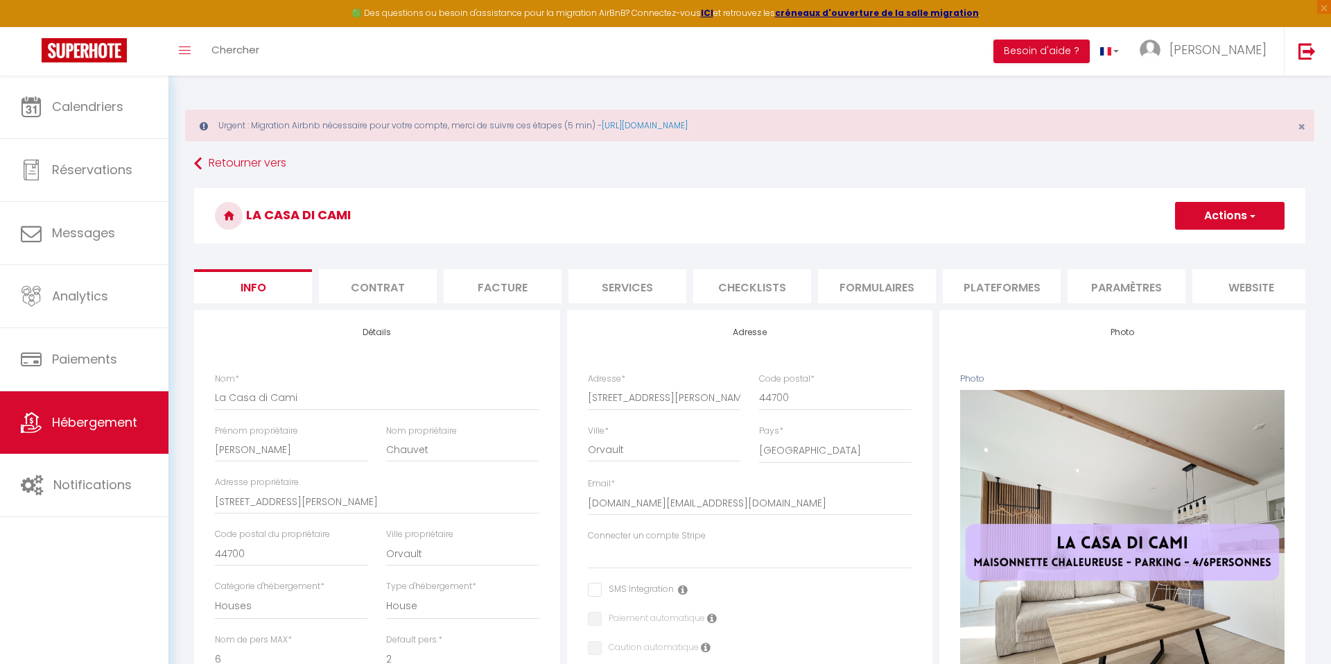
click at [376, 284] on li "Contrat" at bounding box center [378, 286] width 118 height 34
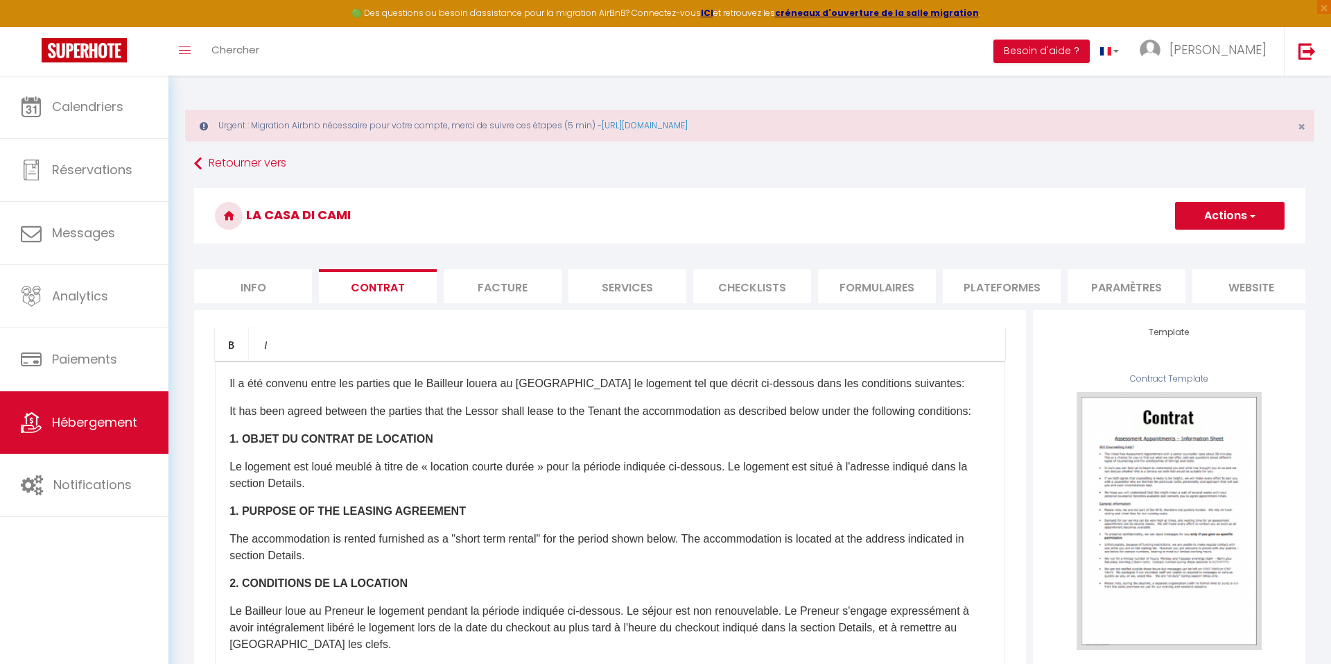
click at [484, 276] on li "Facture" at bounding box center [503, 286] width 118 height 34
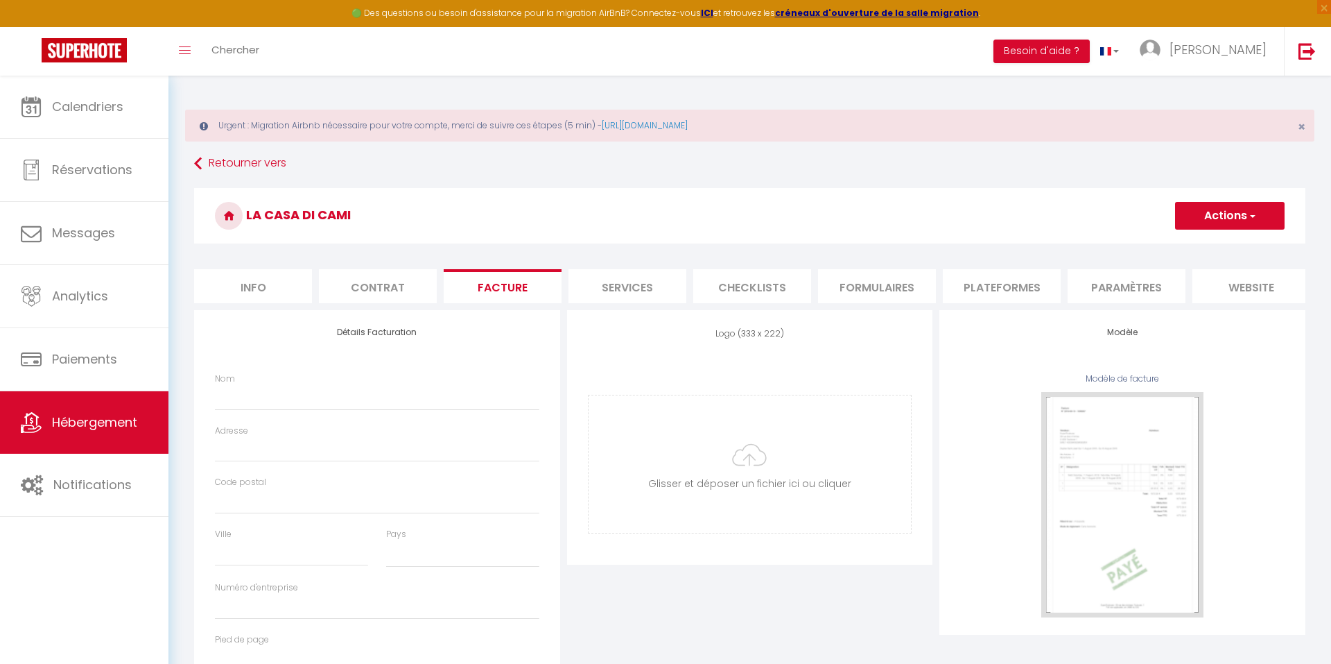
click at [613, 284] on li "Services" at bounding box center [628, 286] width 118 height 34
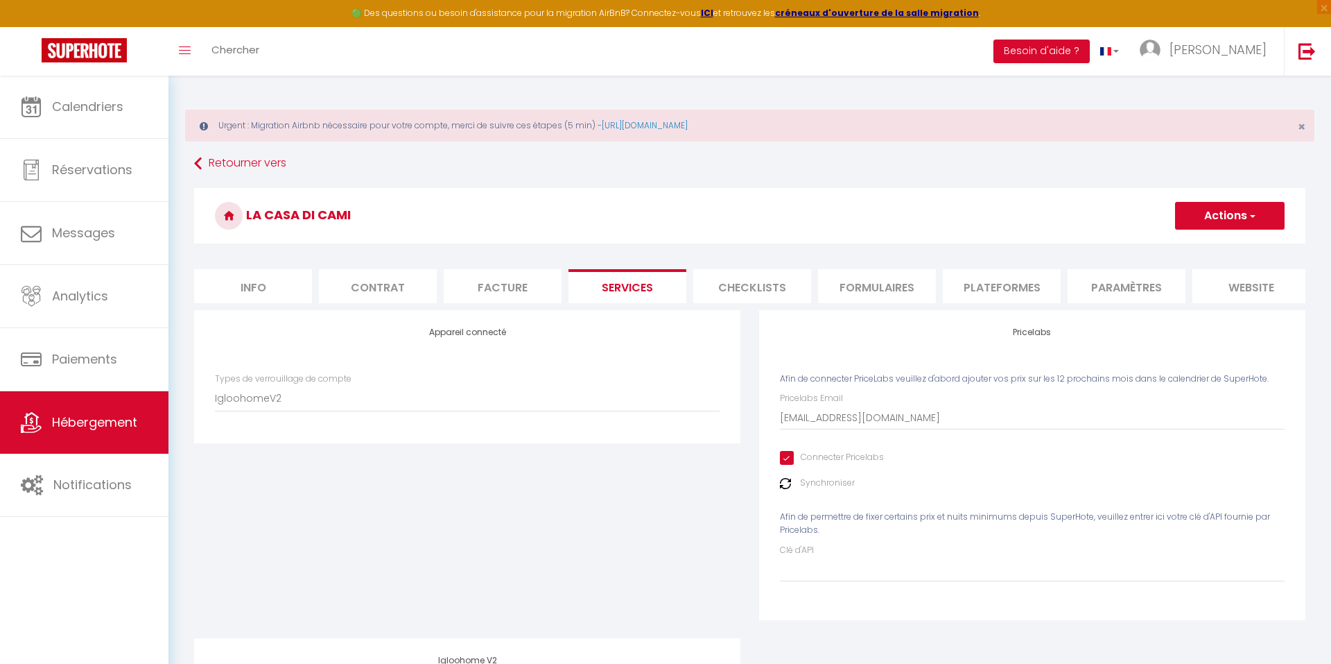
click at [517, 283] on li "Facture" at bounding box center [503, 286] width 118 height 34
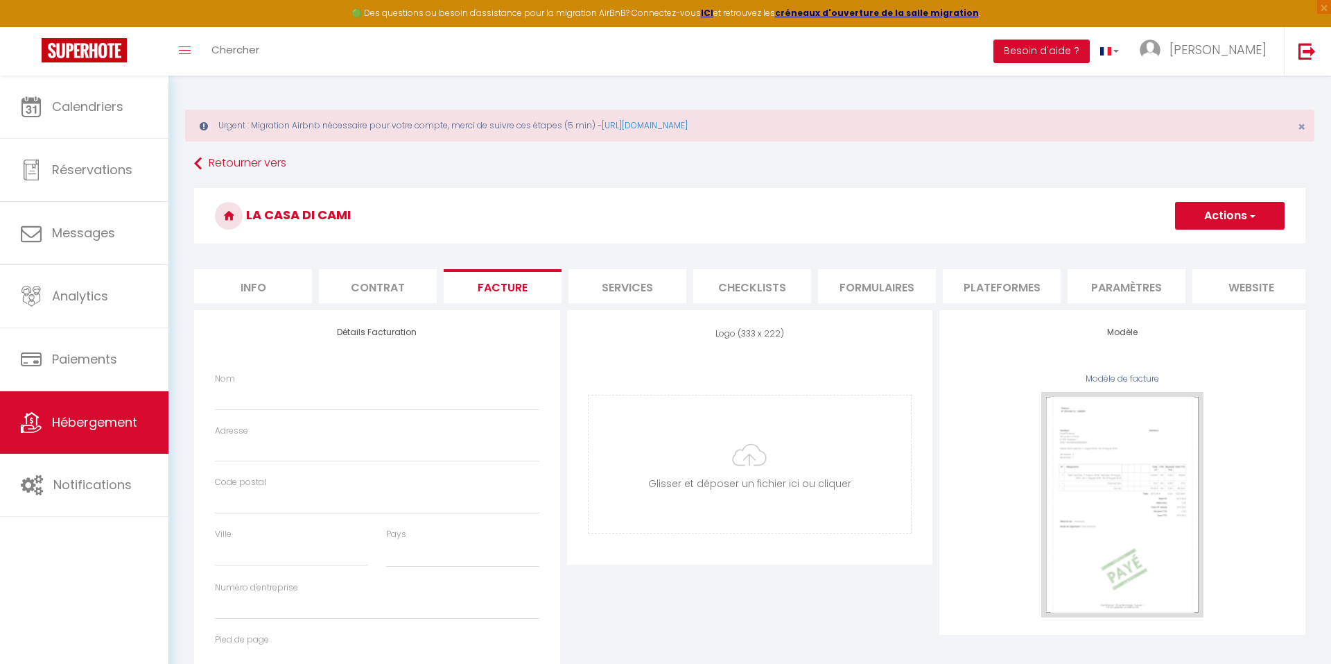
click at [286, 280] on li "Info" at bounding box center [253, 286] width 118 height 34
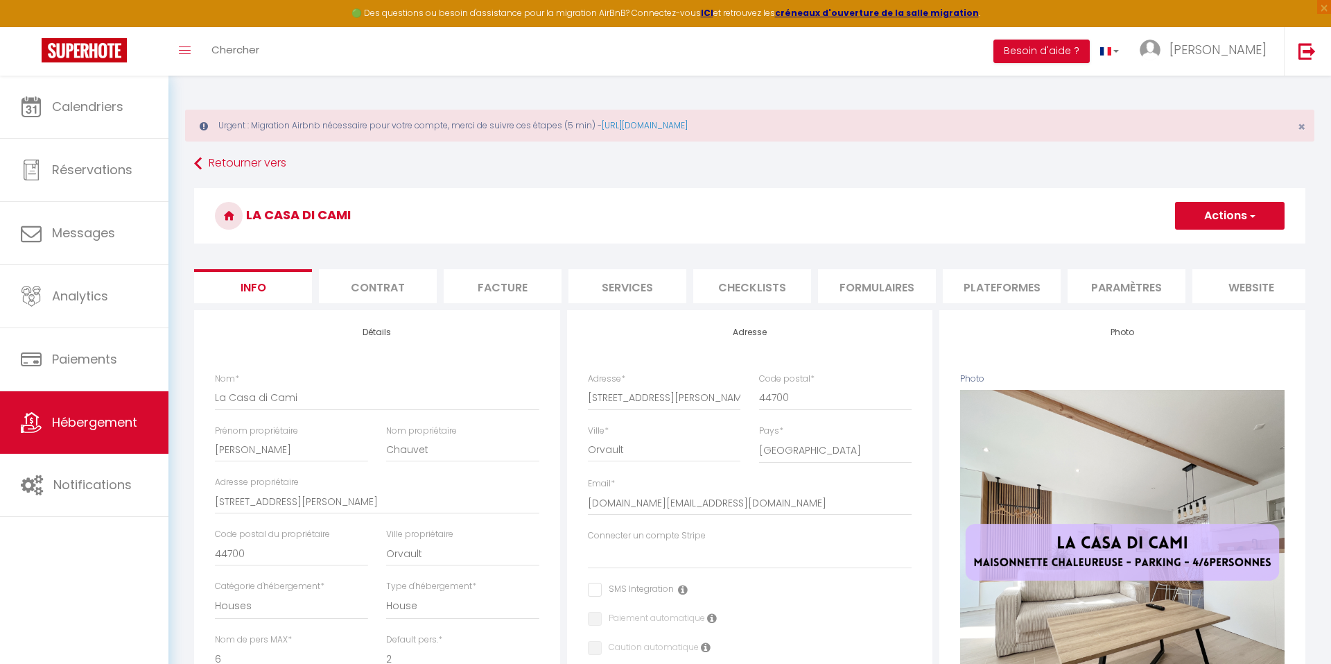
click at [512, 302] on li "Facture" at bounding box center [503, 286] width 118 height 34
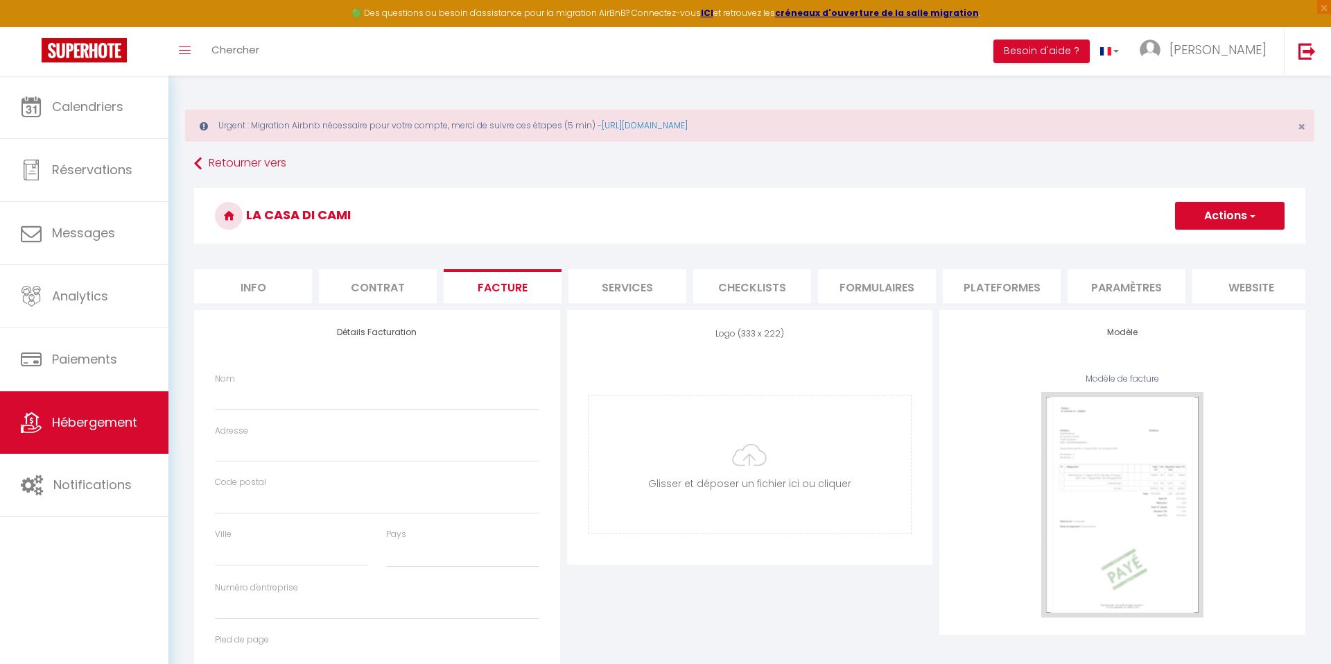
click at [641, 286] on li "Services" at bounding box center [628, 286] width 118 height 34
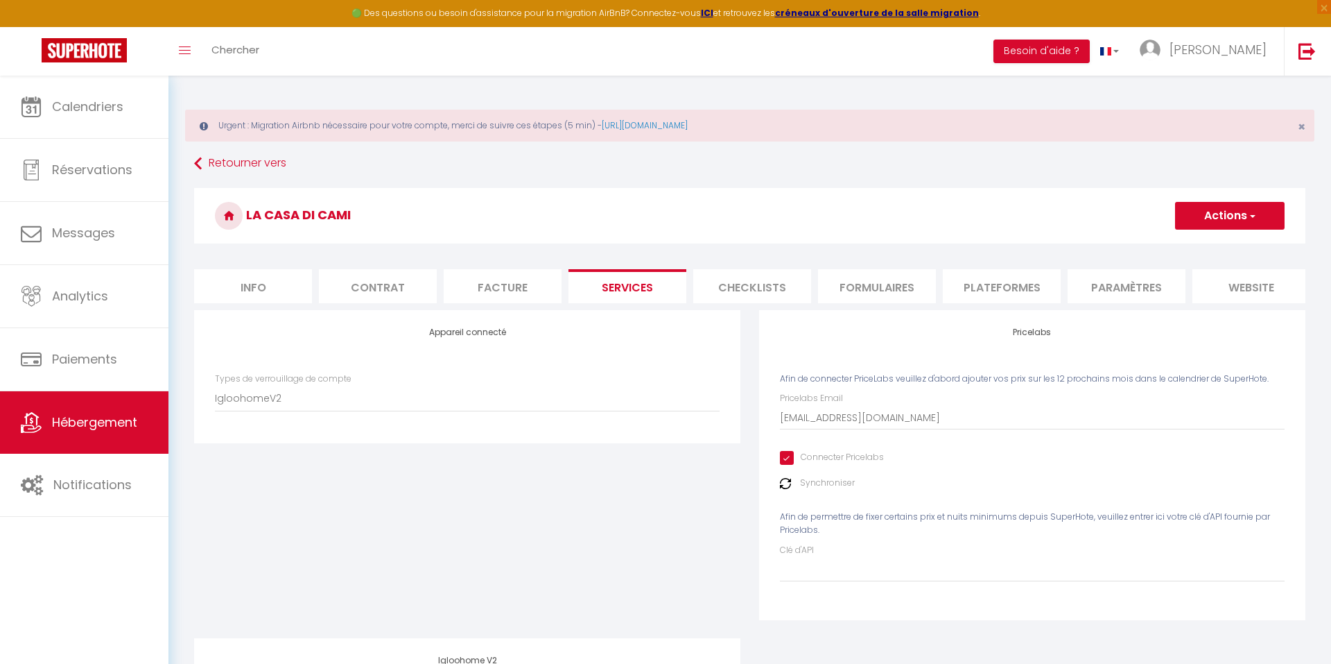
click at [770, 297] on li "Checklists" at bounding box center [752, 286] width 118 height 34
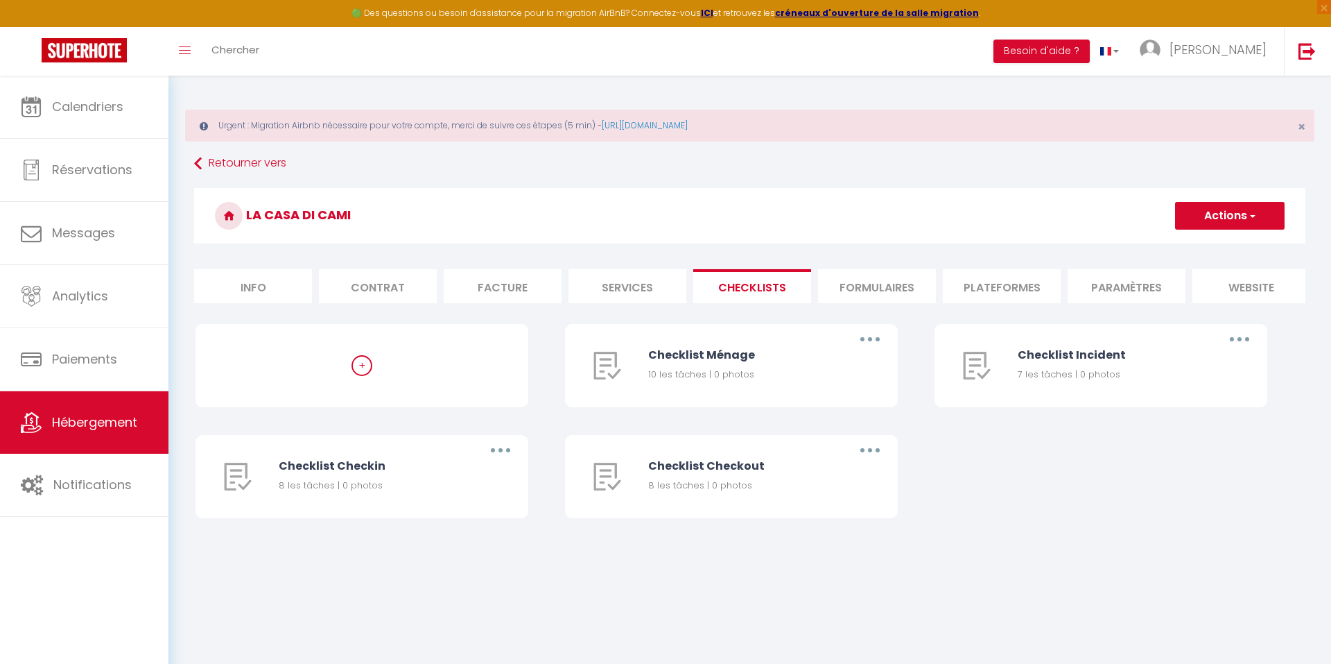
click at [893, 295] on li "Formulaires" at bounding box center [877, 286] width 118 height 34
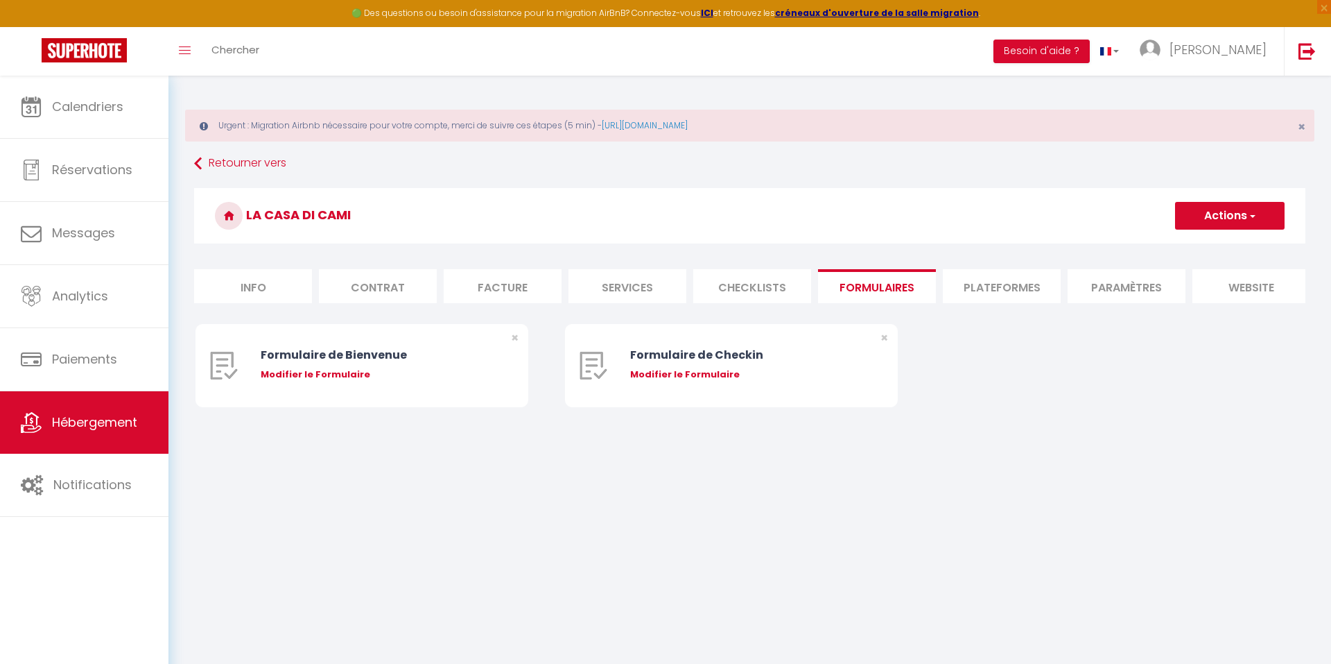
click at [1004, 295] on li "Plateformes" at bounding box center [1002, 286] width 118 height 34
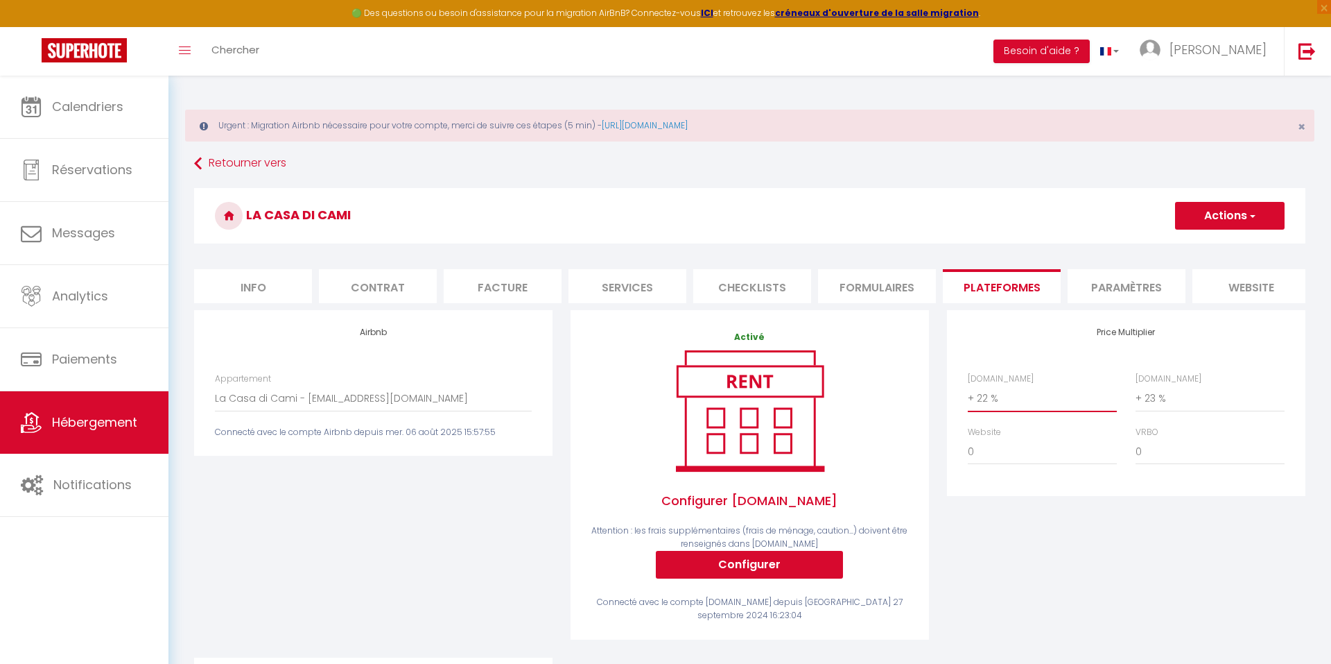
click at [1029, 212] on h3 "La Casa di Cami" at bounding box center [750, 215] width 1112 height 55
click at [469, 431] on div "Connecté avec le compte Airbnb depuis mer. 06 août 2025 15:57:55" at bounding box center [373, 432] width 317 height 13
click at [1219, 223] on button "Actions" at bounding box center [1230, 216] width 110 height 28
click at [1210, 245] on link "Enregistrer" at bounding box center [1230, 246] width 110 height 18
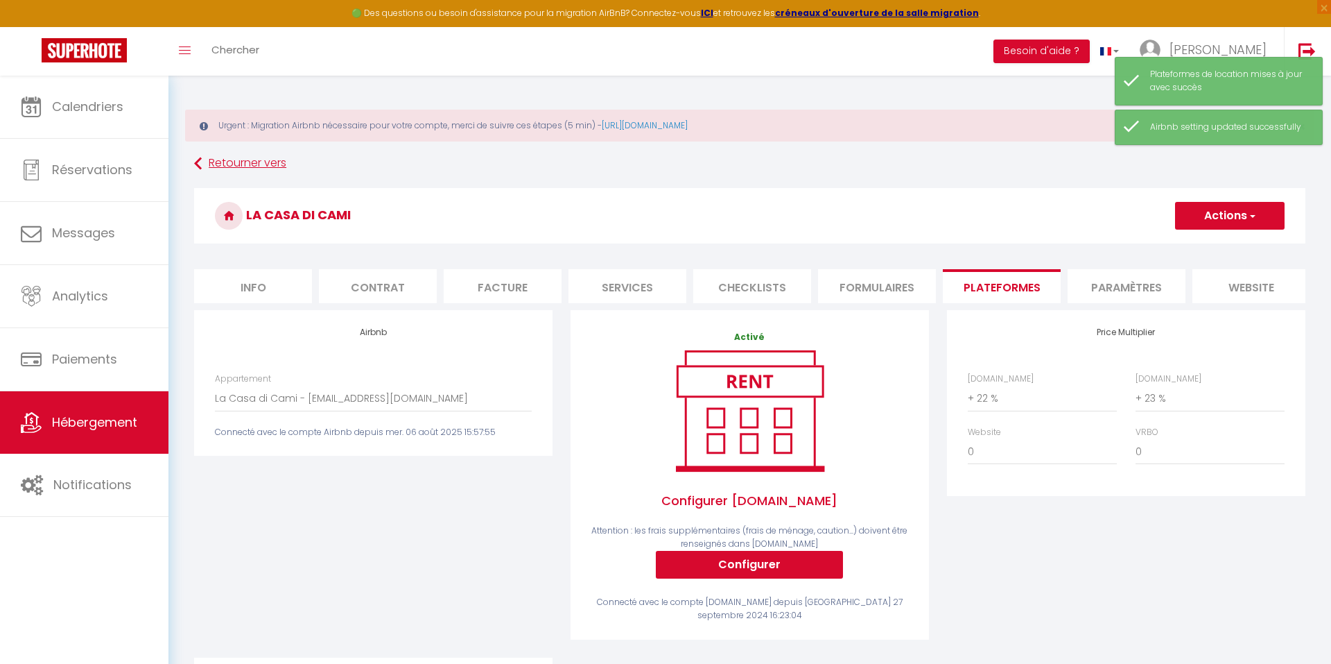
click at [222, 165] on link "Retourner vers" at bounding box center [750, 163] width 1112 height 25
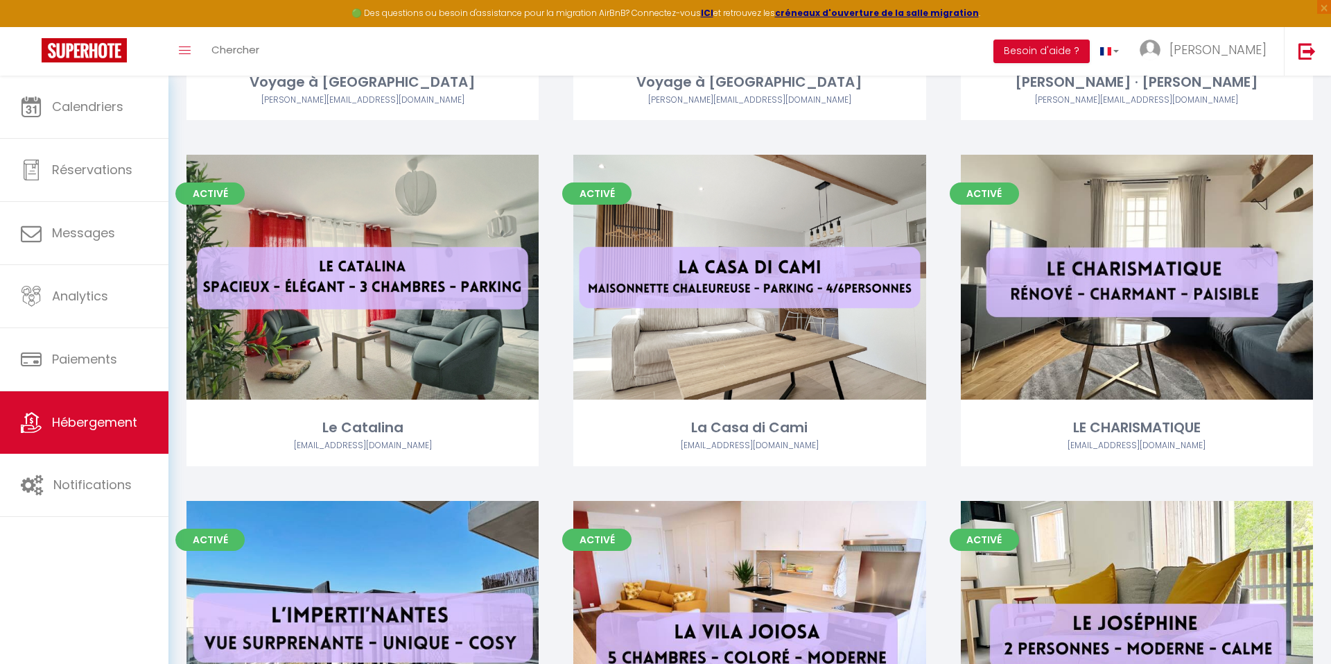
scroll to position [2101, 0]
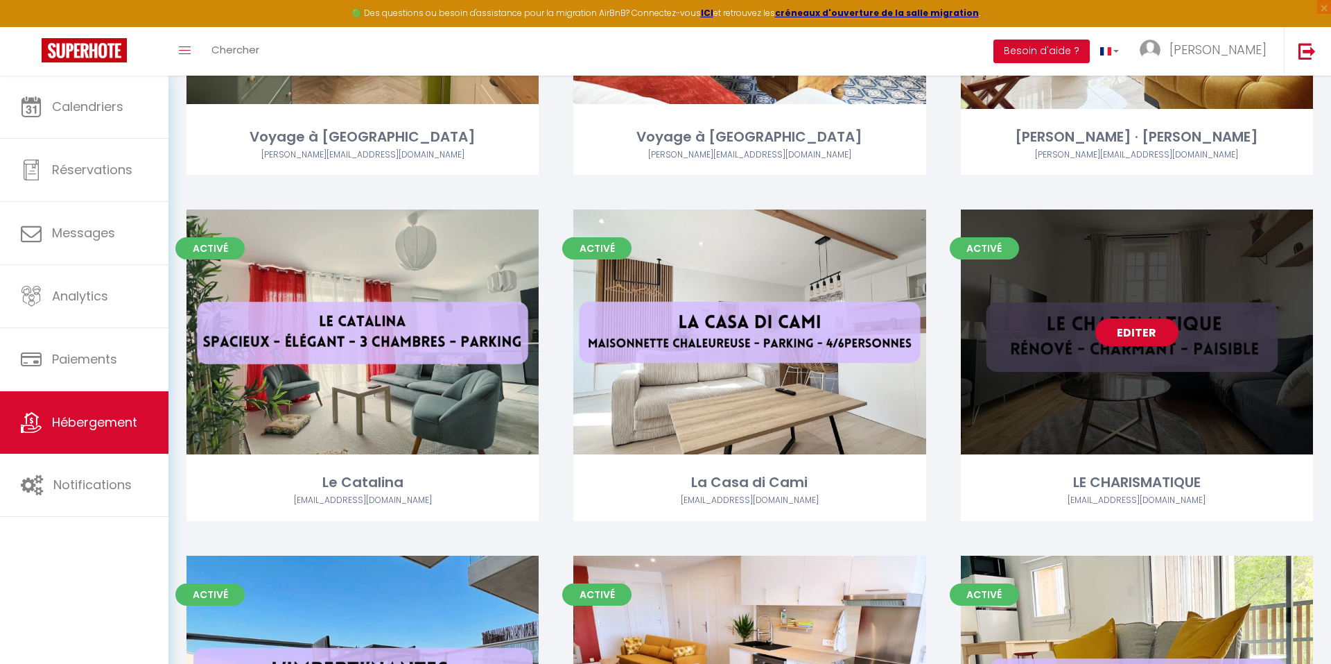
click at [1125, 329] on link "Editer" at bounding box center [1137, 332] width 83 height 28
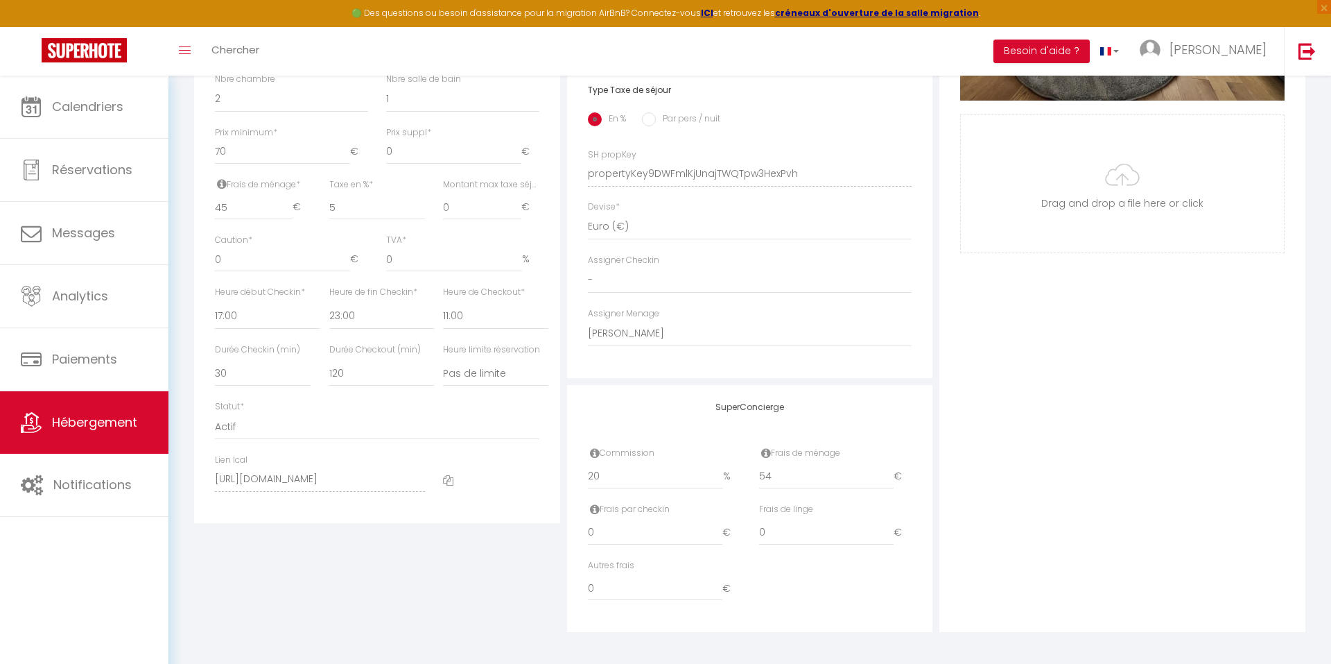
scroll to position [612, 0]
click at [361, 524] on div "Détails Nom * LE CHARISMATIQUE Prénom propriétaire [PERSON_NAME] propriétaire […" at bounding box center [377, 166] width 373 height 936
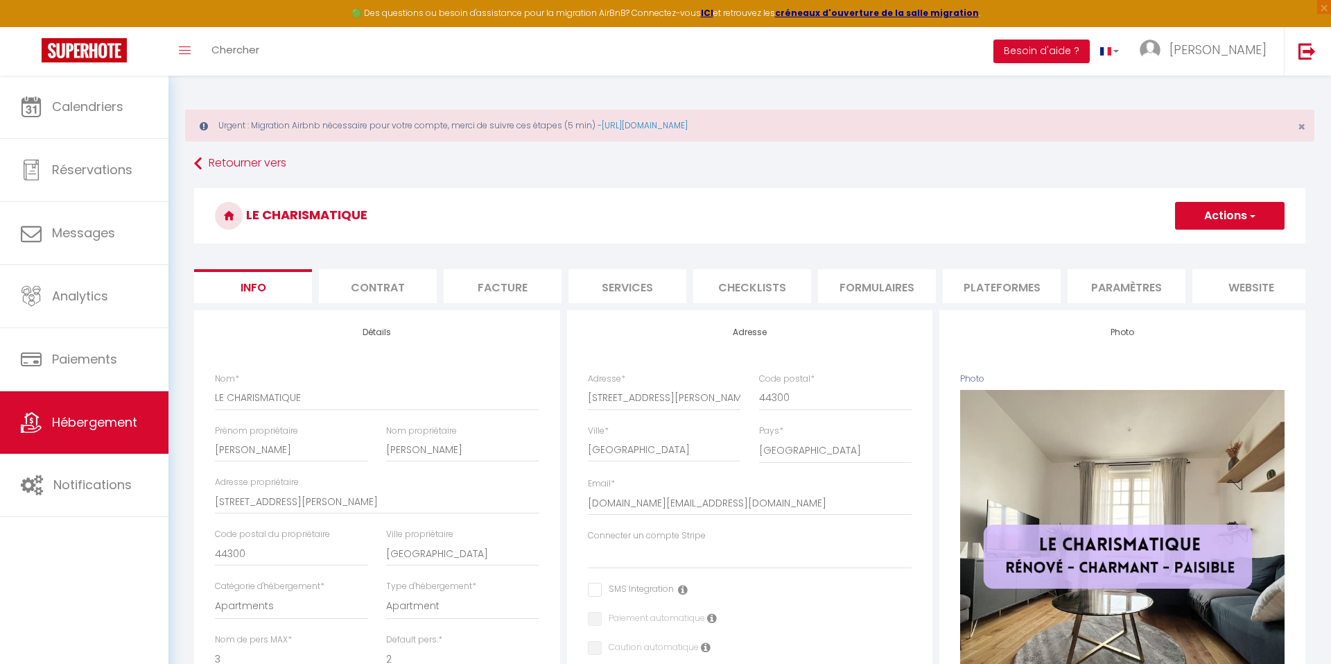
scroll to position [0, 0]
click at [1216, 212] on button "Actions" at bounding box center [1230, 216] width 110 height 28
click at [1197, 244] on input "Enregistrer" at bounding box center [1175, 246] width 51 height 14
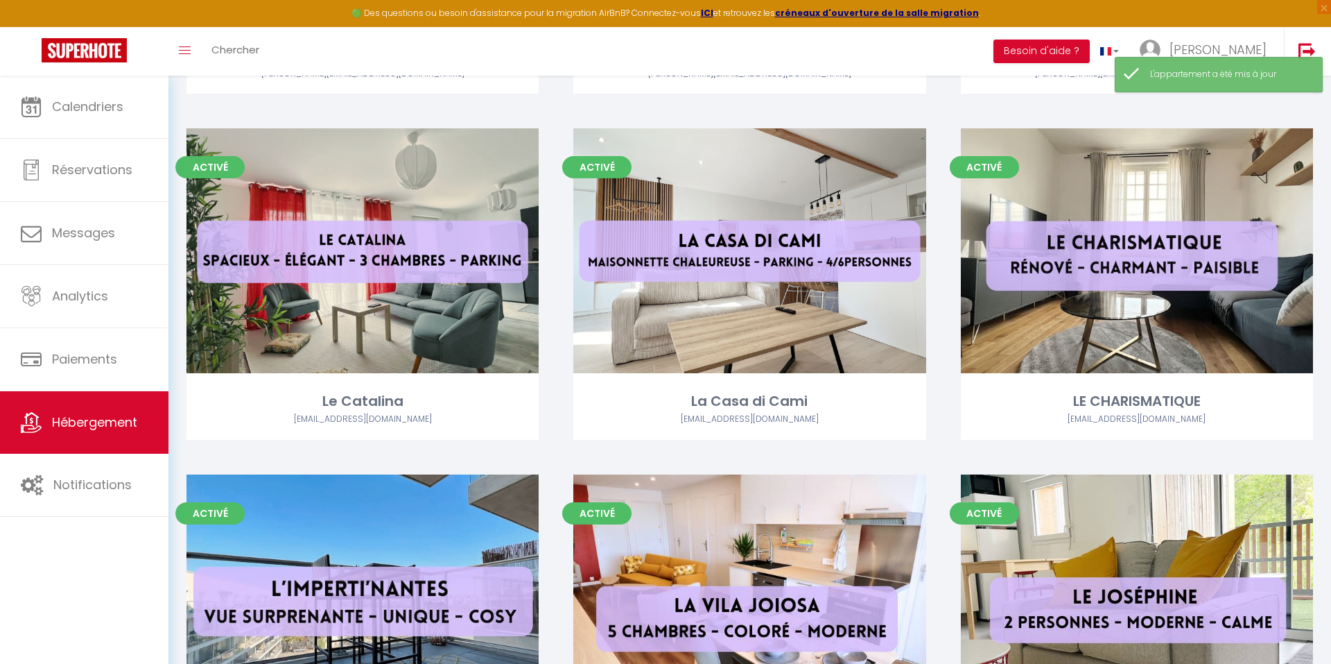
scroll to position [2209, 0]
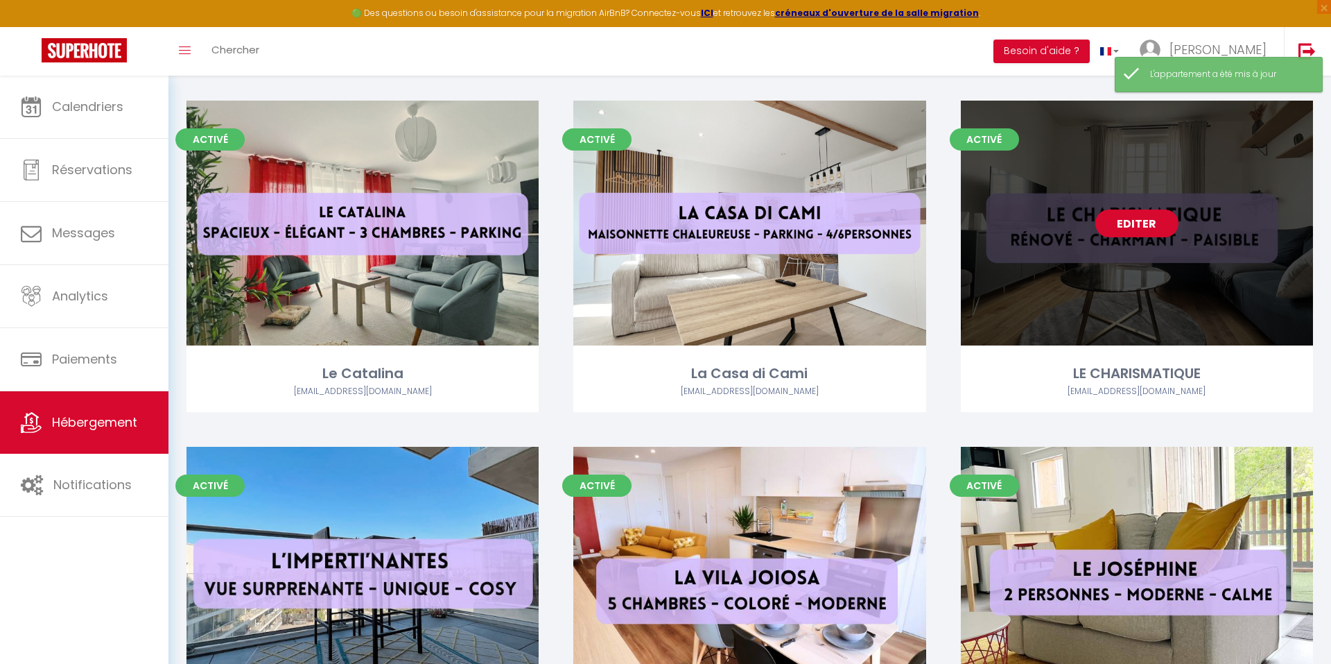
click at [1136, 218] on link "Editer" at bounding box center [1137, 223] width 83 height 28
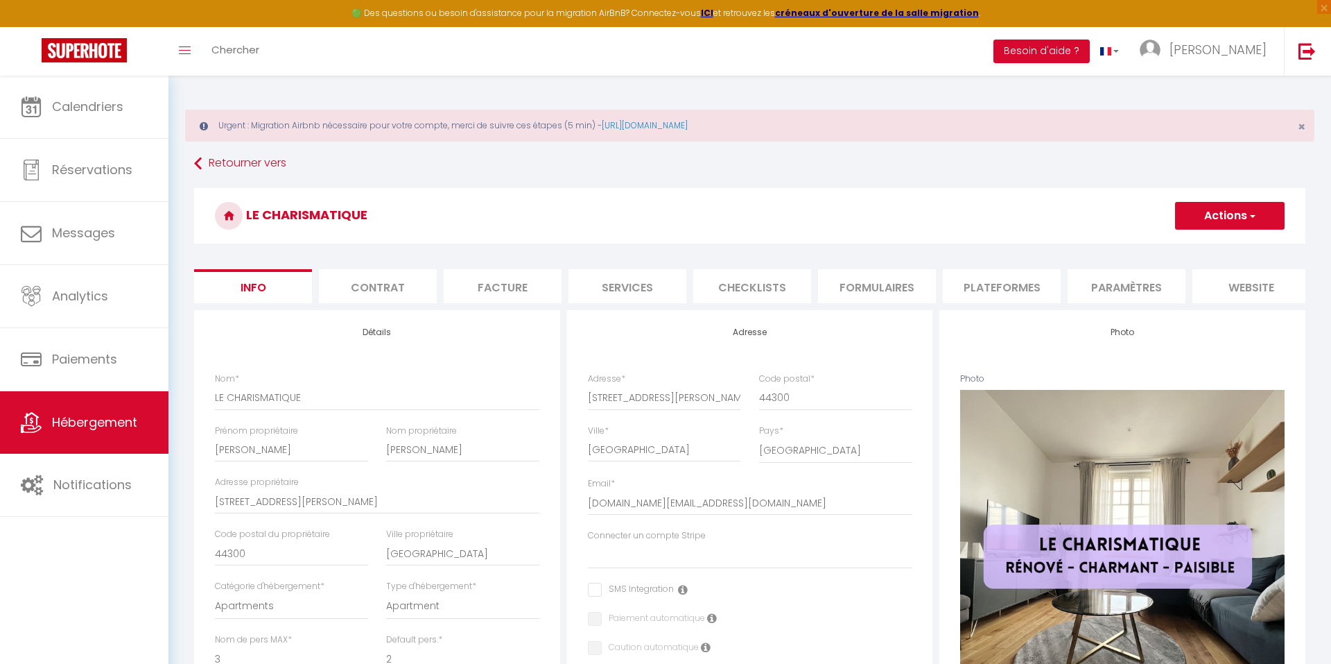
click at [1252, 209] on span "button" at bounding box center [1252, 216] width 9 height 14
click at [1191, 243] on input "Enregistrer" at bounding box center [1175, 246] width 51 height 14
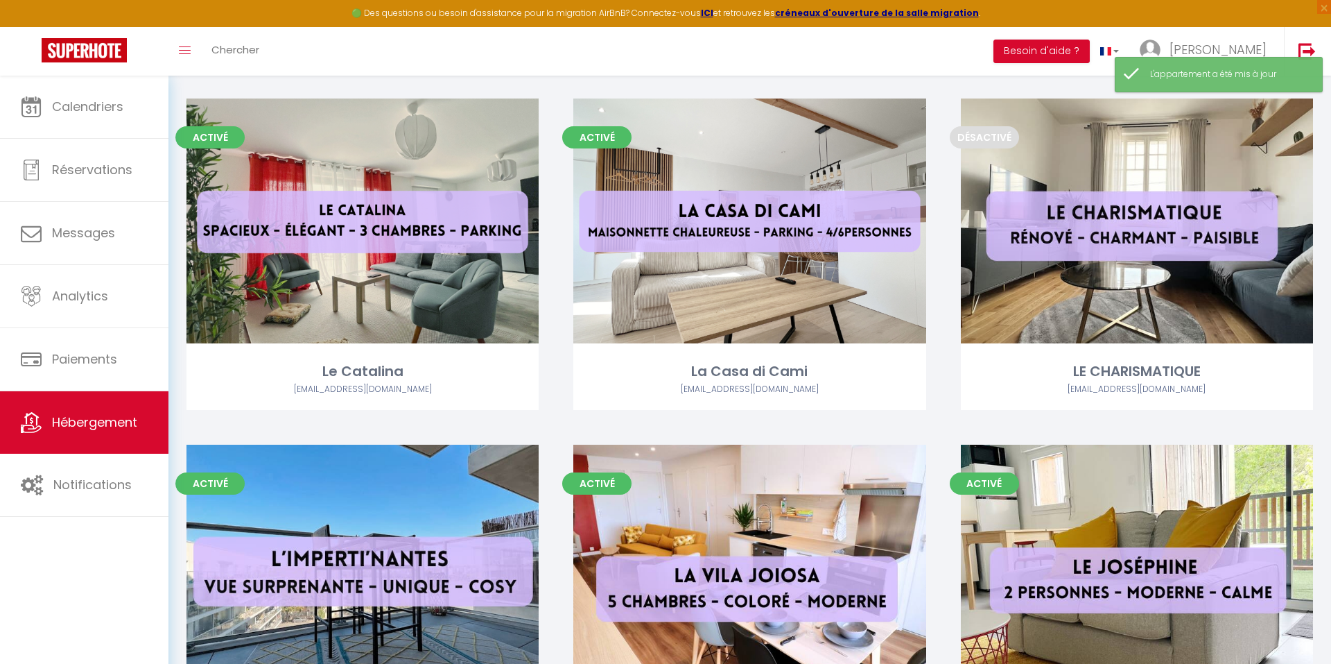
scroll to position [2173, 0]
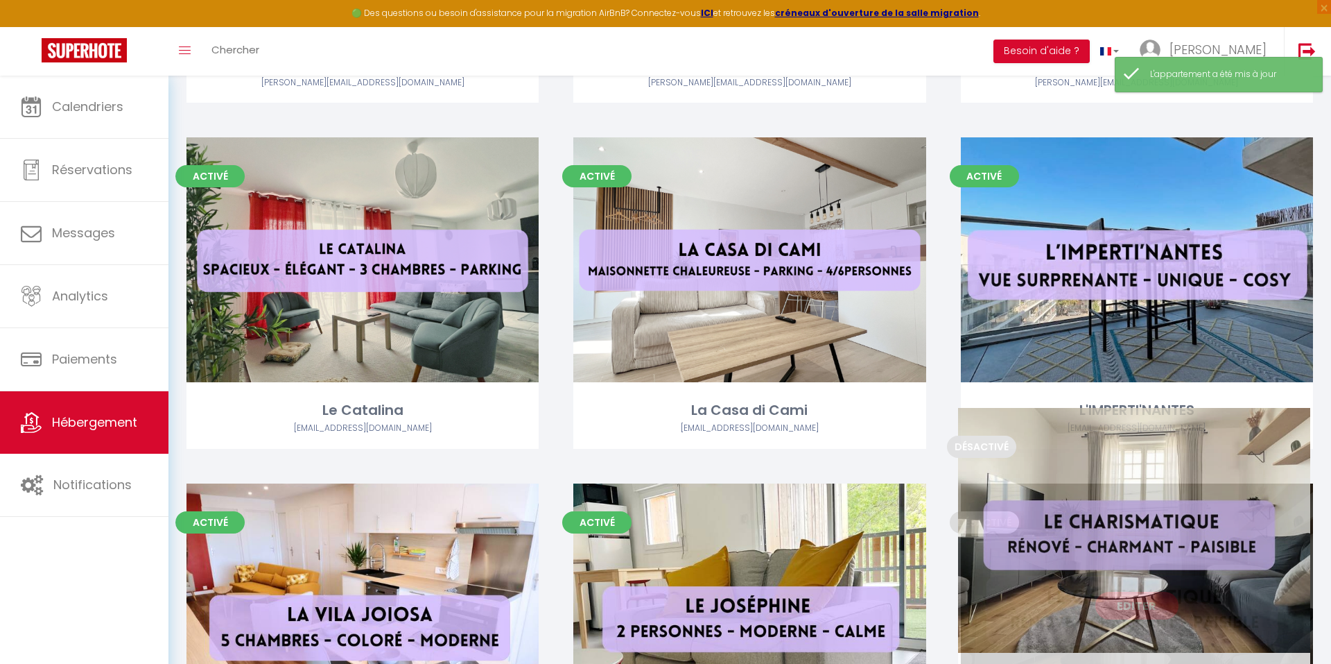
drag, startPoint x: 1071, startPoint y: 299, endPoint x: 1069, endPoint y: 574, distance: 274.6
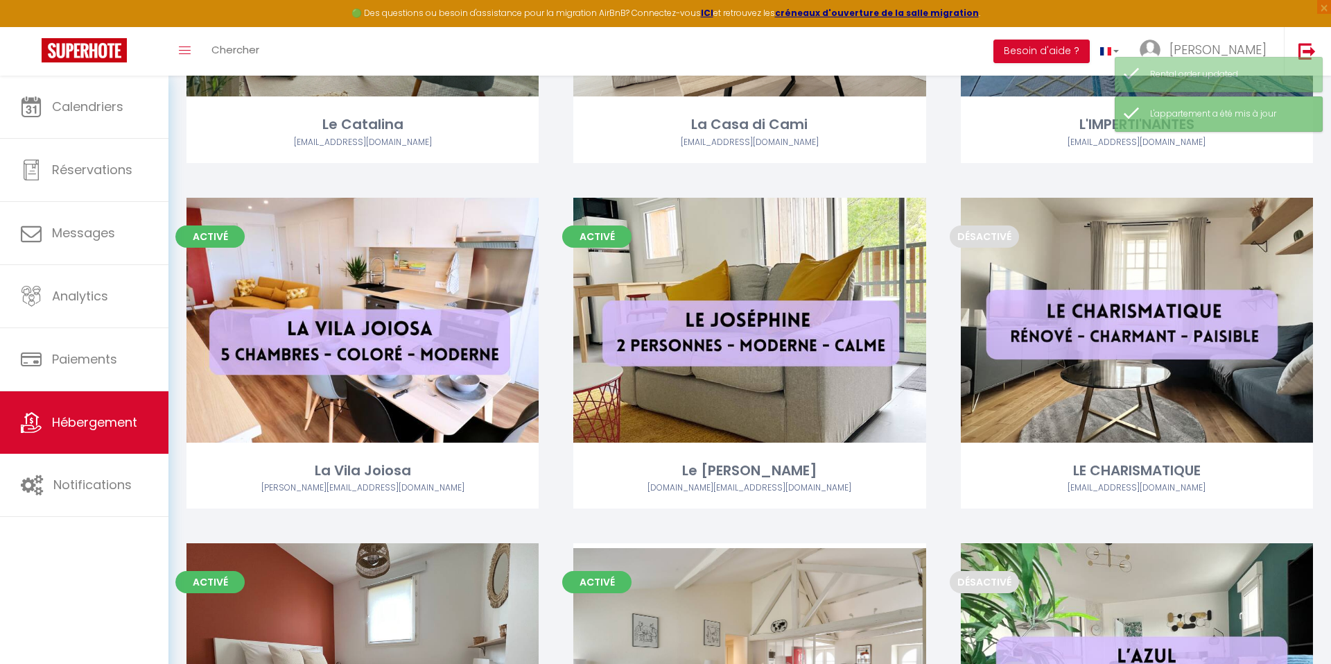
scroll to position [2558, 0]
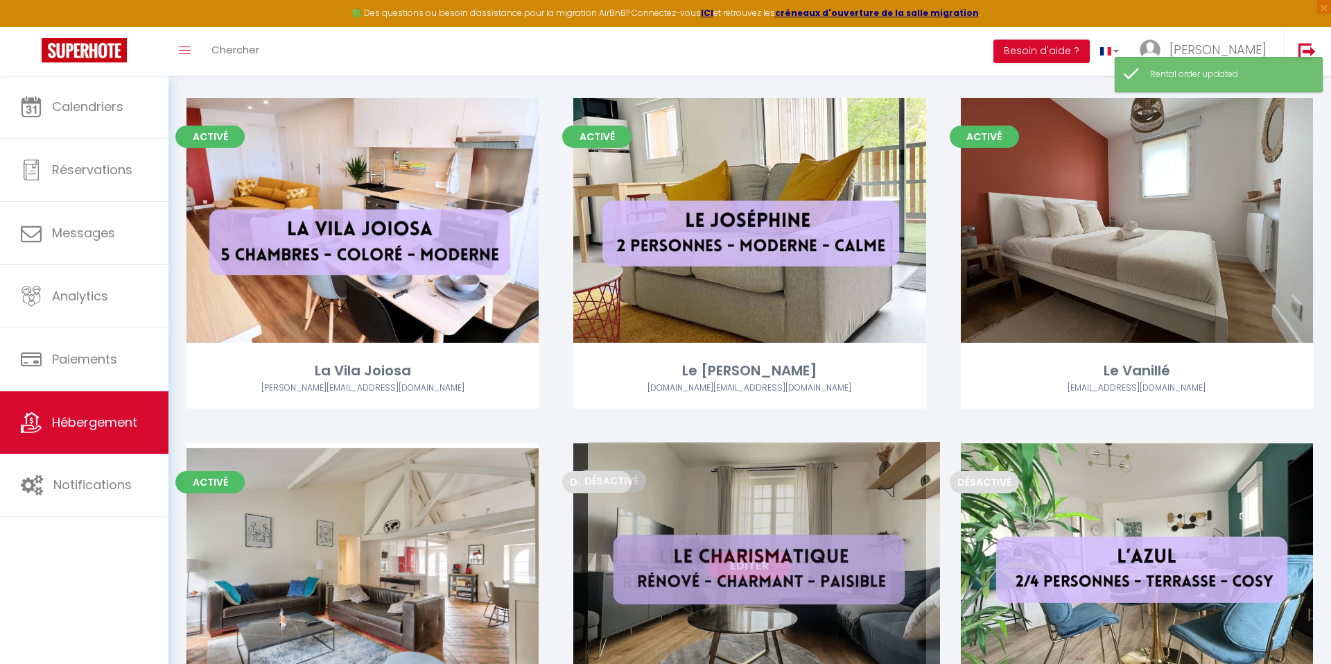
drag, startPoint x: 1076, startPoint y: 281, endPoint x: 702, endPoint y: 628, distance: 510.8
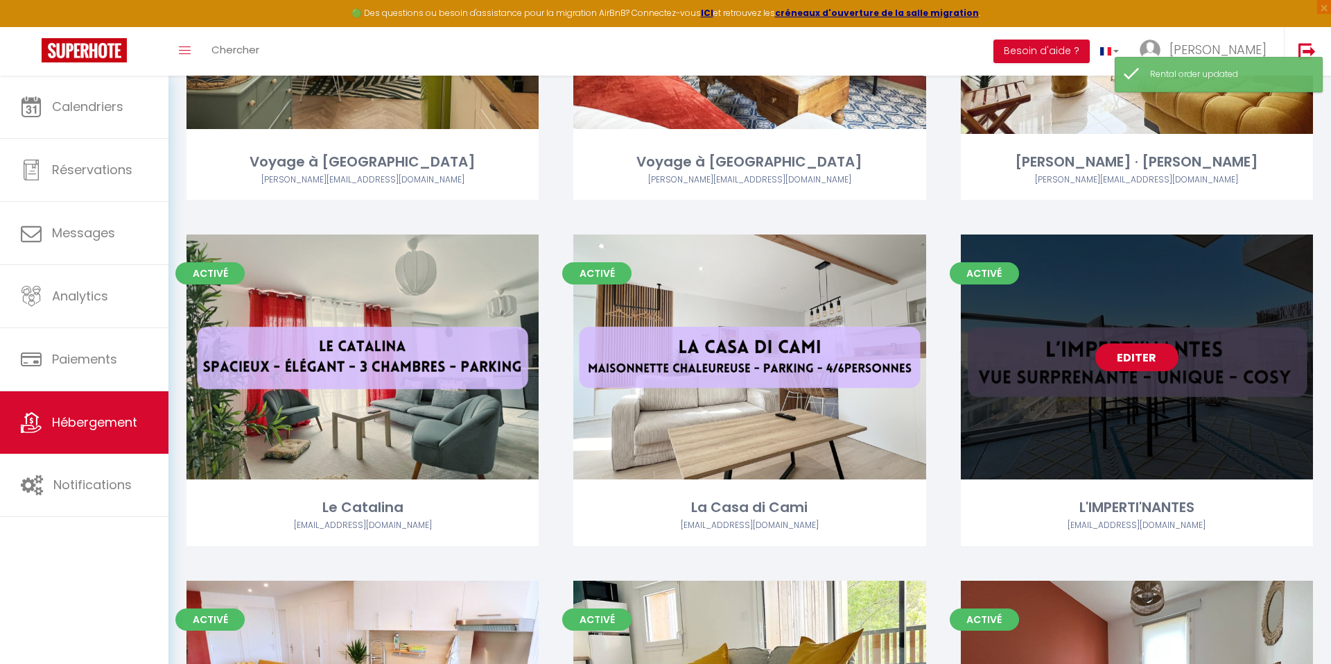
scroll to position [2069, 0]
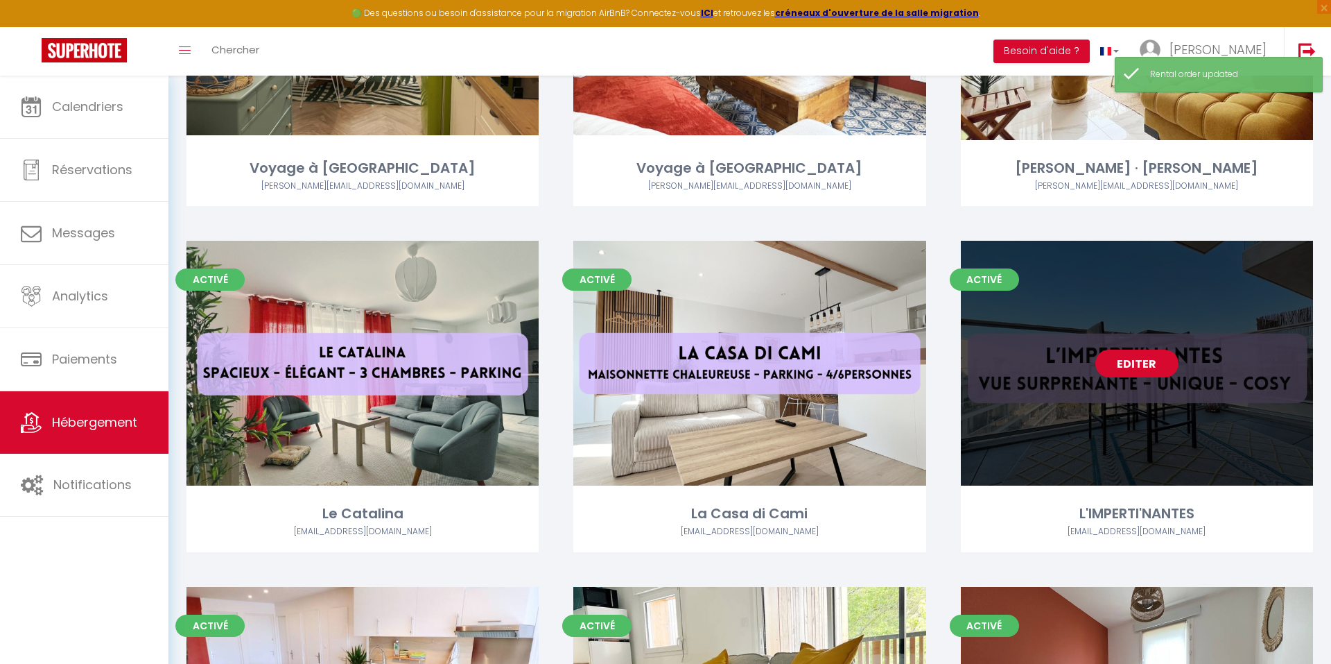
click at [1135, 362] on link "Editer" at bounding box center [1137, 364] width 83 height 28
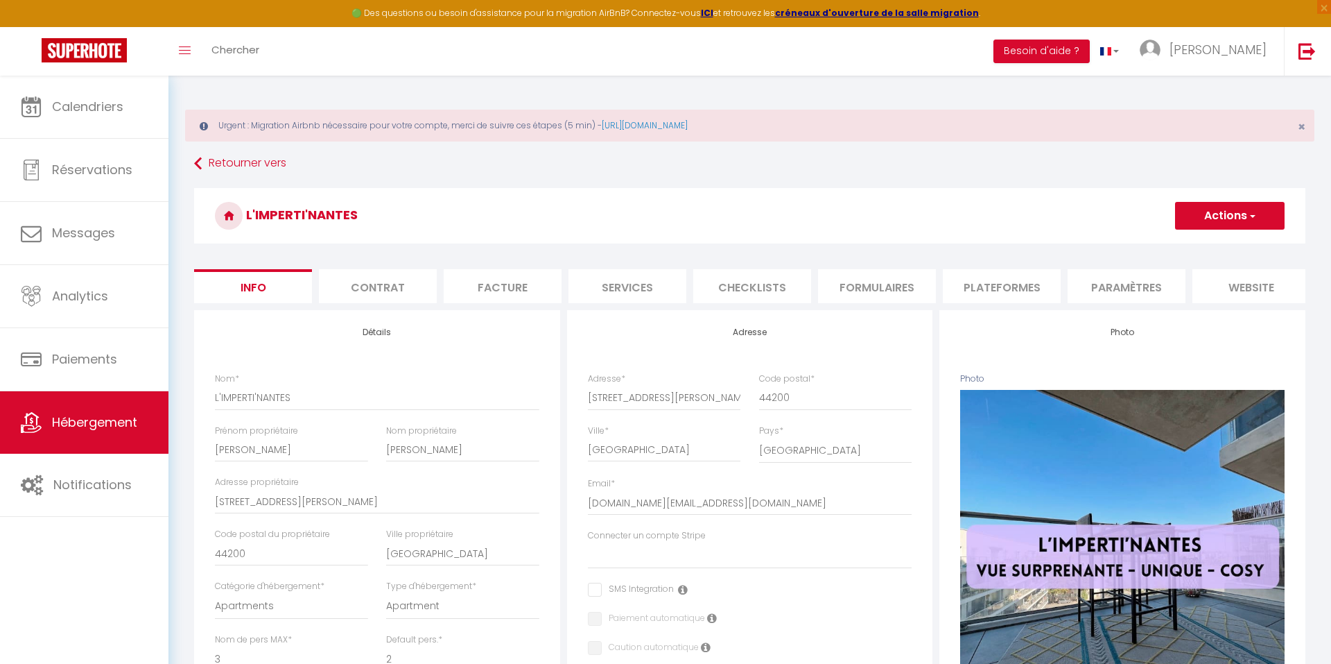
click at [882, 277] on li "Formulaires" at bounding box center [877, 286] width 118 height 34
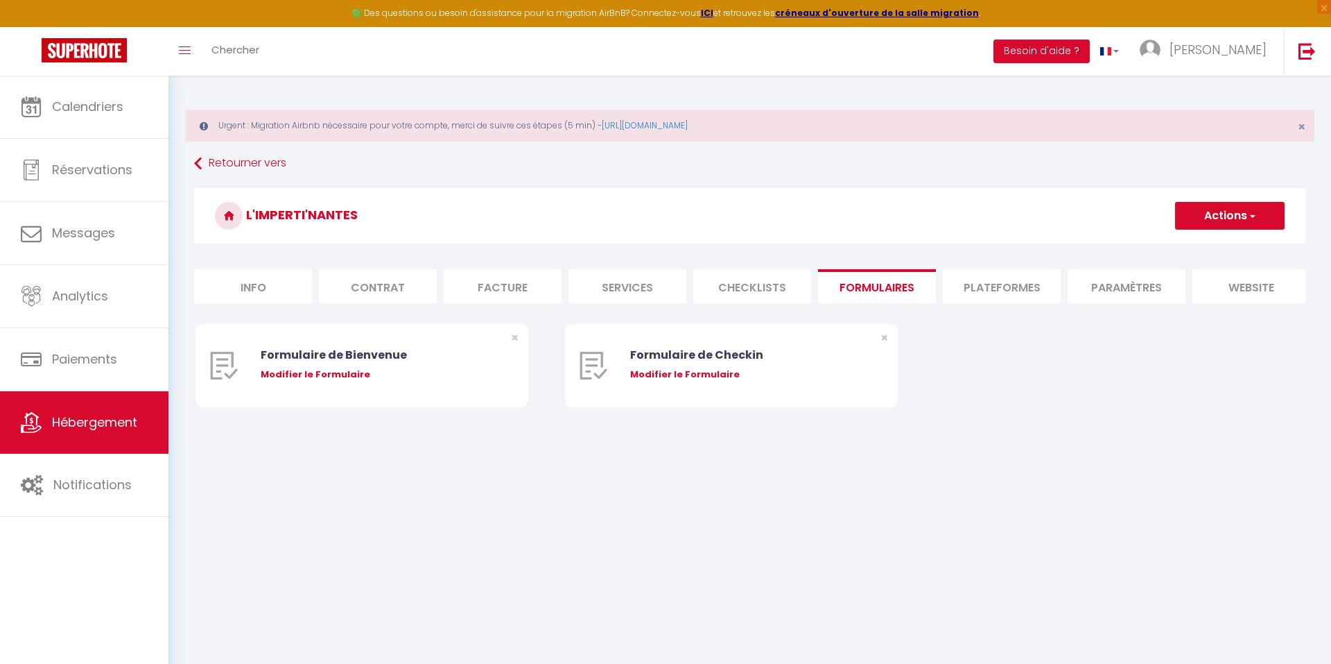
click at [994, 291] on li "Plateformes" at bounding box center [1002, 286] width 118 height 34
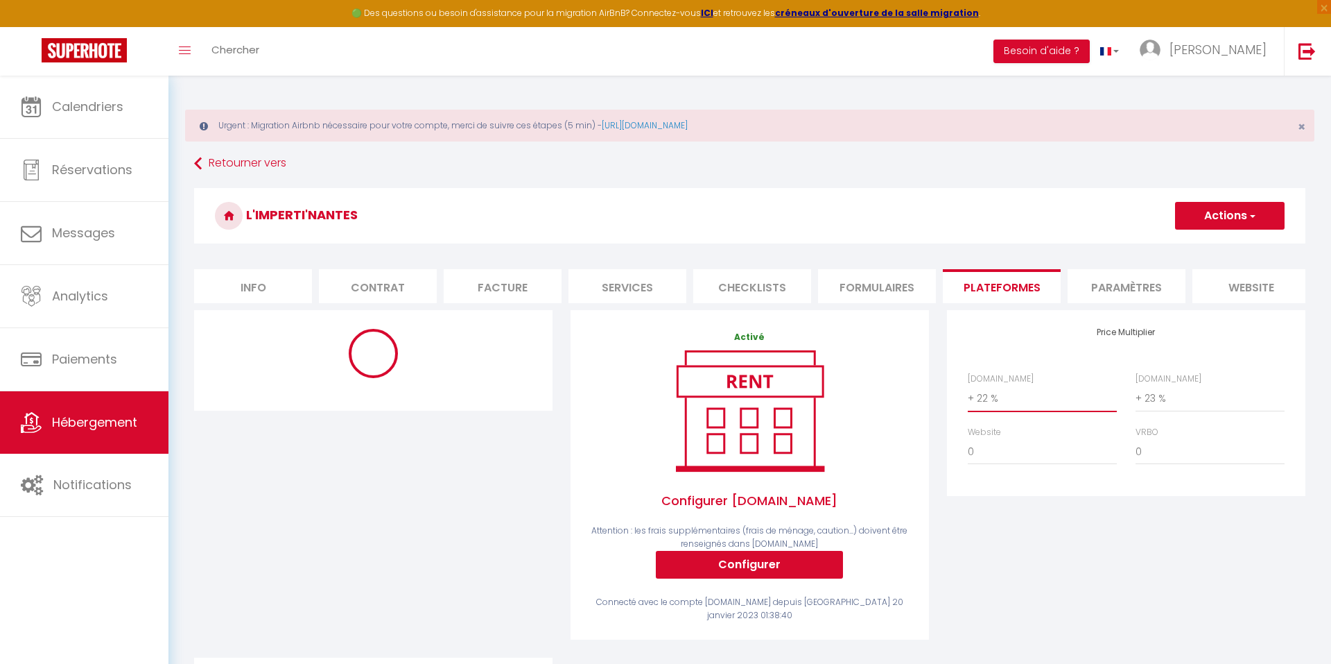
click at [1043, 494] on div "Price Multiplier [DOMAIN_NAME] 0 + 1 % + 2 % + 3 % + 4 % + 5 % + 6 % + 7 %" at bounding box center [1126, 403] width 359 height 186
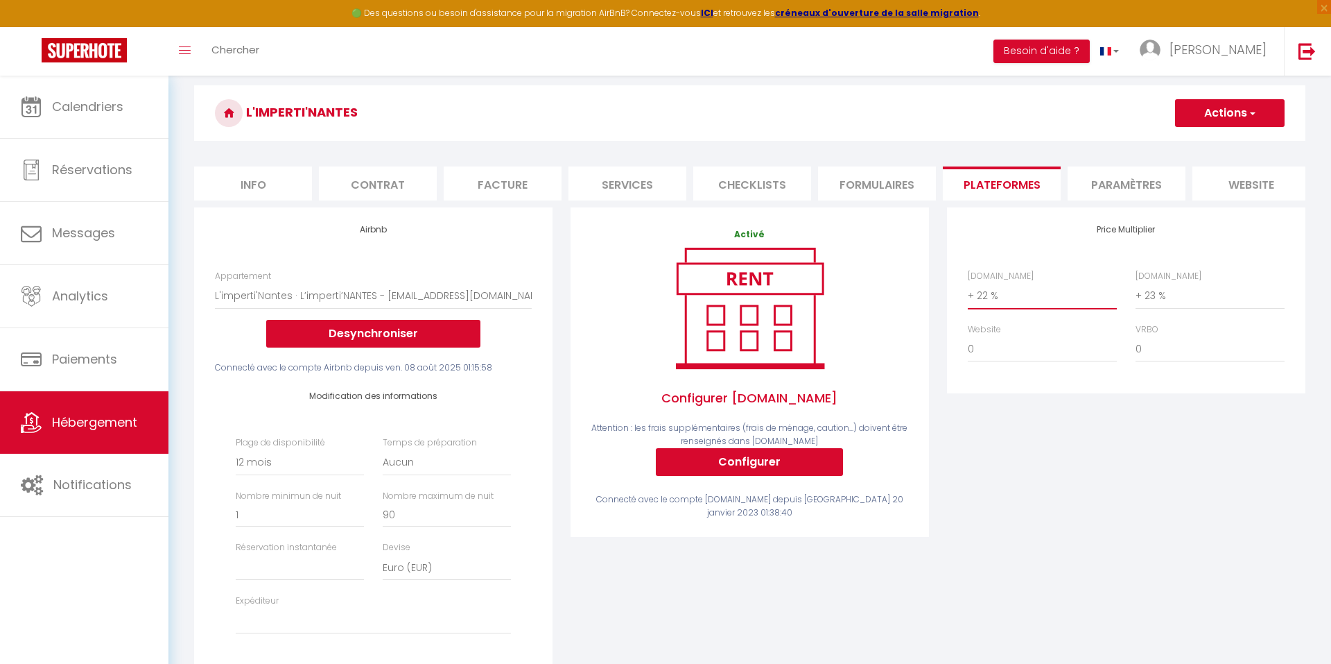
scroll to position [119, 0]
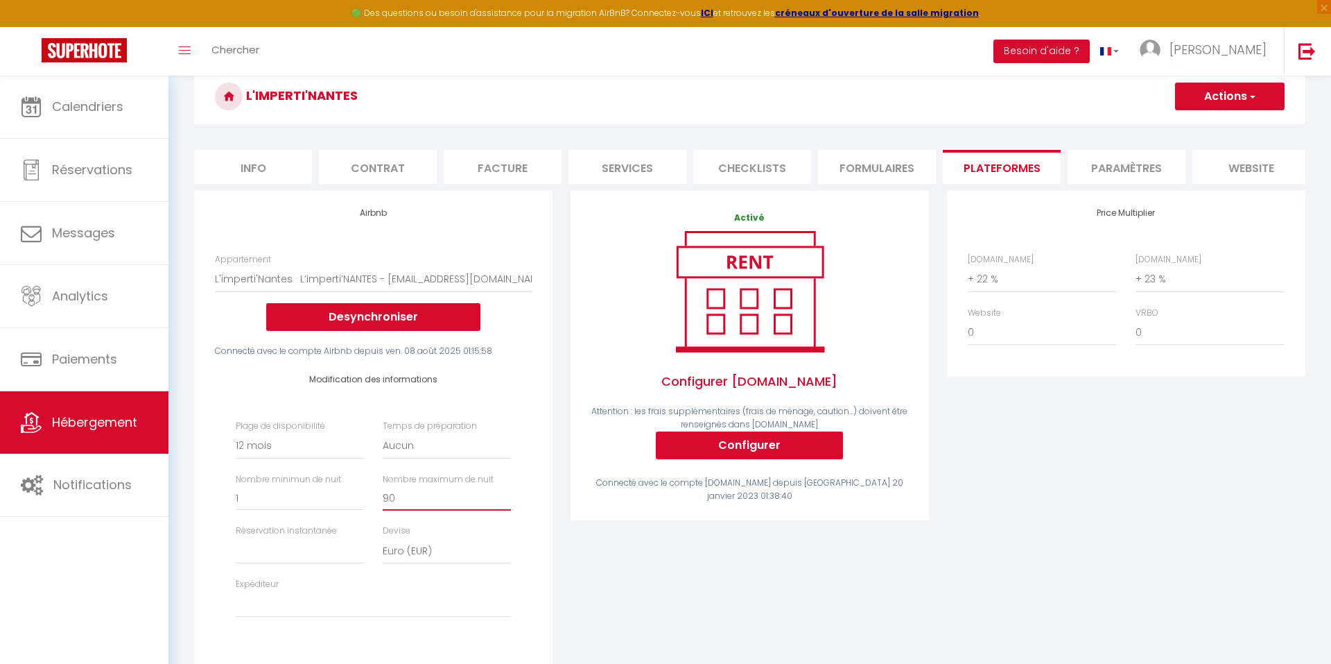
click at [413, 486] on input "90" at bounding box center [447, 497] width 128 height 25
click at [689, 535] on div "Activé Configurer [DOMAIN_NAME] Attention : les frais supplémentaires (frais de…" at bounding box center [750, 446] width 377 height 511
click at [685, 553] on div "Activé Configurer [DOMAIN_NAME] Attention : les frais supplémentaires (frais de…" at bounding box center [750, 446] width 377 height 511
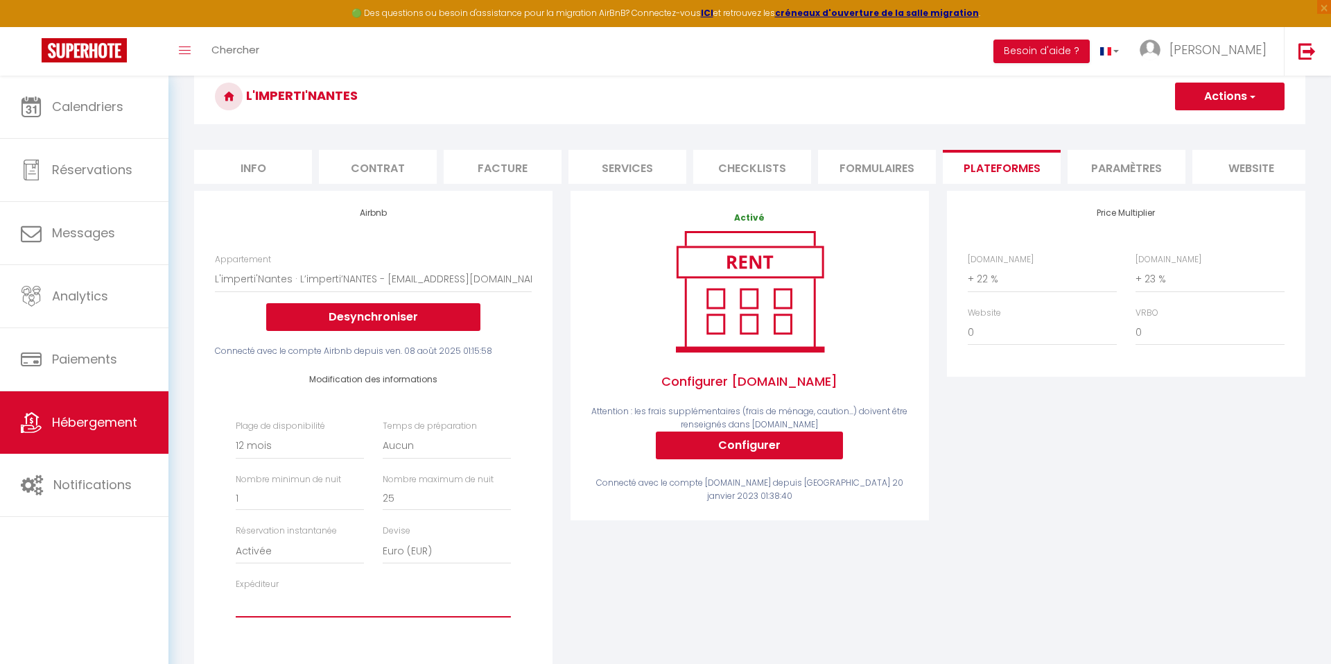
click at [660, 573] on div "Activé Configurer [DOMAIN_NAME] Attention : les frais supplémentaires (frais de…" at bounding box center [750, 446] width 377 height 511
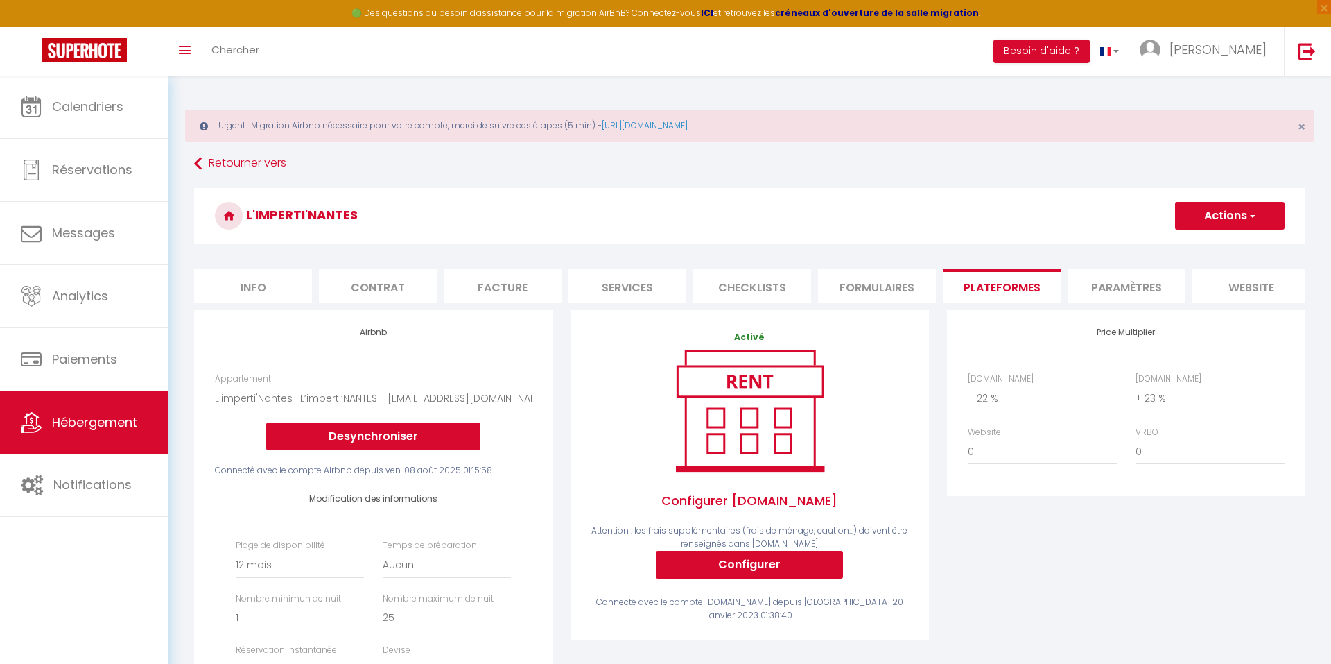
scroll to position [0, 0]
click at [1200, 217] on button "Actions" at bounding box center [1230, 216] width 110 height 28
click at [1205, 239] on link "Enregistrer" at bounding box center [1230, 246] width 110 height 18
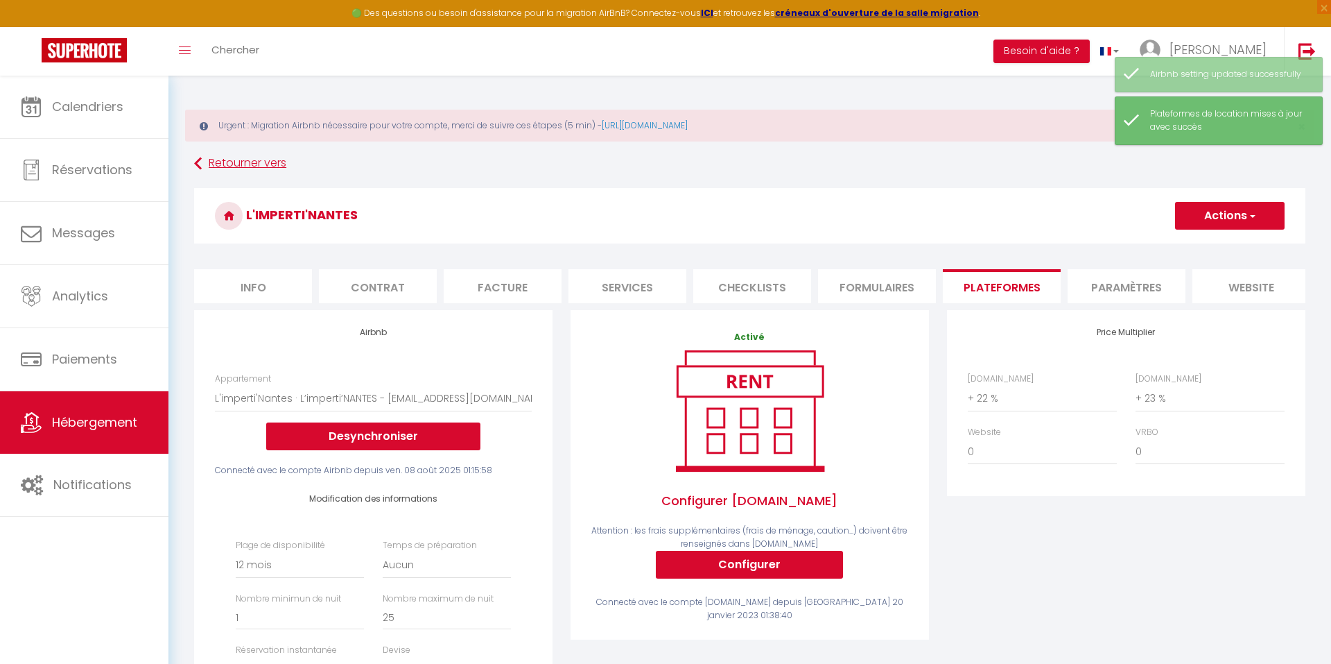
click at [261, 164] on link "Retourner vers" at bounding box center [750, 163] width 1112 height 25
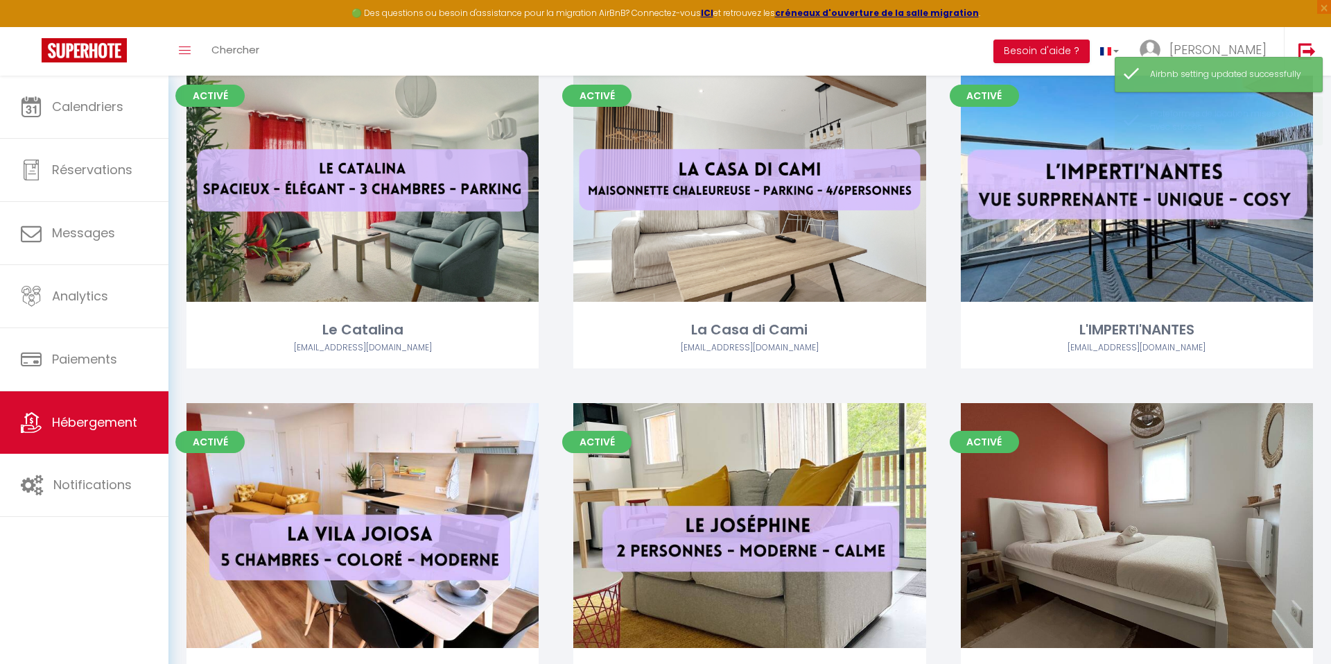
scroll to position [2278, 0]
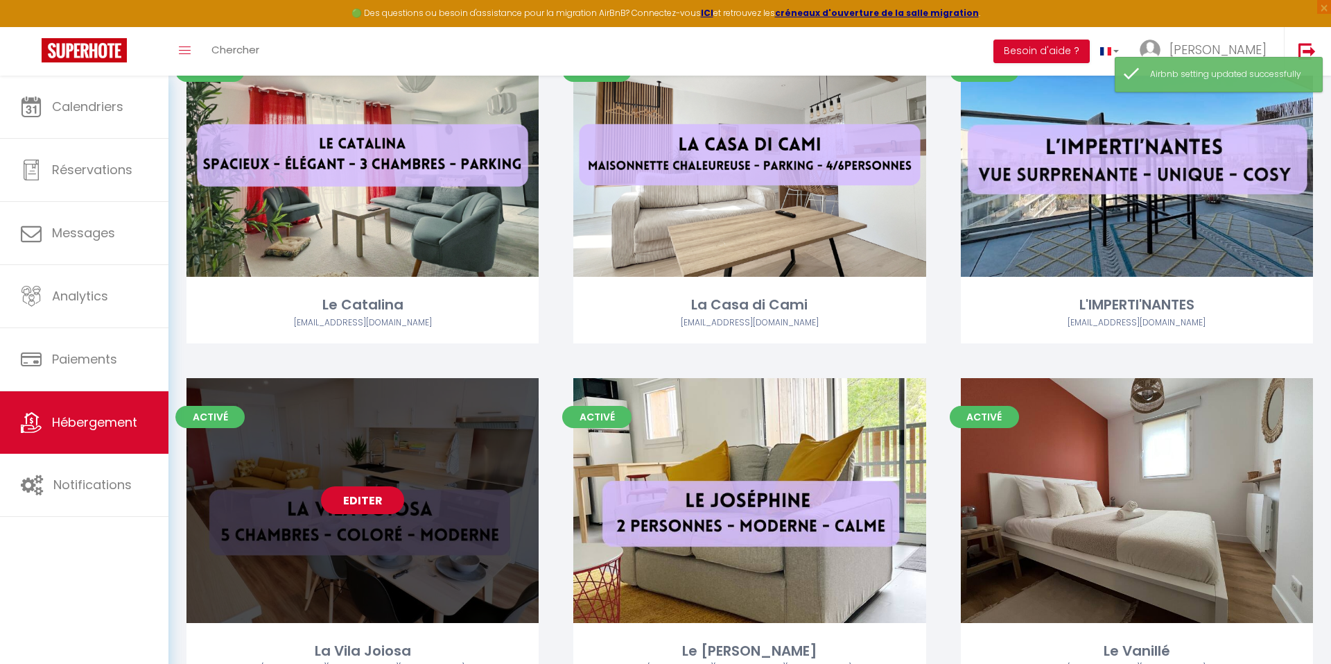
click at [373, 494] on link "Editer" at bounding box center [362, 500] width 83 height 28
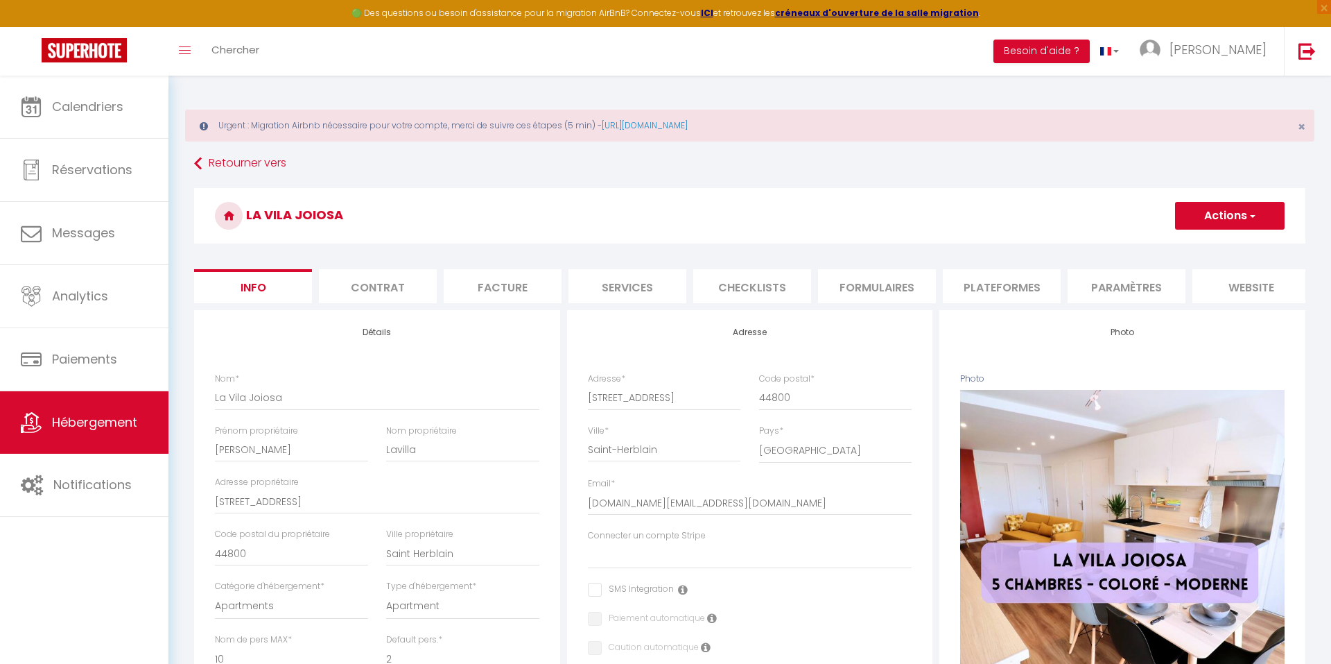
click at [1033, 292] on li "Plateformes" at bounding box center [1002, 286] width 118 height 34
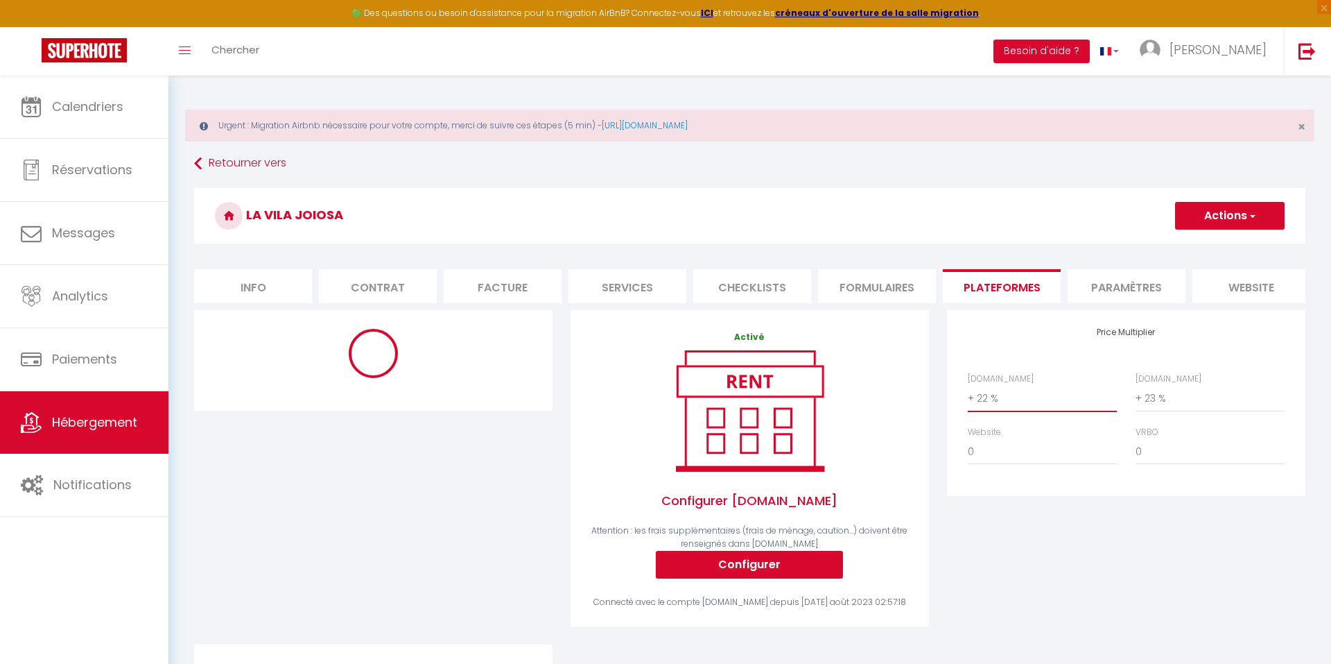
click at [1027, 538] on div "Price Multiplier [DOMAIN_NAME] 0 + 1 % + 2 % + 3 % + 4 % + 5 % + 6 % + 7 %" at bounding box center [1126, 477] width 377 height 334
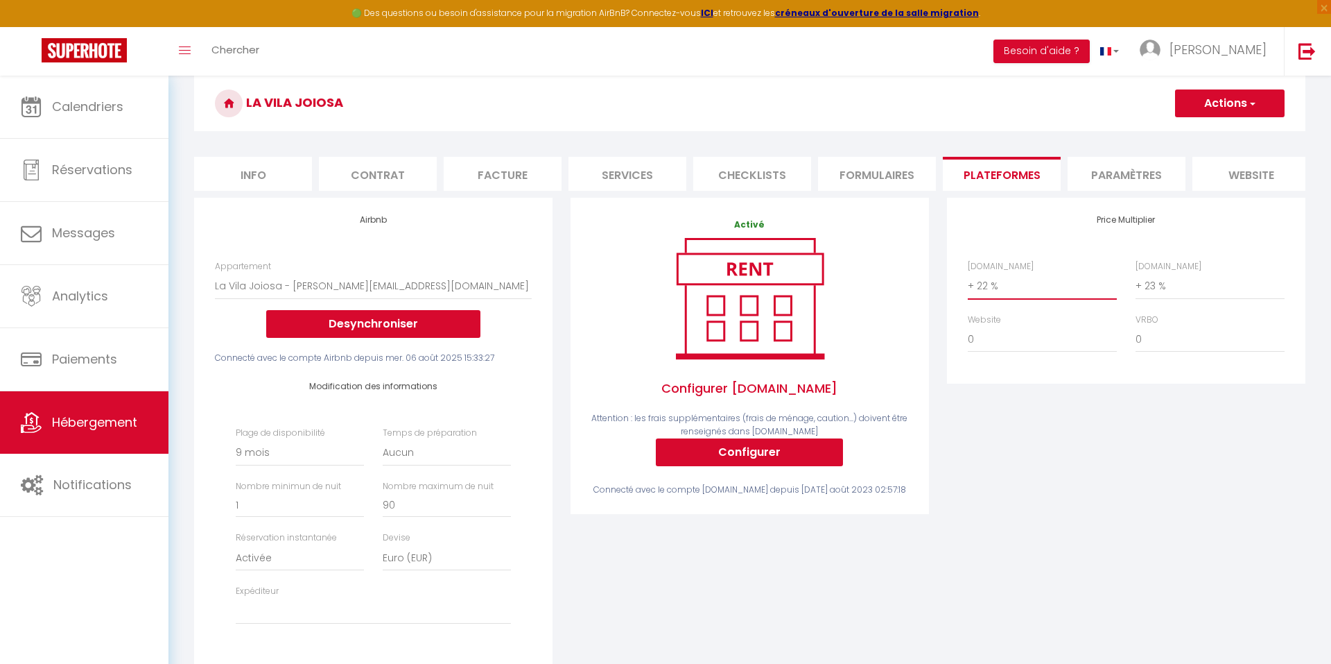
scroll to position [157, 0]
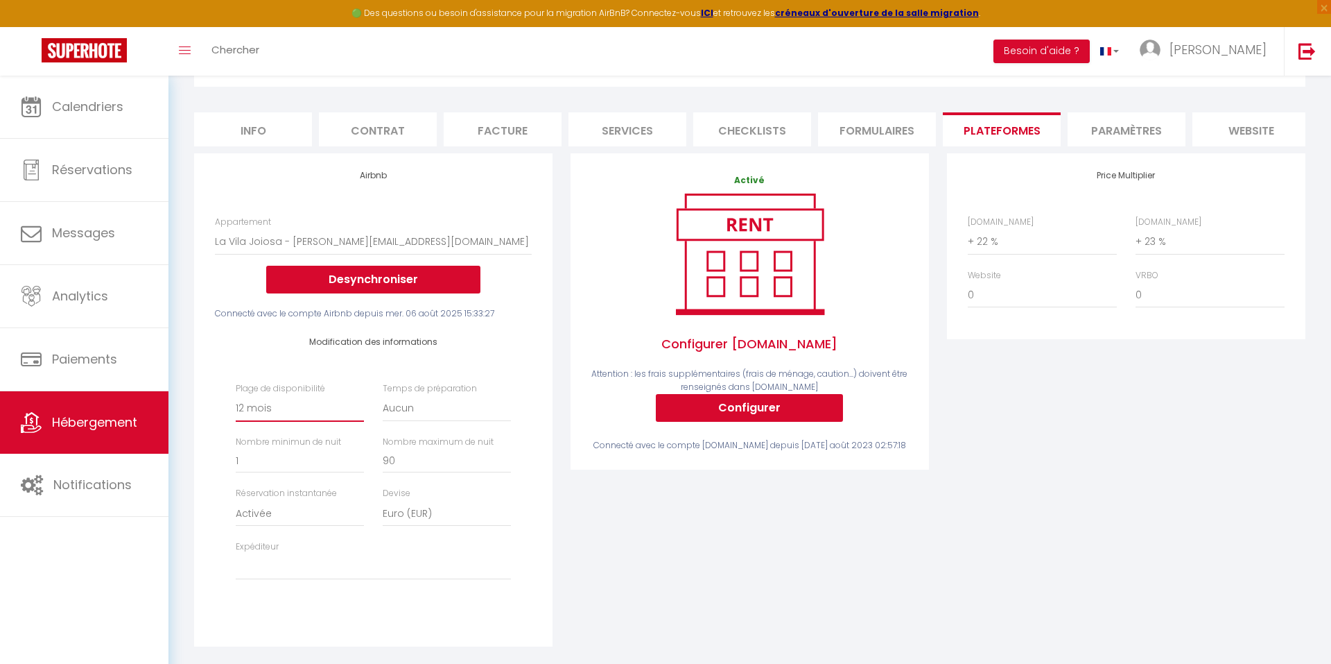
click at [564, 487] on div "Activé Configurer [DOMAIN_NAME] Attention : les frais supplémentaires (frais de…" at bounding box center [750, 408] width 377 height 511
click at [480, 459] on input "90" at bounding box center [447, 460] width 128 height 25
click at [736, 524] on div "Activé Configurer [DOMAIN_NAME] Attention : les frais supplémentaires (frais de…" at bounding box center [750, 408] width 377 height 511
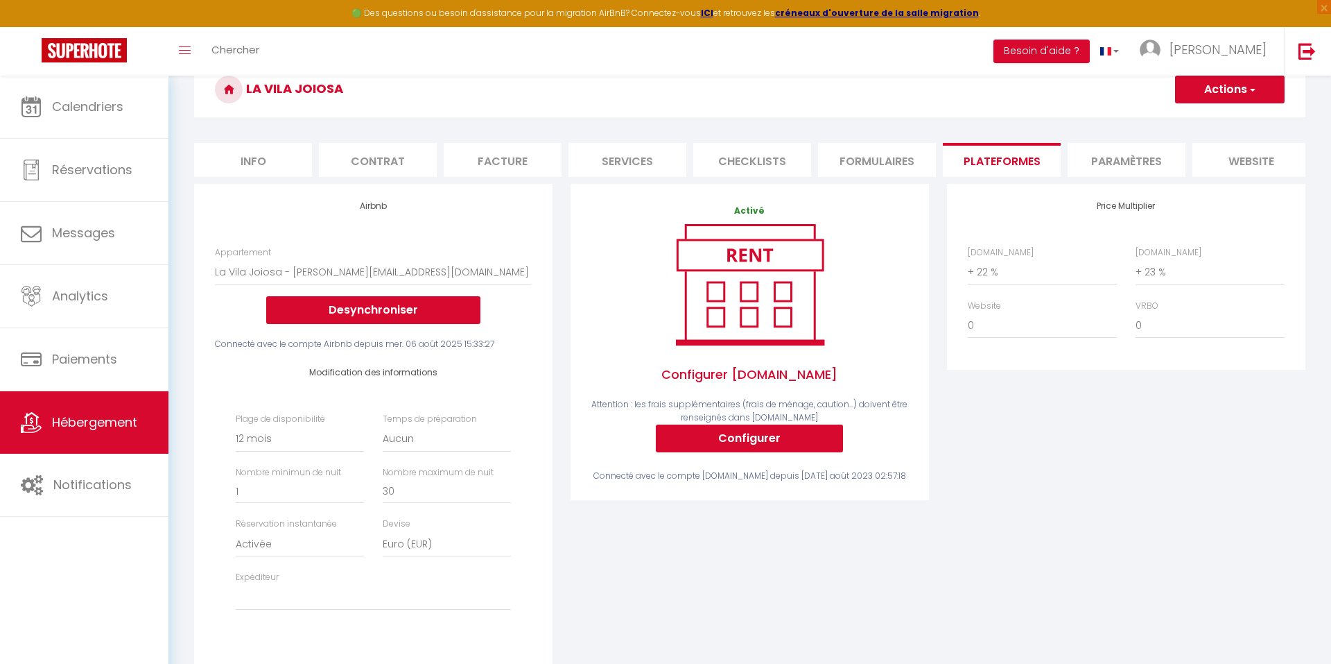
scroll to position [83, 0]
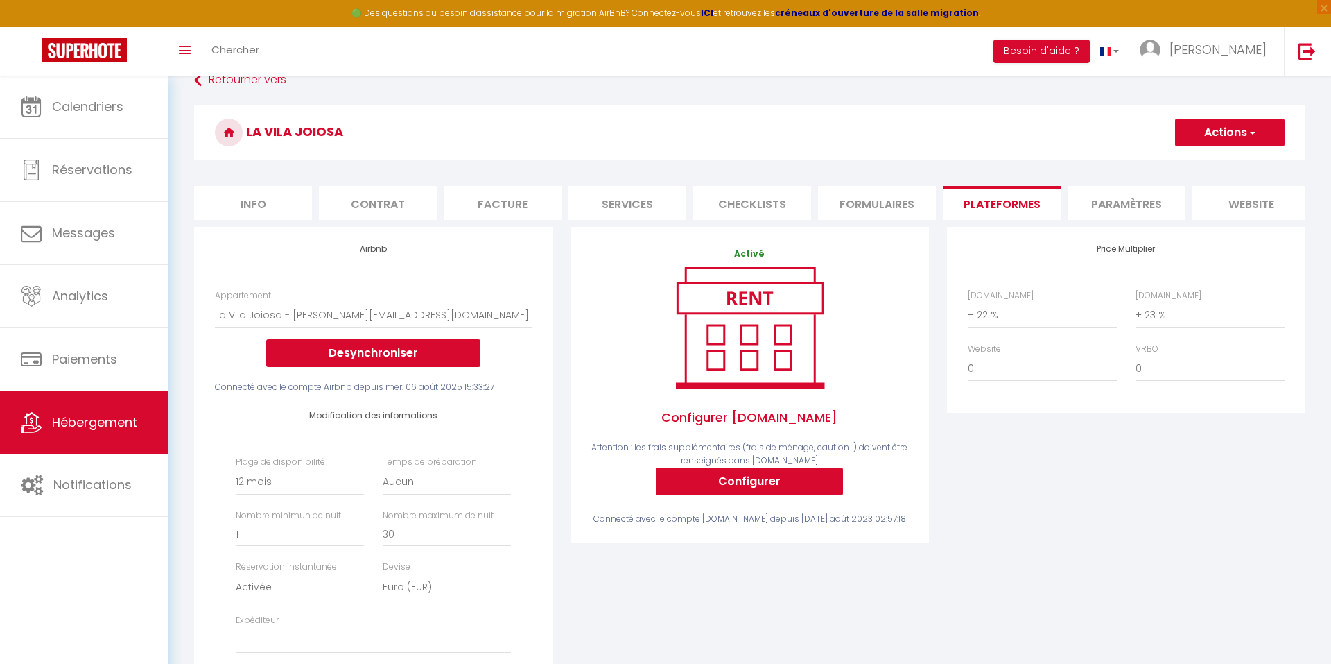
click at [1237, 122] on button "Actions" at bounding box center [1230, 133] width 110 height 28
click at [1205, 162] on link "Enregistrer" at bounding box center [1230, 163] width 110 height 18
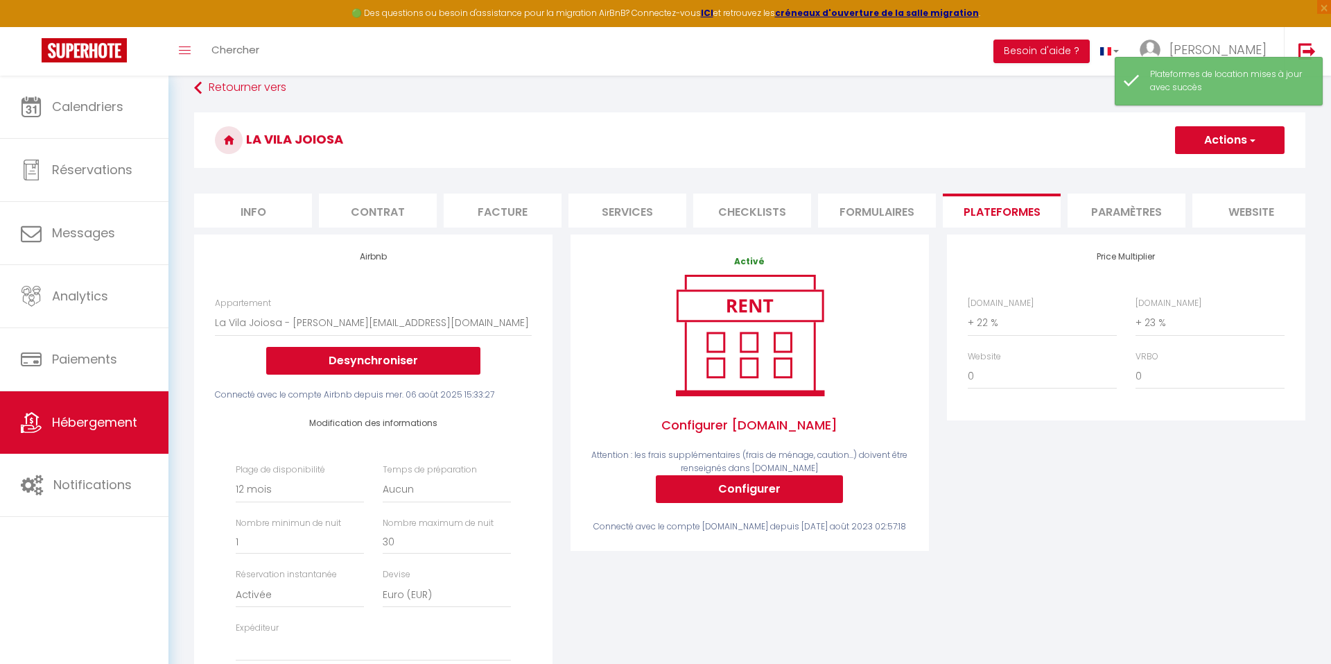
click at [122, 423] on span "Hébergement" at bounding box center [94, 421] width 85 height 17
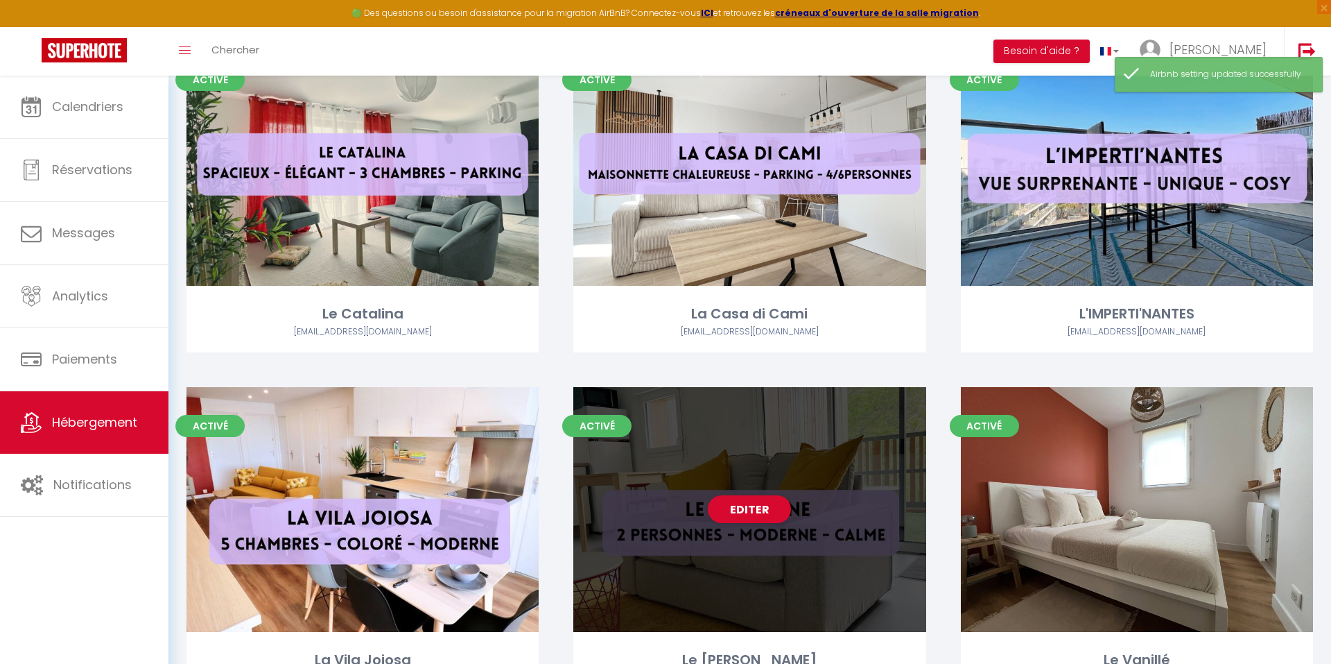
scroll to position [2195, 0]
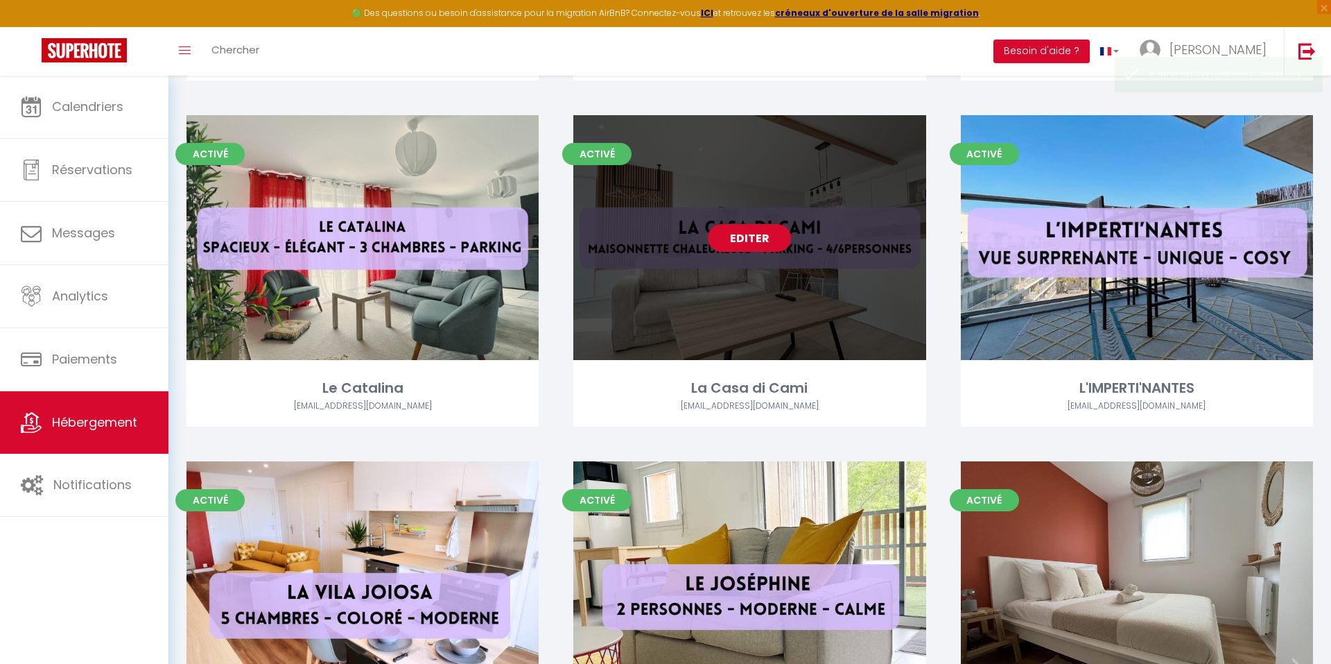
click at [753, 234] on link "Editer" at bounding box center [749, 238] width 83 height 28
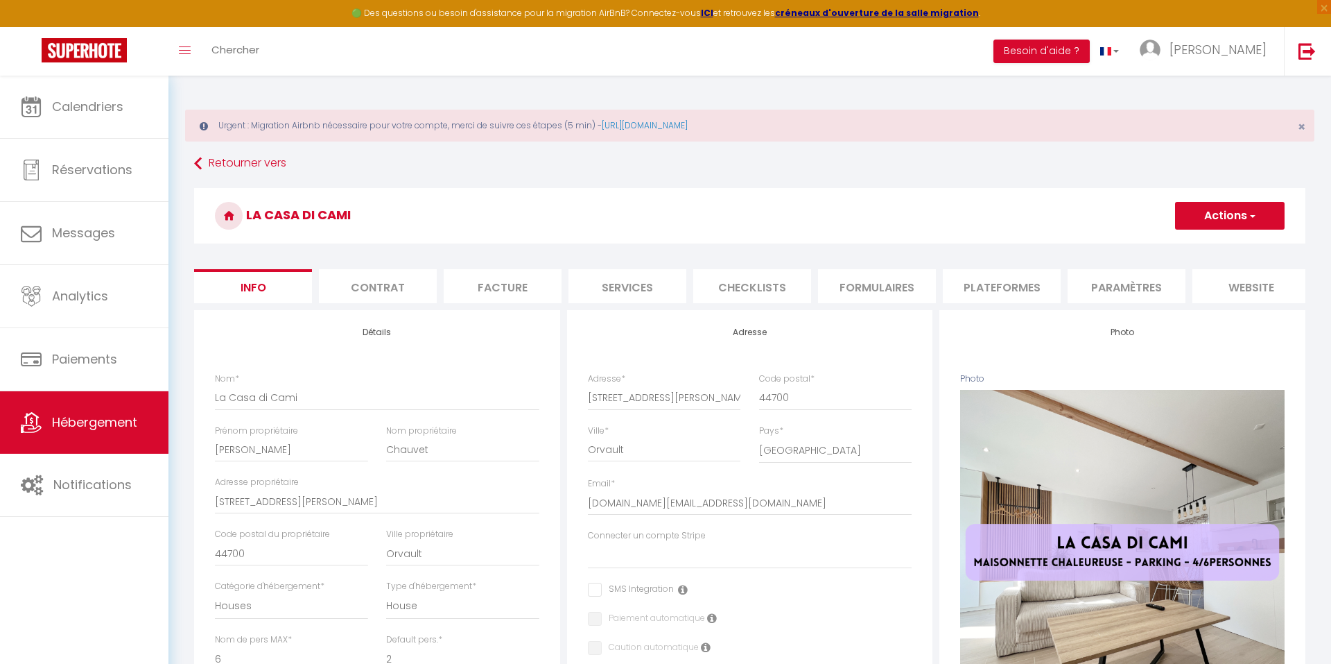
click at [994, 278] on li "Plateformes" at bounding box center [1002, 286] width 118 height 34
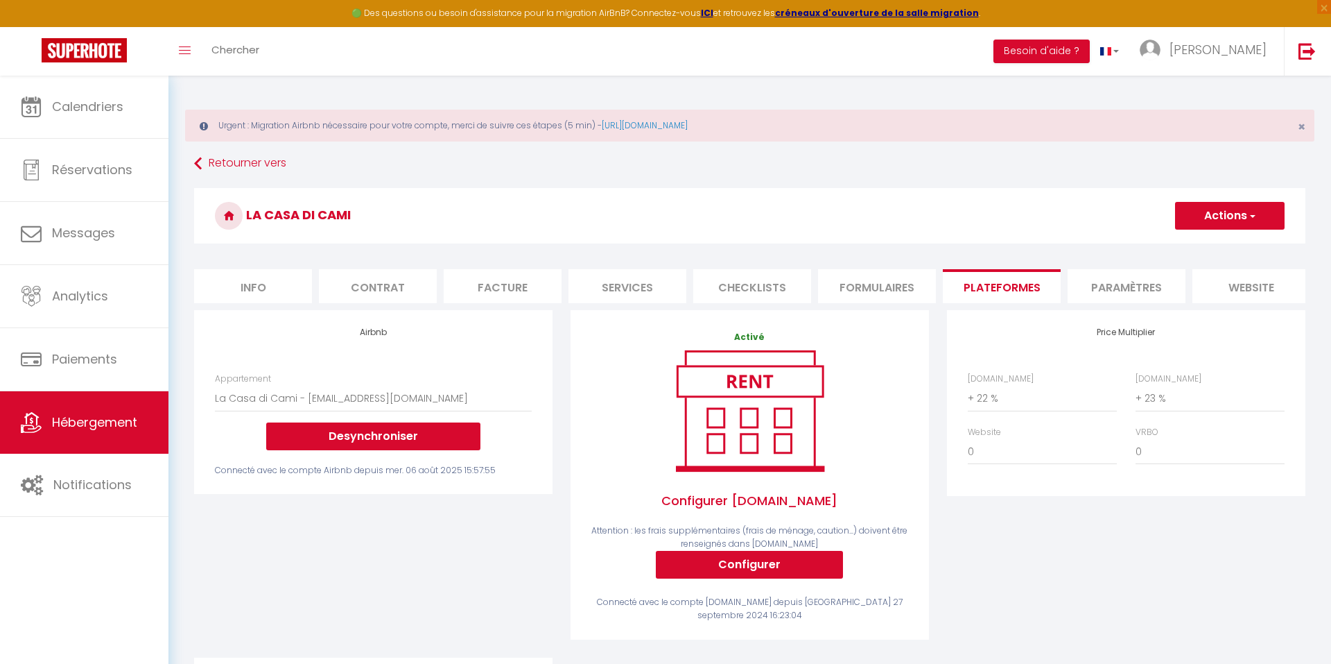
click at [109, 408] on link "Hébergement" at bounding box center [84, 422] width 169 height 62
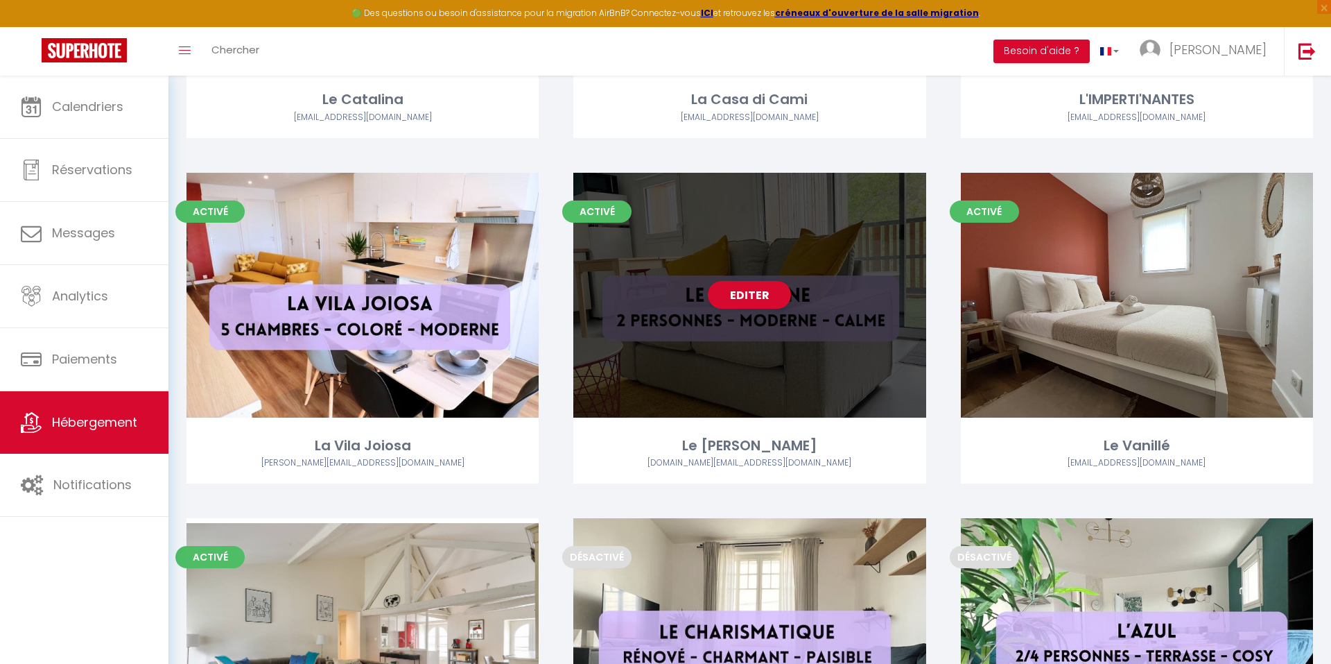
scroll to position [2442, 0]
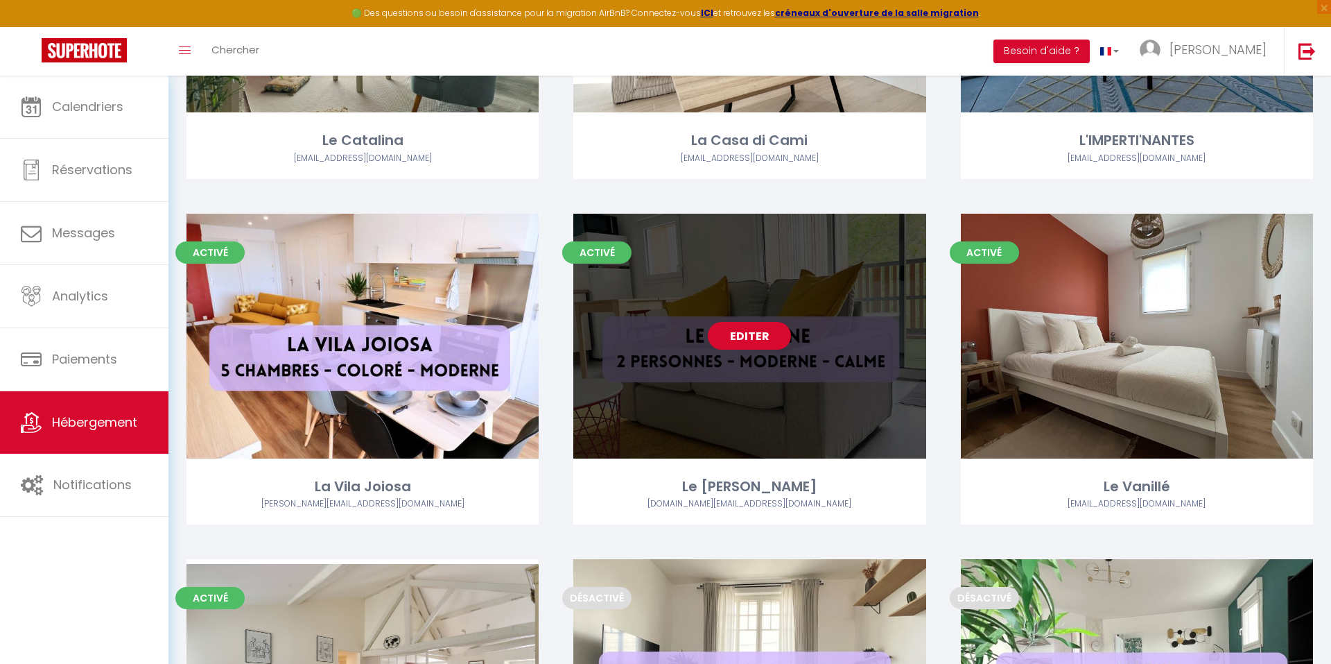
click at [750, 331] on link "Editer" at bounding box center [749, 336] width 83 height 28
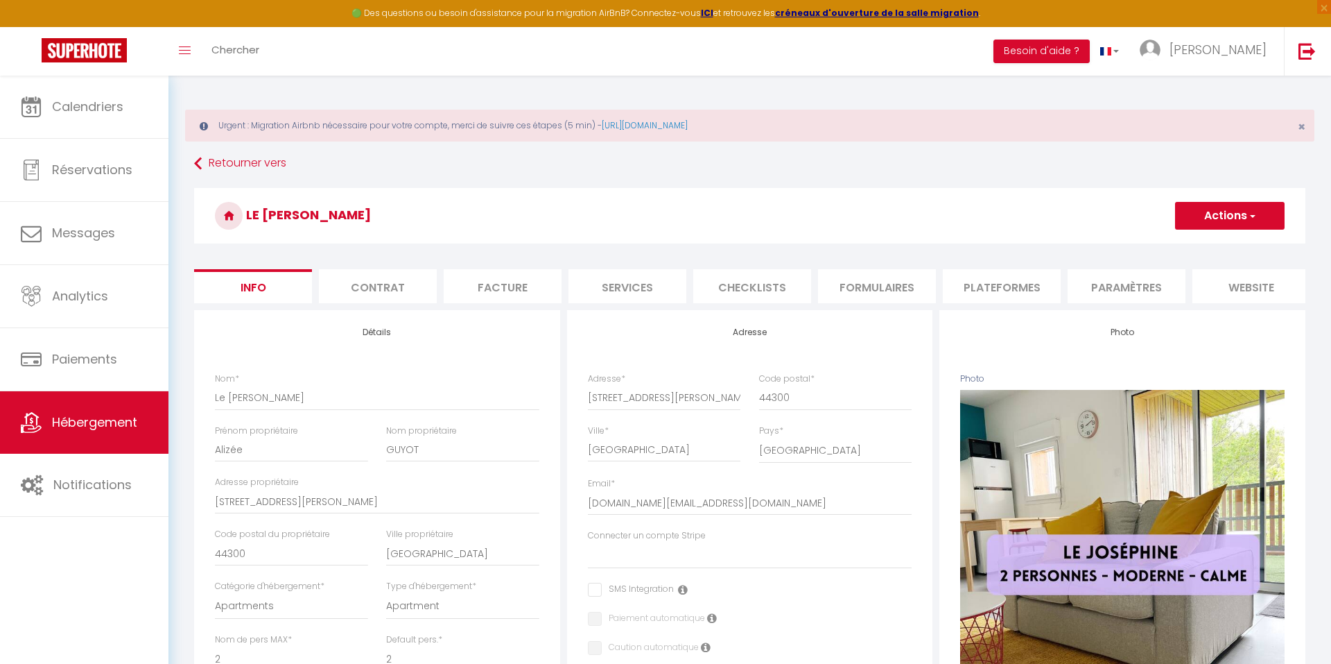
click at [644, 289] on li "Services" at bounding box center [628, 286] width 118 height 34
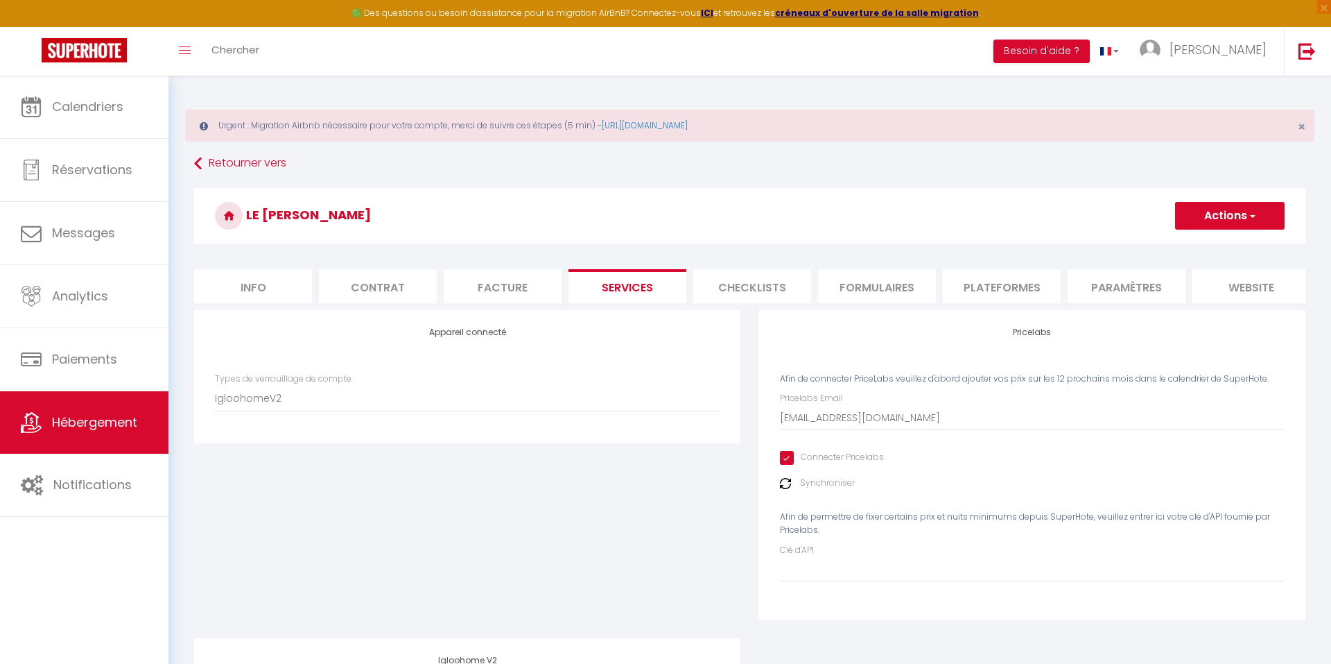
click at [736, 286] on li "Checklists" at bounding box center [752, 286] width 118 height 34
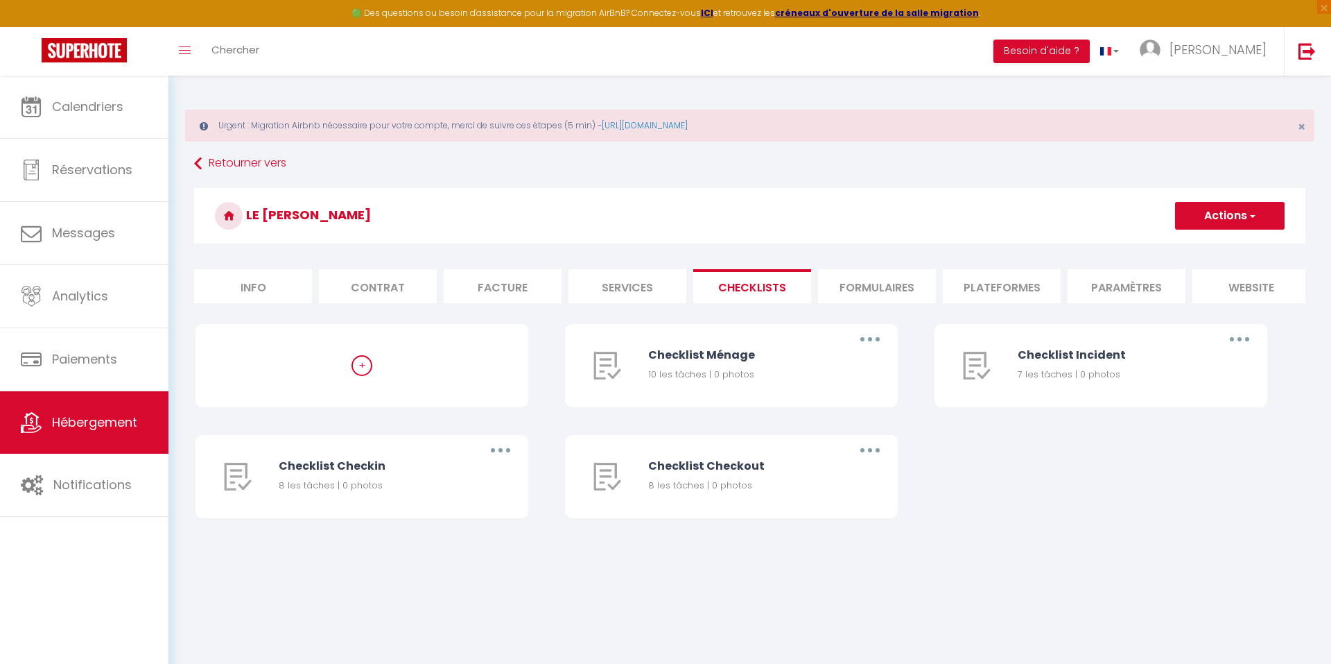
click at [538, 287] on li "Facture" at bounding box center [503, 286] width 118 height 34
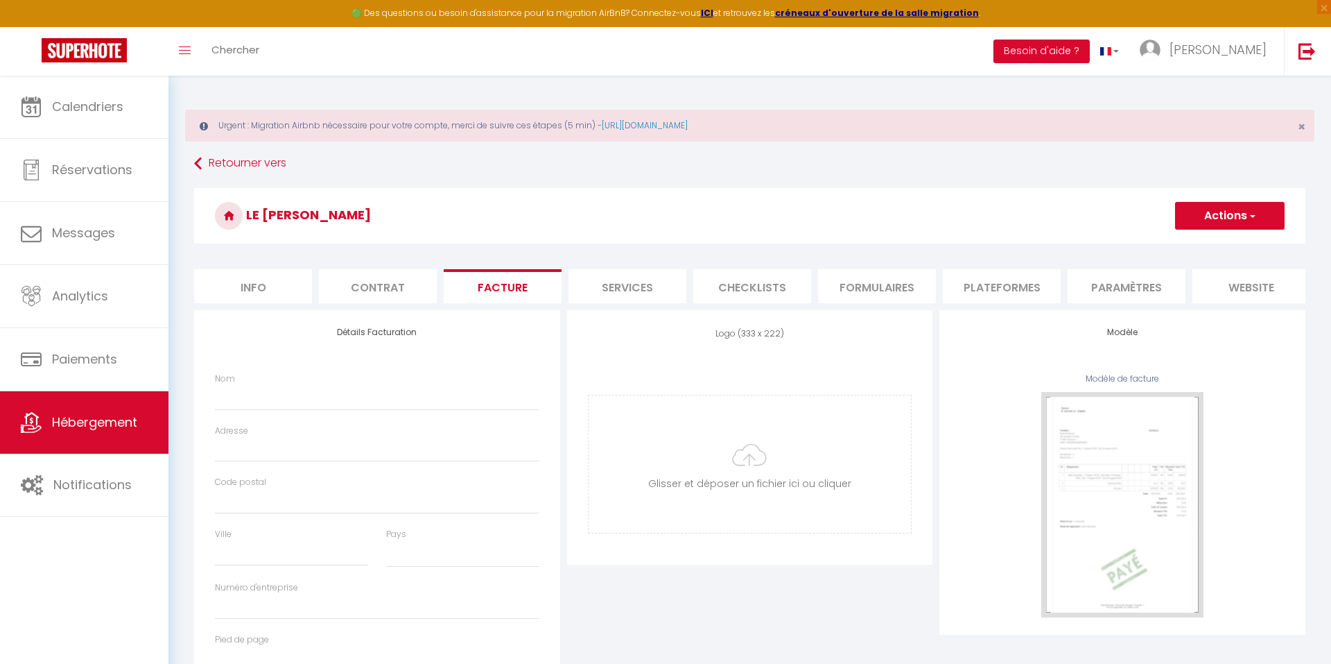
click at [641, 290] on li "Services" at bounding box center [628, 286] width 118 height 34
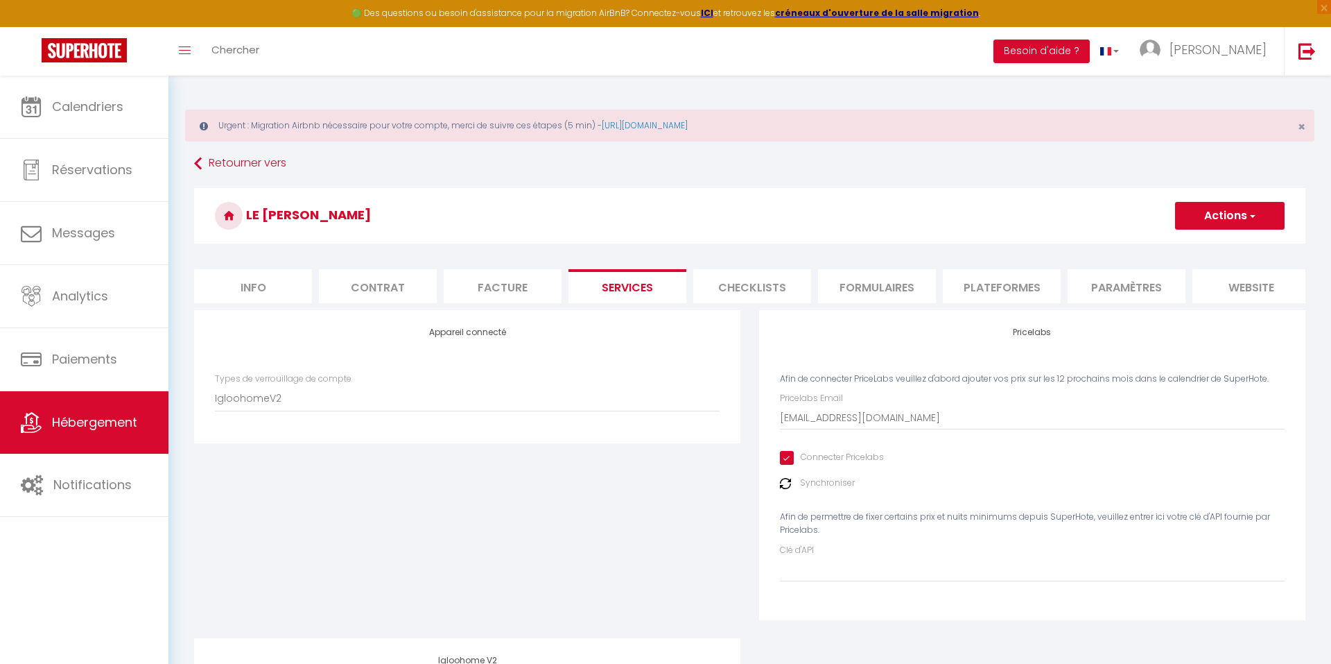
click at [809, 295] on li "Checklists" at bounding box center [752, 286] width 118 height 34
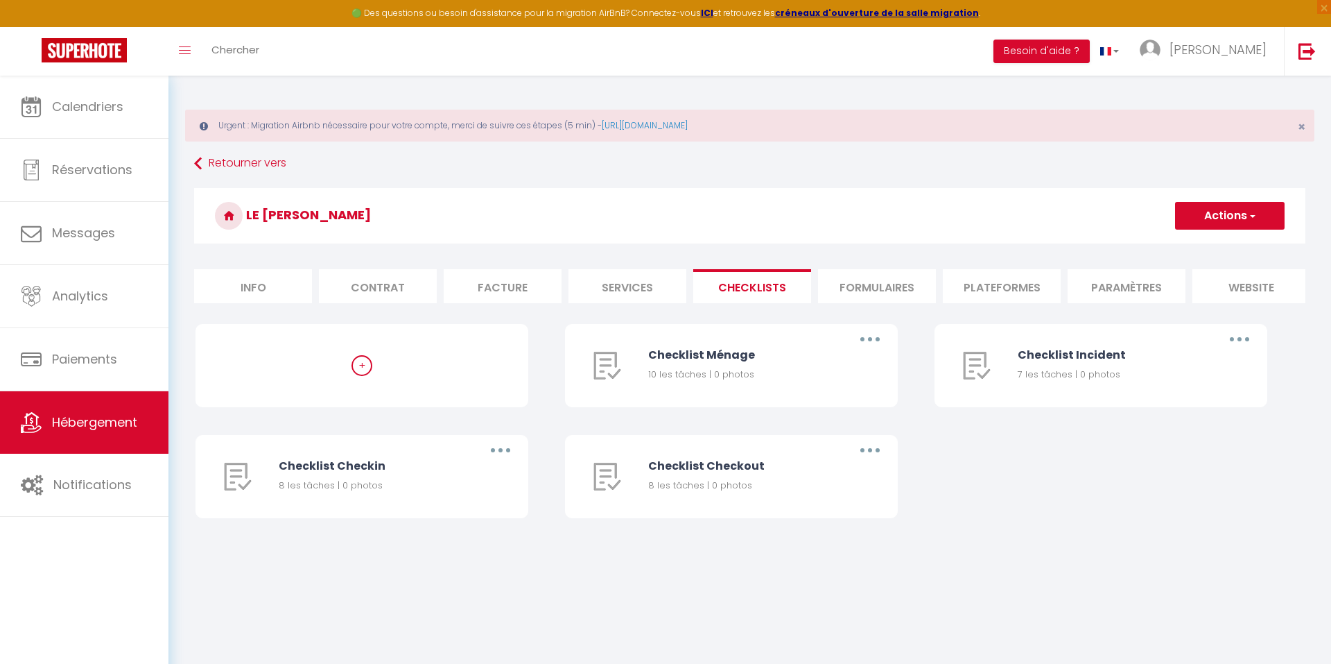
click at [863, 295] on li "Formulaires" at bounding box center [877, 286] width 118 height 34
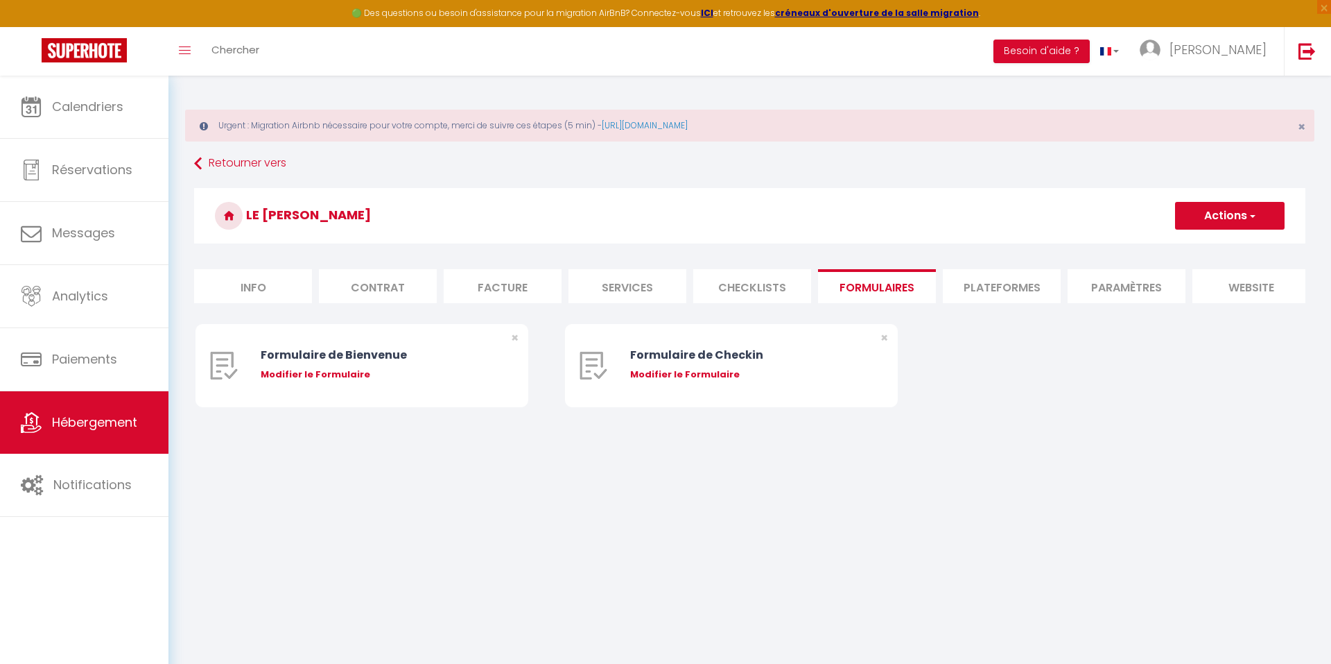
click at [1015, 288] on li "Plateformes" at bounding box center [1002, 286] width 118 height 34
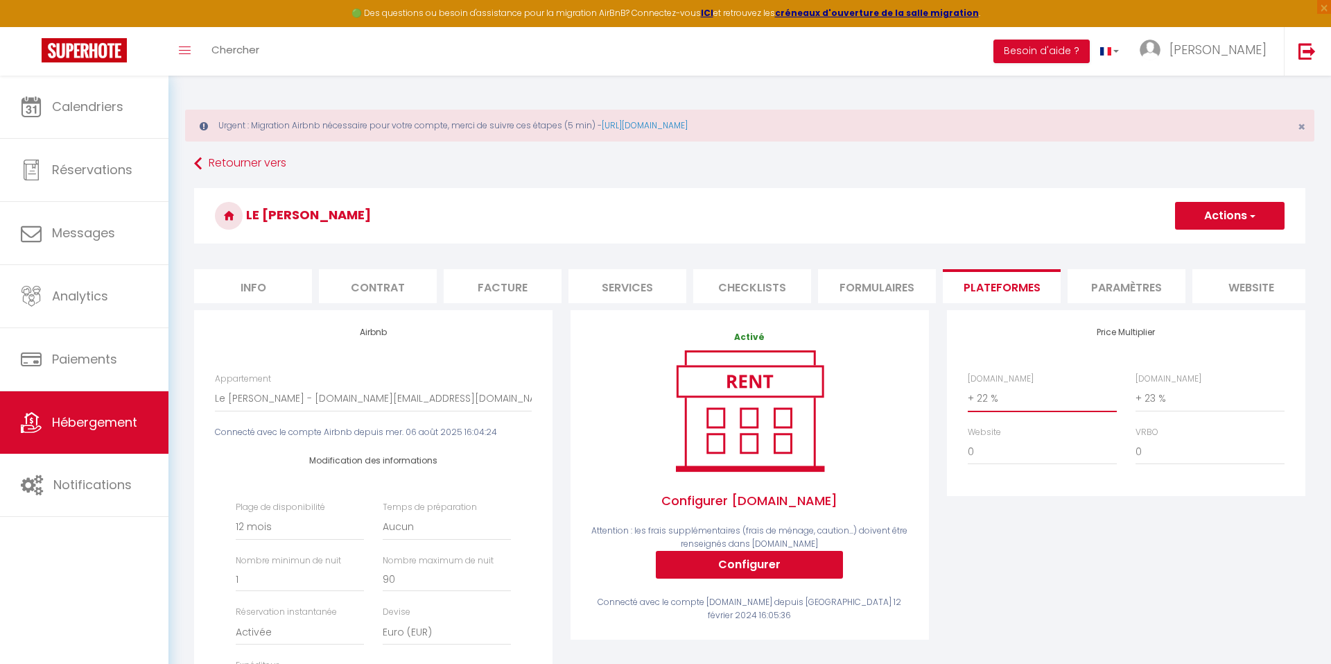
click at [991, 509] on div "Price Multiplier [DOMAIN_NAME] 0 + 1 % + 2 % + 3 % + 4 % + 5 % + 6 % + 7 %" at bounding box center [1126, 546] width 377 height 473
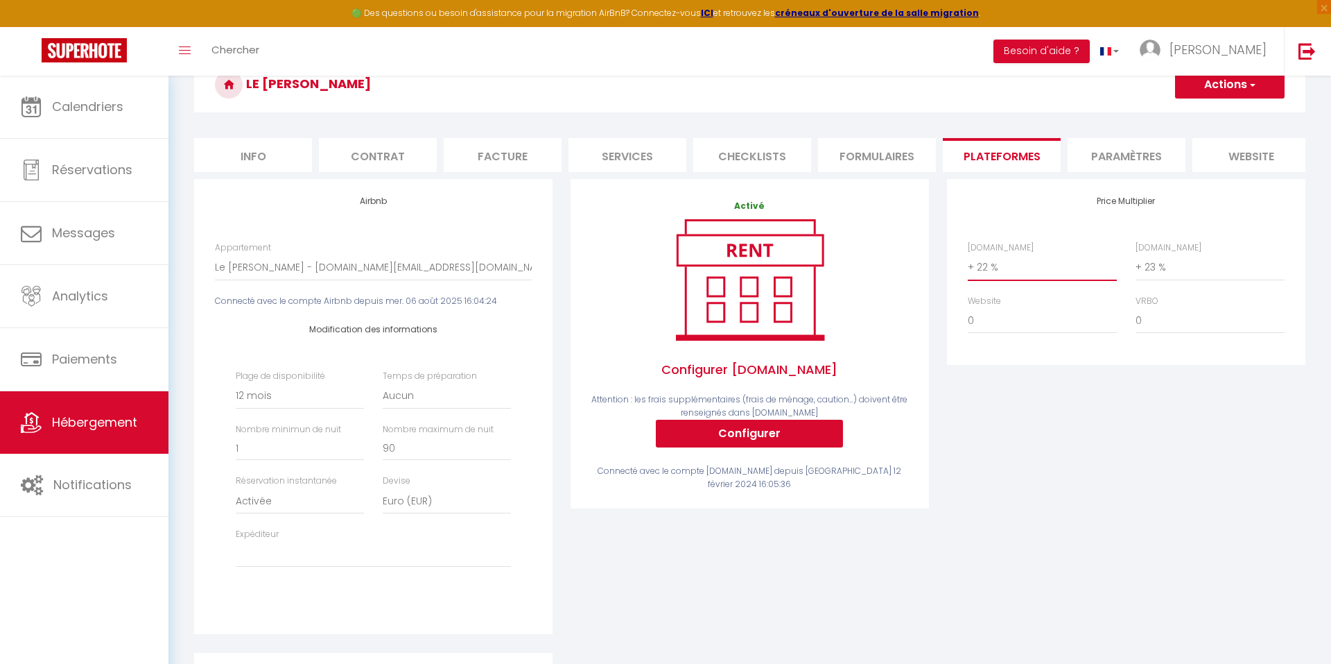
scroll to position [97, 0]
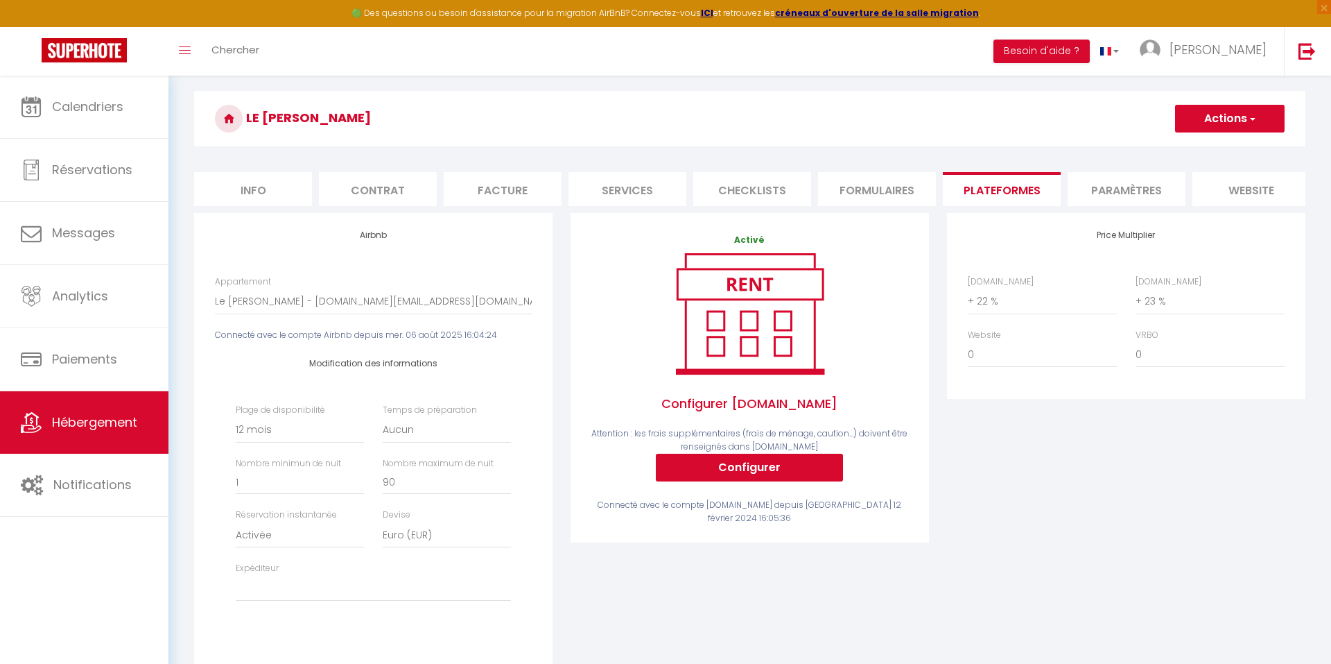
click at [1179, 117] on button "Actions" at bounding box center [1230, 119] width 110 height 28
click at [1189, 146] on link "Enregistrer" at bounding box center [1230, 149] width 110 height 18
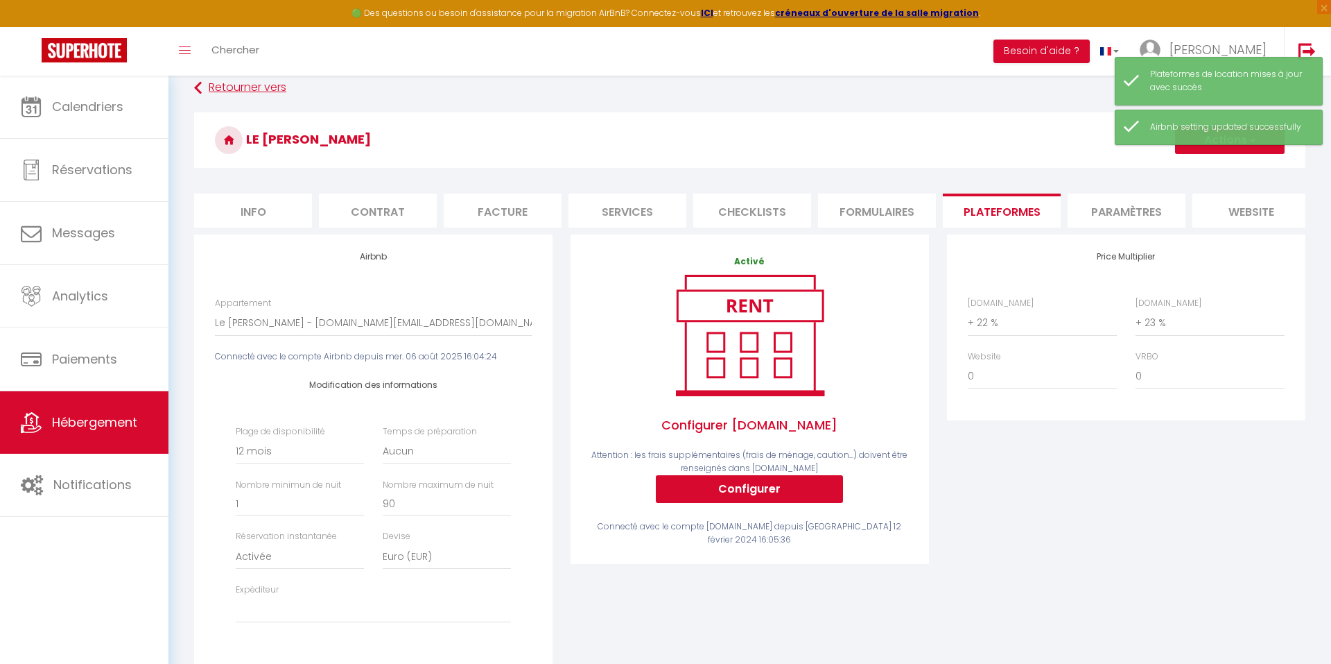
click at [215, 87] on link "Retourner vers" at bounding box center [750, 88] width 1112 height 25
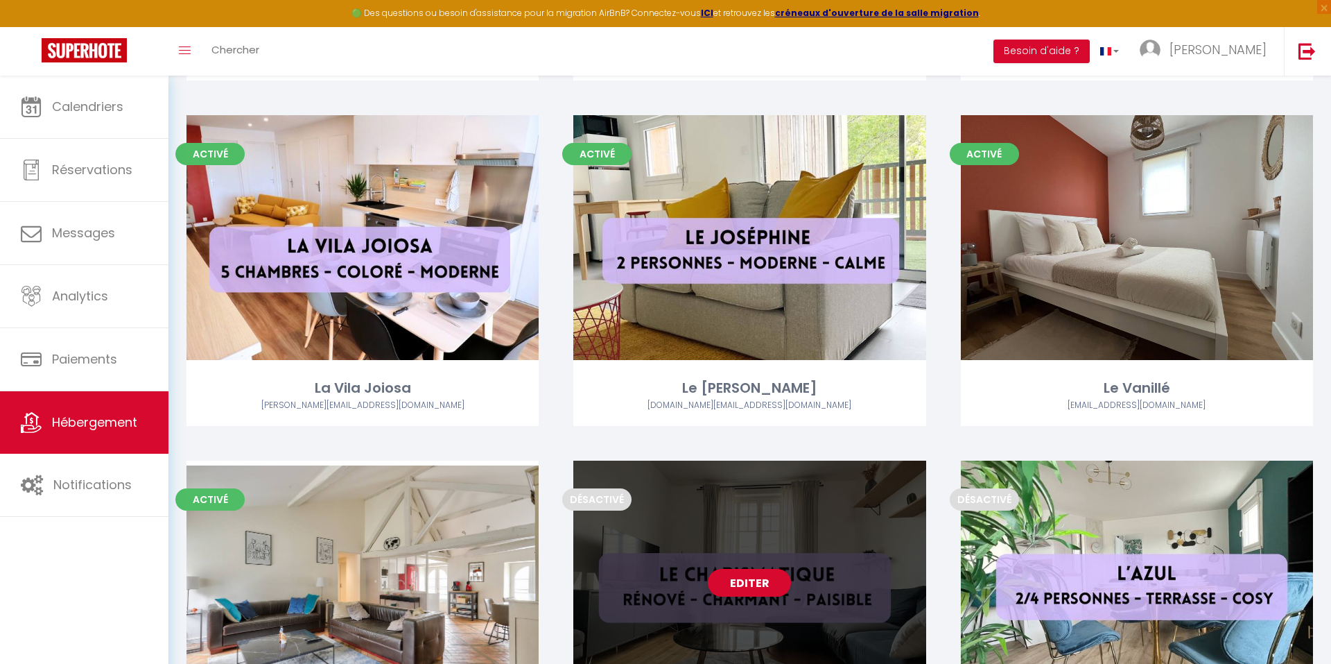
scroll to position [2542, 0]
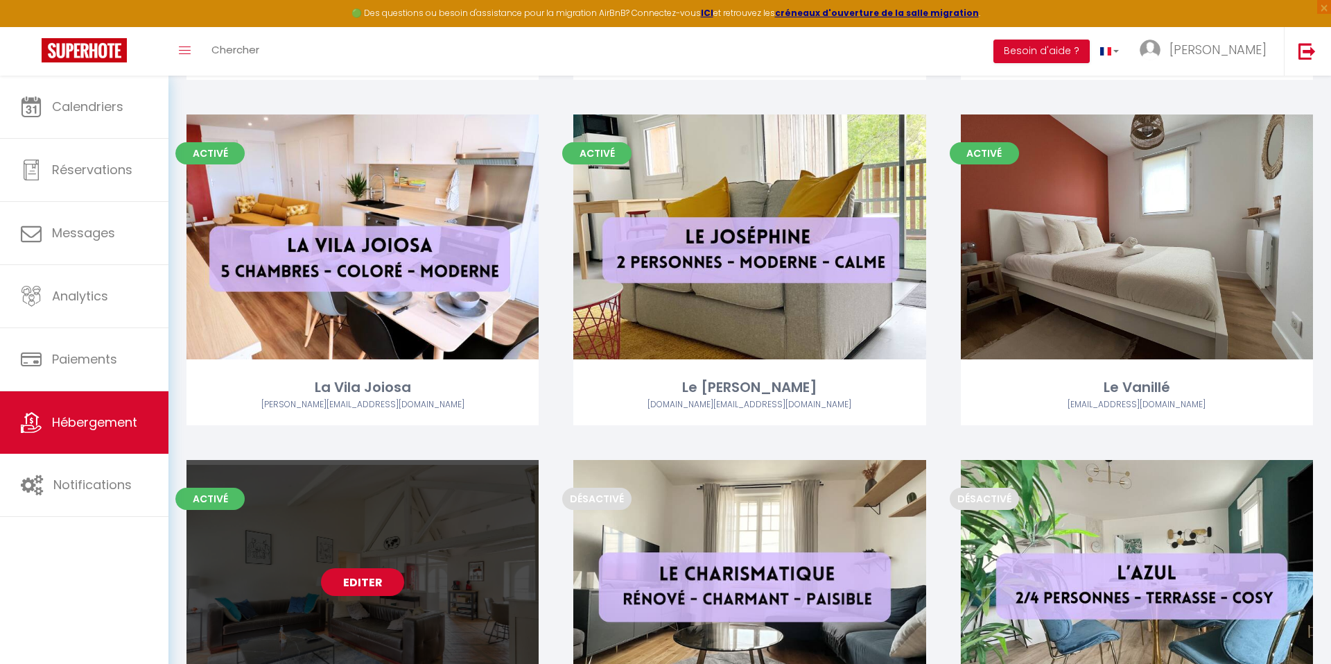
click at [359, 578] on link "Editer" at bounding box center [362, 582] width 83 height 28
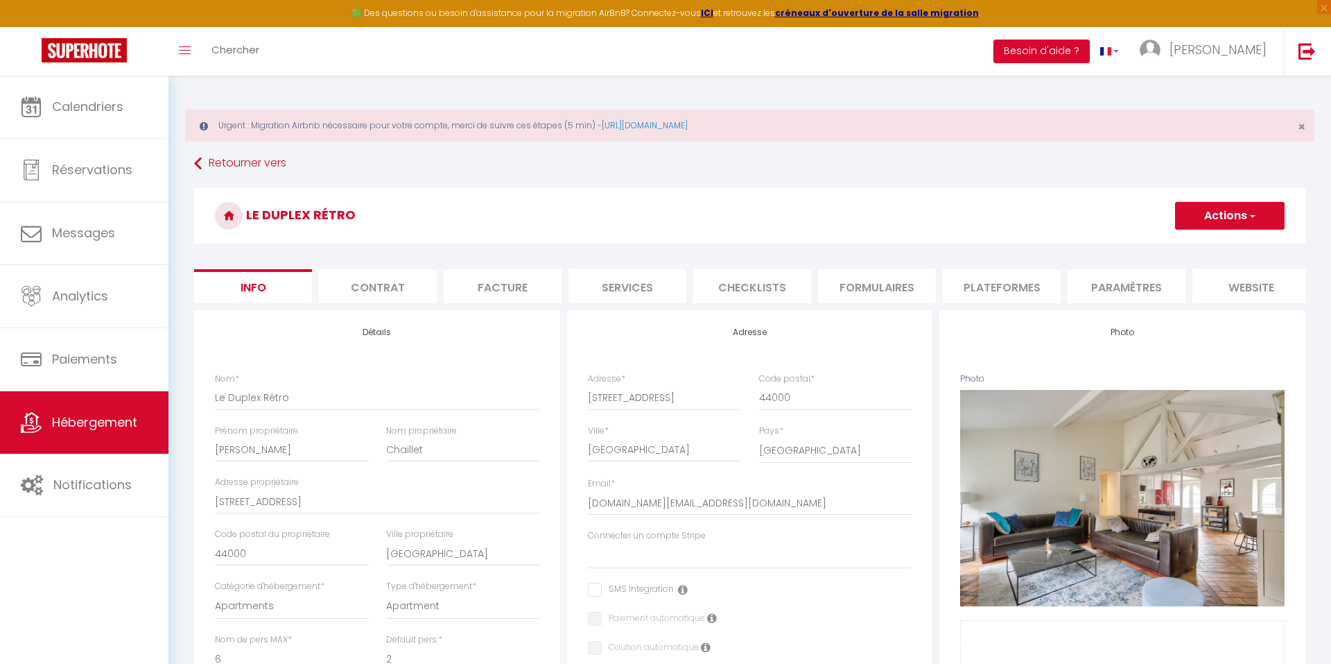
select select "6"
select select "2"
select select "3"
select select "2"
select select "17:00"
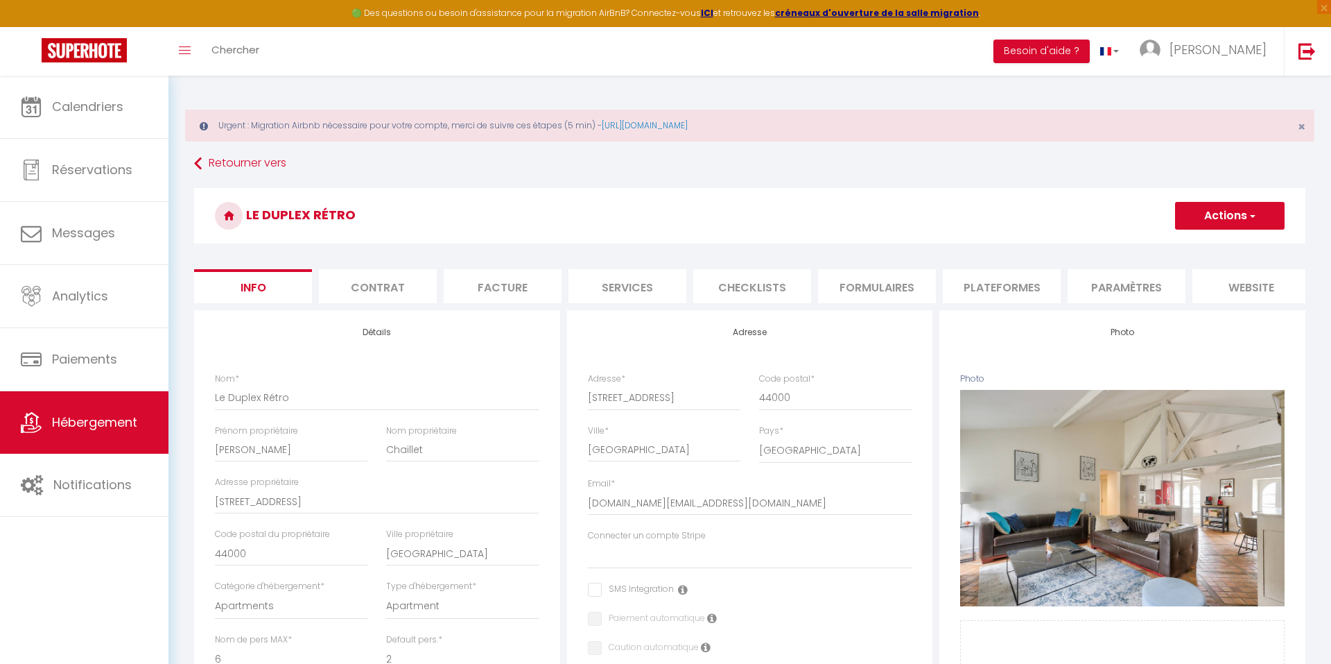
select select "23:00"
select select "11:00"
select select "30"
select select "120"
select select "28"
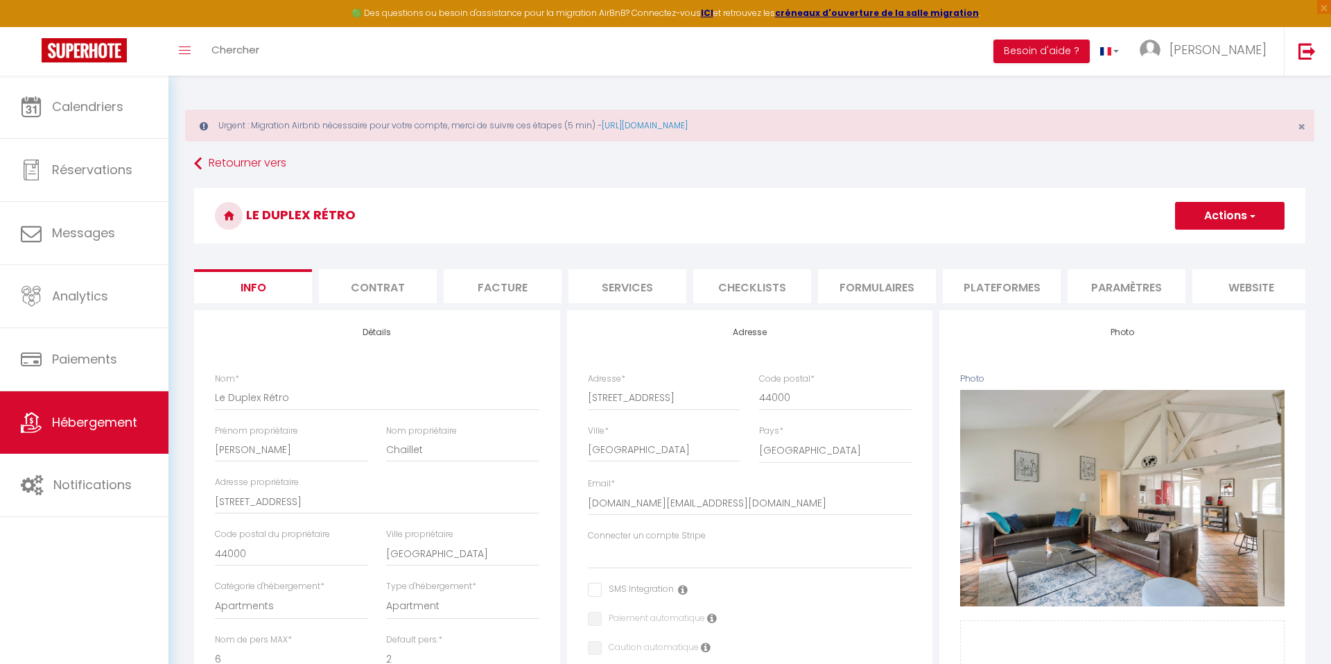
select select "22411"
select select
checkbox input "false"
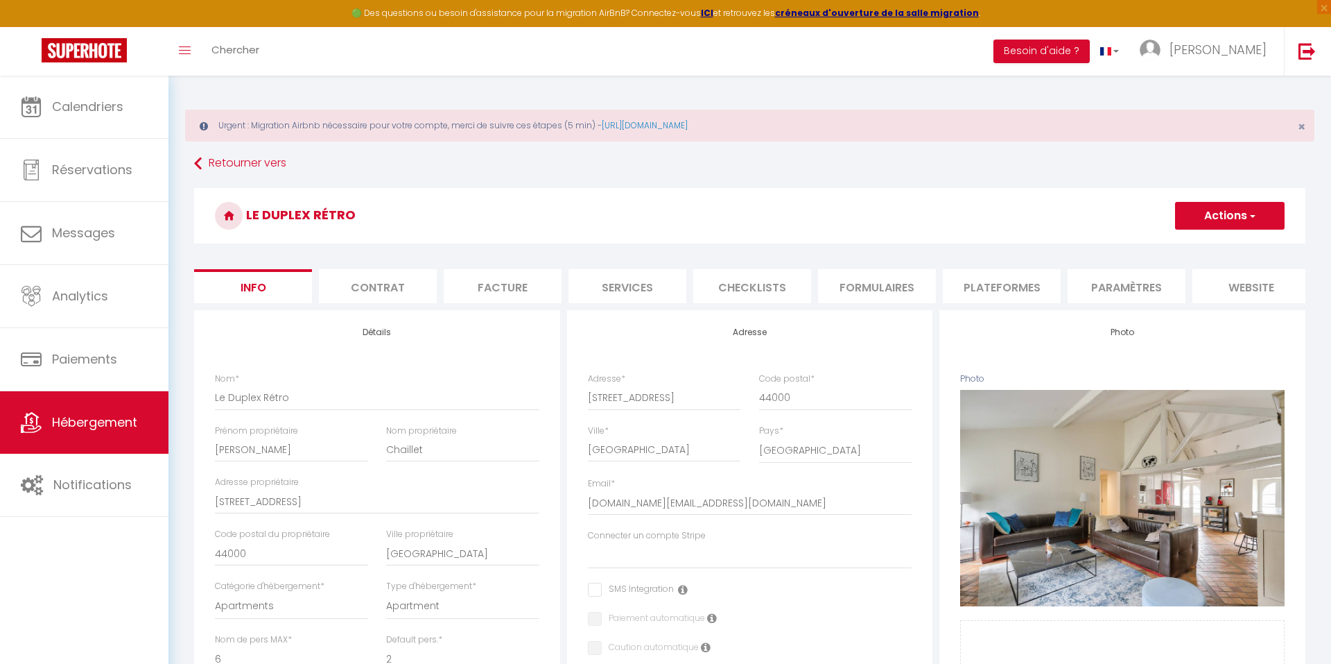
checkbox input "false"
click at [411, 293] on li "Contrat" at bounding box center [378, 286] width 118 height 34
checkbox input "true"
checkbox input "false"
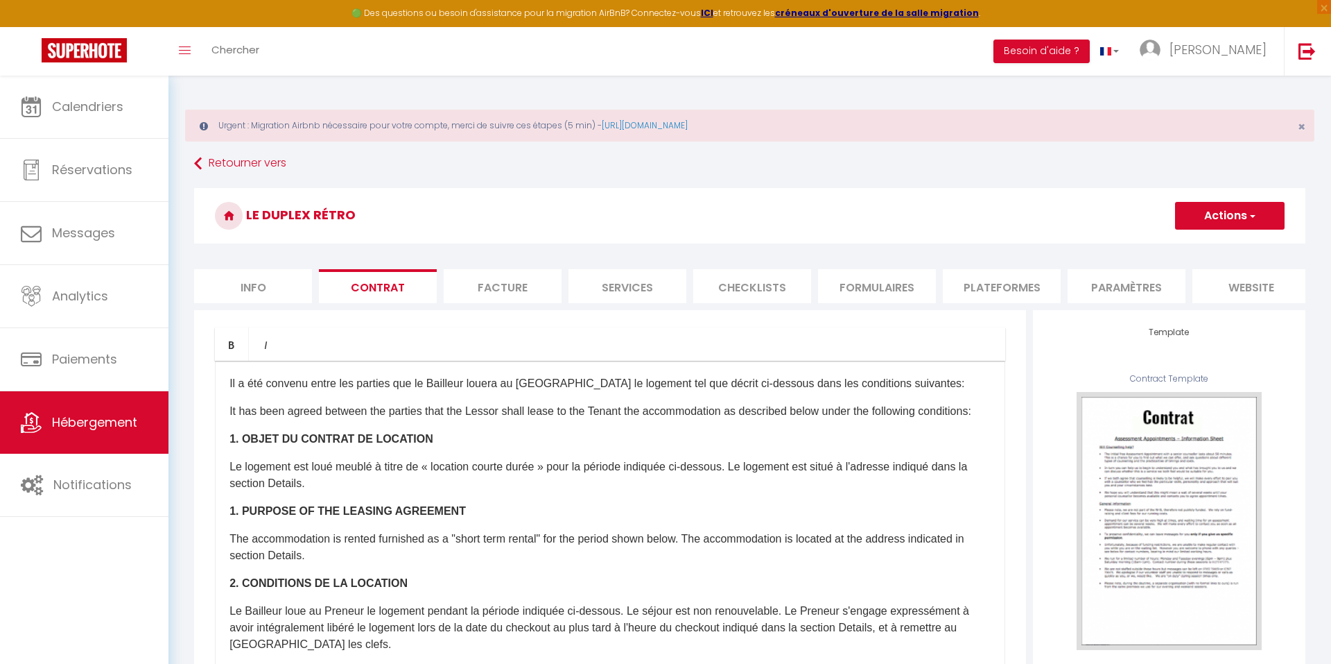
click at [512, 293] on li "Facture" at bounding box center [503, 286] width 118 height 34
select select
checkbox input "true"
checkbox input "false"
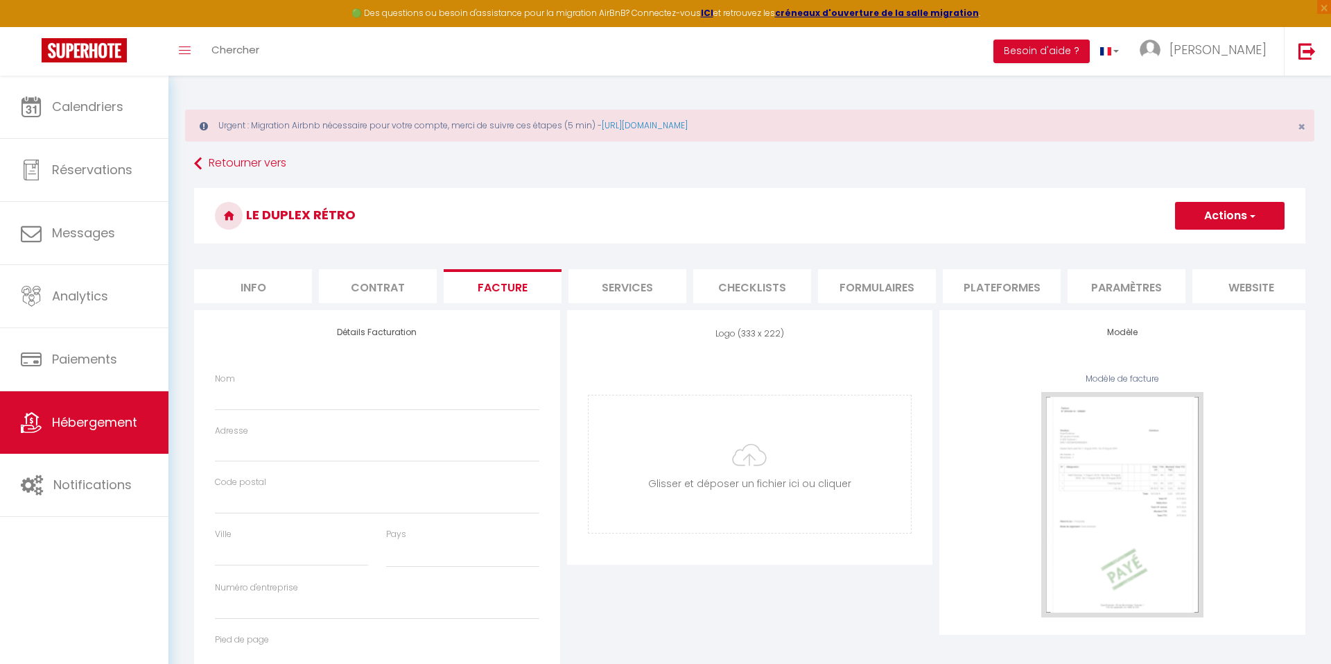
click at [620, 283] on li "Services" at bounding box center [628, 286] width 118 height 34
checkbox input "true"
checkbox input "false"
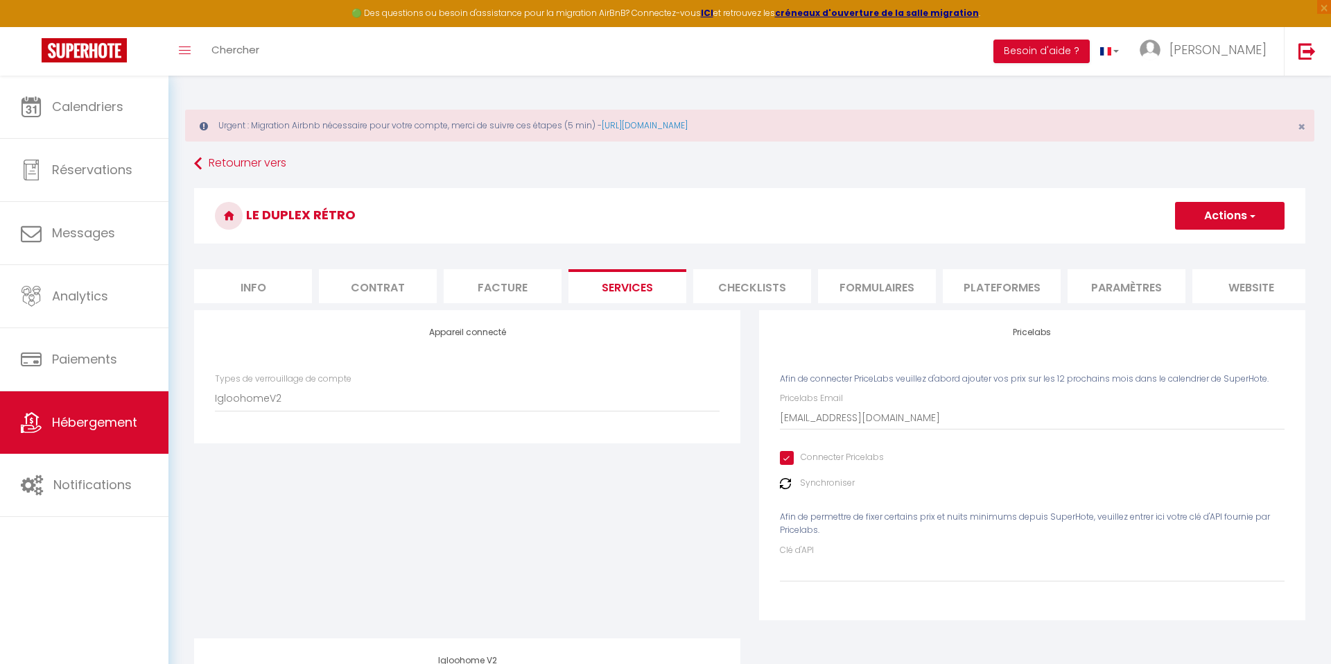
checkbox input "true"
checkbox input "false"
click at [742, 288] on li "Checklists" at bounding box center [752, 286] width 118 height 34
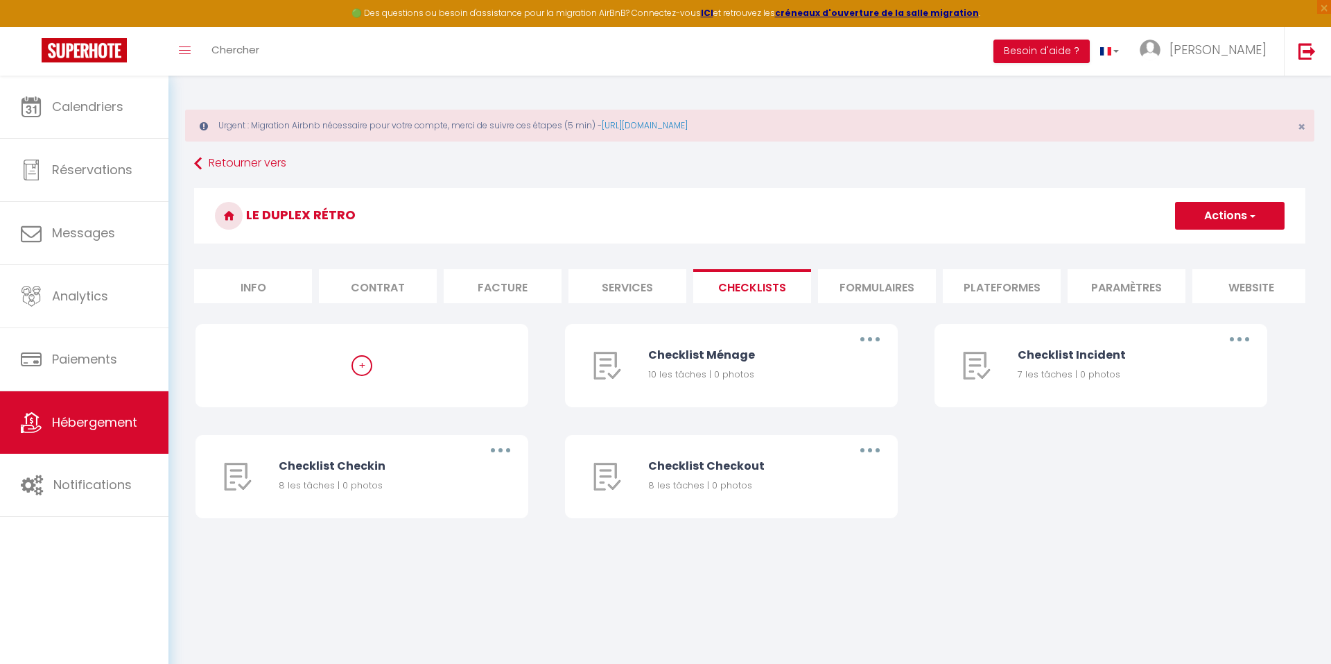
click at [897, 286] on li "Formulaires" at bounding box center [877, 286] width 118 height 34
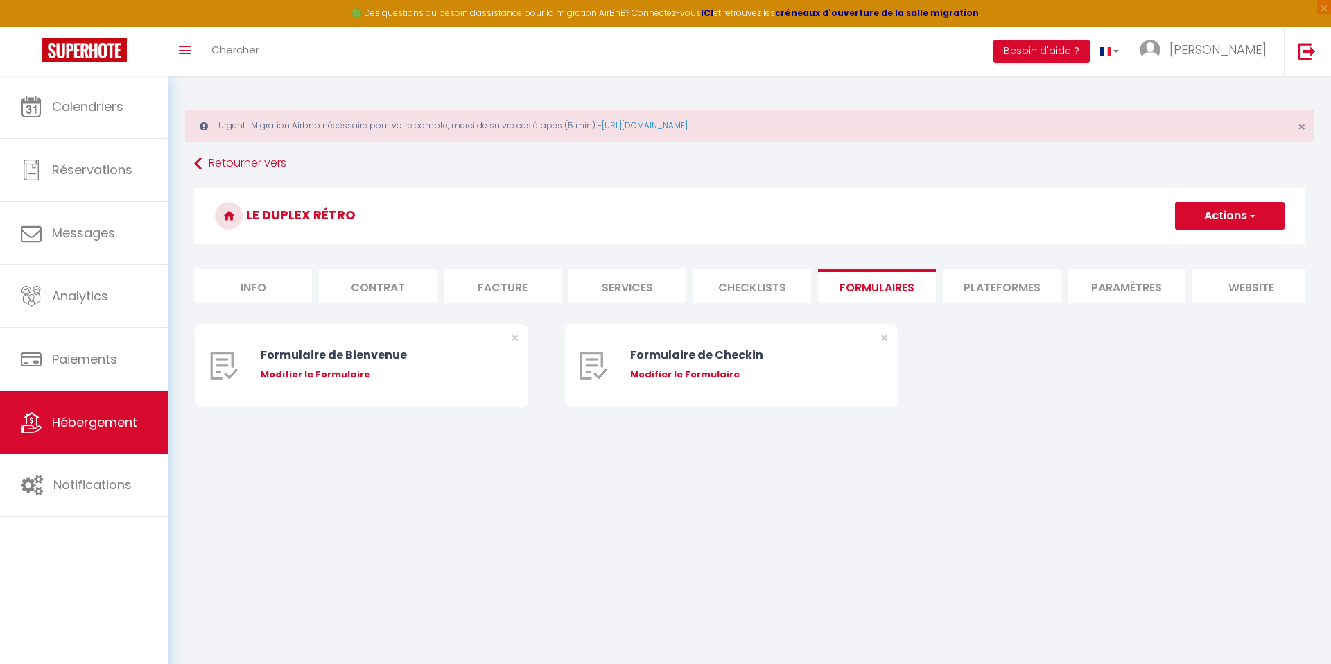
click at [994, 295] on li "Plateformes" at bounding box center [1002, 286] width 118 height 34
select select
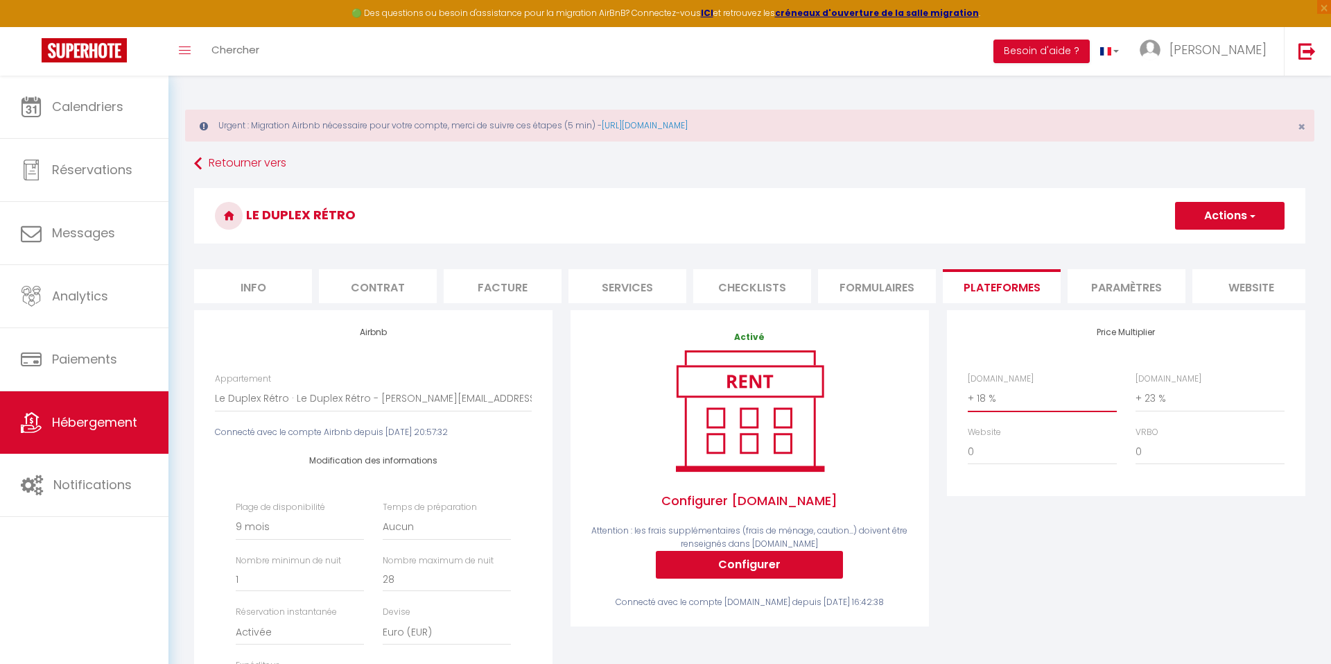
drag, startPoint x: 1033, startPoint y: 404, endPoint x: 997, endPoint y: 402, distance: 36.8
click at [1033, 404] on select "0 + 1 % + 2 % + 3 % + 4 % + 5 % + 6 % + 7 % + 8 % + 9 %" at bounding box center [1042, 398] width 149 height 26
select select "+ 22 %"
select select
click at [503, 483] on div "Modification des informations Plage de disponibilité Date indisponible par defa…" at bounding box center [373, 583] width 317 height 291
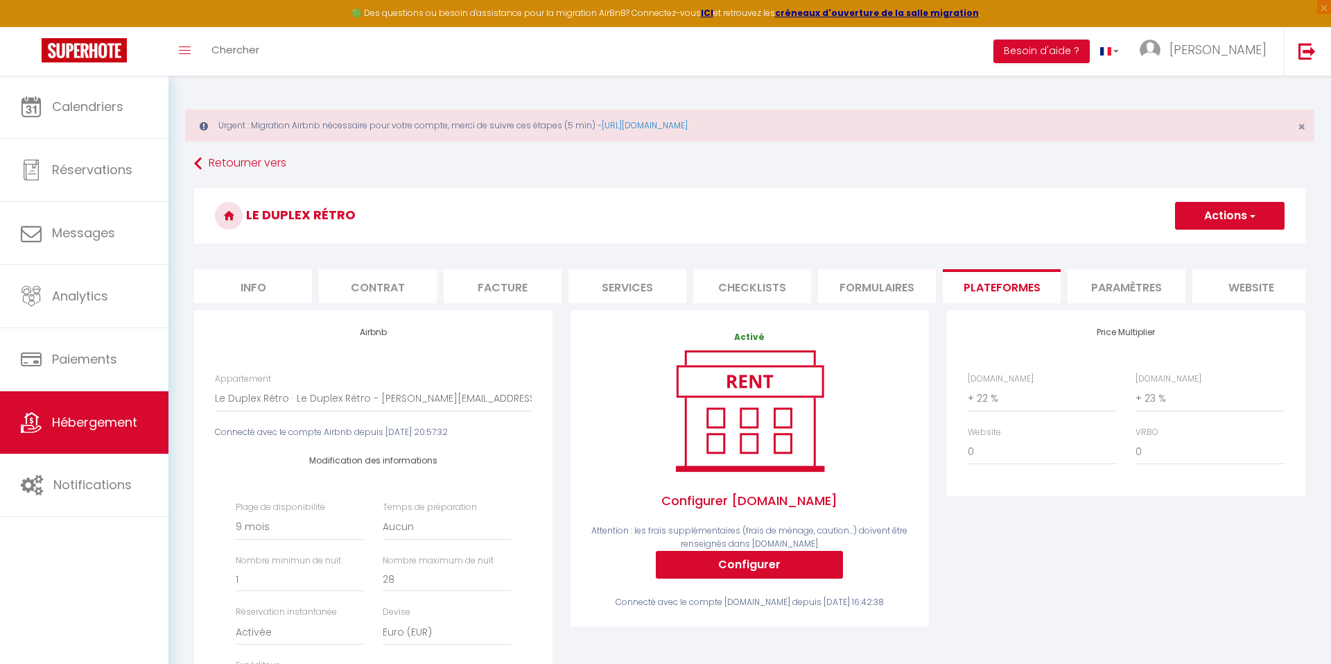
click at [1232, 215] on button "Actions" at bounding box center [1230, 216] width 110 height 28
click at [1200, 247] on link "Enregistrer" at bounding box center [1230, 246] width 110 height 18
select select "270"
select select "EUR"
select select
